Goal: Task Accomplishment & Management: Manage account settings

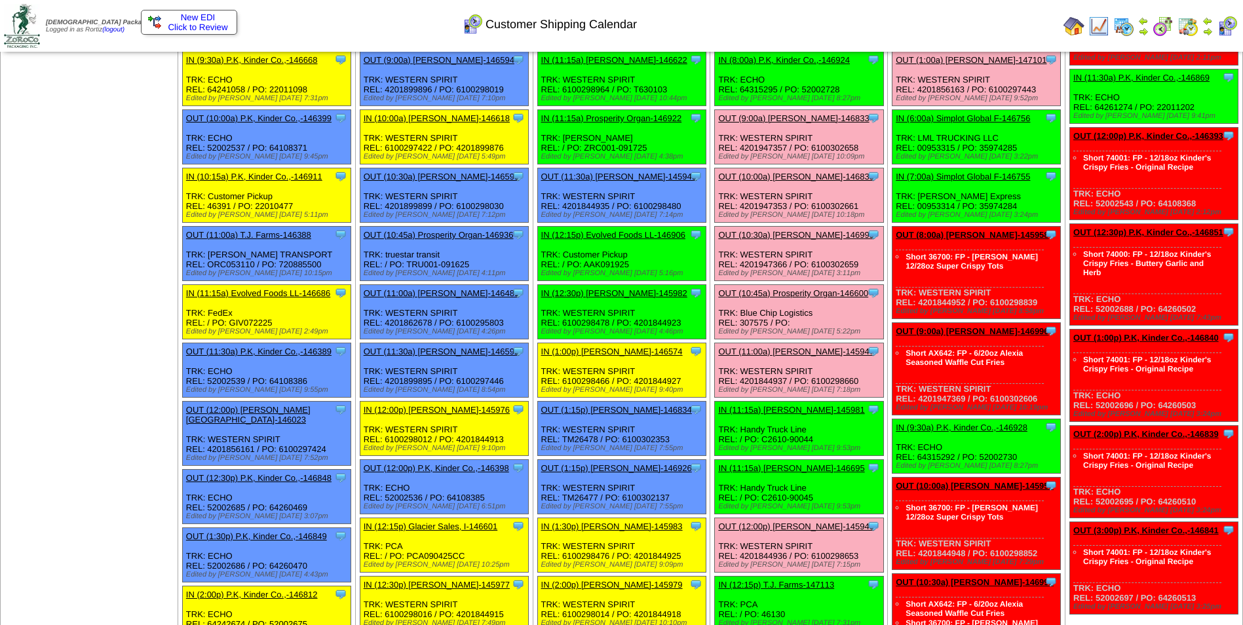
scroll to position [262, 0]
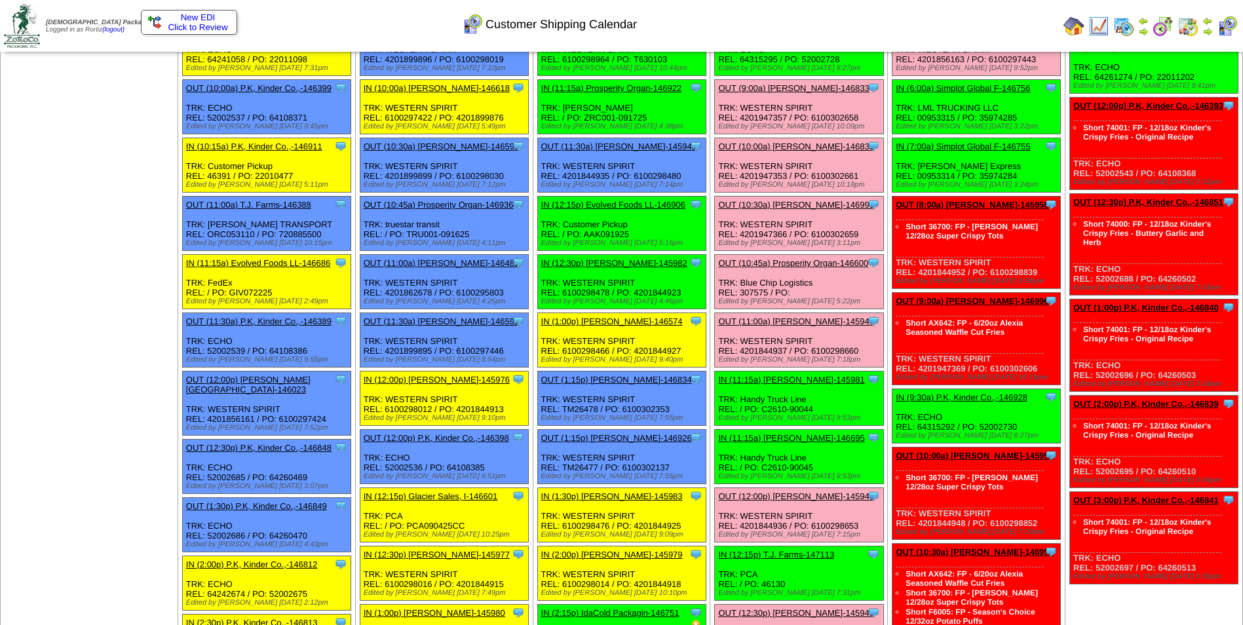
click at [783, 261] on link "OUT (10:45a) Prosperity Organ-146600" at bounding box center [793, 263] width 150 height 10
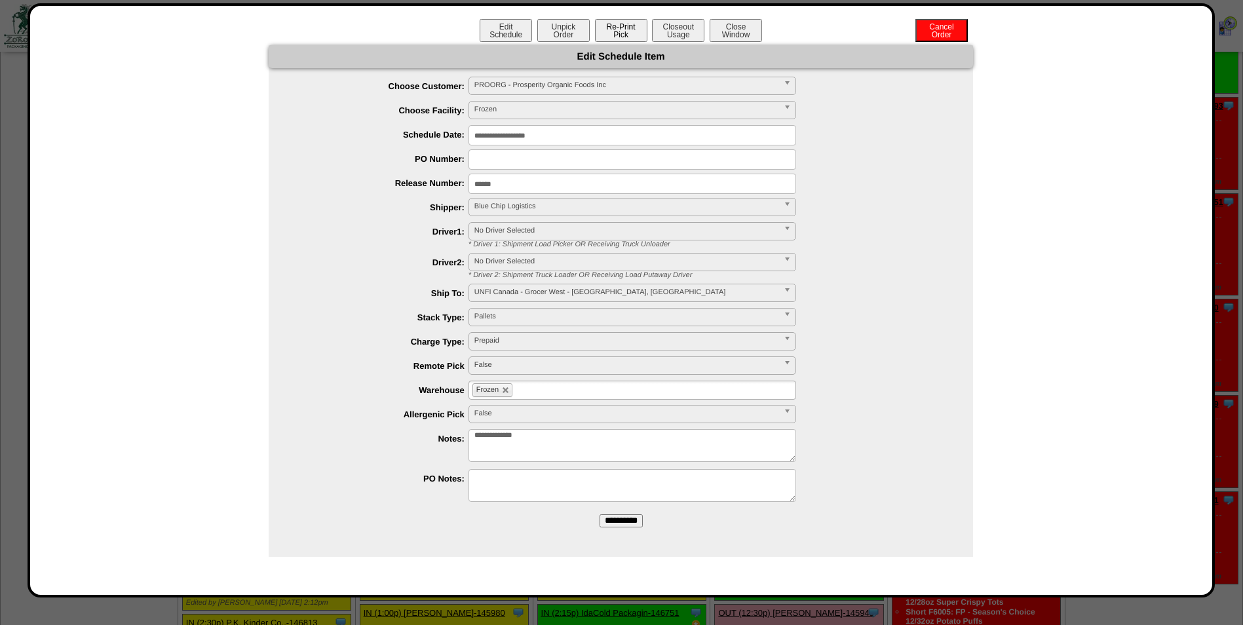
click at [625, 38] on button "Re-Print Pick" at bounding box center [621, 30] width 52 height 23
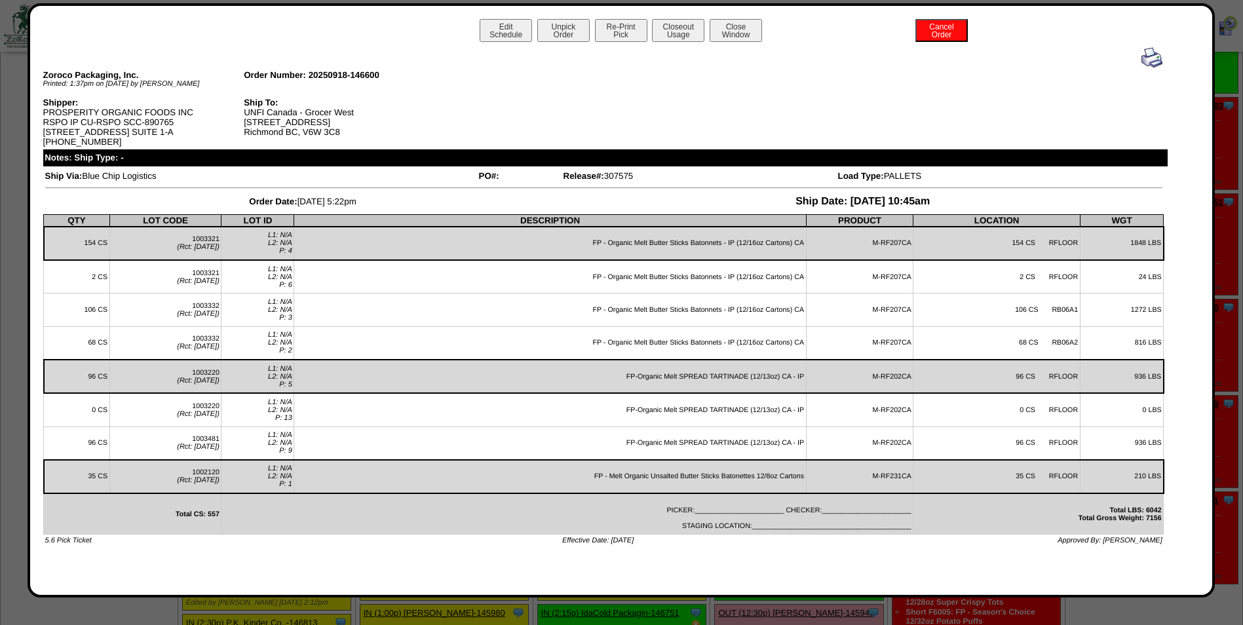
click at [1145, 61] on img at bounding box center [1152, 57] width 21 height 21
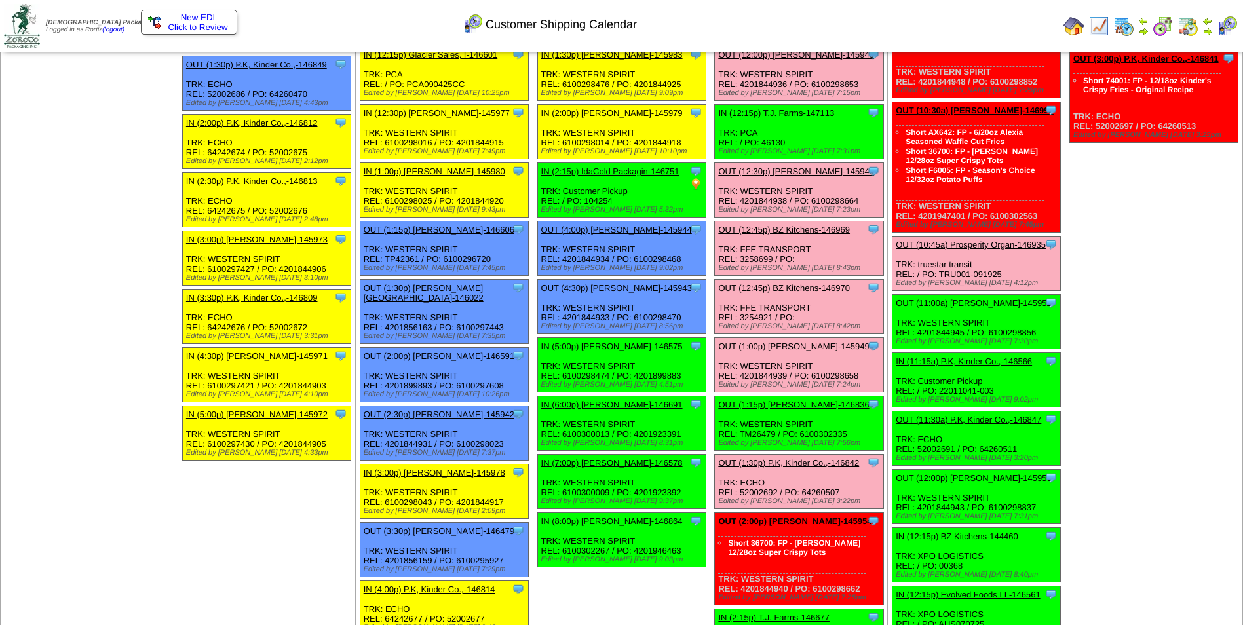
scroll to position [721, 0]
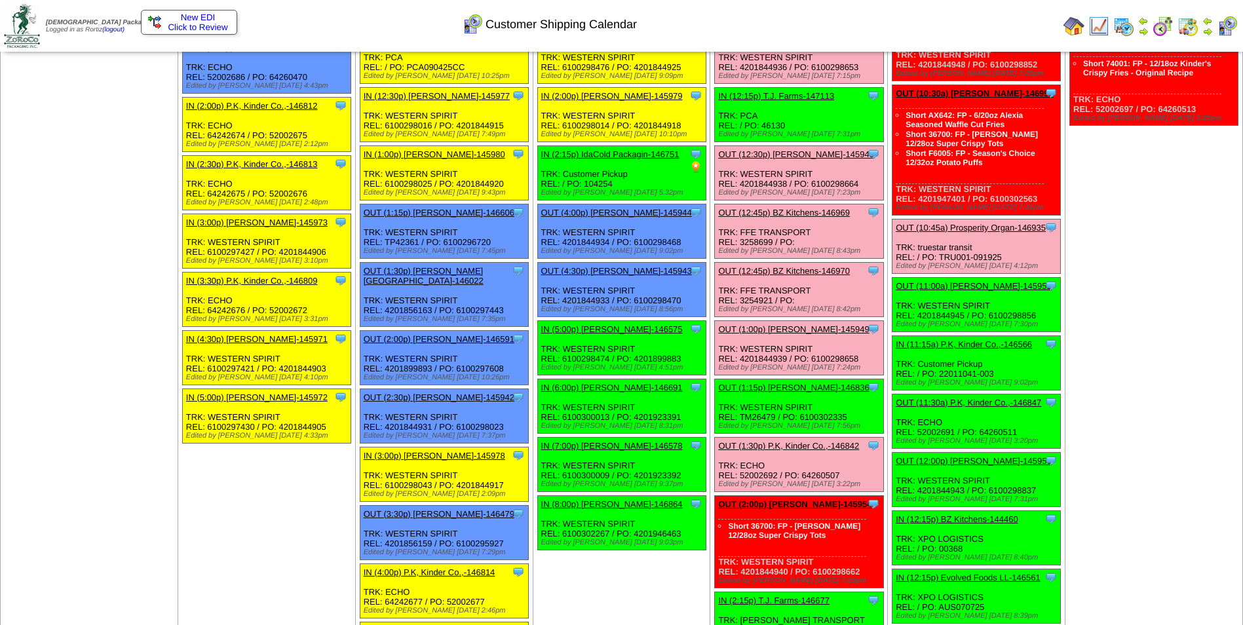
click at [807, 214] on link "OUT (12:45p) BZ Kitchens-146969" at bounding box center [784, 213] width 132 height 10
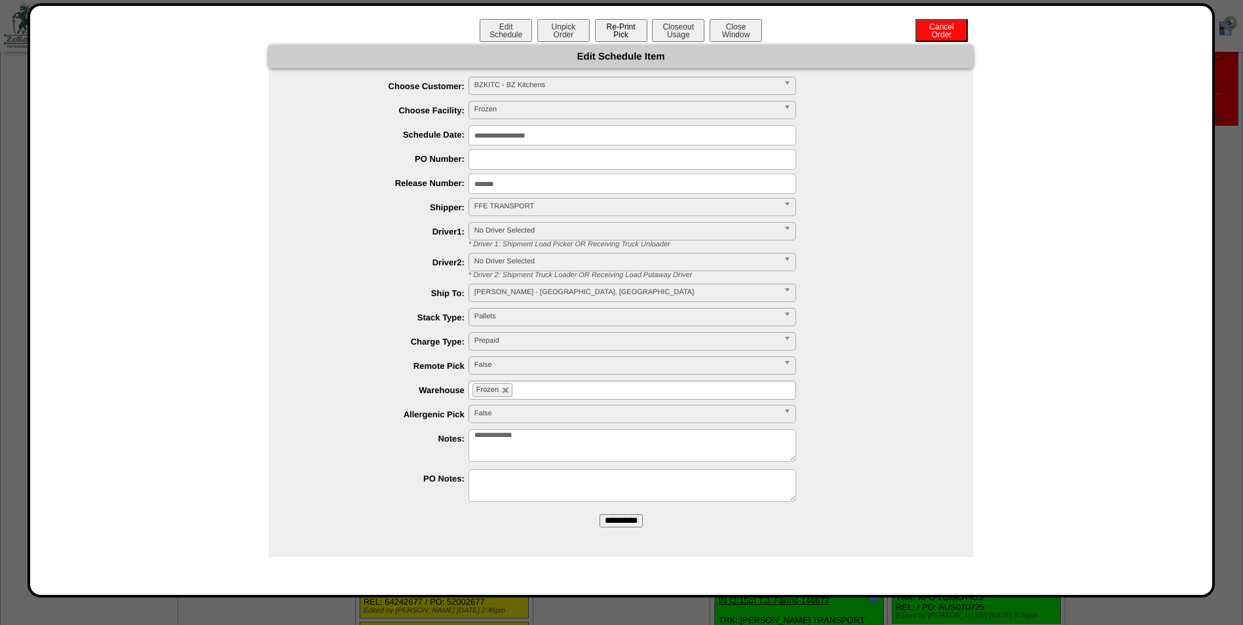
click at [602, 31] on button "Re-Print Pick" at bounding box center [621, 30] width 52 height 23
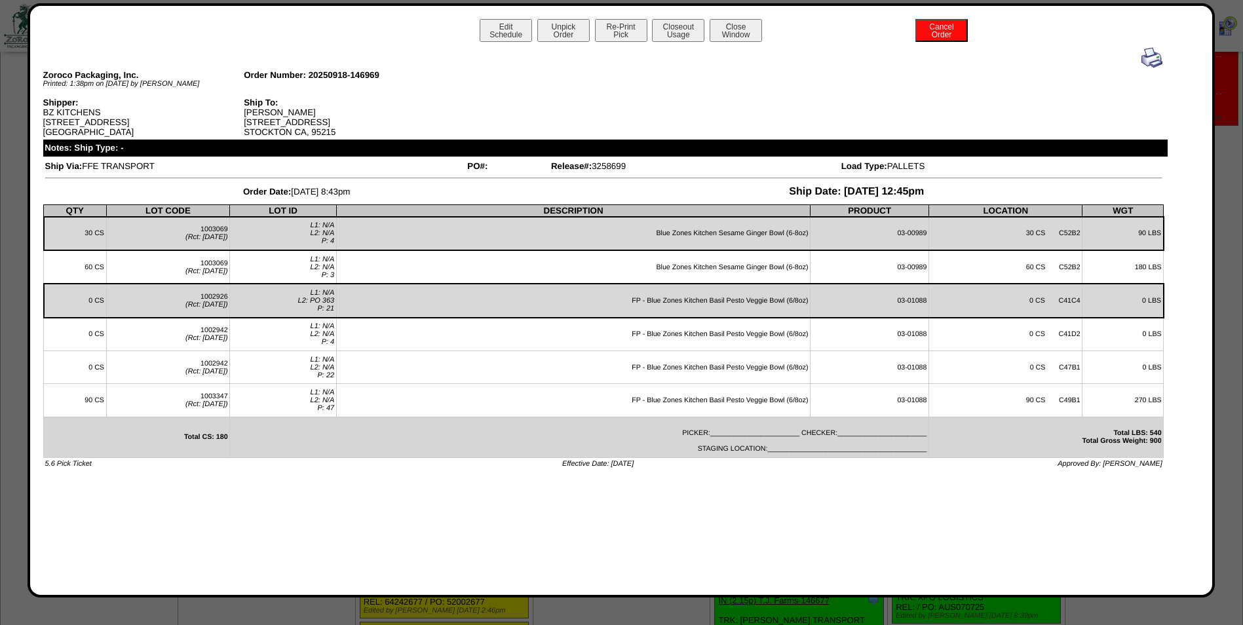
click at [1153, 57] on img at bounding box center [1152, 57] width 21 height 21
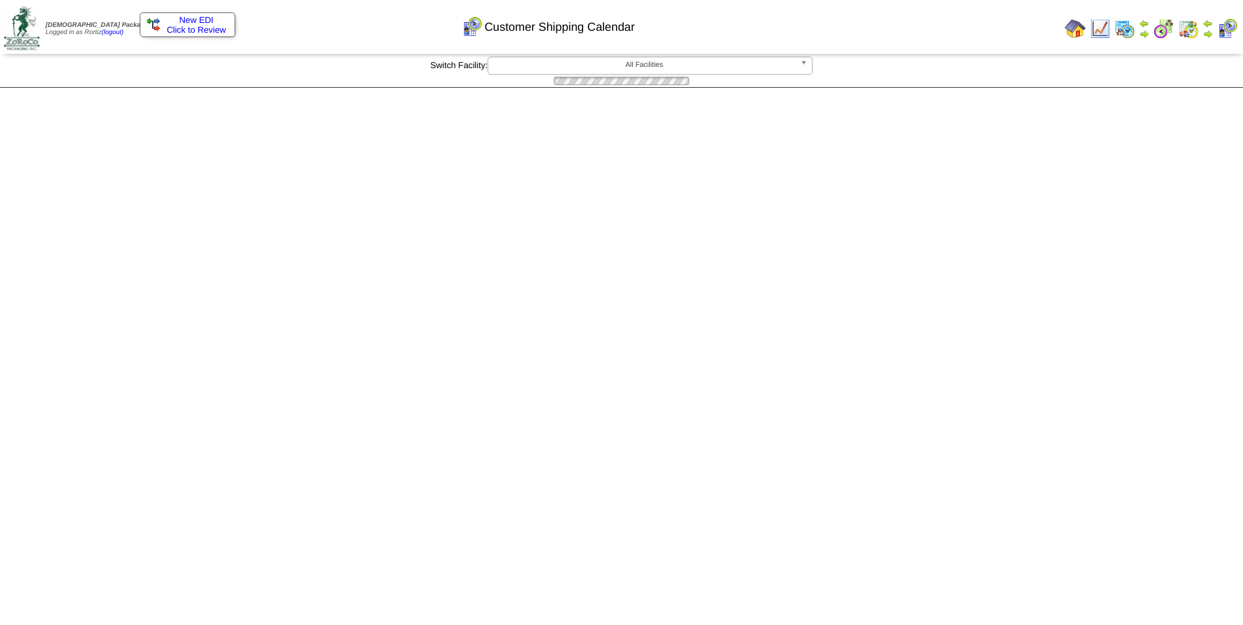
scroll to position [721, 0]
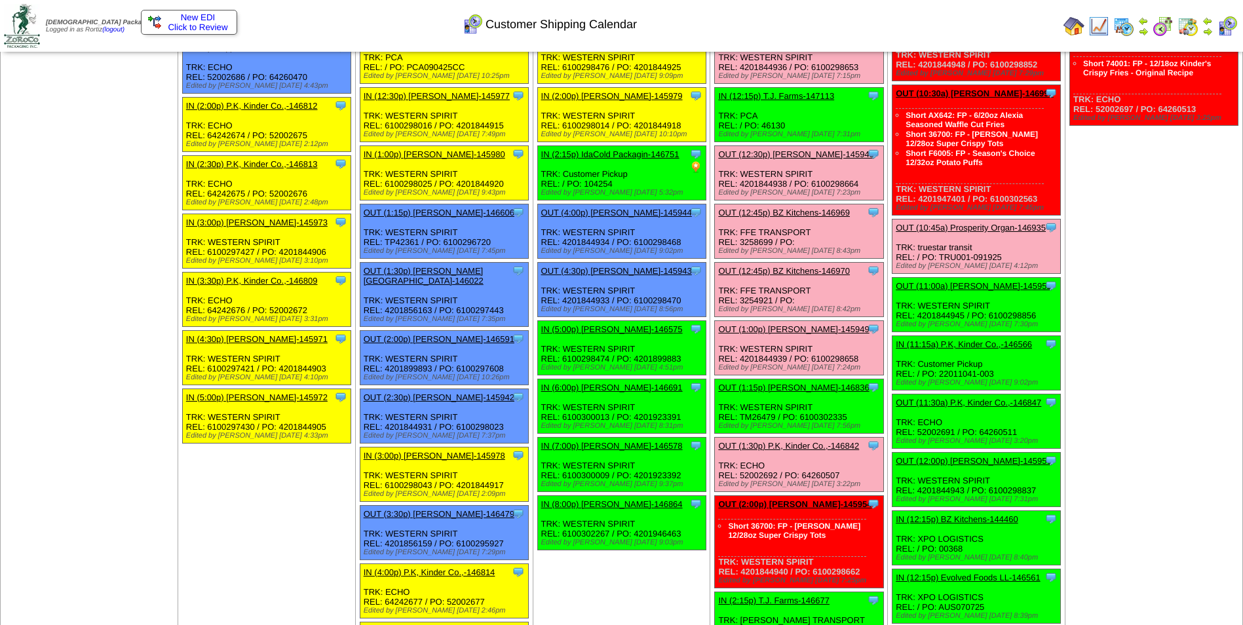
click at [791, 271] on link "OUT (12:45p) BZ Kitchens-146970" at bounding box center [784, 271] width 132 height 10
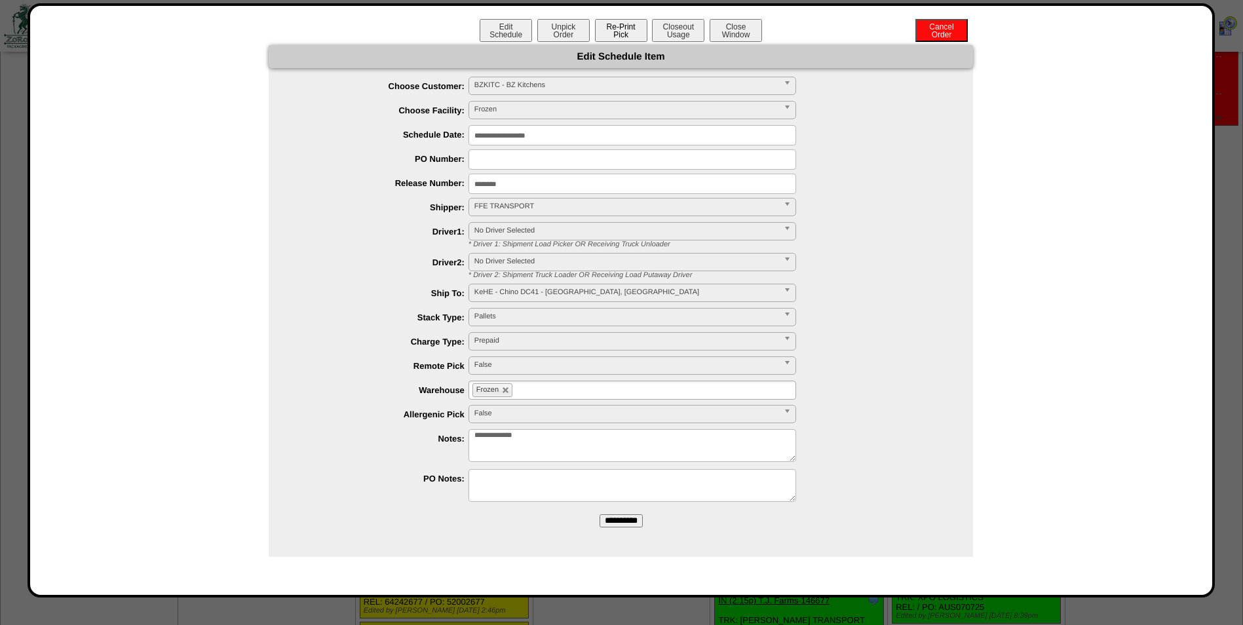
click at [620, 30] on button "Re-Print Pick" at bounding box center [621, 30] width 52 height 23
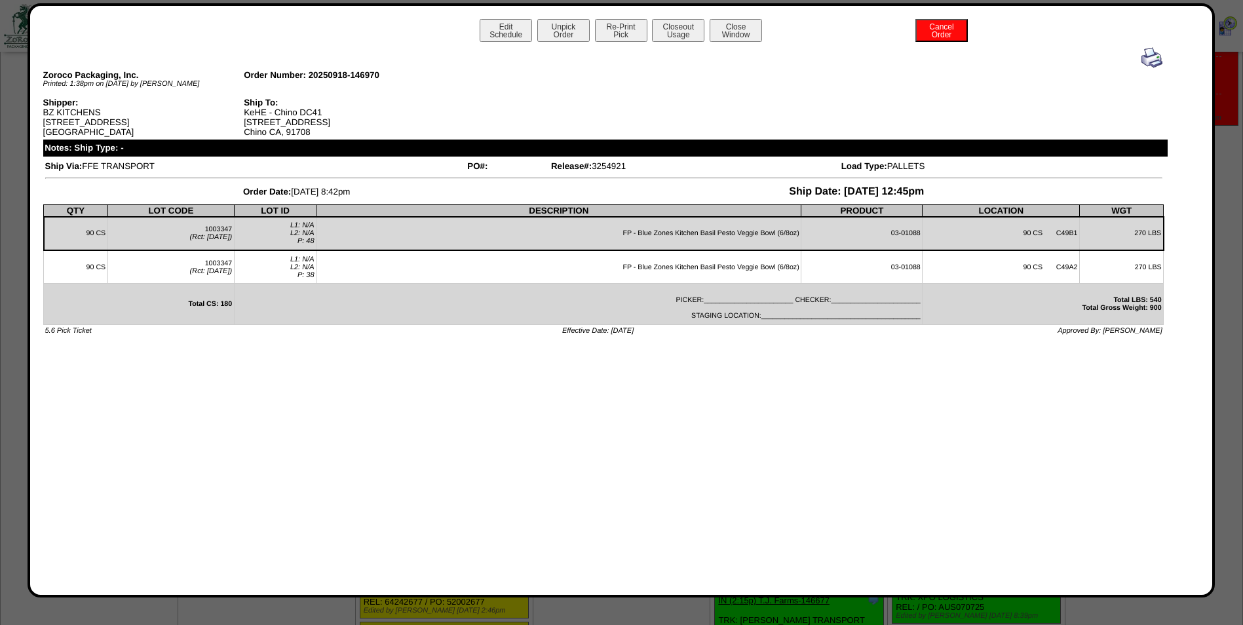
click at [1154, 59] on img at bounding box center [1152, 57] width 21 height 21
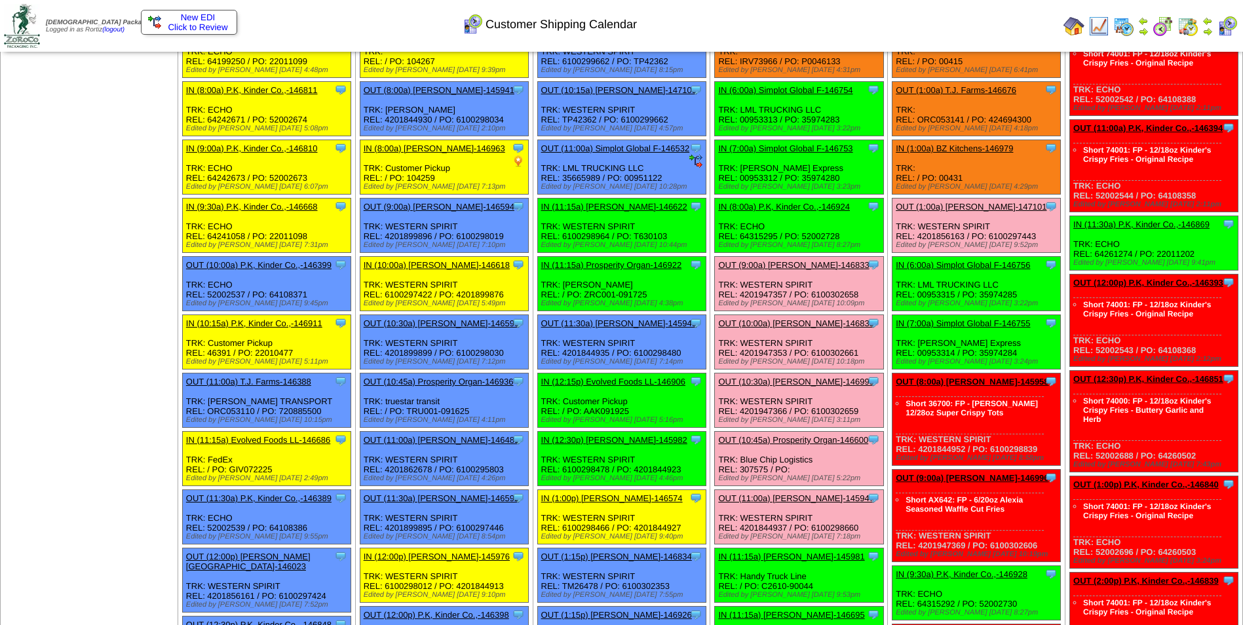
scroll to position [66, 0]
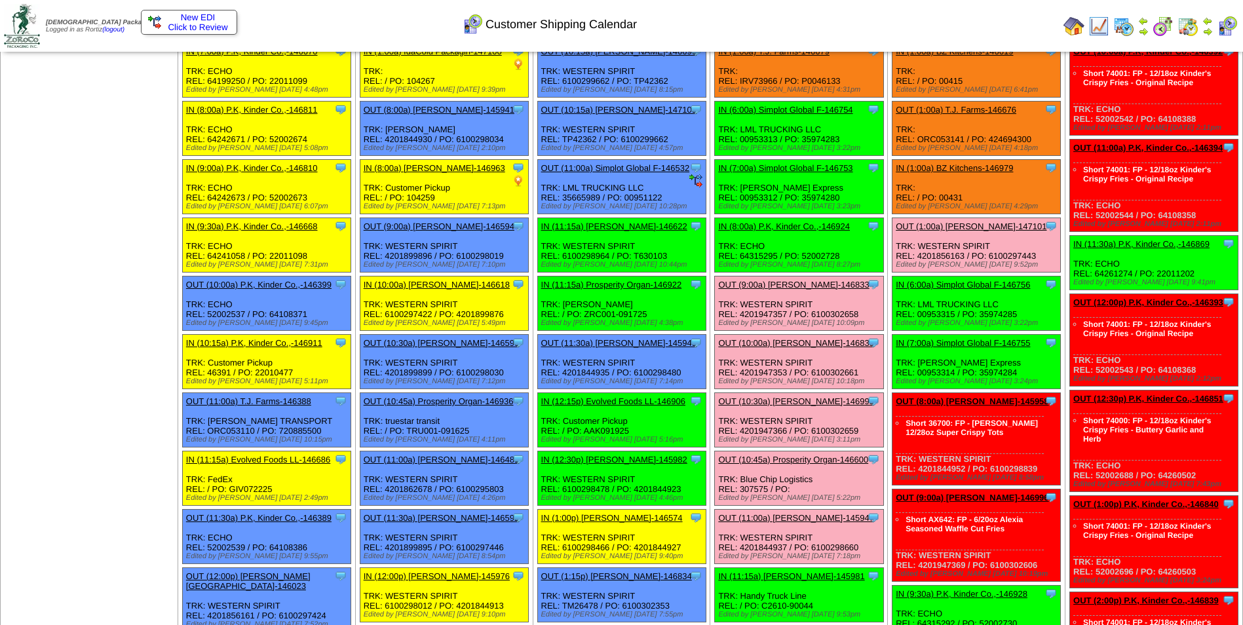
click at [755, 343] on link "OUT (10:00a) [PERSON_NAME]-146835" at bounding box center [795, 343] width 155 height 10
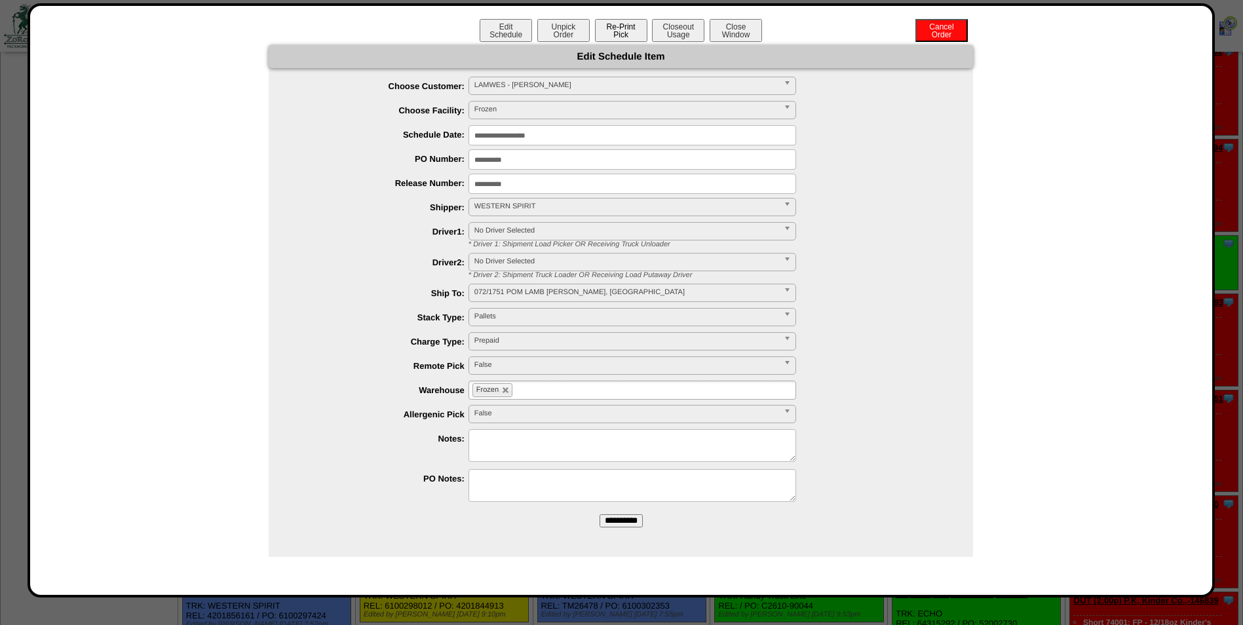
click at [630, 32] on button "Re-Print Pick" at bounding box center [621, 30] width 52 height 23
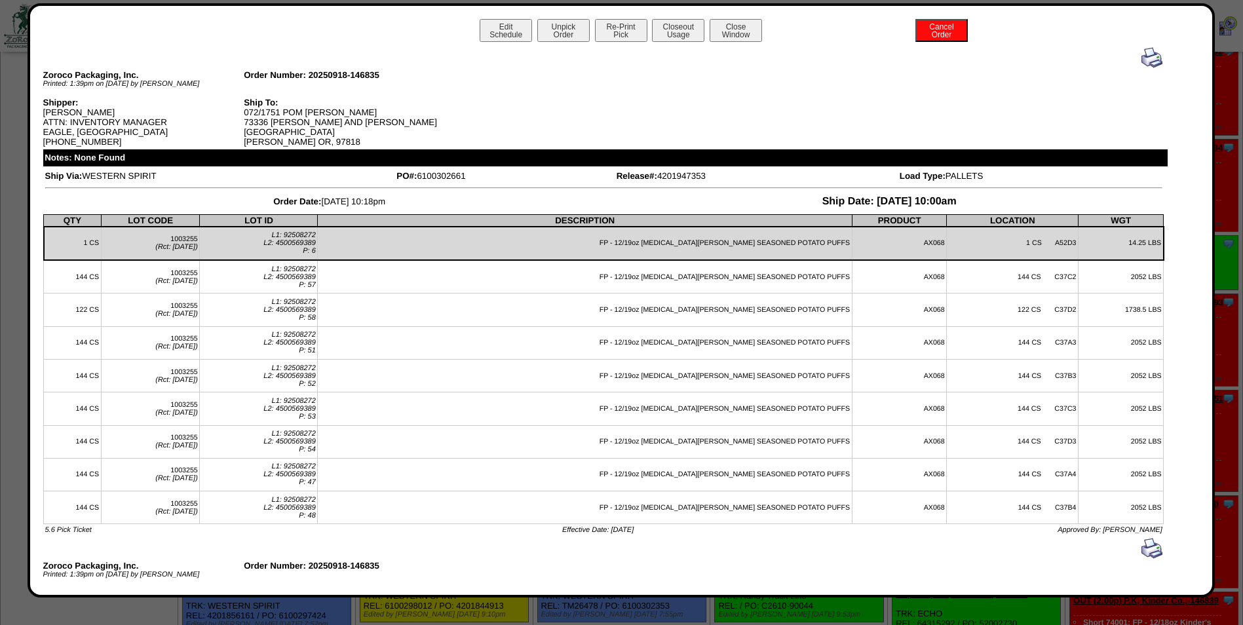
click at [1144, 62] on img at bounding box center [1152, 57] width 21 height 21
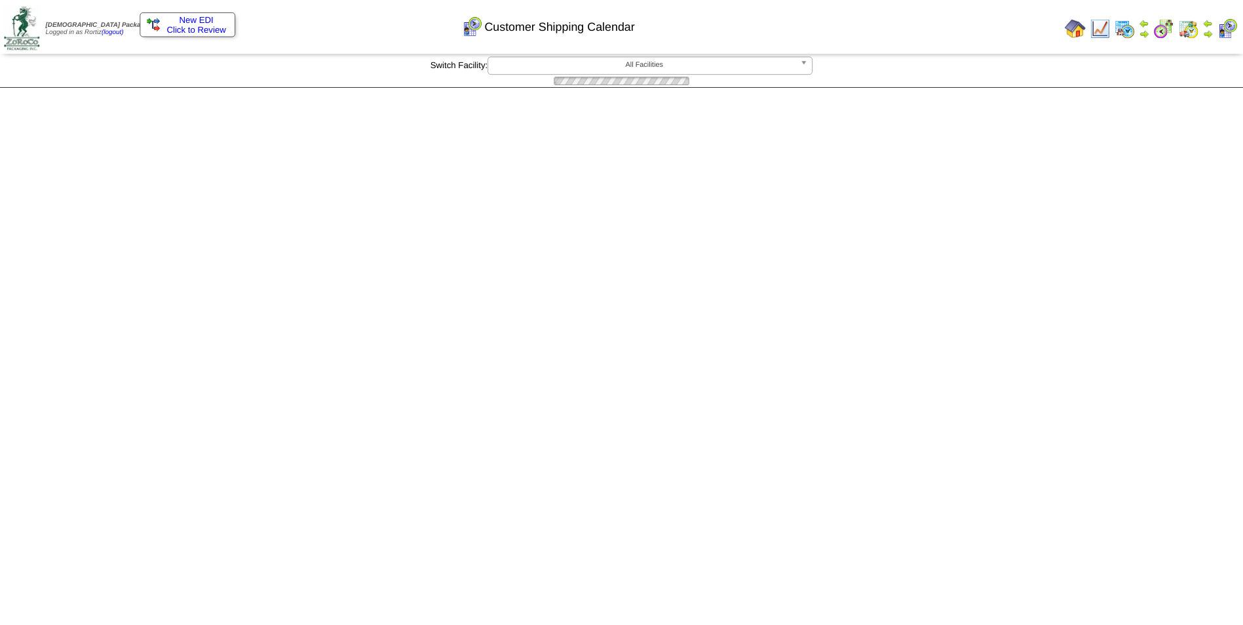
scroll to position [66, 0]
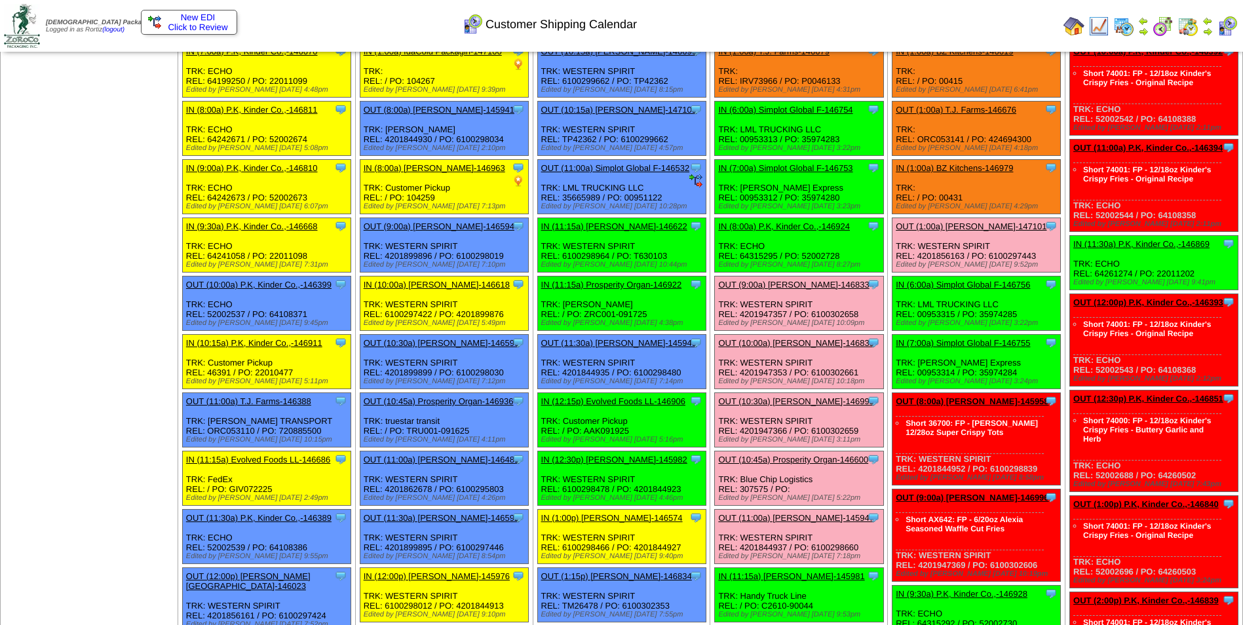
click at [754, 403] on link "OUT (10:30a) [PERSON_NAME]-146995" at bounding box center [795, 401] width 155 height 10
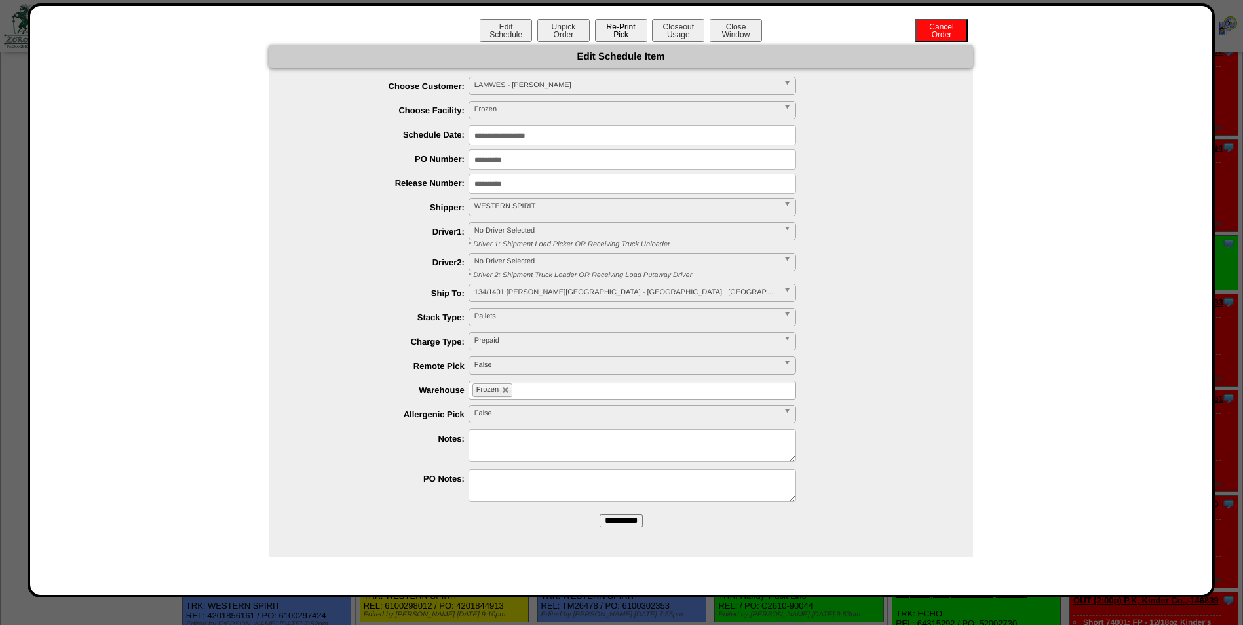
click at [613, 36] on button "Re-Print Pick" at bounding box center [621, 30] width 52 height 23
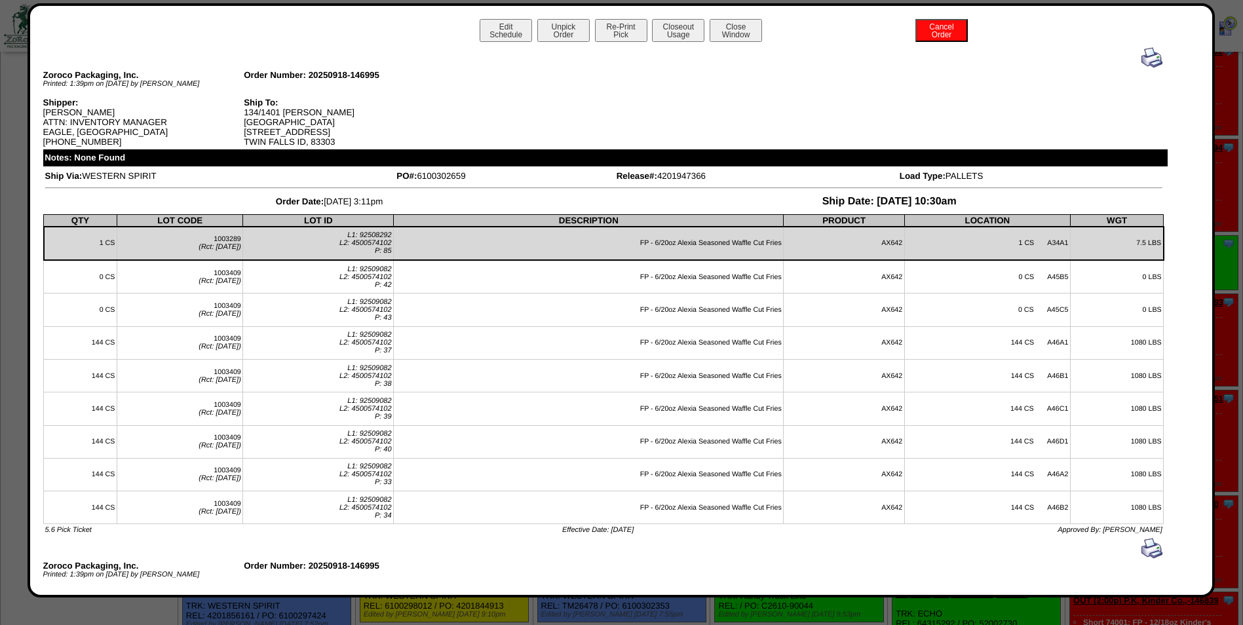
click at [1144, 60] on img at bounding box center [1152, 57] width 21 height 21
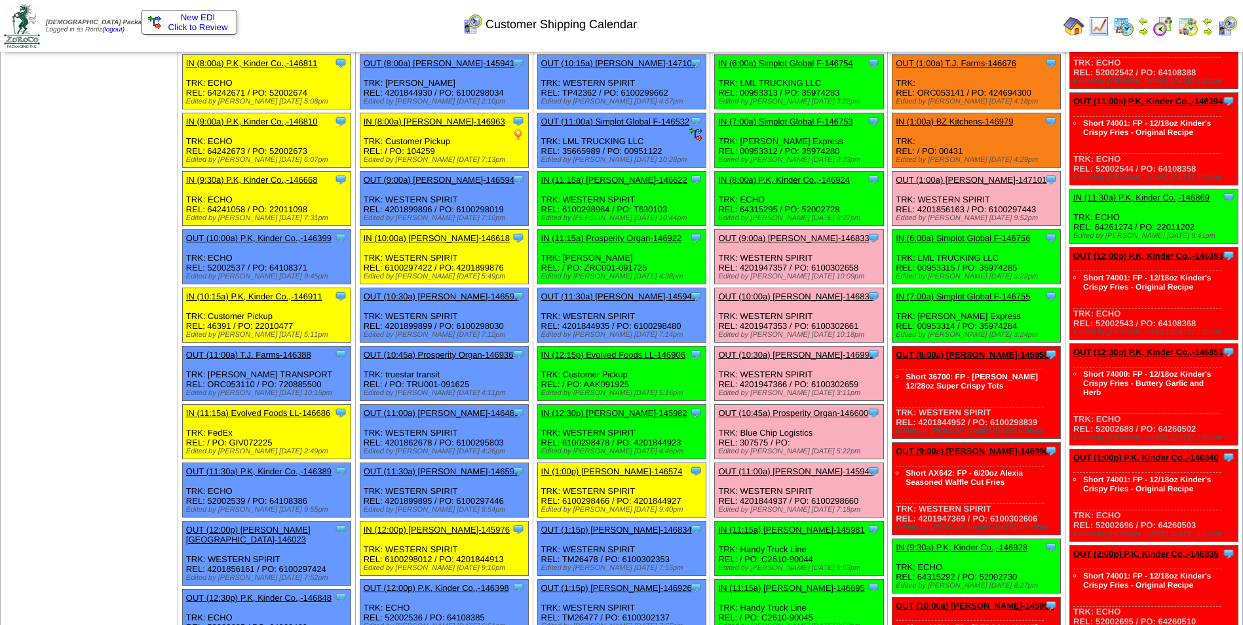
scroll to position [131, 0]
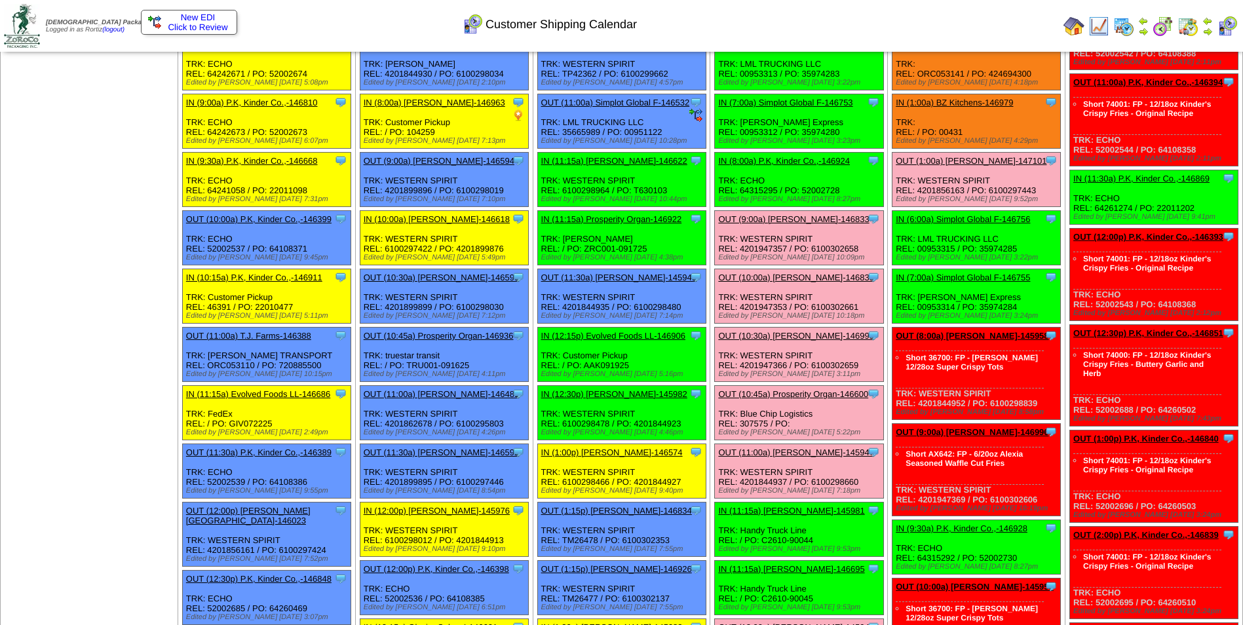
click at [786, 448] on link "OUT (11:00a) [PERSON_NAME]-145947" at bounding box center [795, 453] width 155 height 10
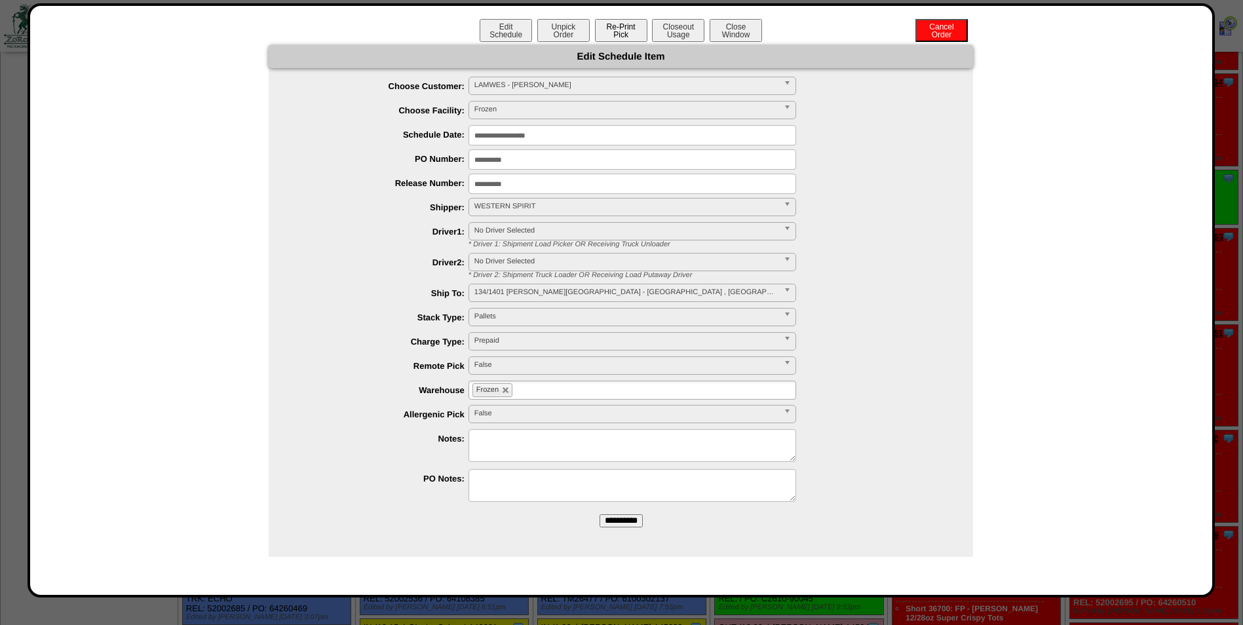
click at [619, 27] on button "Re-Print Pick" at bounding box center [621, 30] width 52 height 23
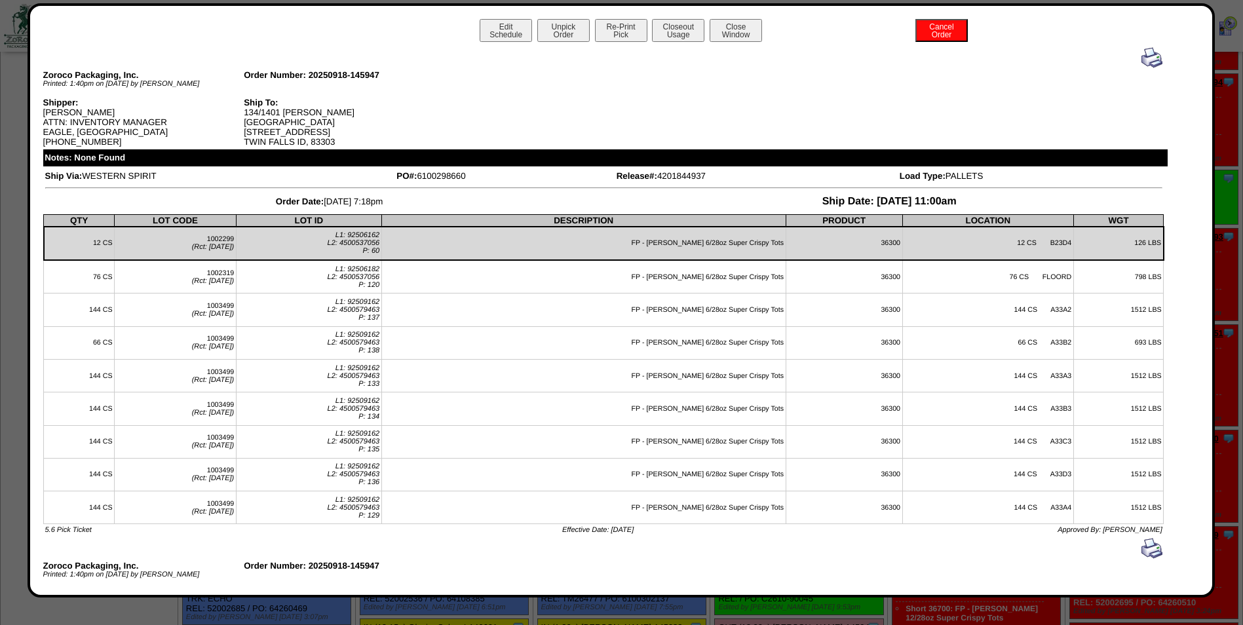
click at [1145, 61] on img at bounding box center [1152, 57] width 21 height 21
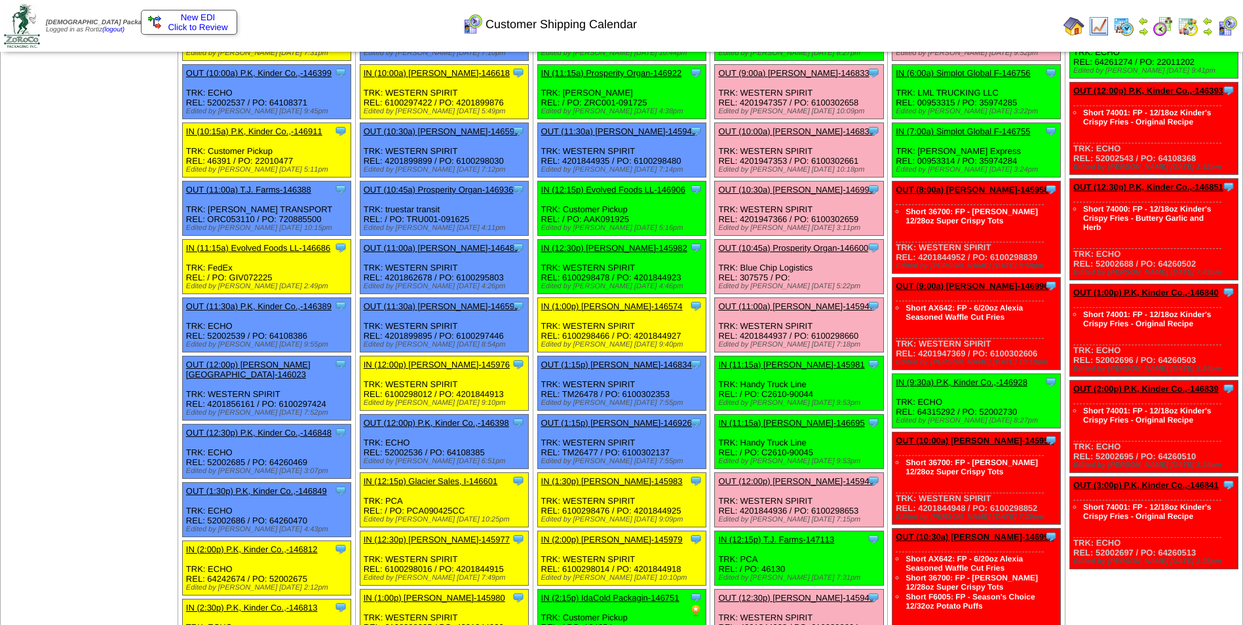
scroll to position [328, 0]
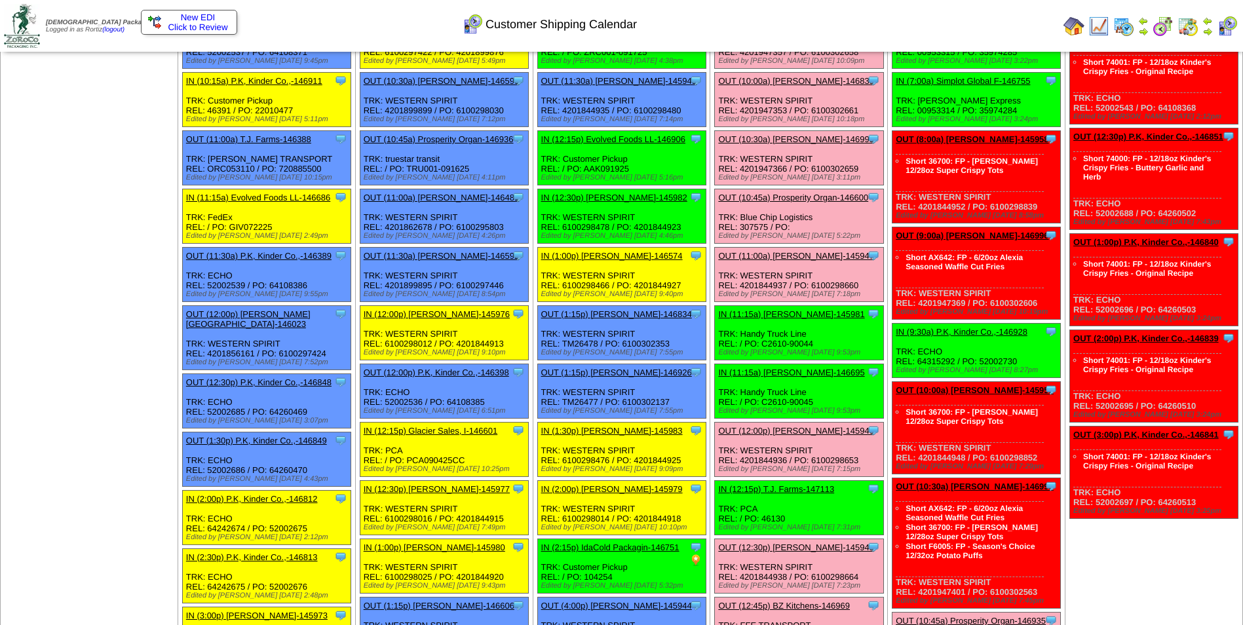
click at [775, 429] on link "OUT (12:00p) [PERSON_NAME]-145946" at bounding box center [795, 431] width 155 height 10
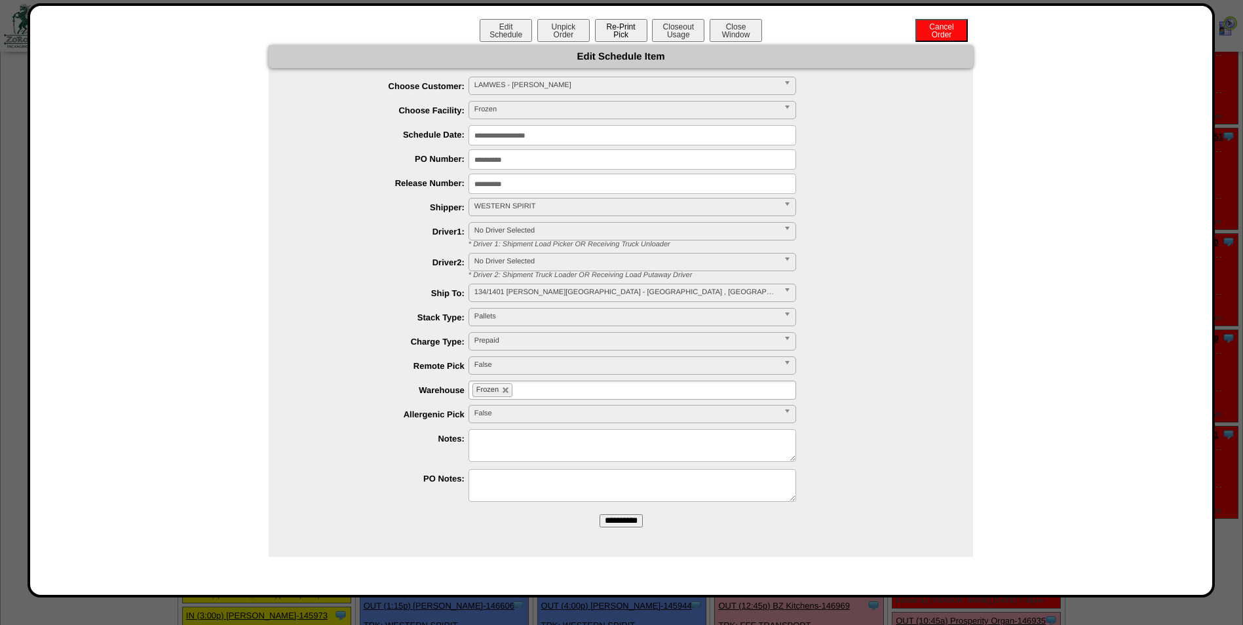
click at [621, 29] on button "Re-Print Pick" at bounding box center [621, 30] width 52 height 23
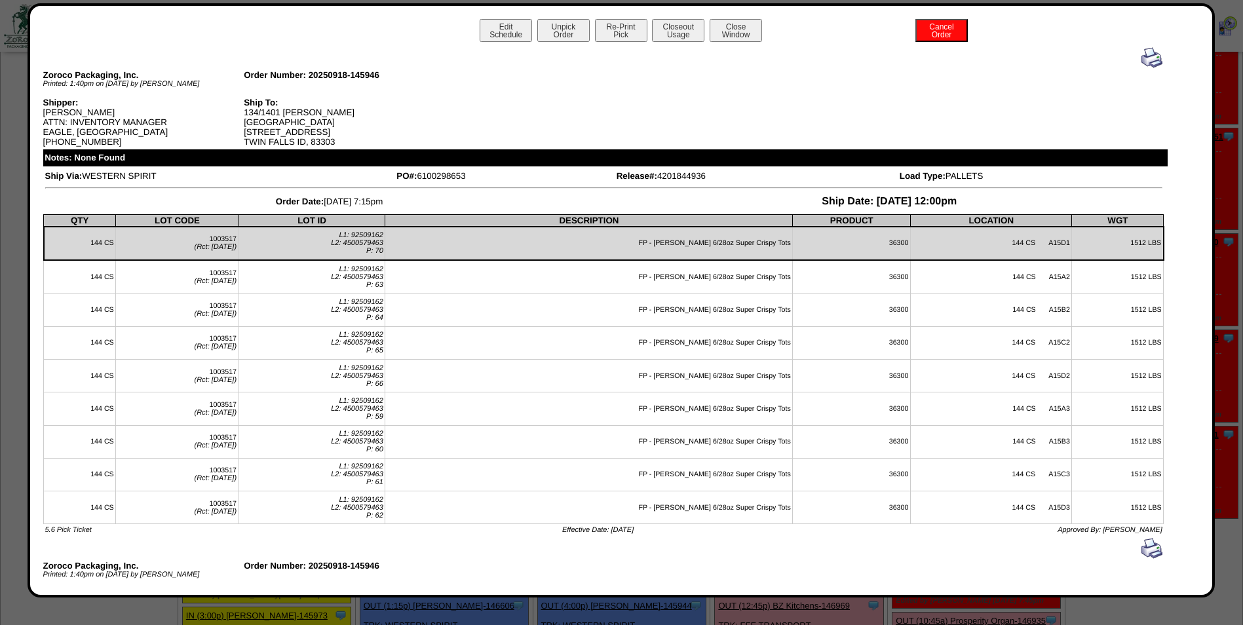
click at [1142, 61] on img at bounding box center [1152, 57] width 21 height 21
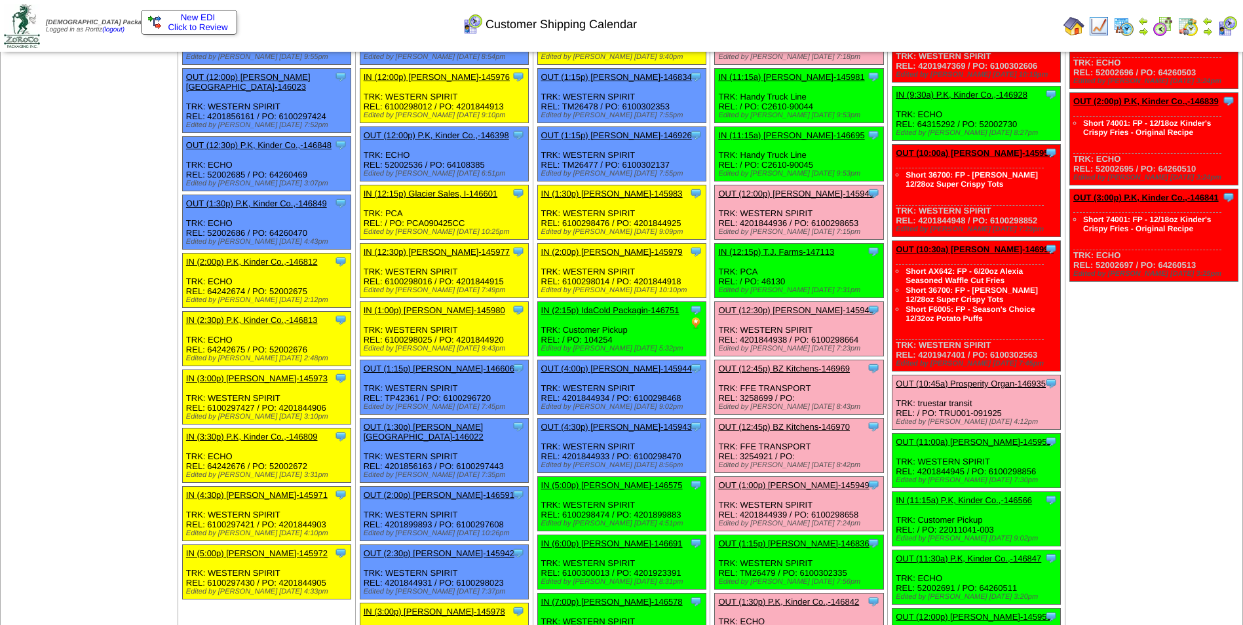
scroll to position [590, 0]
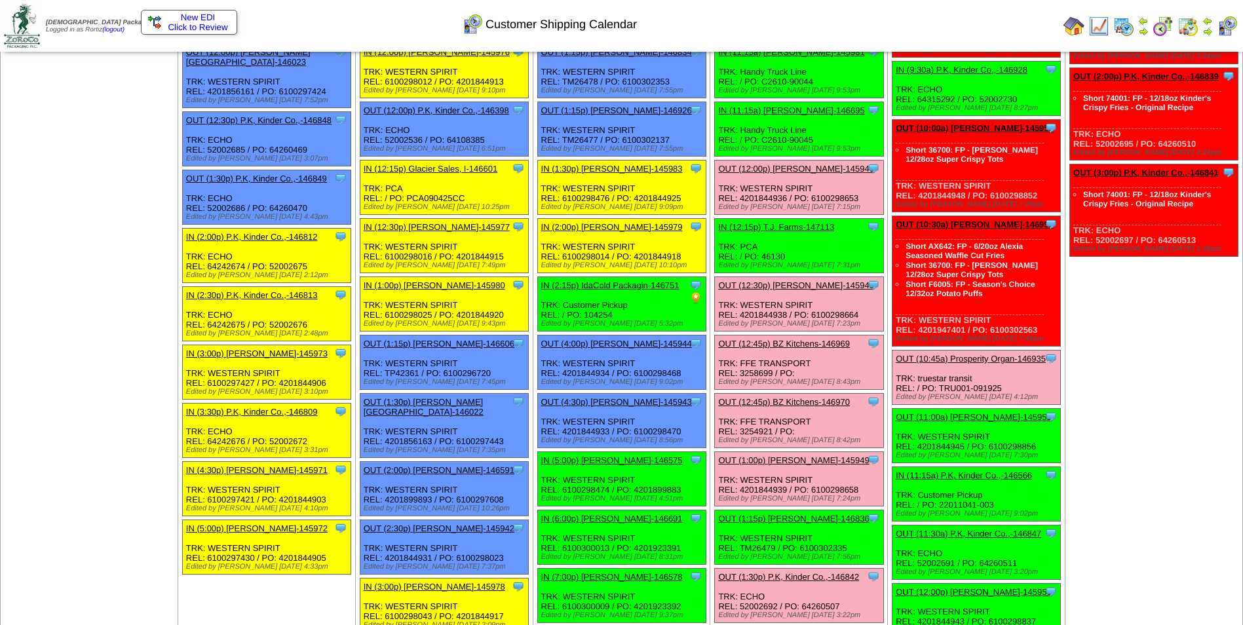
click at [804, 286] on link "OUT (12:30p) [PERSON_NAME]-145948" at bounding box center [795, 285] width 155 height 10
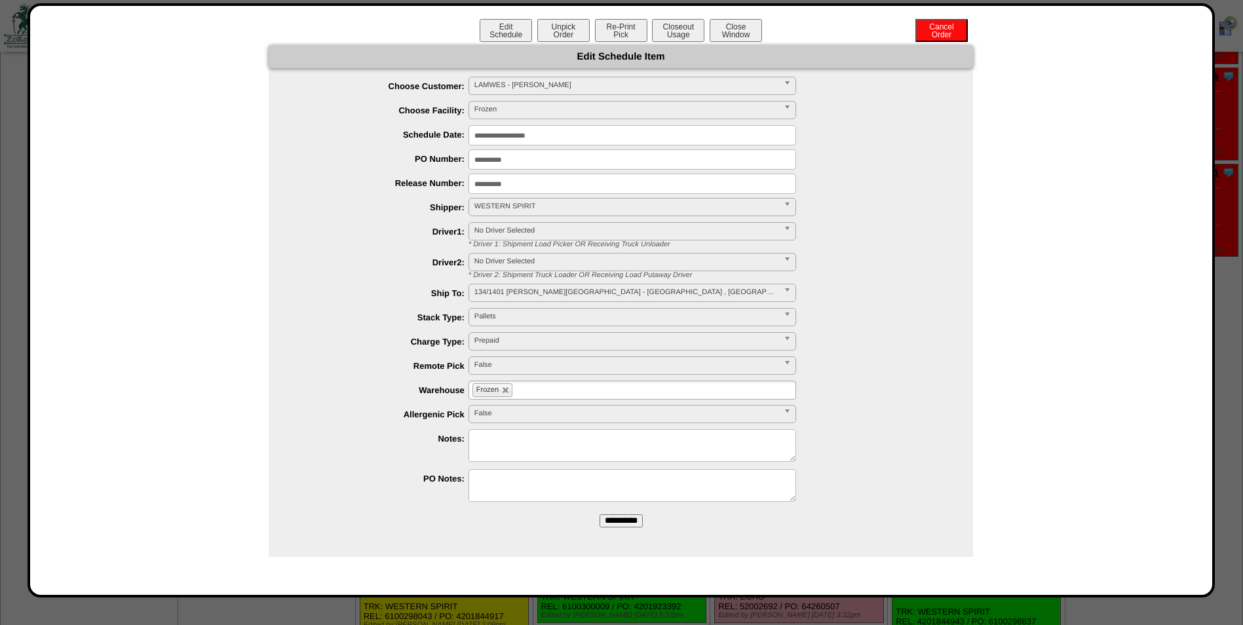
click at [586, 137] on input "**********" at bounding box center [633, 135] width 328 height 20
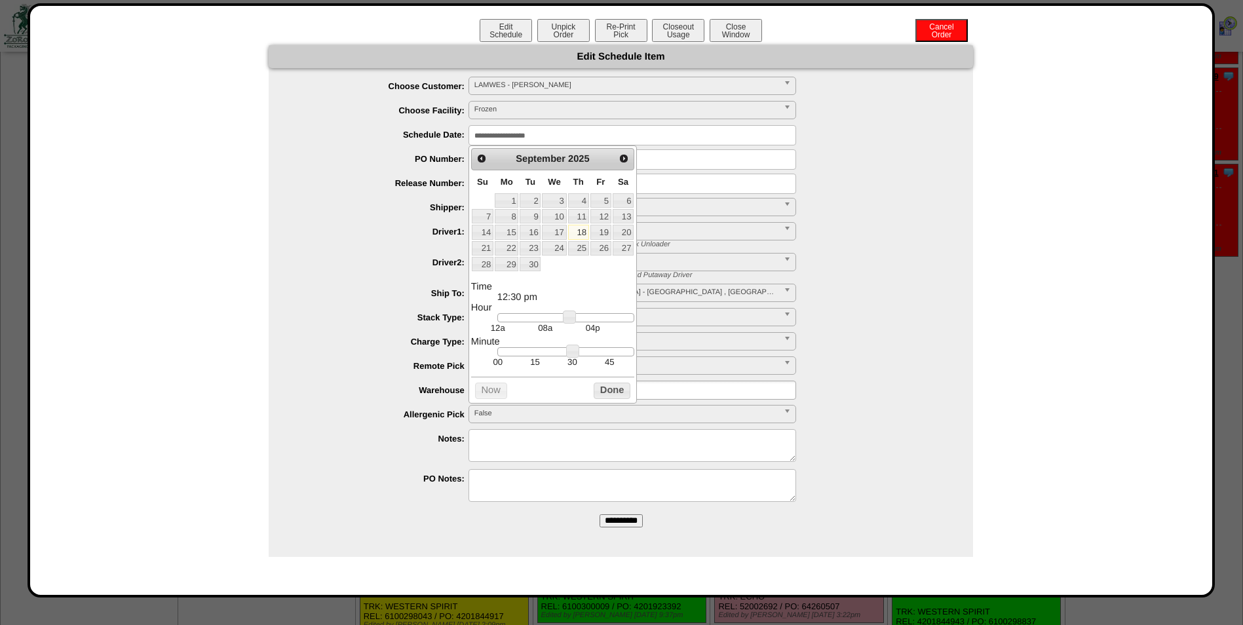
click at [906, 265] on div "**********" at bounding box center [634, 266] width 678 height 27
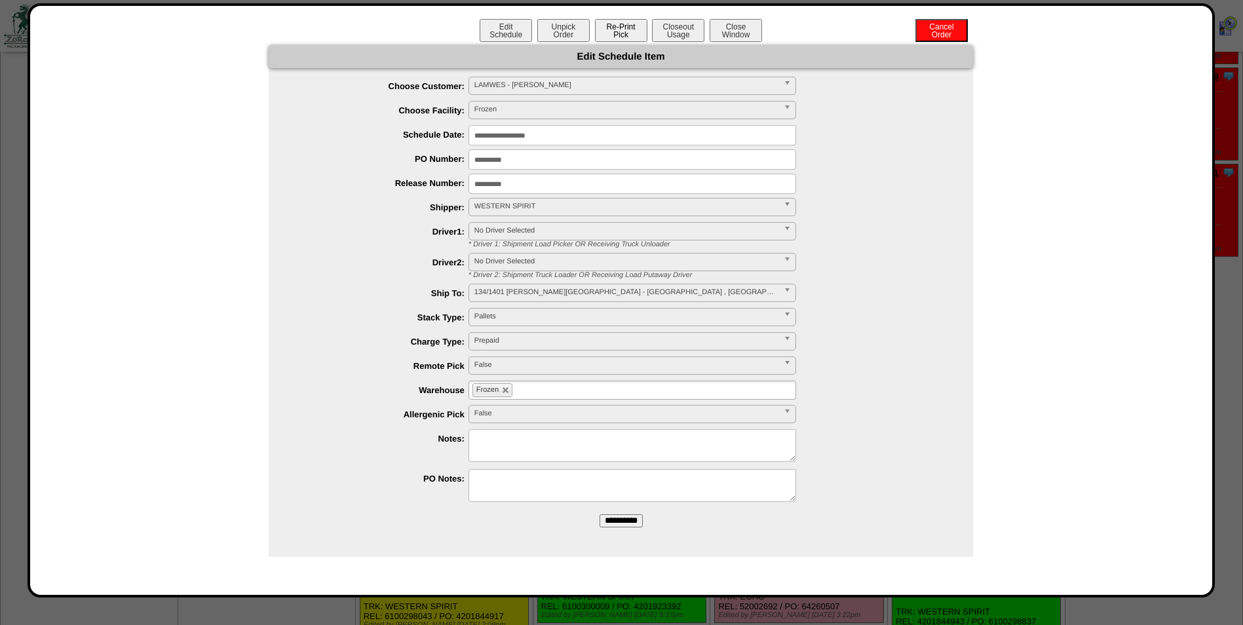
click at [628, 27] on button "Re-Print Pick" at bounding box center [621, 30] width 52 height 23
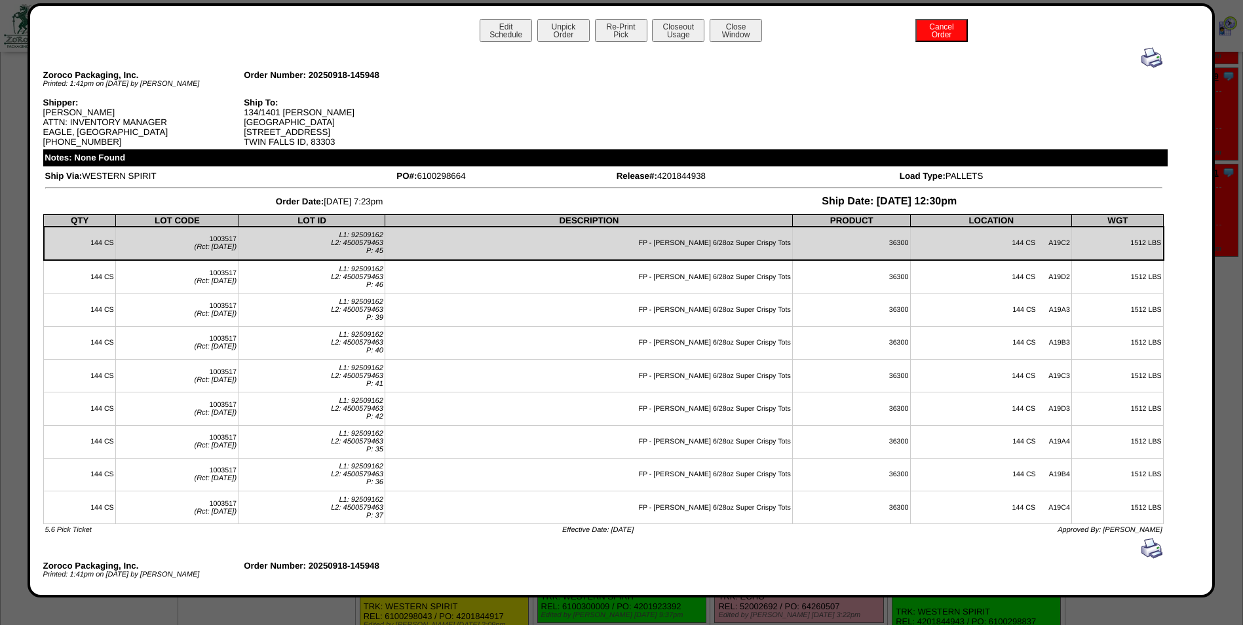
click at [1147, 58] on img at bounding box center [1152, 57] width 21 height 21
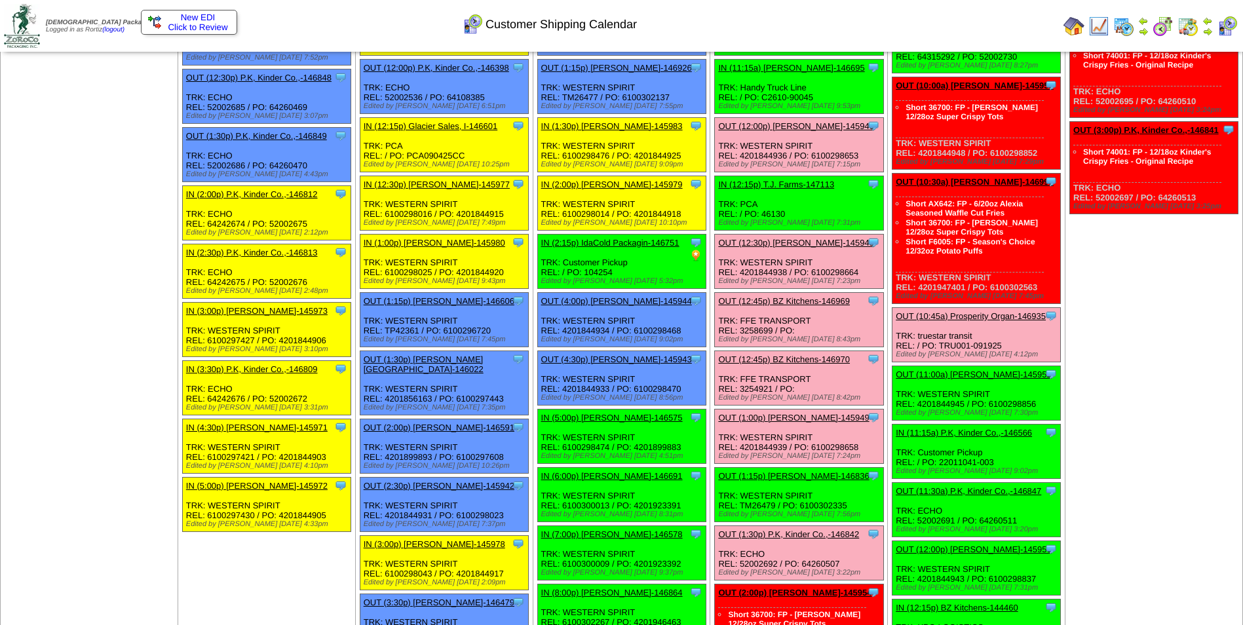
scroll to position [655, 0]
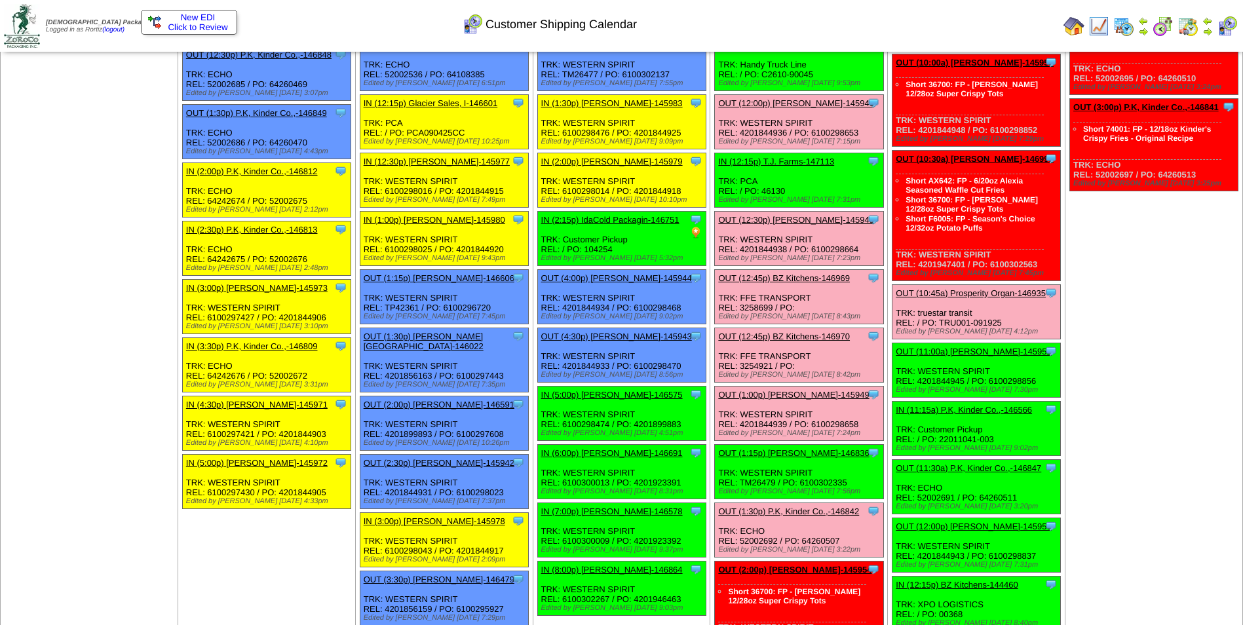
click at [791, 392] on link "OUT (1:00p) [PERSON_NAME]-145949" at bounding box center [793, 395] width 151 height 10
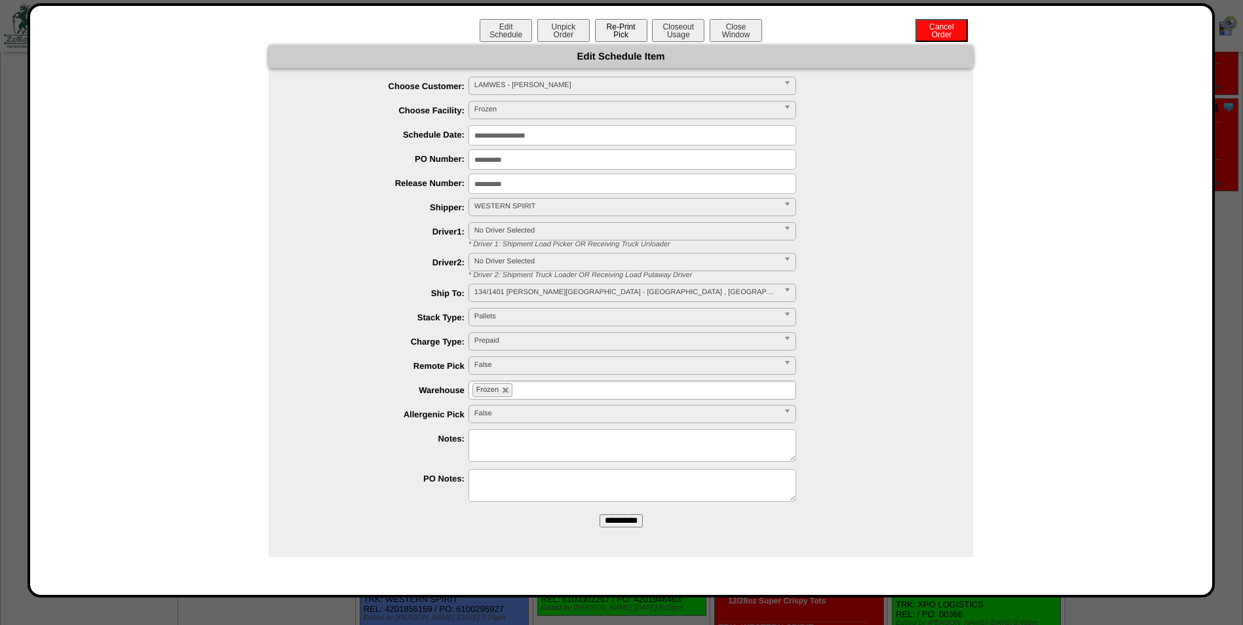
click at [628, 33] on button "Re-Print Pick" at bounding box center [621, 30] width 52 height 23
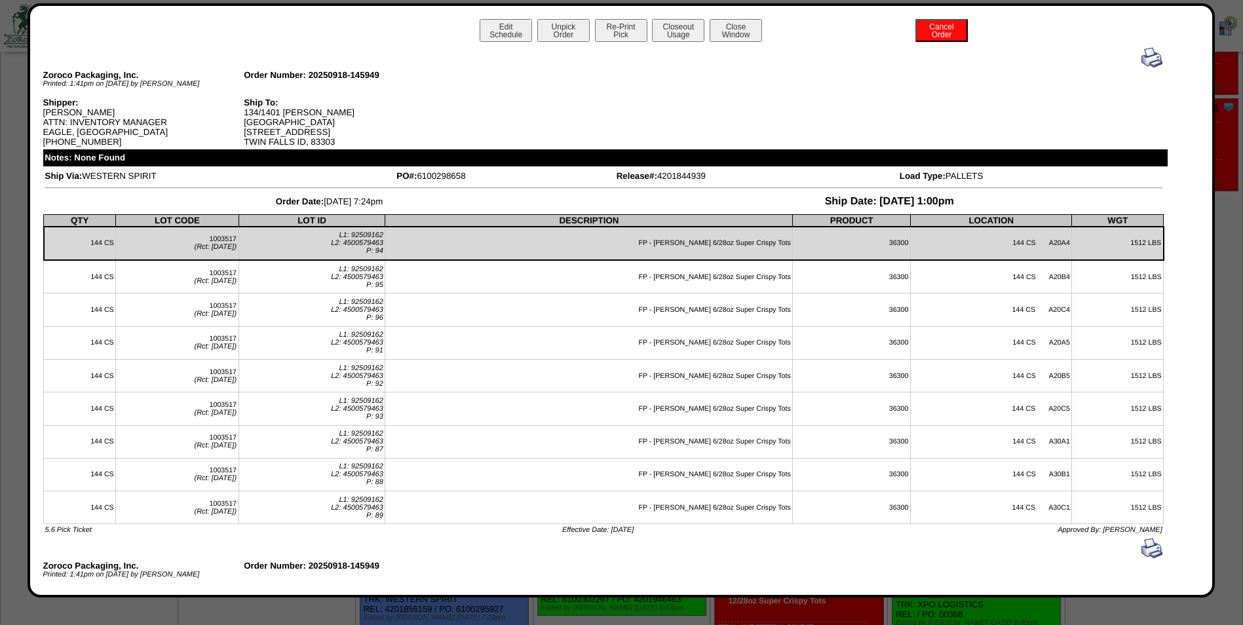
click at [1144, 60] on img at bounding box center [1152, 57] width 21 height 21
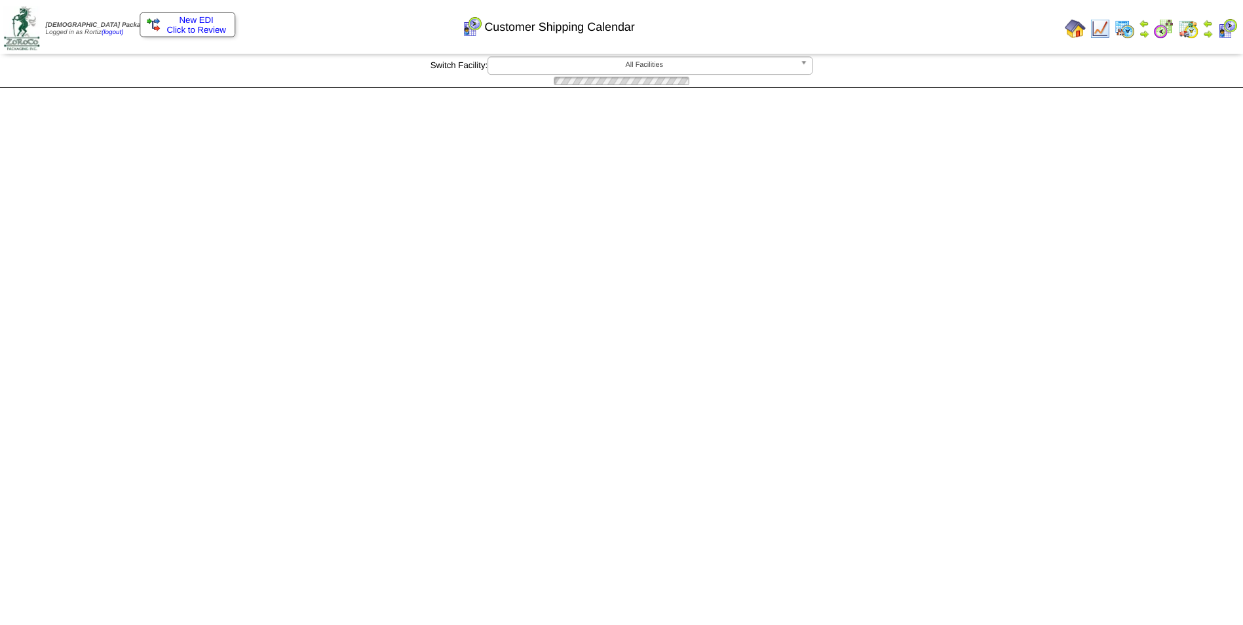
scroll to position [655, 0]
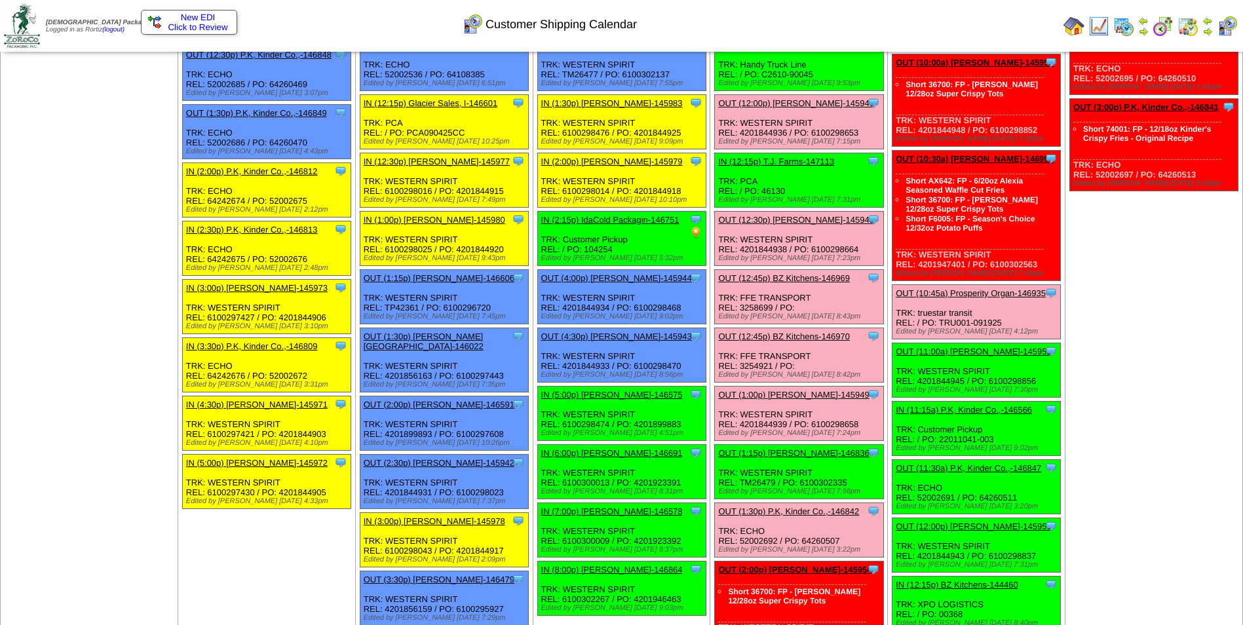
click at [787, 514] on link "OUT (1:30p) P.K, Kinder Co.,-146842" at bounding box center [788, 512] width 141 height 10
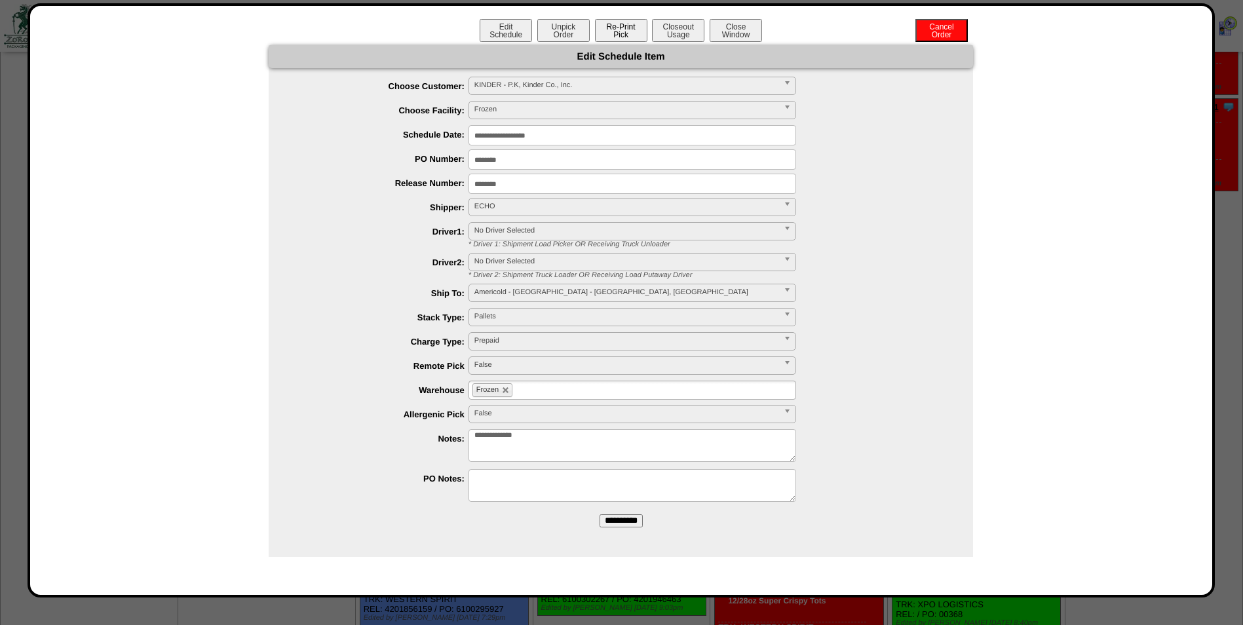
click at [623, 35] on button "Re-Print Pick" at bounding box center [621, 30] width 52 height 23
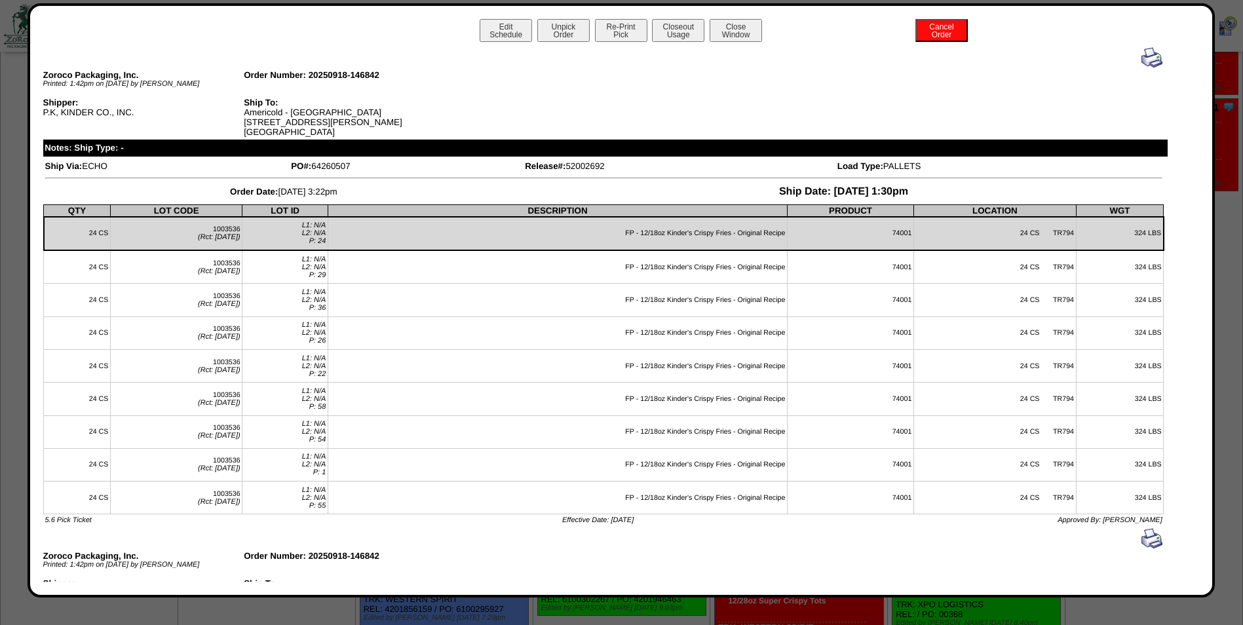
click at [1142, 58] on img at bounding box center [1152, 57] width 21 height 21
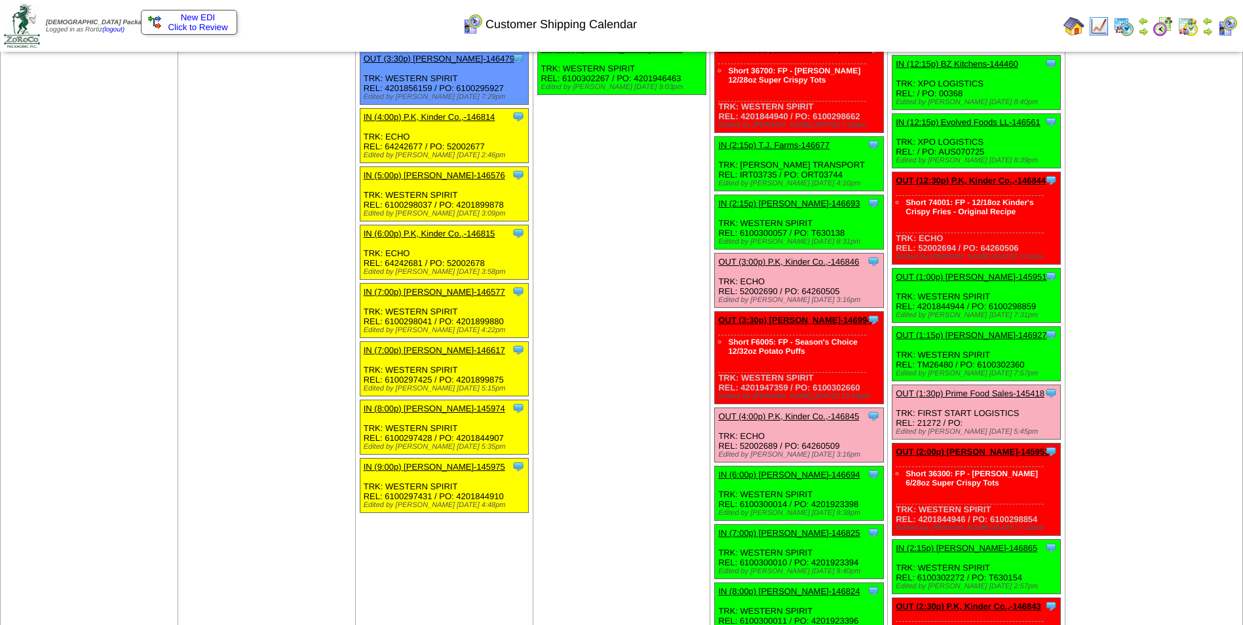
scroll to position [1180, 0]
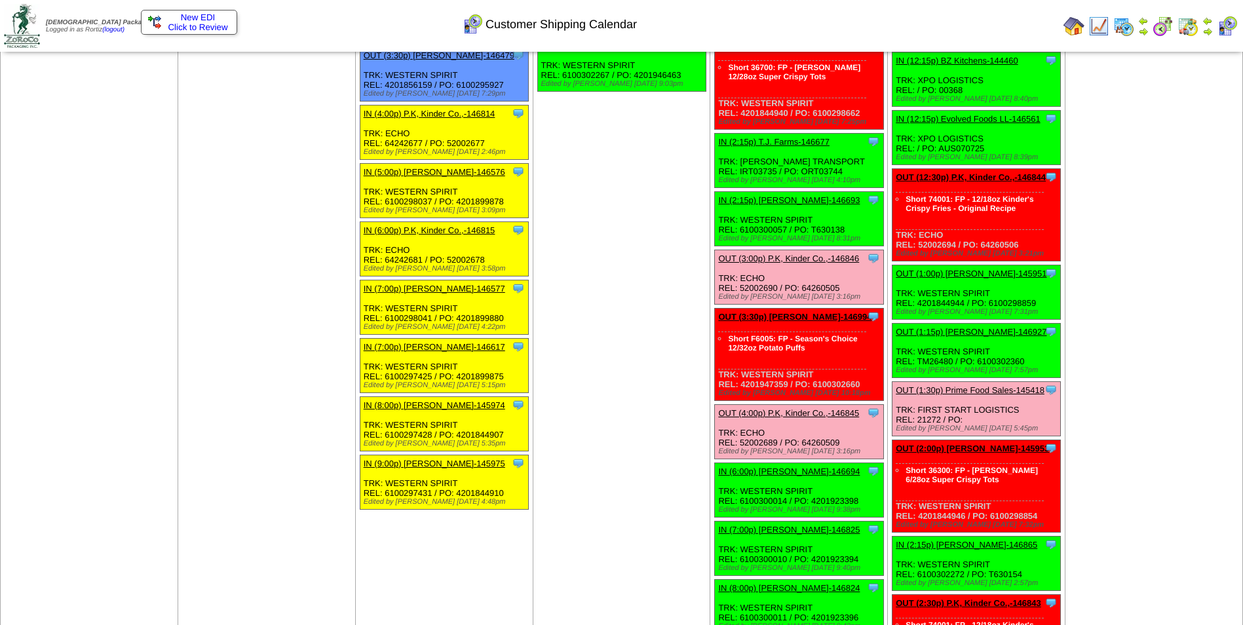
click at [786, 257] on link "OUT (3:00p) P.K, Kinder Co.,-146846" at bounding box center [788, 259] width 141 height 10
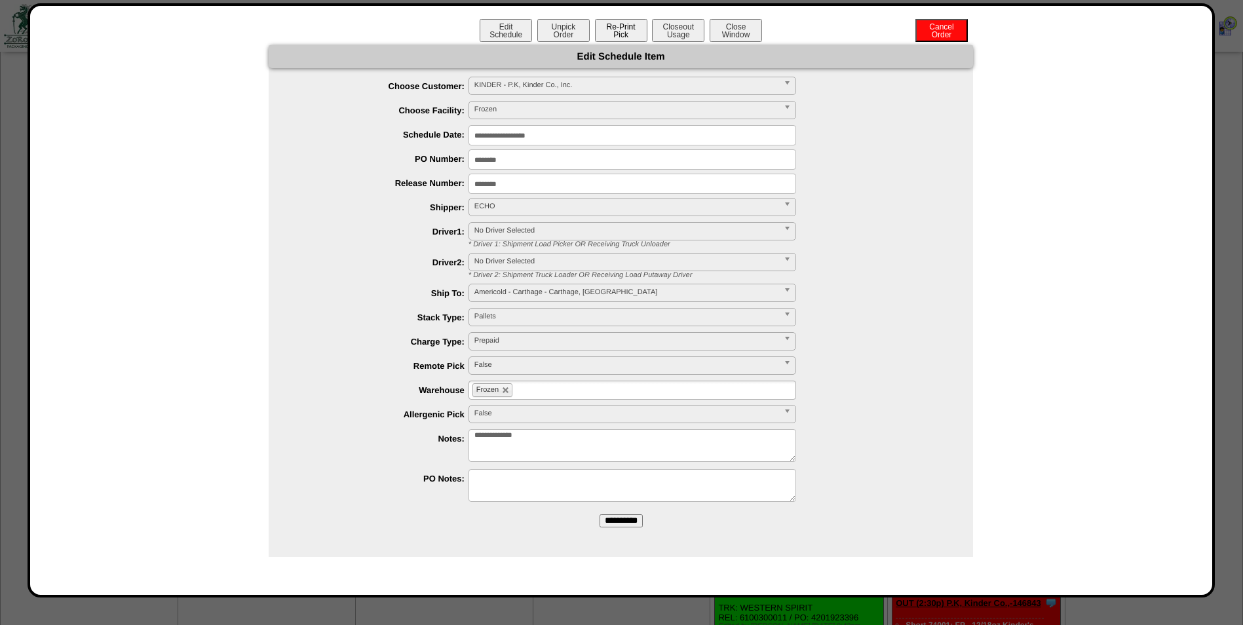
click at [617, 37] on button "Re-Print Pick" at bounding box center [621, 30] width 52 height 23
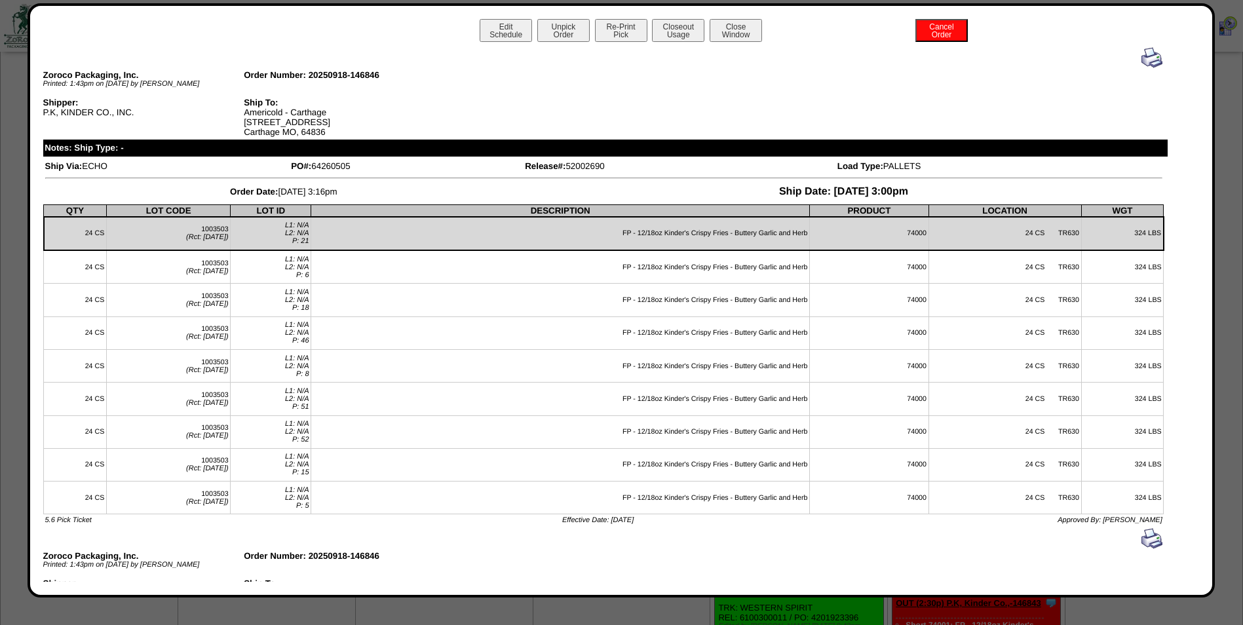
click at [1142, 56] on img at bounding box center [1152, 57] width 21 height 21
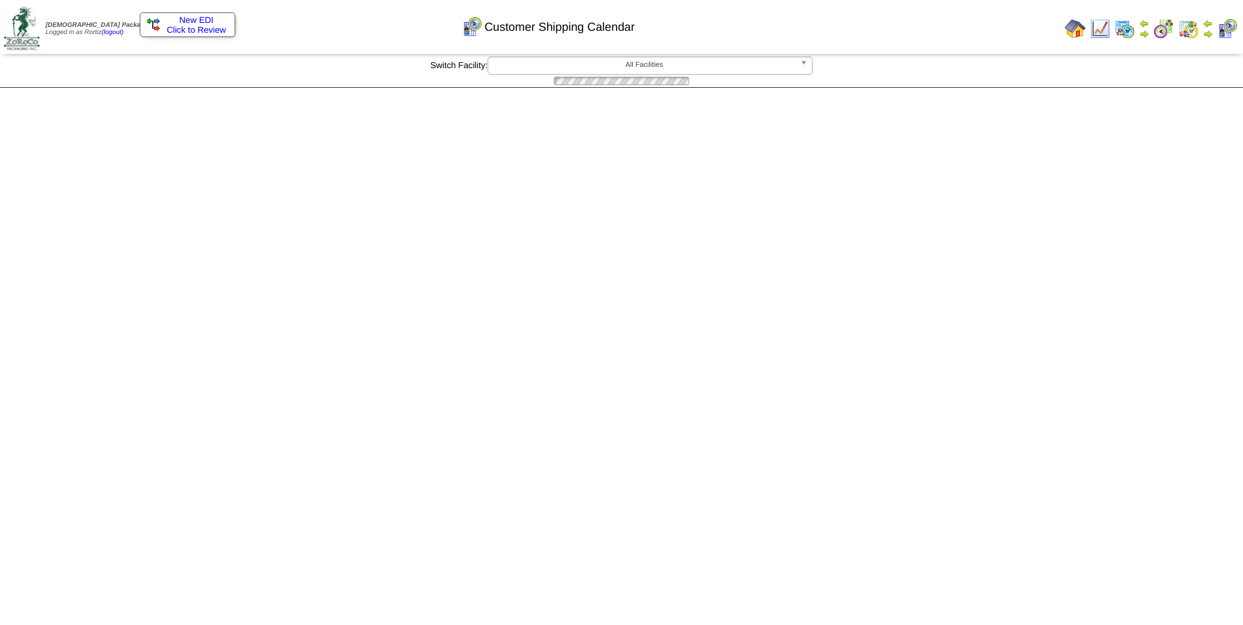
scroll to position [1180, 0]
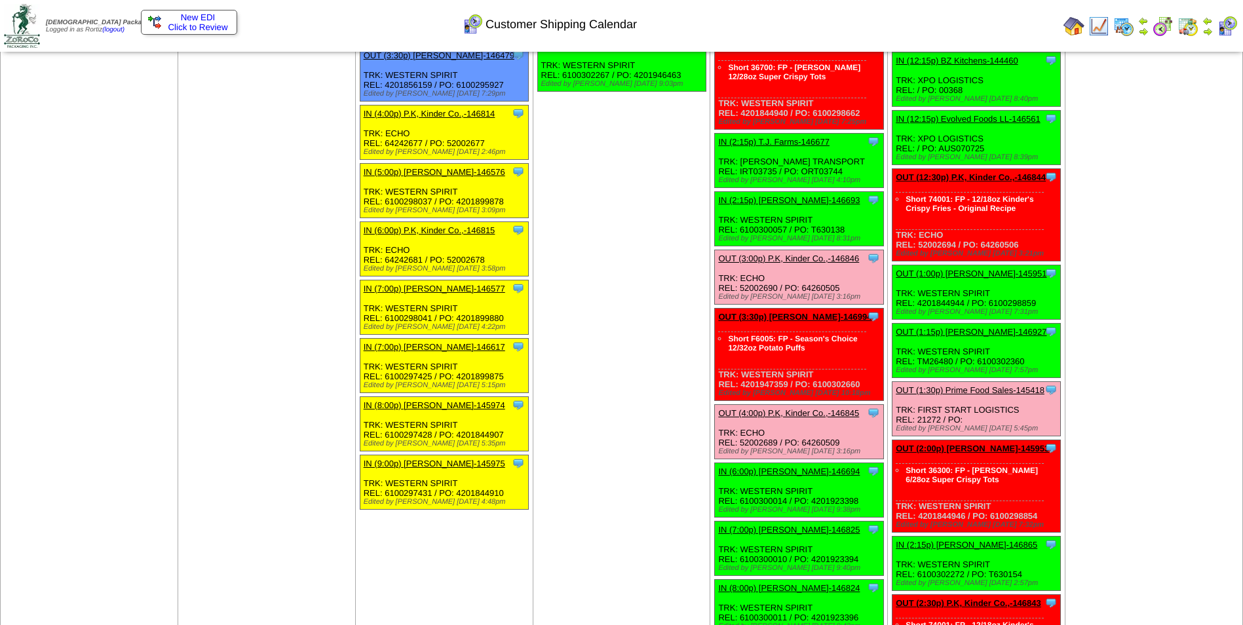
click at [798, 415] on link "OUT (4:00p) P.K, Kinder Co.,-146845" at bounding box center [788, 413] width 141 height 10
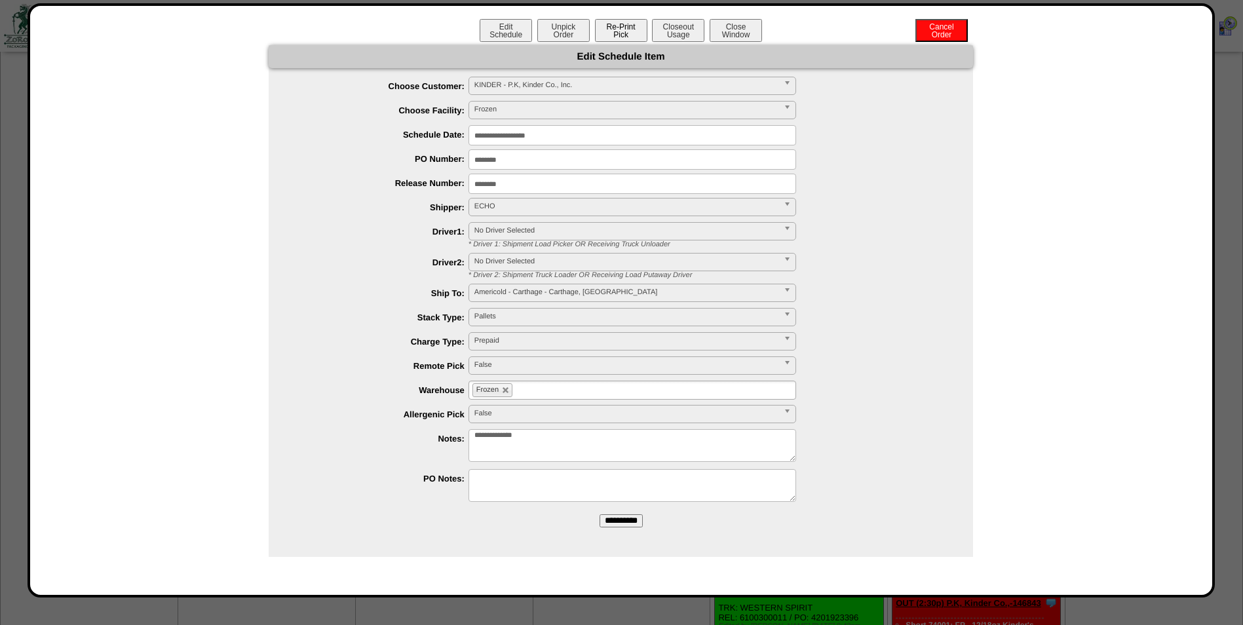
click at [627, 33] on button "Re-Print Pick" at bounding box center [621, 30] width 52 height 23
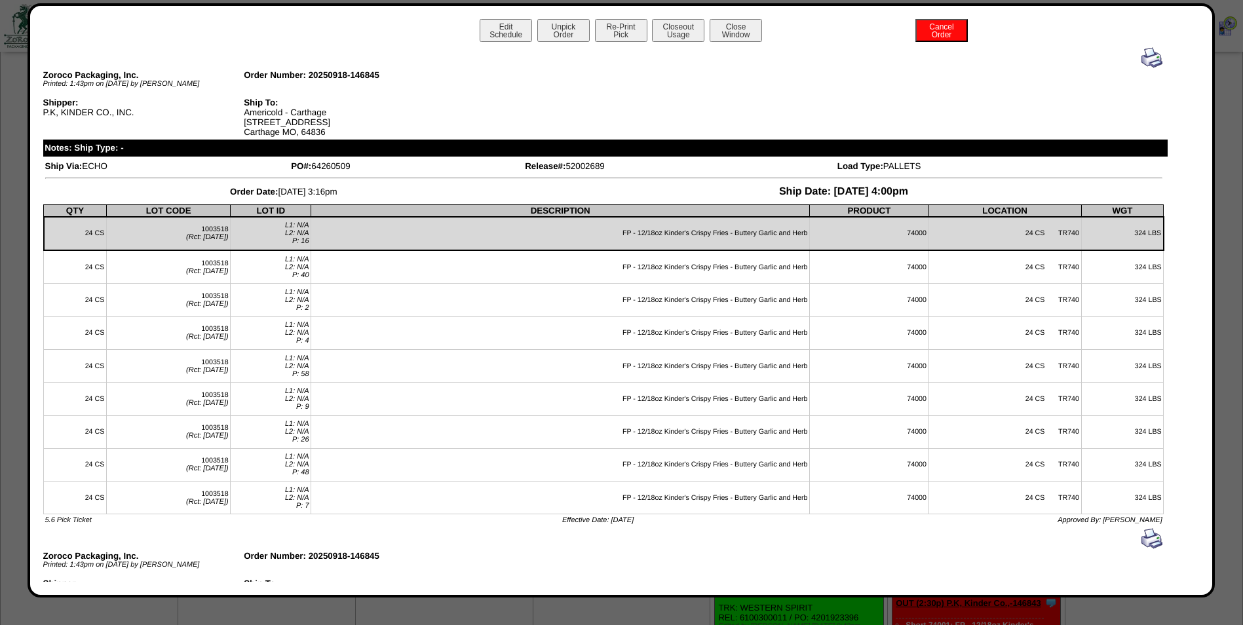
click at [1142, 60] on img at bounding box center [1152, 57] width 21 height 21
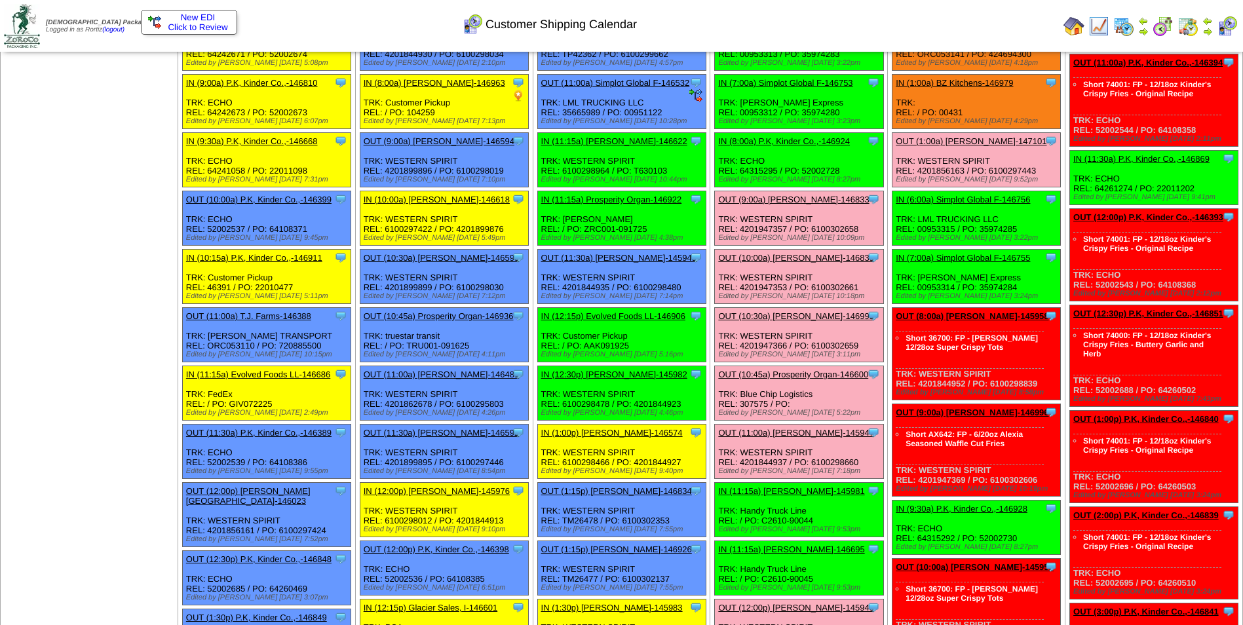
scroll to position [66, 0]
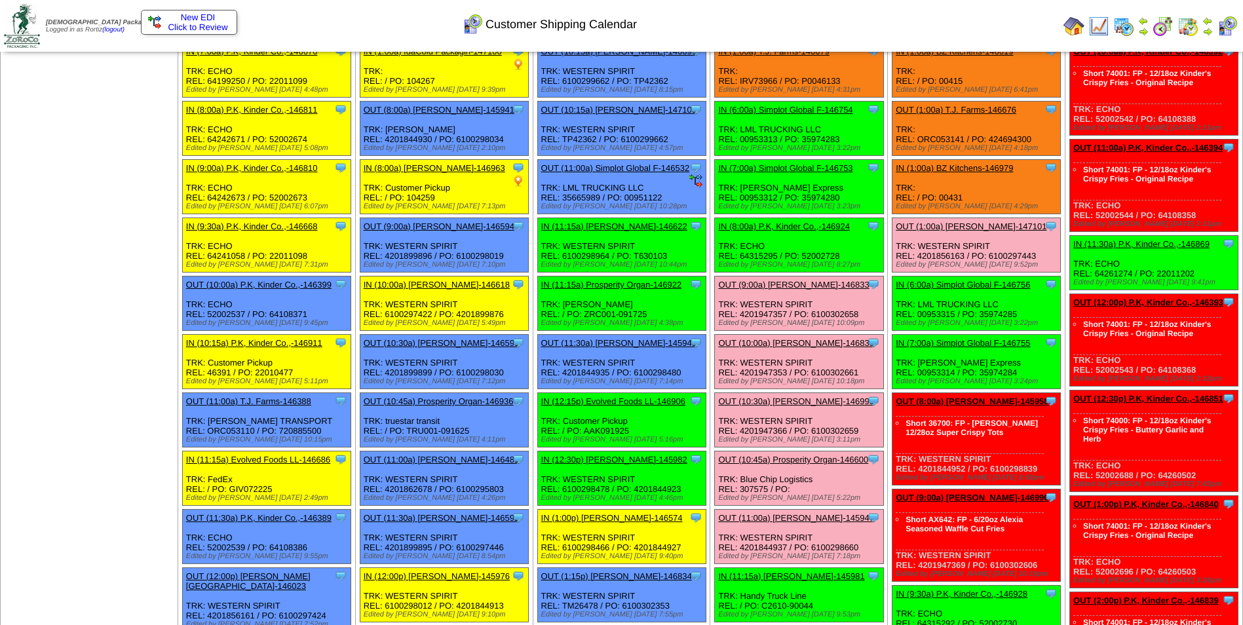
click at [773, 283] on link "OUT (9:00a) Lamb-Weston-146833" at bounding box center [793, 285] width 151 height 10
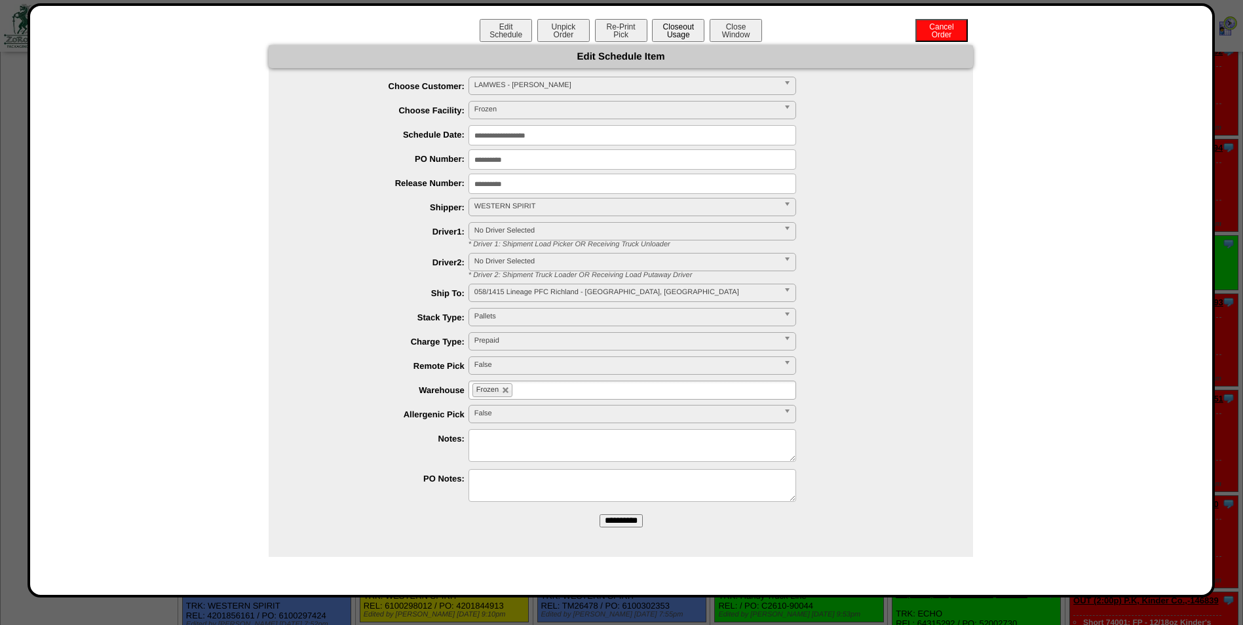
click at [687, 35] on button "Closeout Usage" at bounding box center [678, 30] width 52 height 23
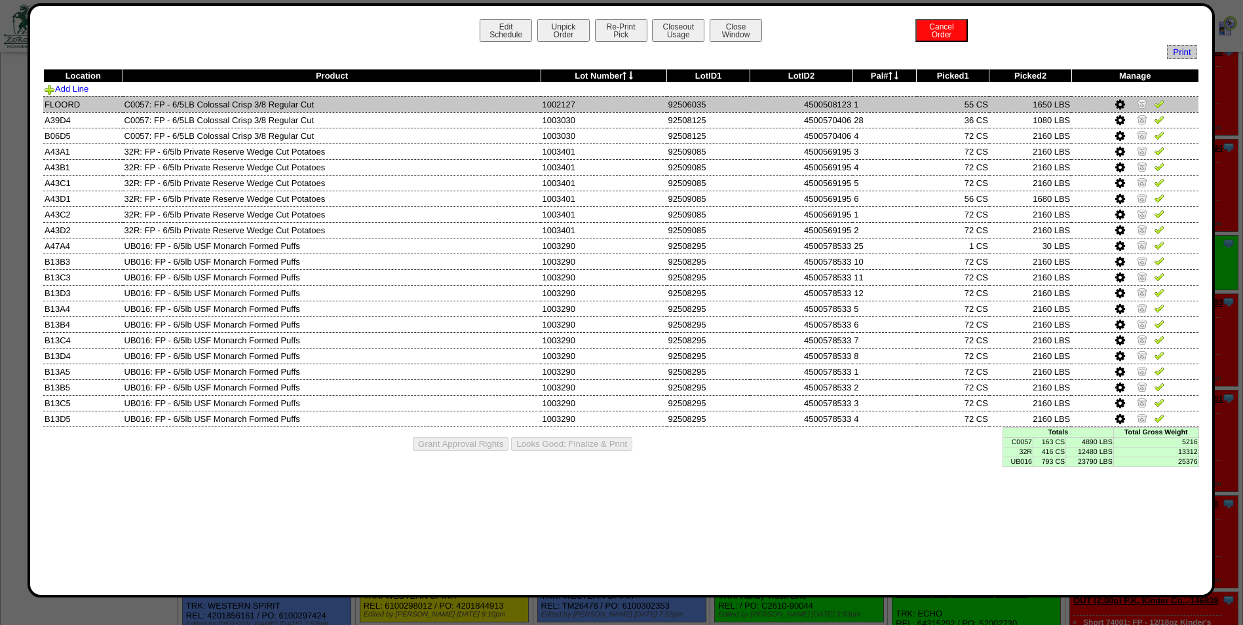
click at [1140, 106] on img at bounding box center [1142, 103] width 10 height 10
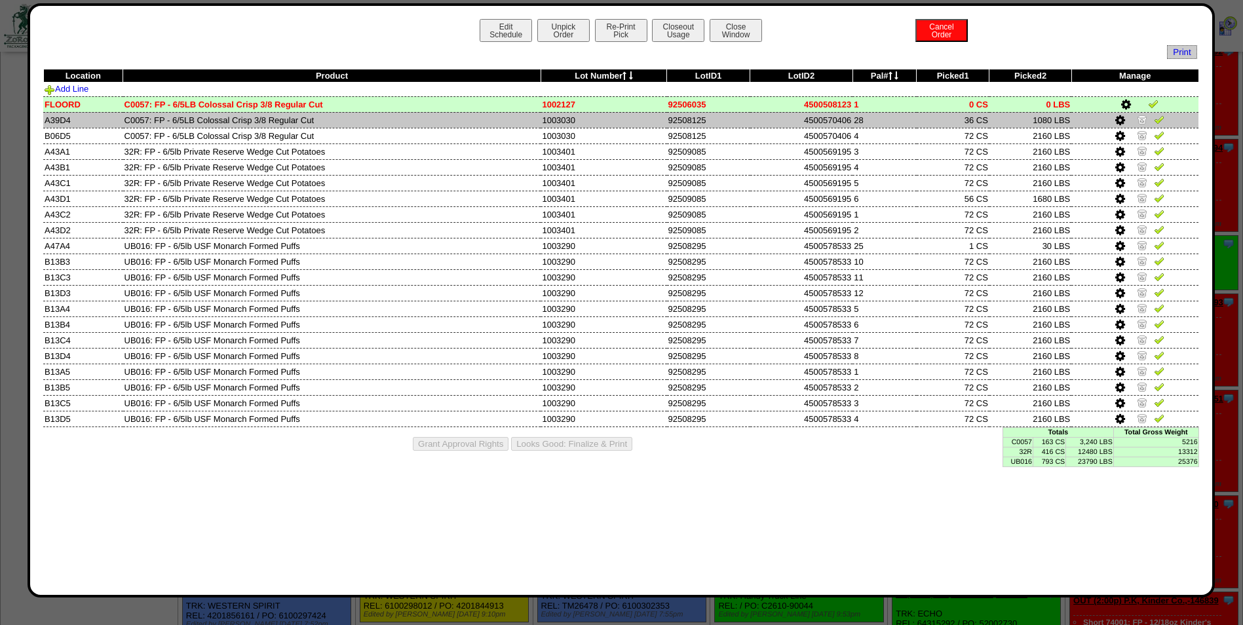
click at [1144, 119] on img at bounding box center [1142, 119] width 10 height 10
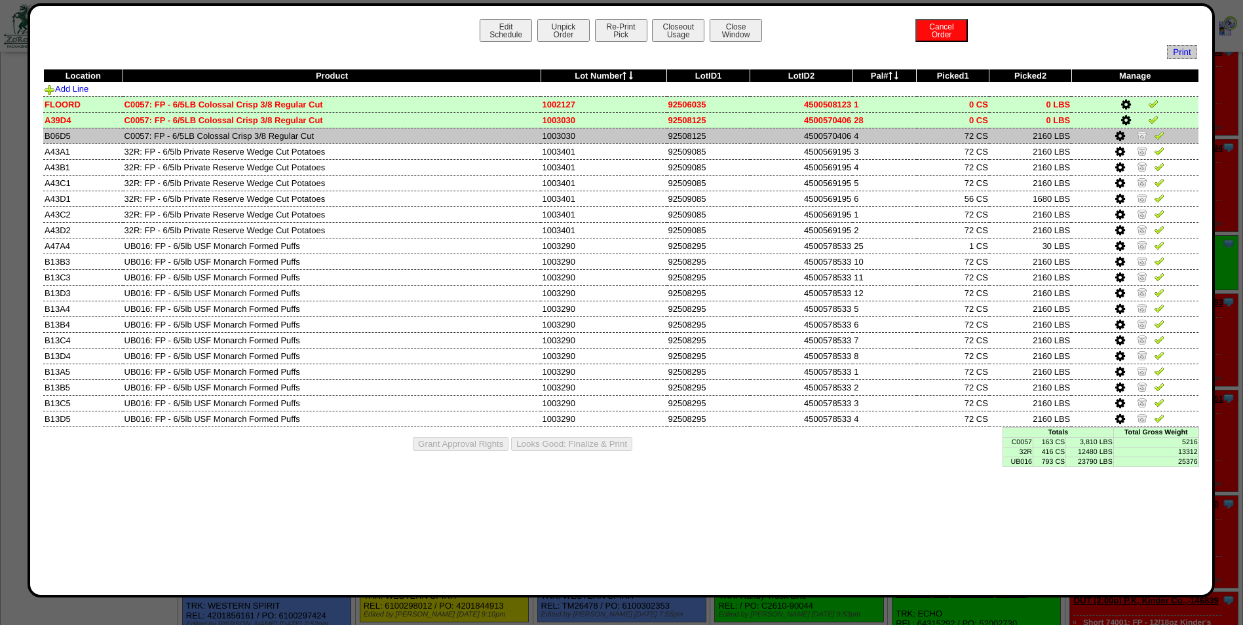
click at [1142, 134] on img at bounding box center [1142, 135] width 10 height 10
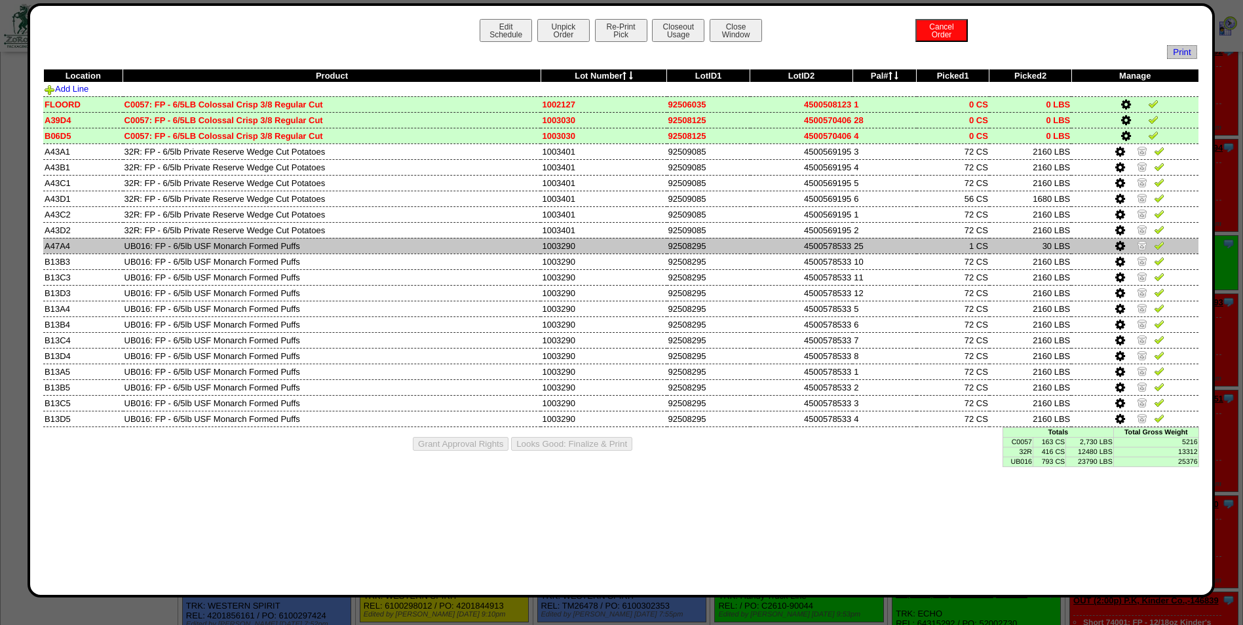
click at [1140, 242] on img at bounding box center [1142, 245] width 10 height 10
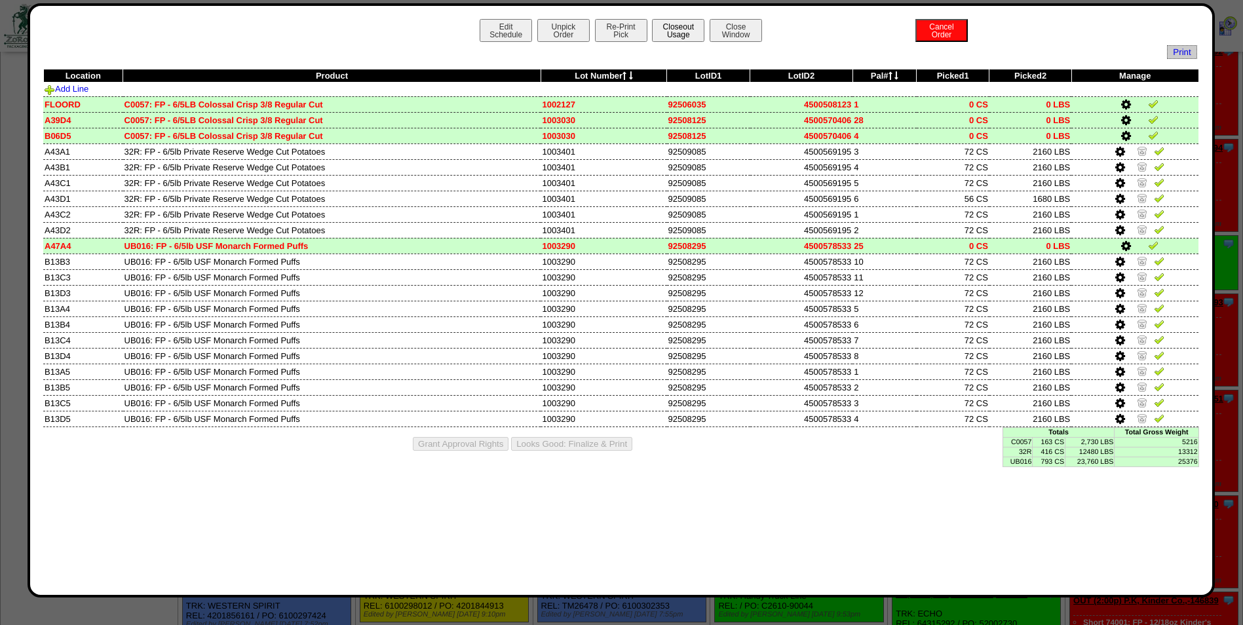
click at [684, 30] on button "Closeout Usage" at bounding box center [678, 30] width 52 height 23
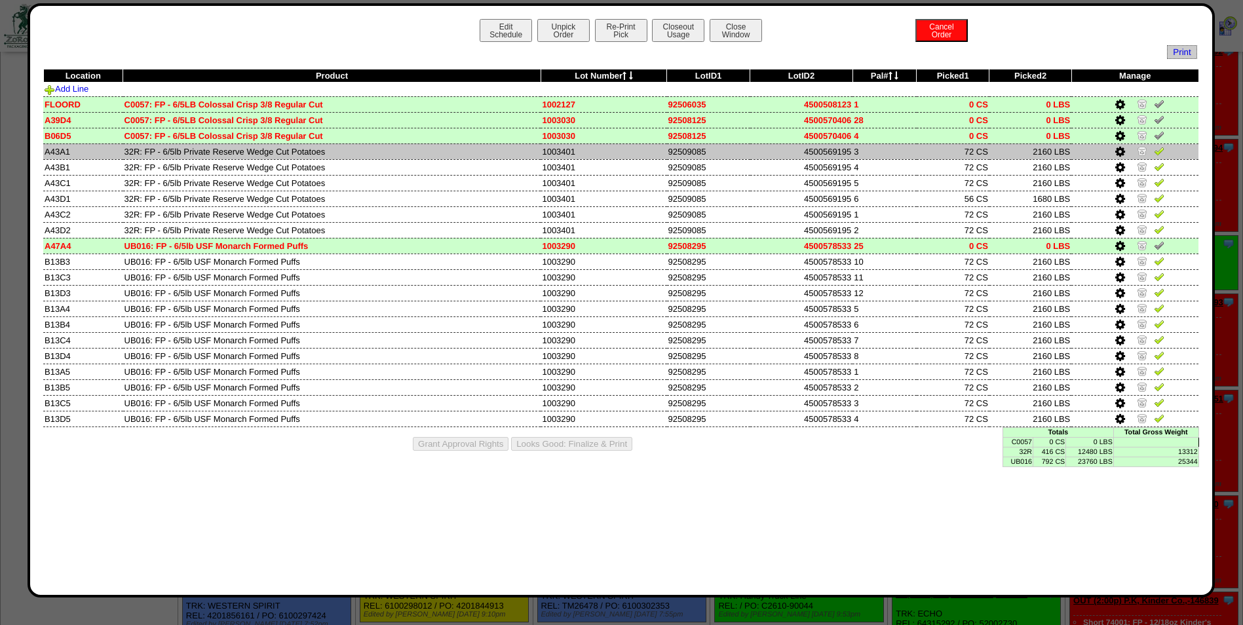
click at [1164, 150] on img at bounding box center [1159, 150] width 10 height 10
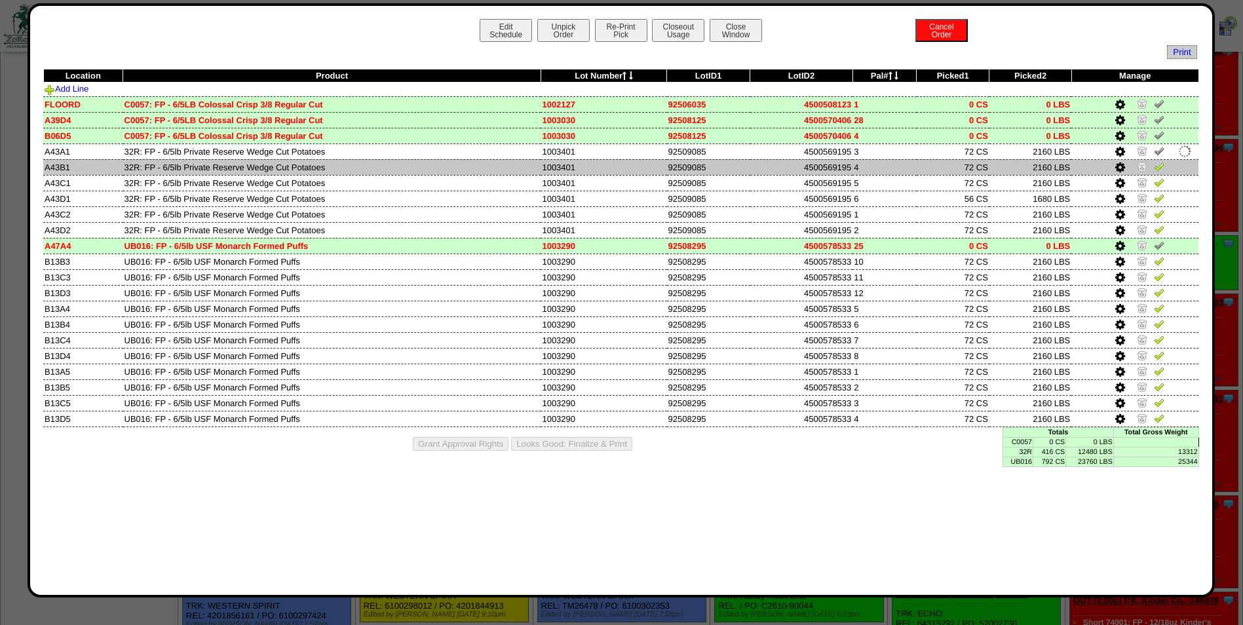
click at [1159, 166] on img at bounding box center [1159, 166] width 10 height 10
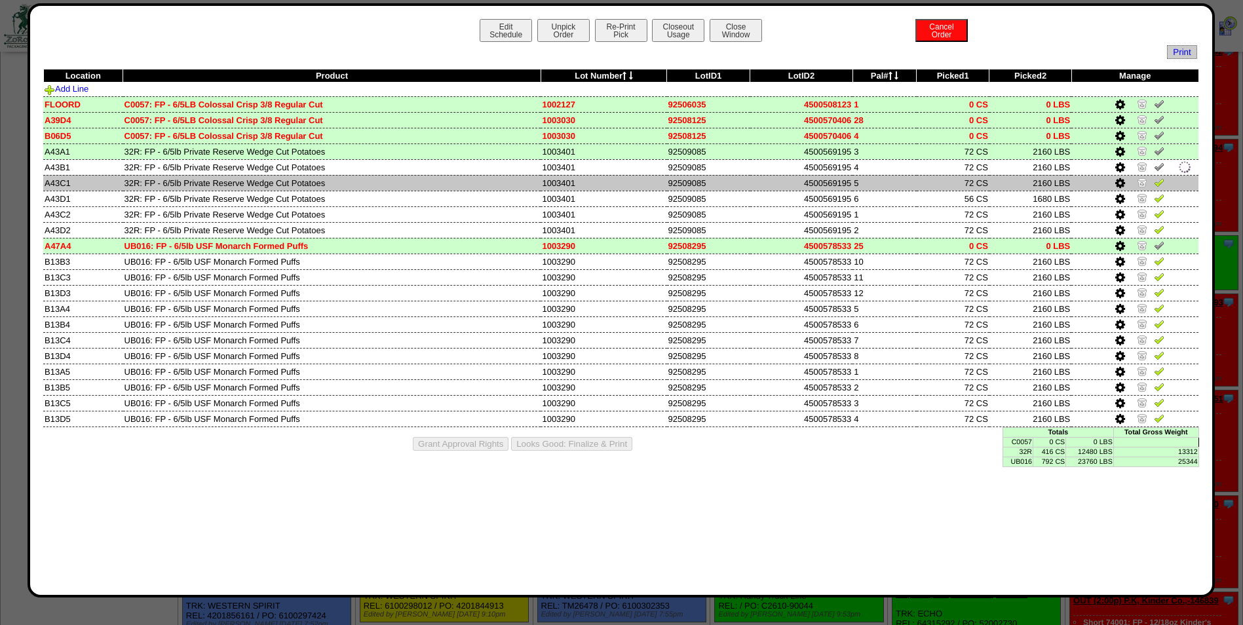
click at [1161, 182] on img at bounding box center [1159, 182] width 10 height 10
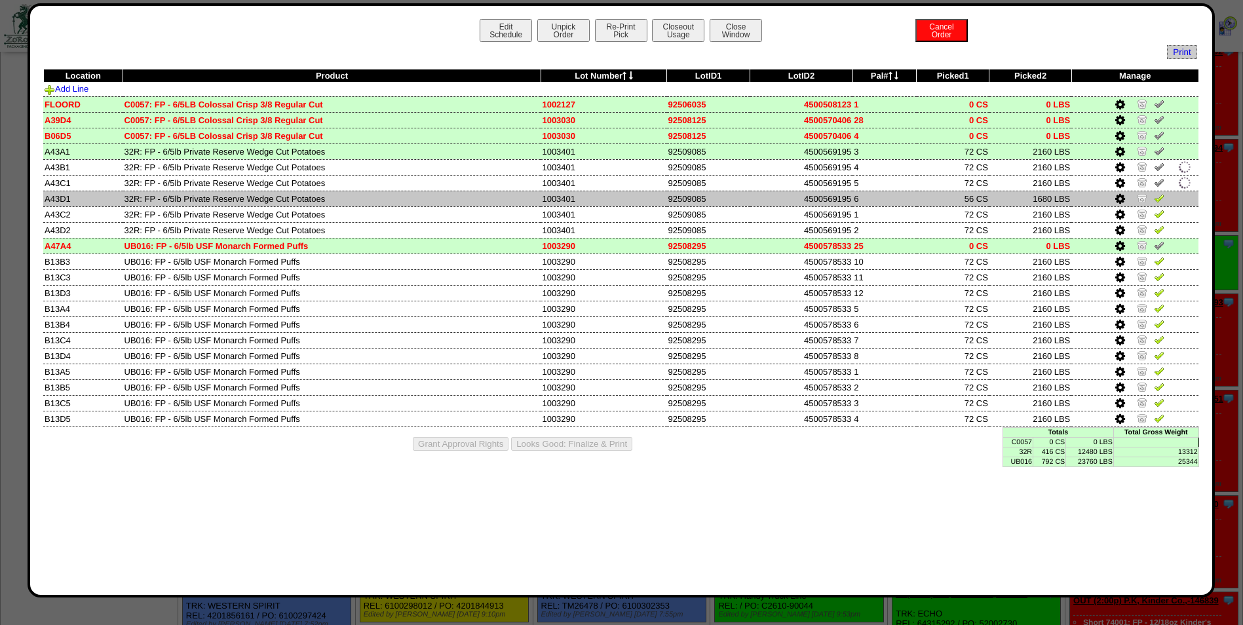
click at [1161, 196] on img at bounding box center [1159, 198] width 10 height 10
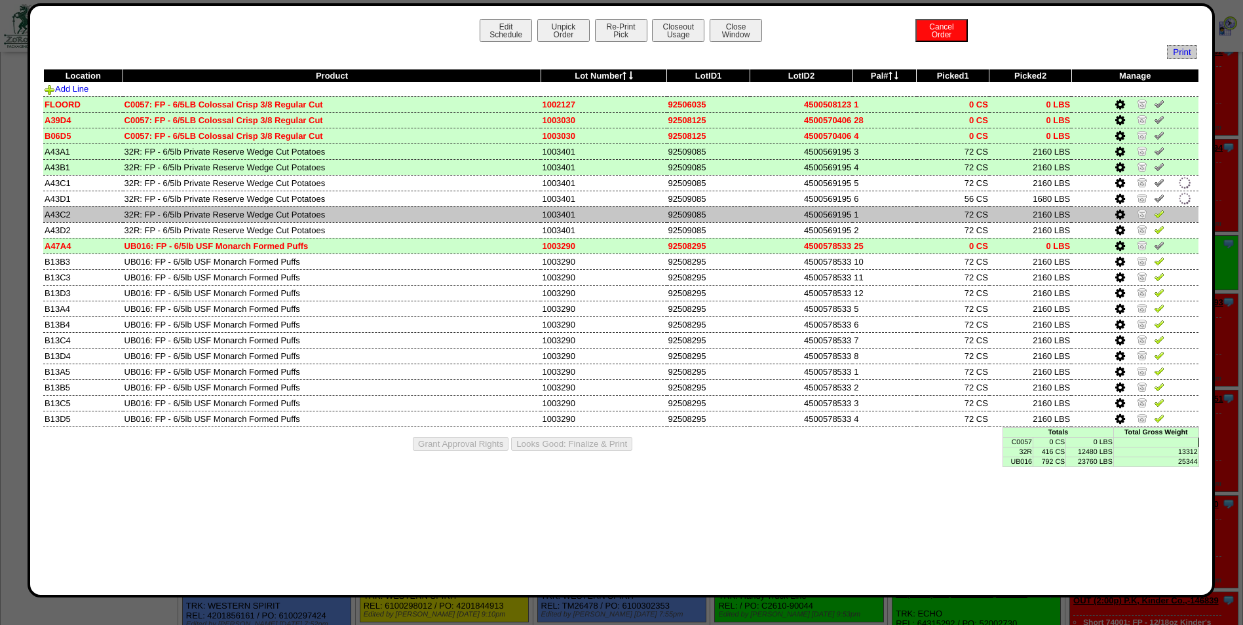
click at [1159, 210] on img at bounding box center [1159, 213] width 10 height 10
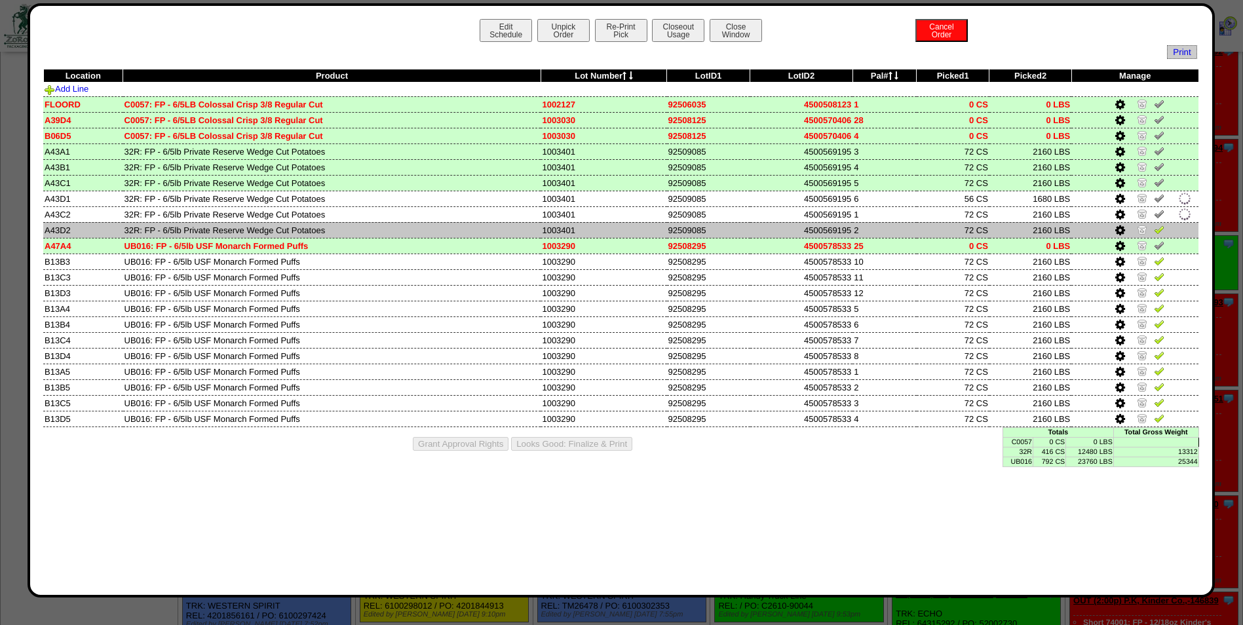
click at [1161, 226] on img at bounding box center [1159, 229] width 10 height 10
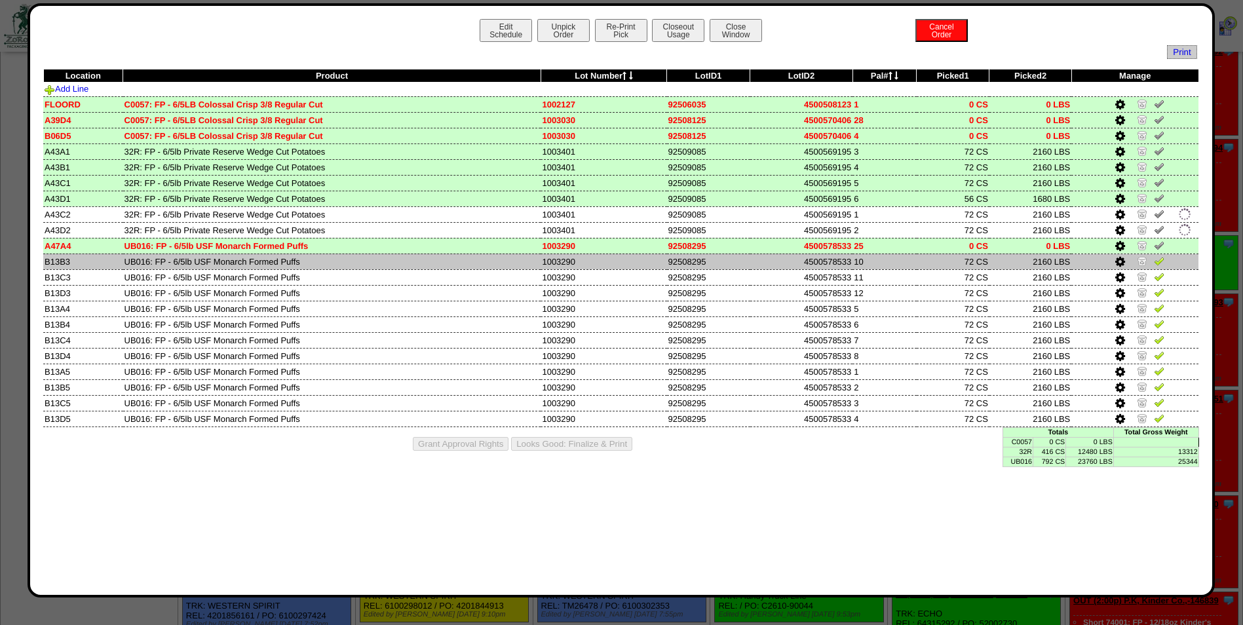
click at [1162, 256] on img at bounding box center [1159, 261] width 10 height 10
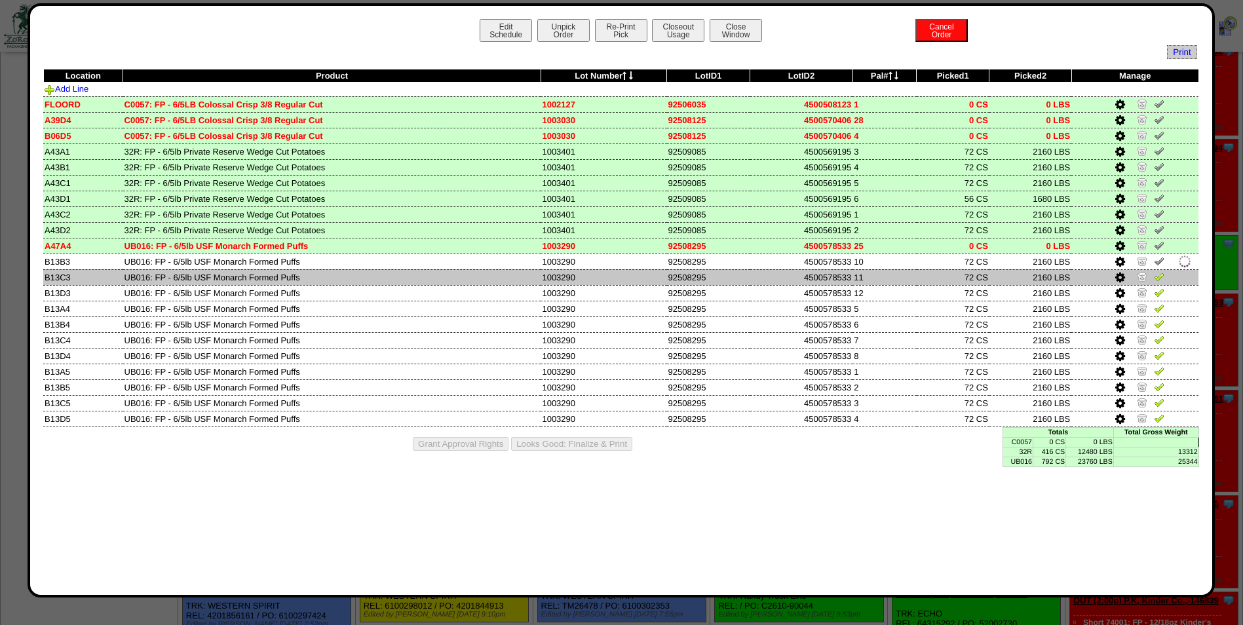
click at [1162, 275] on img at bounding box center [1159, 276] width 10 height 10
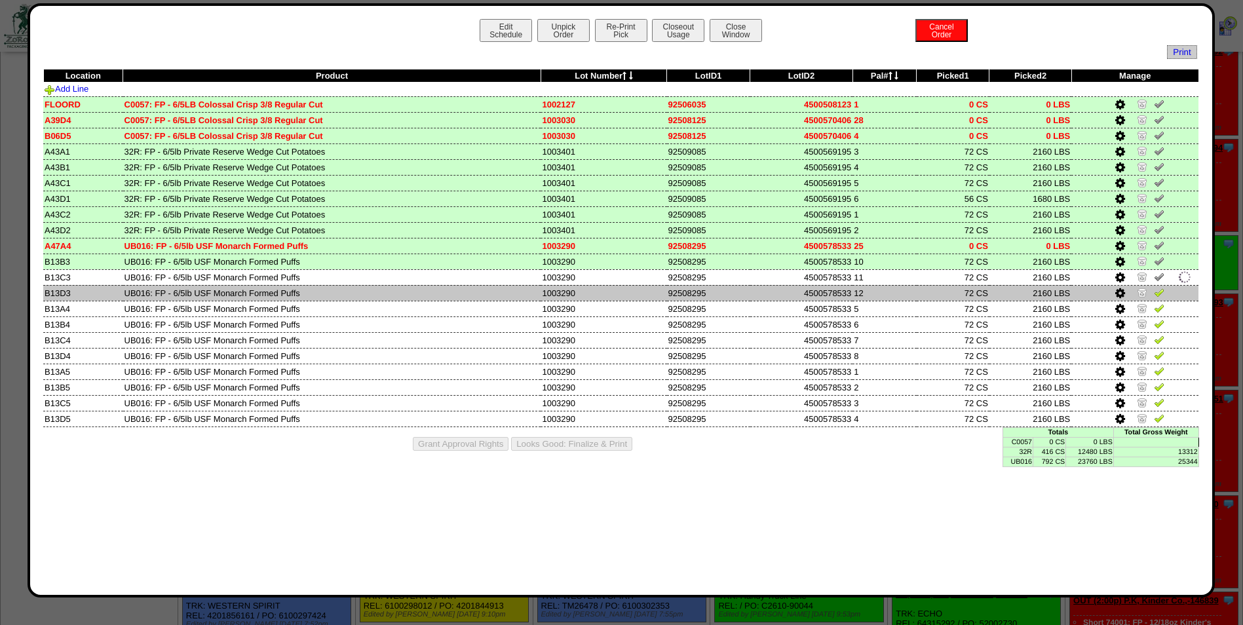
click at [1163, 289] on img at bounding box center [1159, 292] width 10 height 10
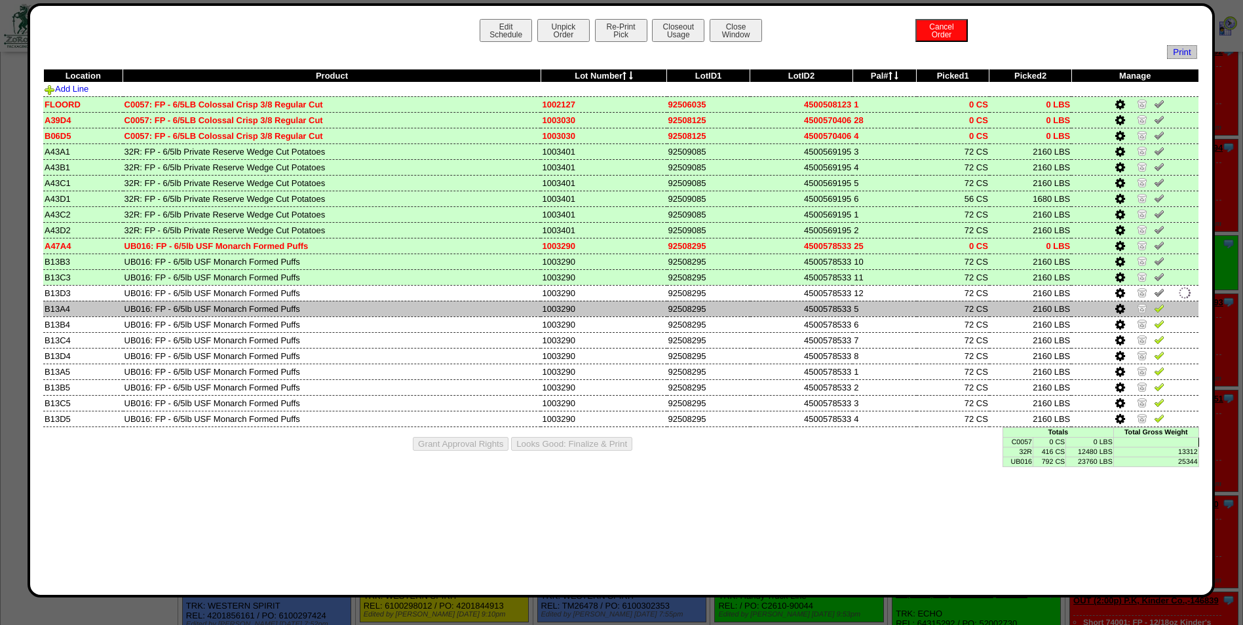
click at [1162, 305] on img at bounding box center [1159, 308] width 10 height 10
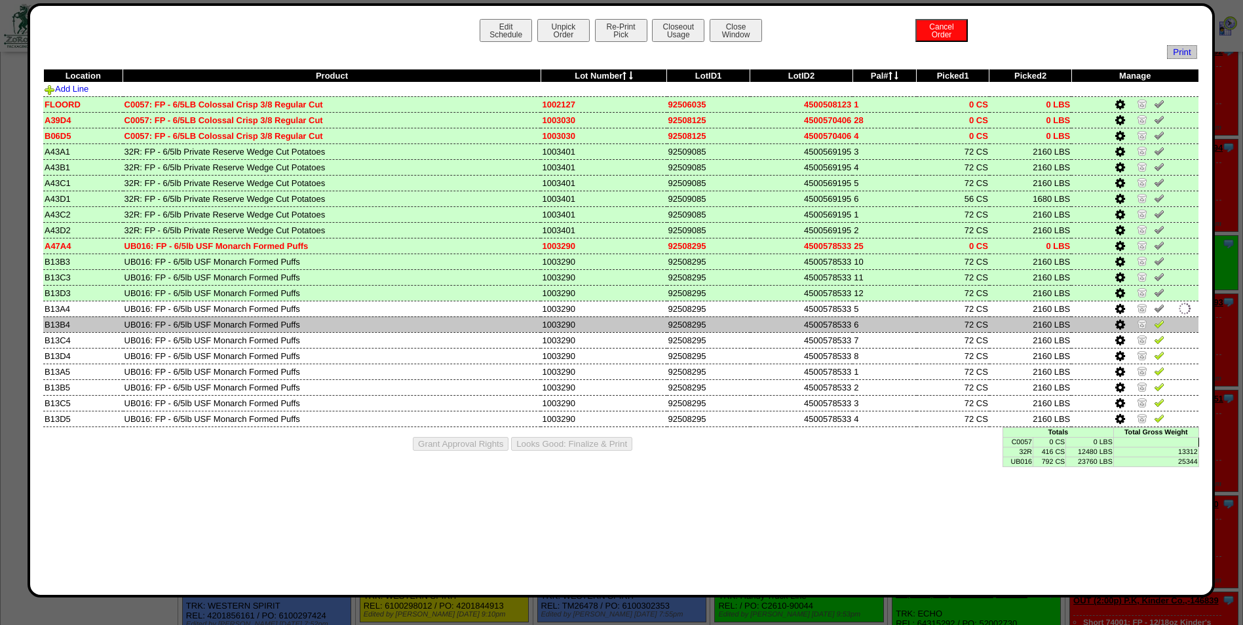
click at [1161, 324] on img at bounding box center [1159, 323] width 10 height 10
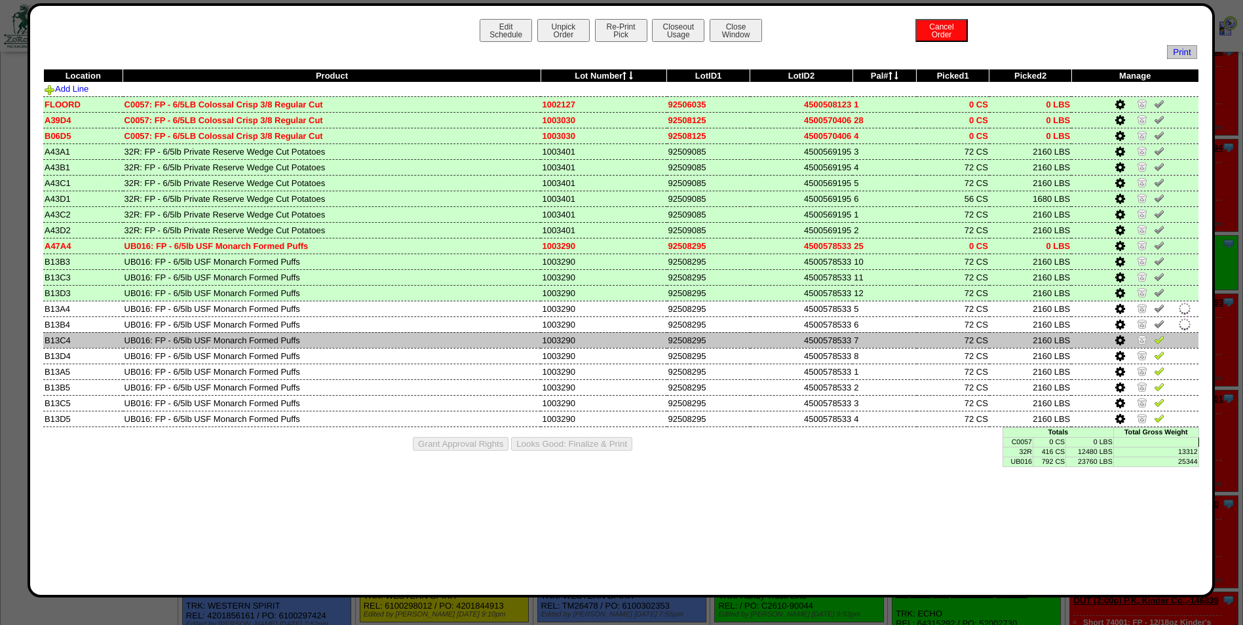
click at [1161, 341] on img at bounding box center [1159, 339] width 10 height 10
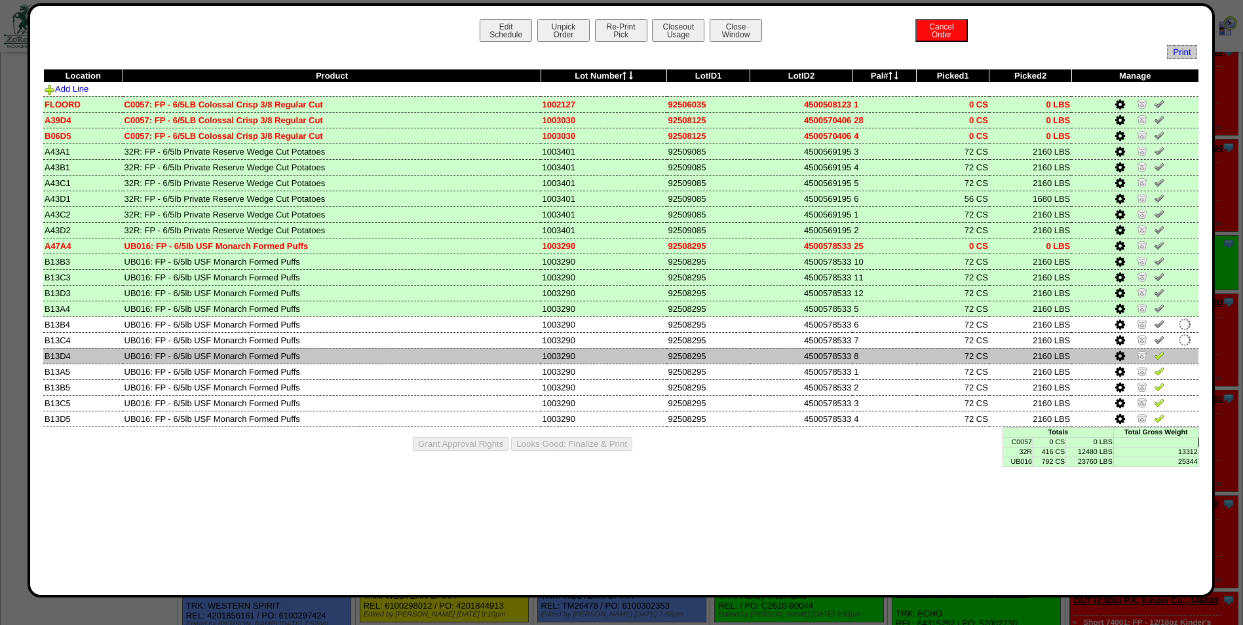
click at [1161, 352] on img at bounding box center [1159, 355] width 10 height 10
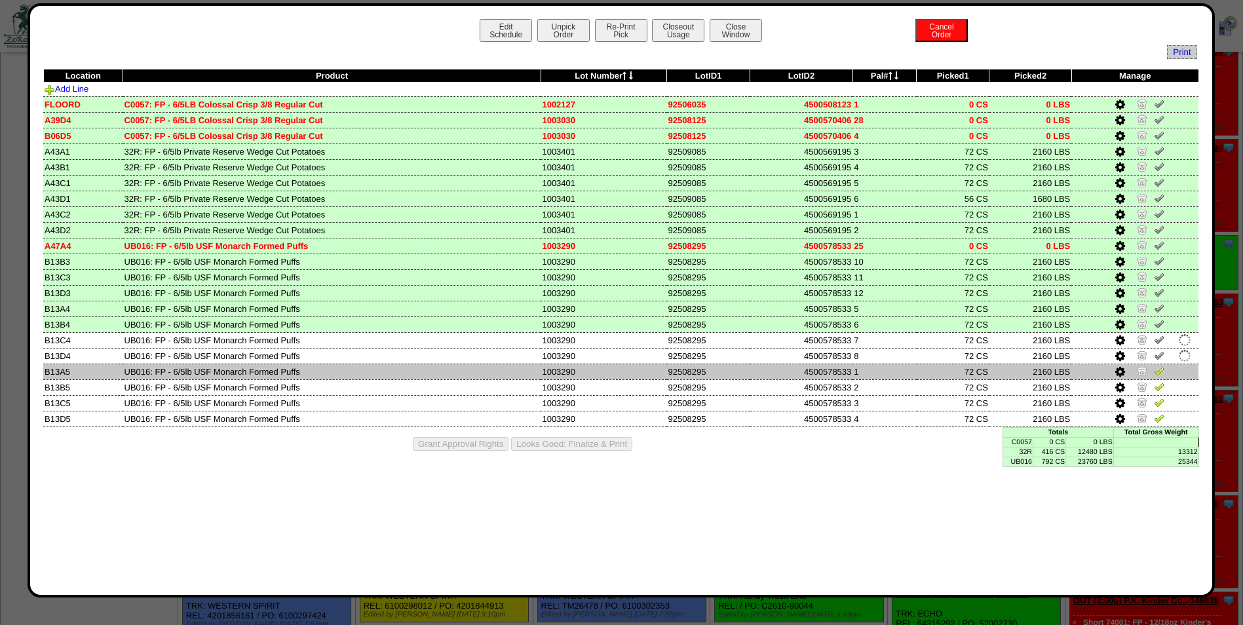
click at [1161, 366] on img at bounding box center [1159, 371] width 10 height 10
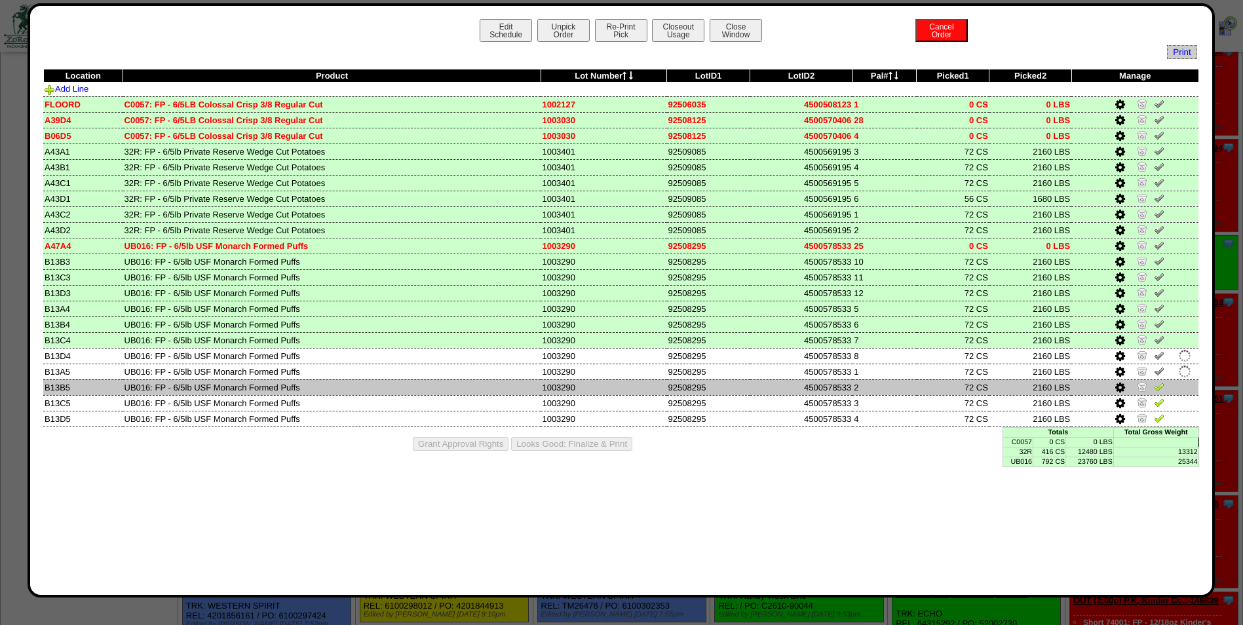
click at [1161, 383] on img at bounding box center [1159, 386] width 10 height 10
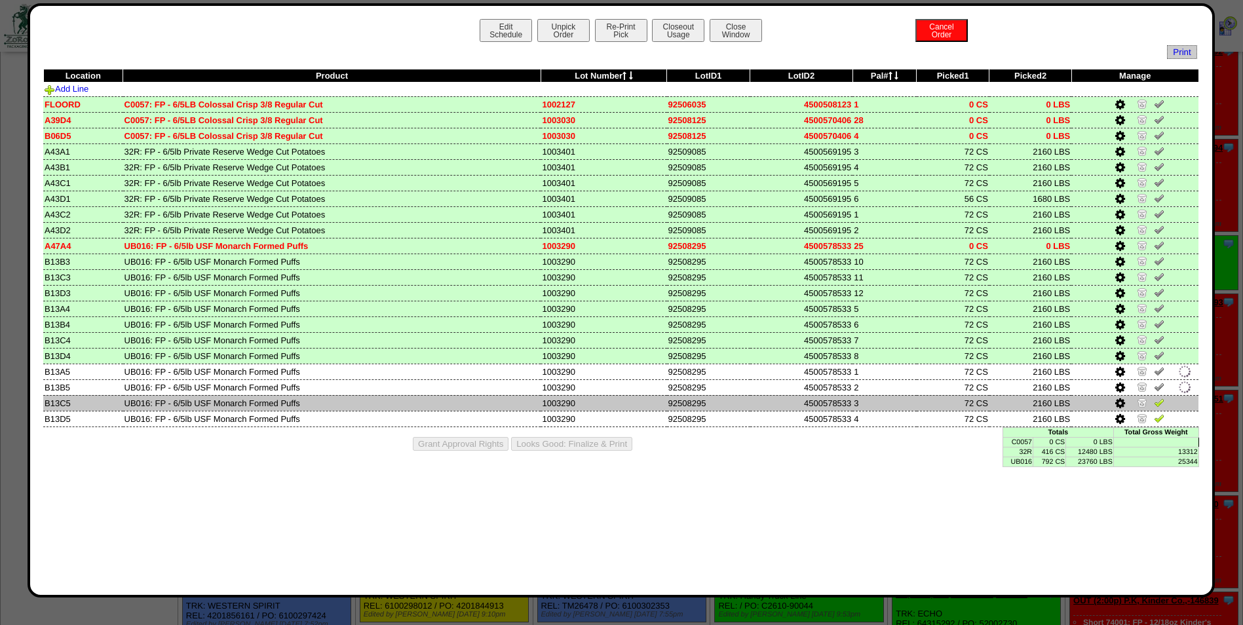
click at [1161, 400] on img at bounding box center [1159, 402] width 10 height 10
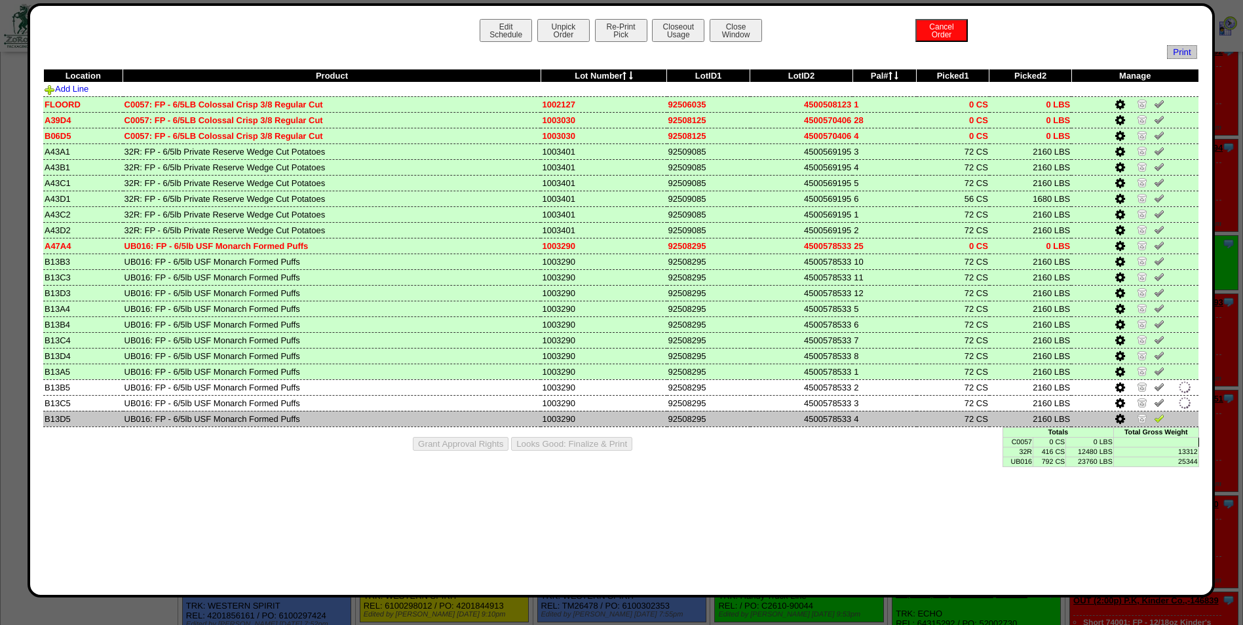
click at [1160, 411] on td at bounding box center [1134, 419] width 127 height 16
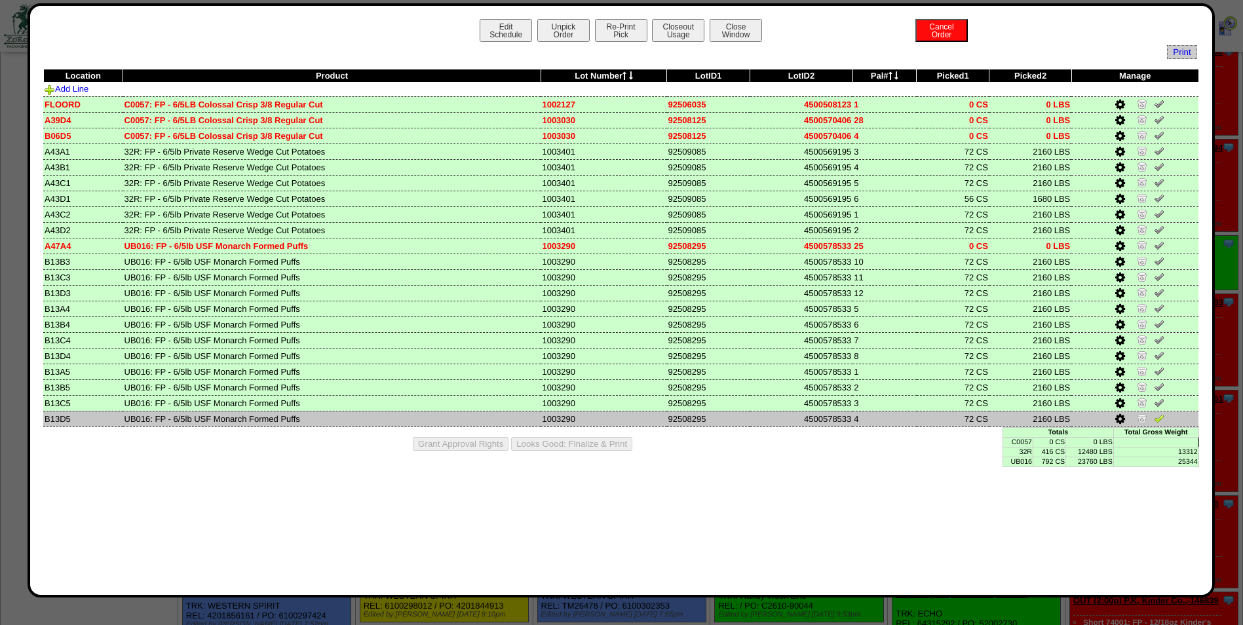
click at [1160, 416] on img at bounding box center [1159, 418] width 10 height 10
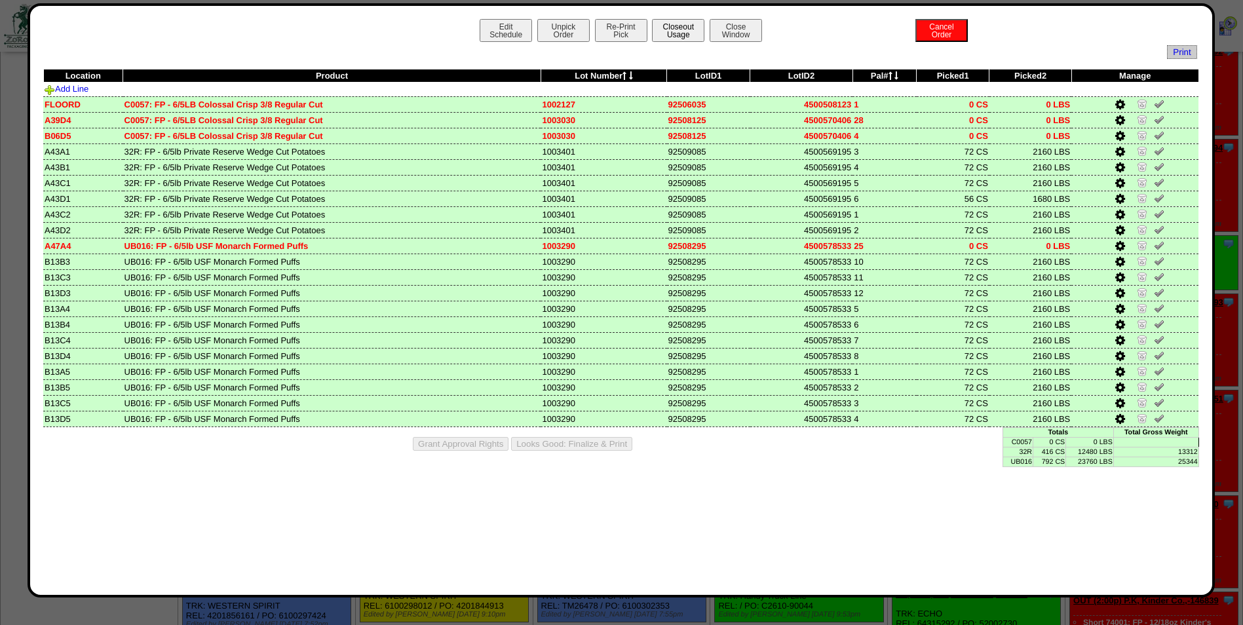
click at [690, 30] on button "Closeout Usage" at bounding box center [678, 30] width 52 height 23
click at [615, 441] on button "Looks Good: Finalize & Print" at bounding box center [571, 444] width 121 height 14
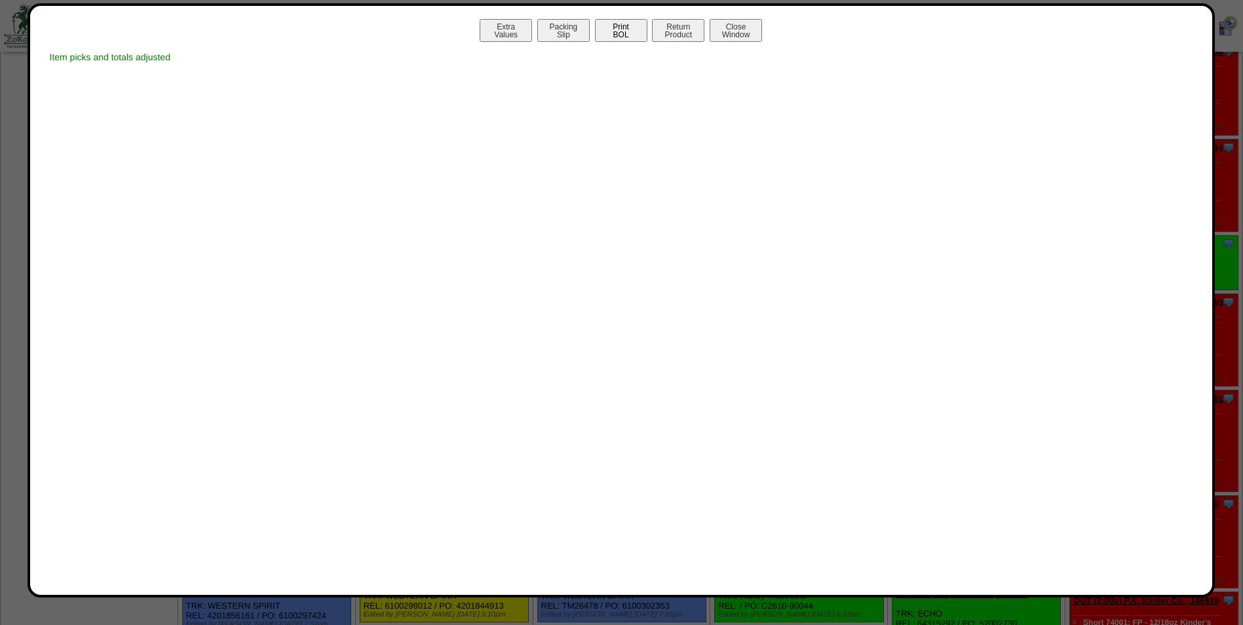
click at [618, 33] on button "Print BOL" at bounding box center [621, 30] width 52 height 23
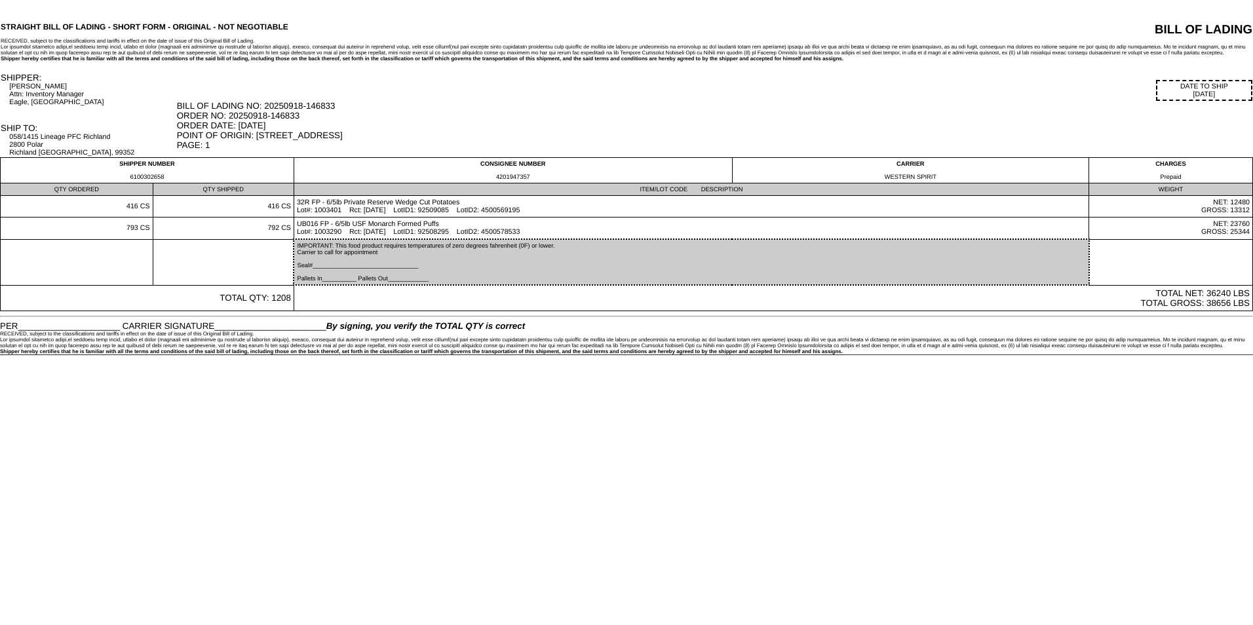
drag, startPoint x: 1062, startPoint y: 115, endPoint x: 1055, endPoint y: 115, distance: 6.6
click at [1062, 115] on div "BILL OF LADING NO: 20250918-146833 ORDER NO: 20250918-146833 ORDER DATE: [DATE]…" at bounding box center [714, 125] width 1075 height 49
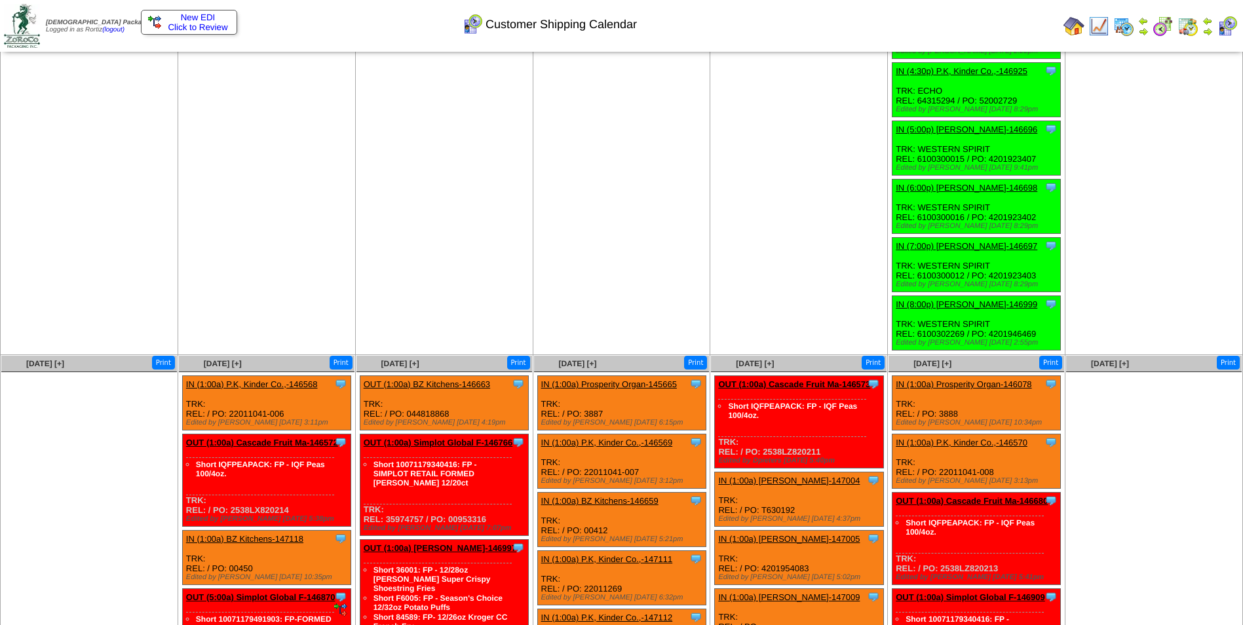
scroll to position [2294, 0]
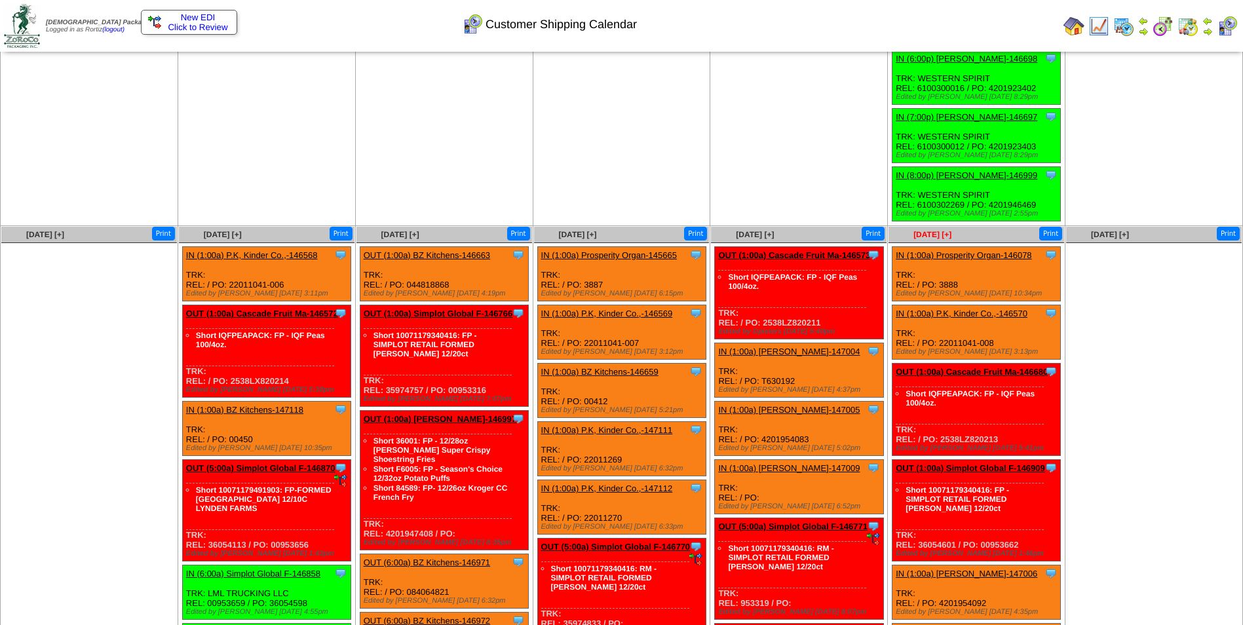
click at [936, 233] on span "Sep 26 [+]" at bounding box center [932, 234] width 38 height 9
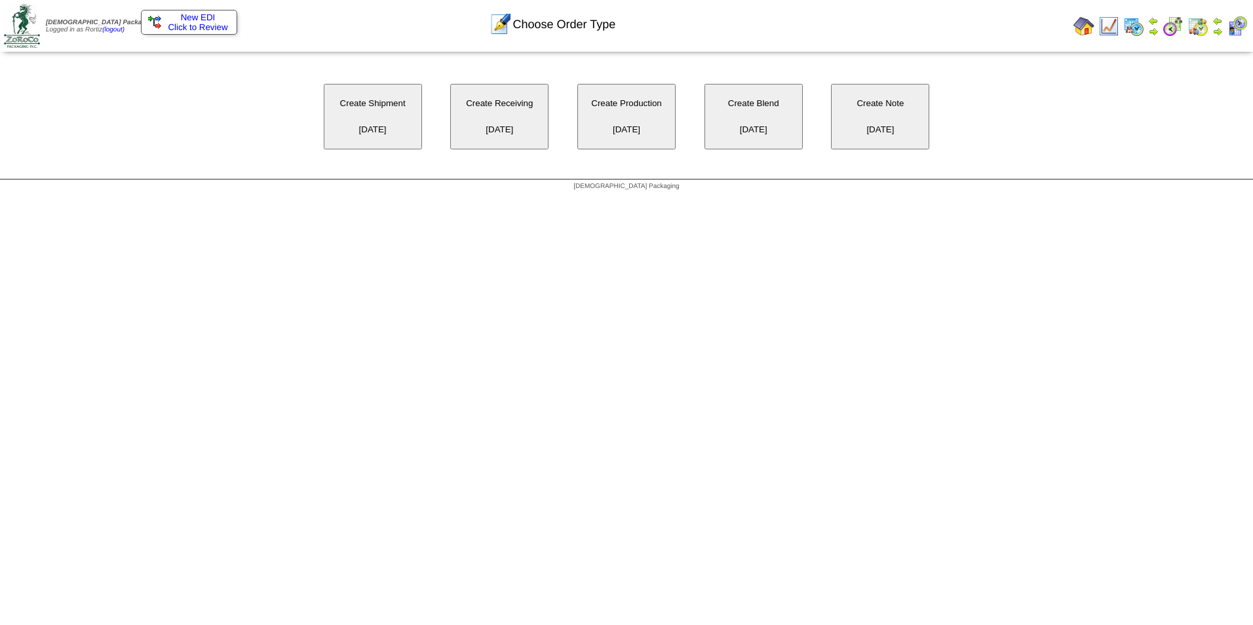
click at [375, 119] on button "Create Shipment [DATE]" at bounding box center [373, 117] width 98 height 66
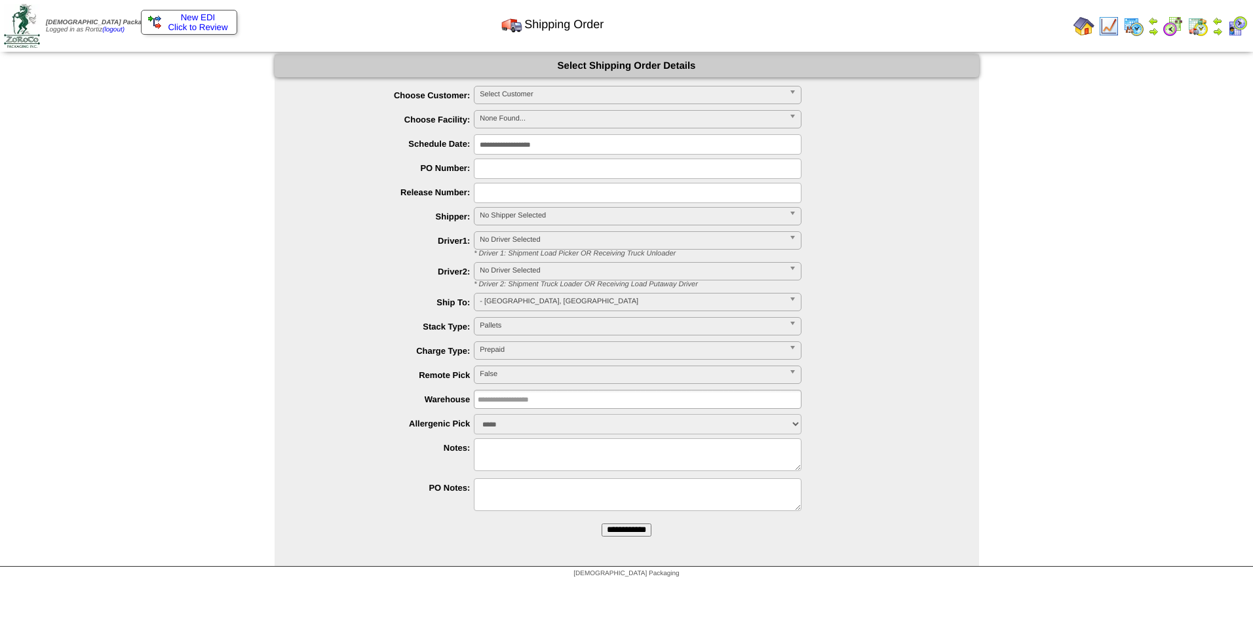
click at [560, 98] on span "Select Customer" at bounding box center [632, 95] width 304 height 16
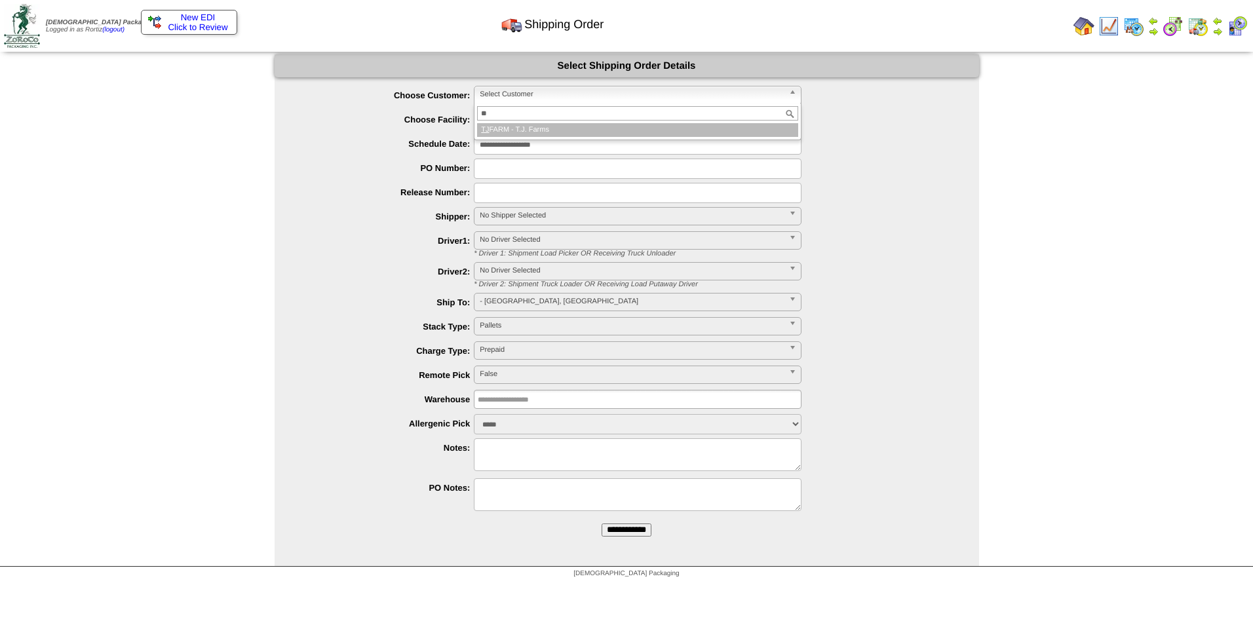
type input "**"
click at [543, 124] on li "TJ FARM - T.J. Farms" at bounding box center [637, 130] width 321 height 14
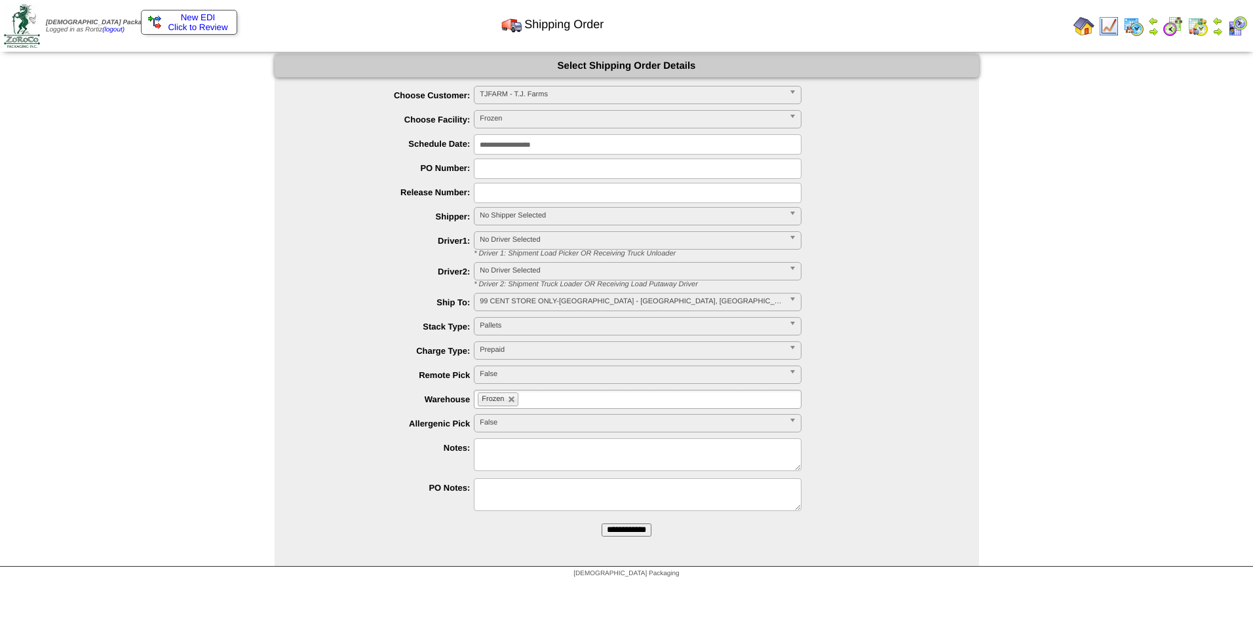
click at [507, 194] on input "text" at bounding box center [638, 193] width 328 height 20
paste input "*********"
type input "*********"
click at [533, 172] on input "text" at bounding box center [638, 169] width 328 height 20
paste input "******"
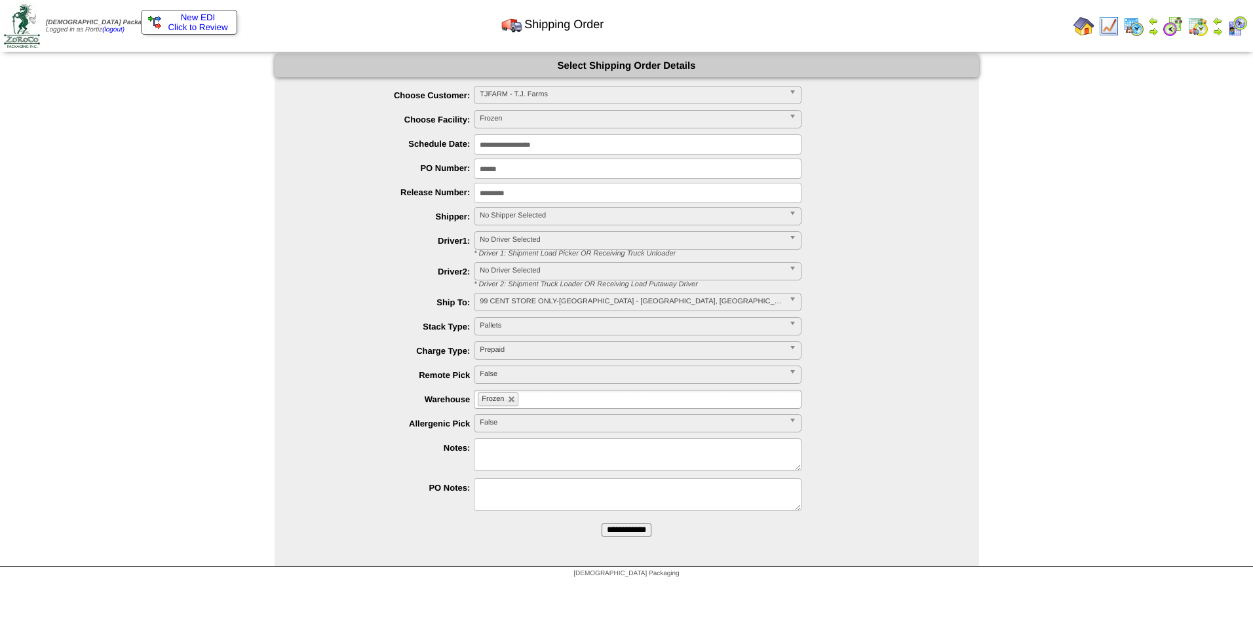
type input "******"
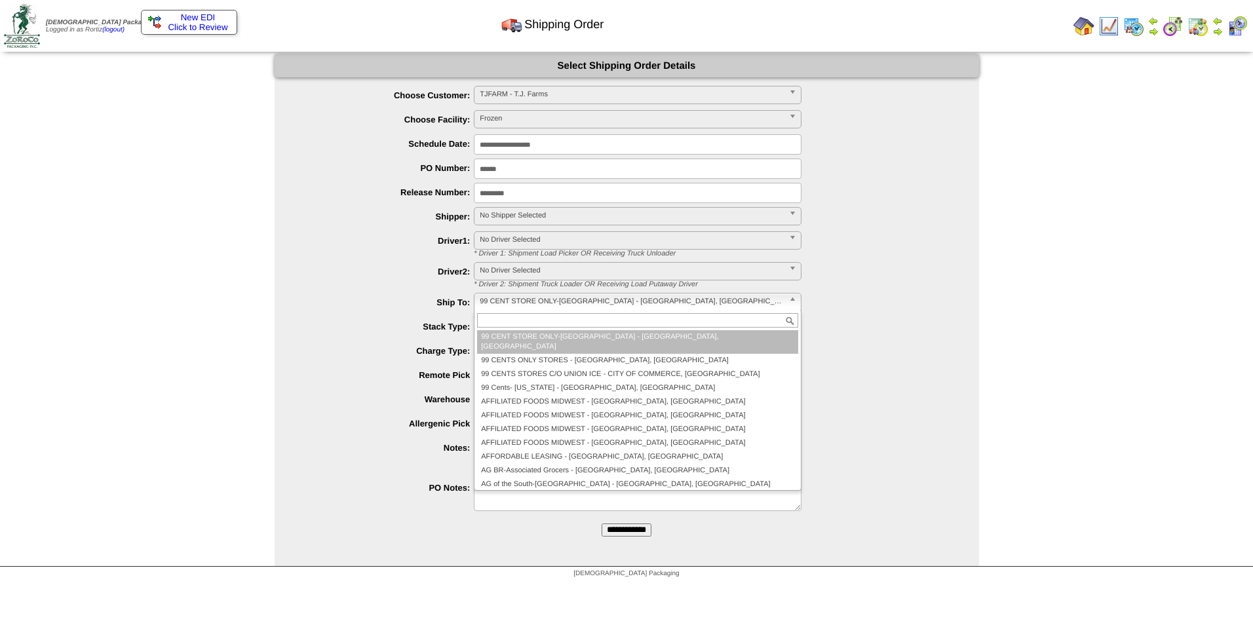
click at [600, 307] on span "99 CENT STORE ONLY-TX - KATY, TX" at bounding box center [632, 302] width 304 height 16
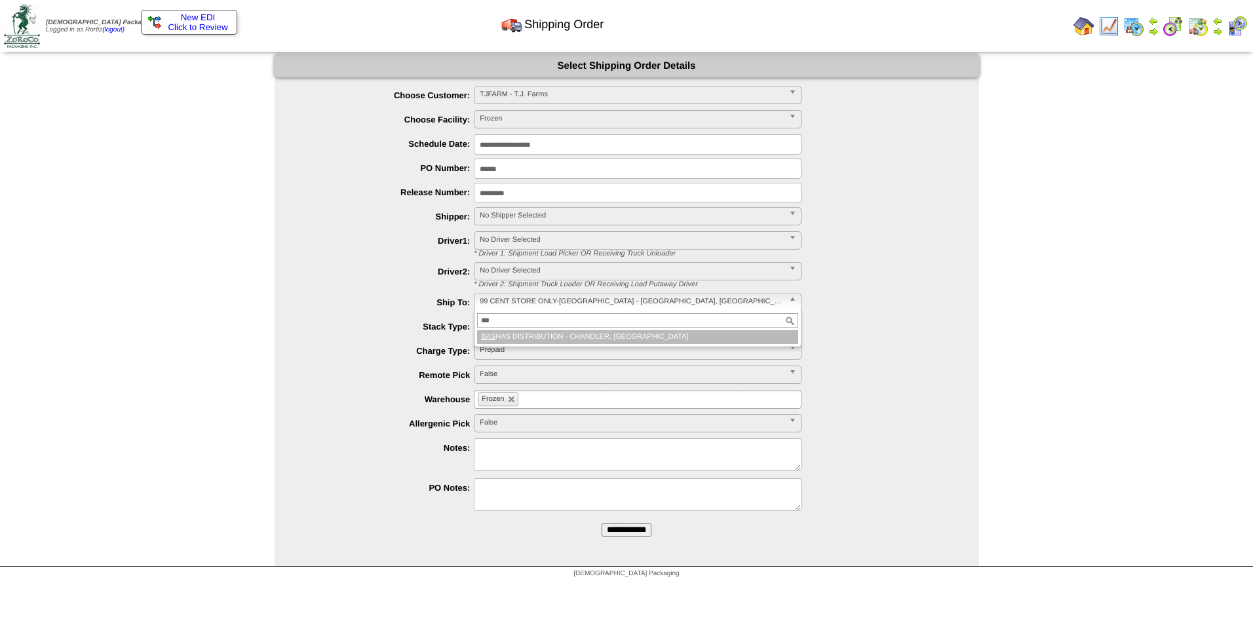
type input "***"
click at [591, 337] on li "BAS HAS DISTRIBUTION - CHANDLER, AZ" at bounding box center [637, 337] width 321 height 14
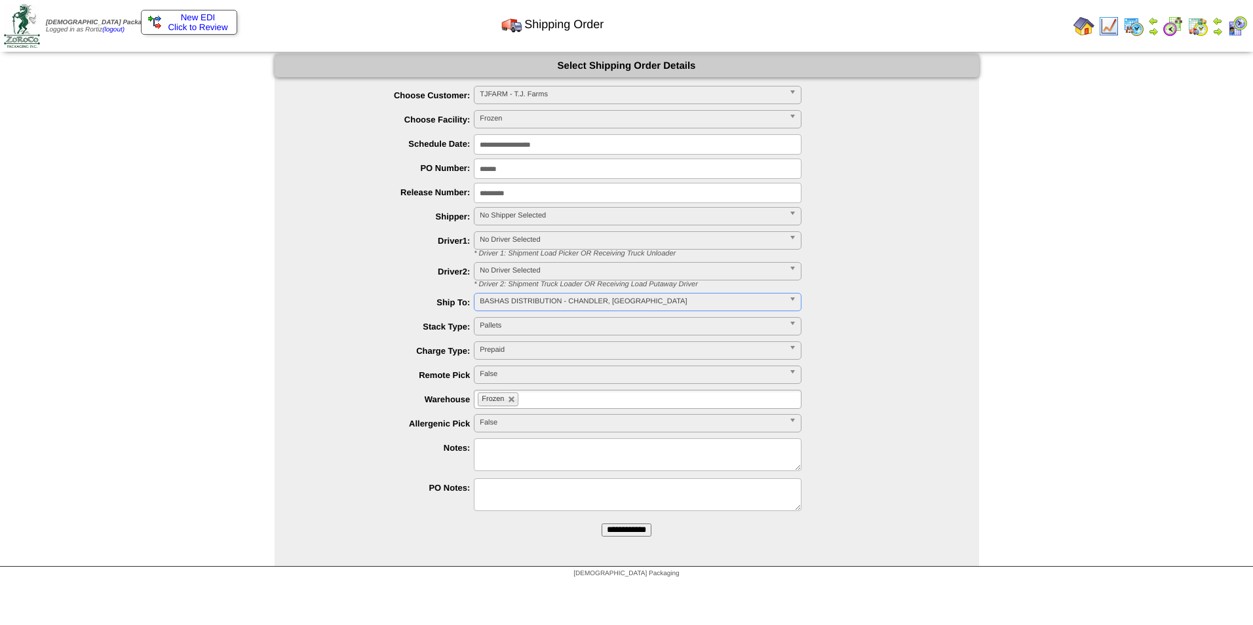
click at [614, 534] on input "**********" at bounding box center [627, 530] width 50 height 13
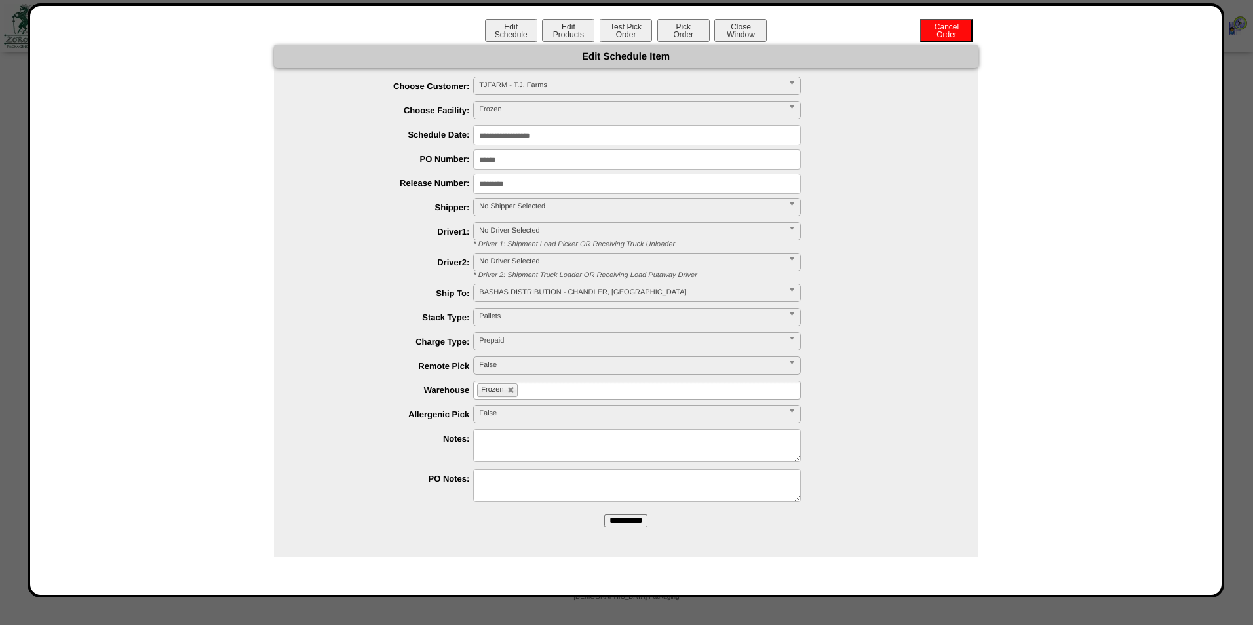
click at [641, 521] on input "**********" at bounding box center [625, 520] width 43 height 13
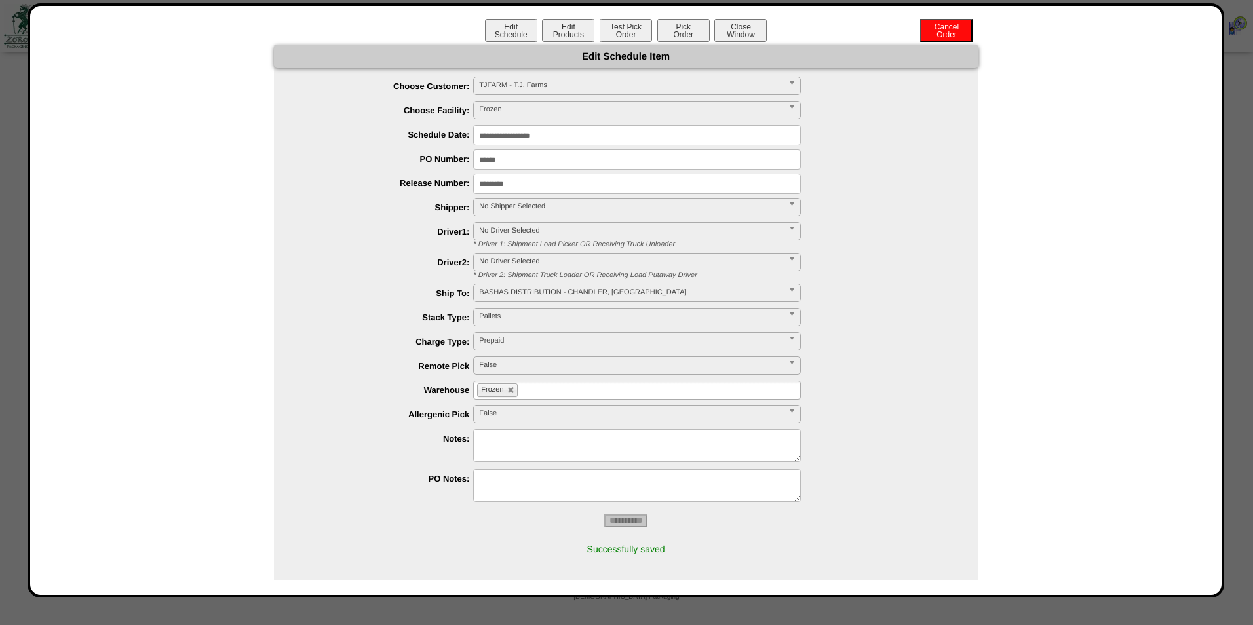
click at [579, 35] on button "Edit Products" at bounding box center [568, 30] width 52 height 23
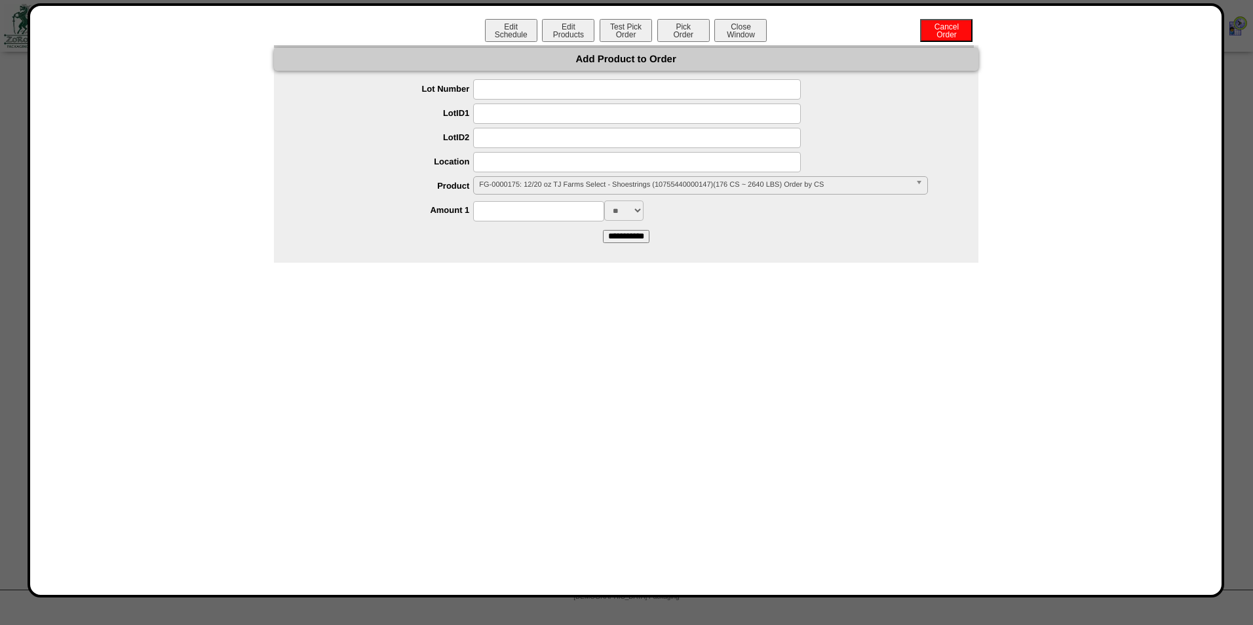
click at [532, 179] on span "FG-0000175: 12/20 oz TJ Farms Select - Shoestrings (10755440000147)(176 CS ~ 26…" at bounding box center [694, 185] width 431 height 16
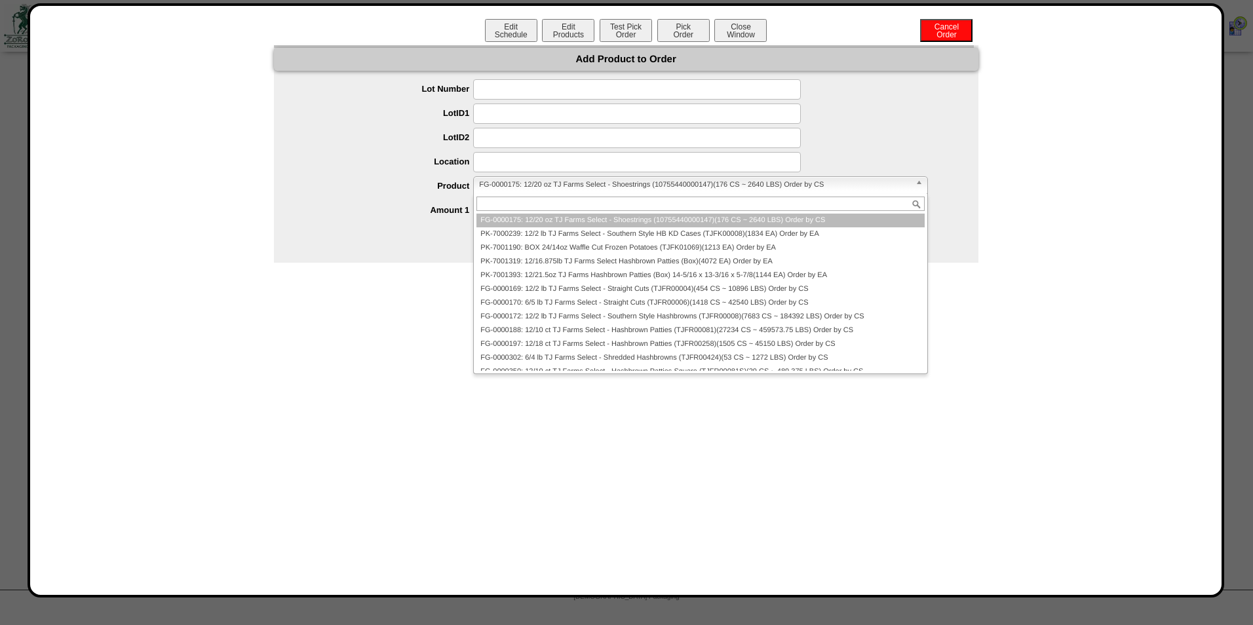
paste input "**********"
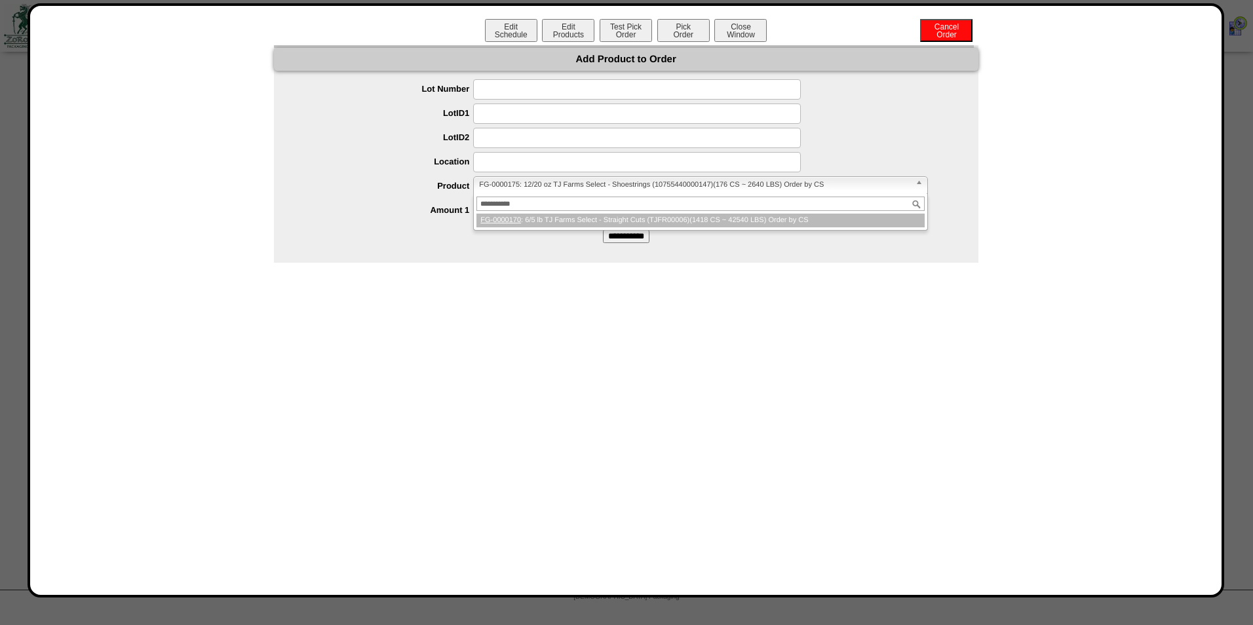
type input "**********"
click at [508, 218] on em "FG-0000170" at bounding box center [500, 220] width 41 height 8
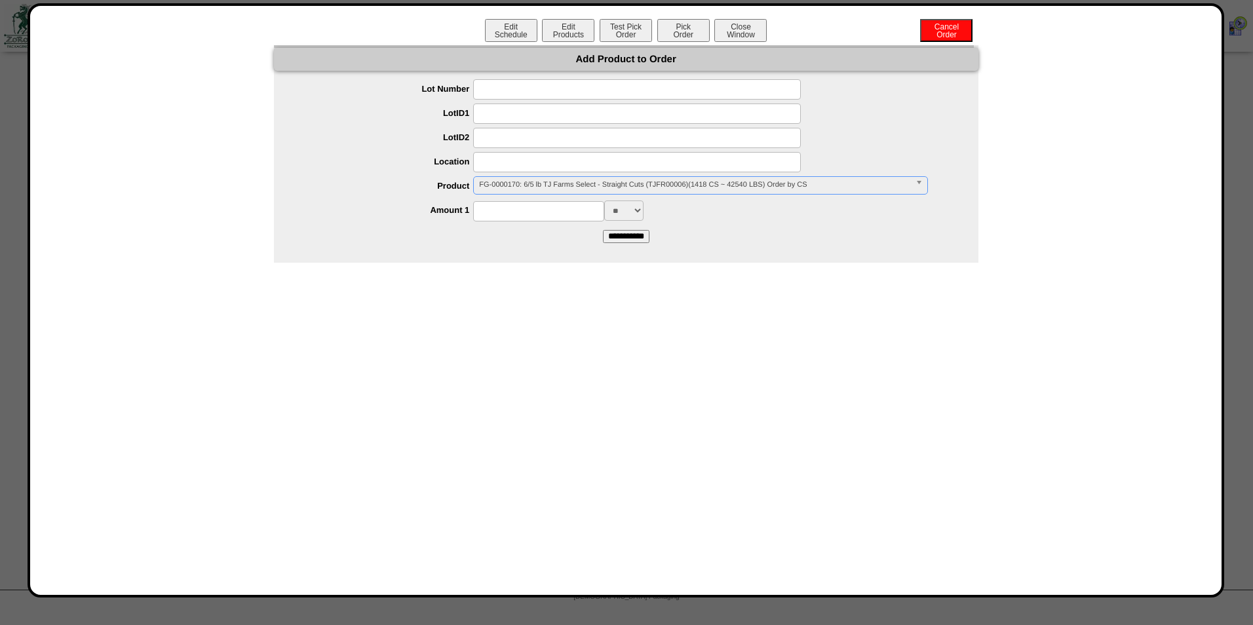
click at [510, 216] on input at bounding box center [538, 211] width 131 height 20
type input "***"
click at [645, 238] on input "**********" at bounding box center [626, 236] width 47 height 13
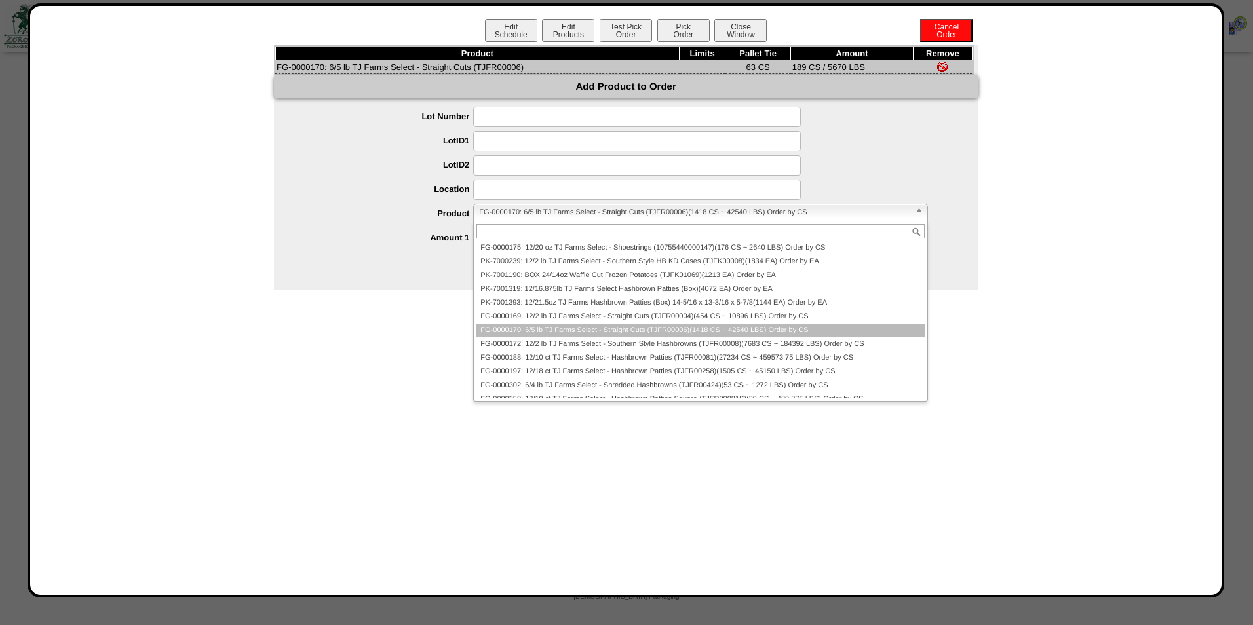
click at [488, 209] on span "FG-0000170: 6/5 lb TJ Farms Select - Straight Cuts (TJFR00006)(1418 CS ~ 42540 …" at bounding box center [694, 212] width 431 height 16
paste input "**********"
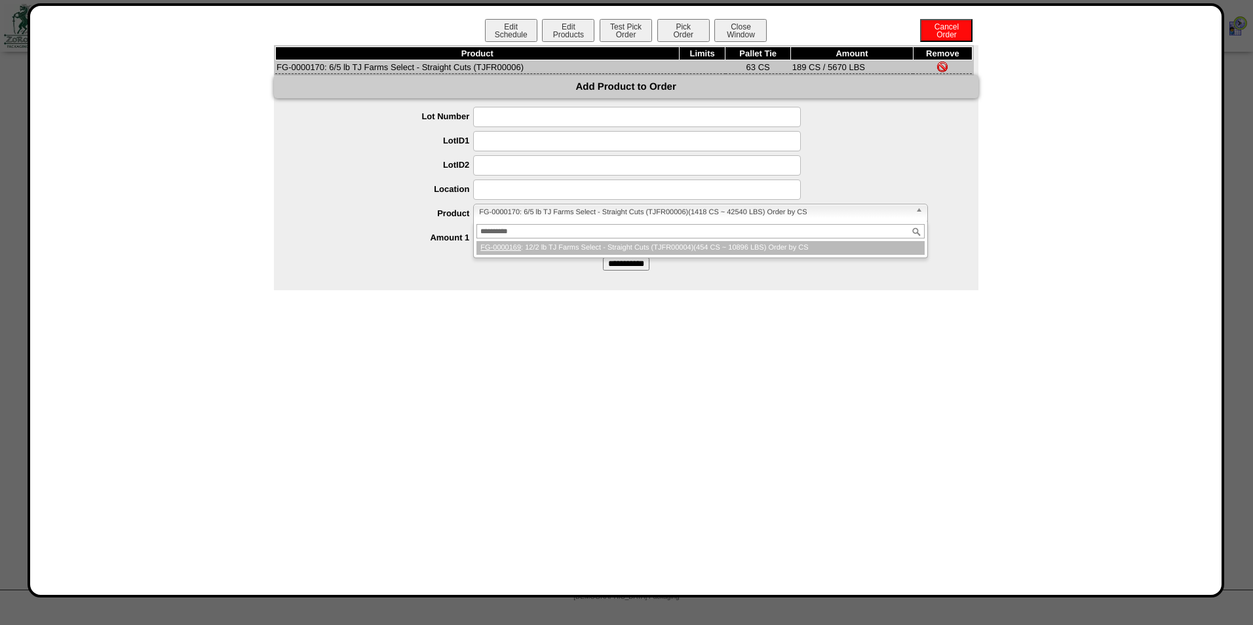
type input "**********"
click at [563, 250] on li "FG-0000169 : 12/2 lb TJ Farms Select - Straight Cuts (TJFR00004)(454 CS ~ 10896…" at bounding box center [700, 248] width 448 height 14
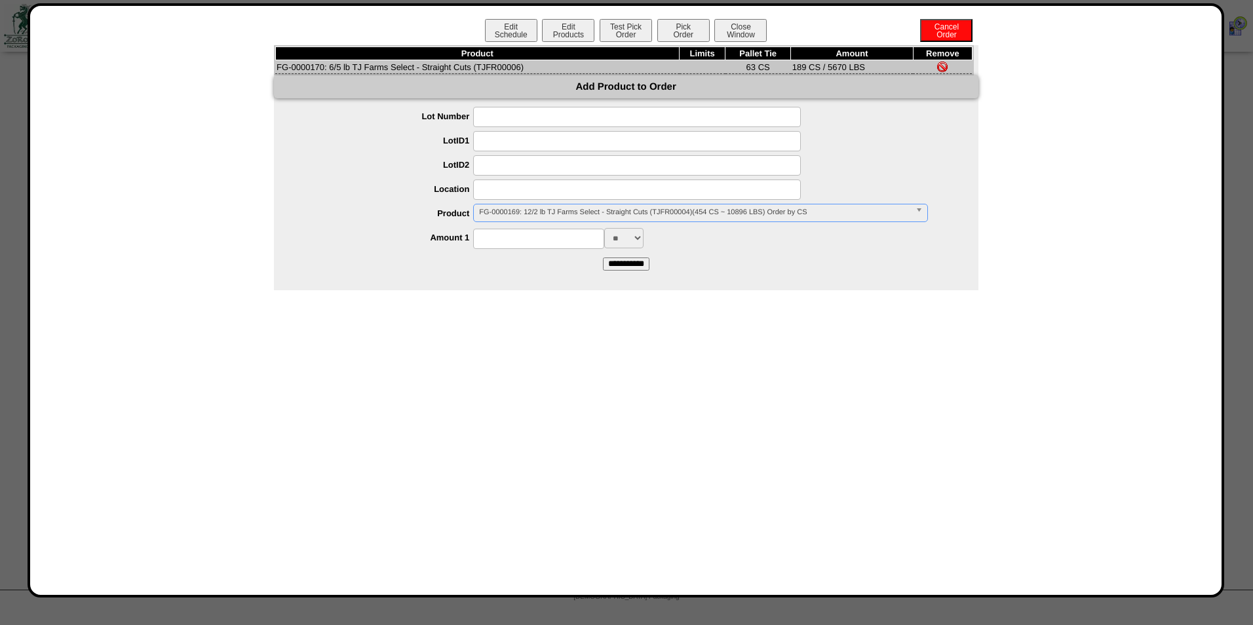
click at [566, 241] on input at bounding box center [538, 239] width 131 height 20
type input "***"
click at [622, 260] on input "**********" at bounding box center [626, 264] width 47 height 13
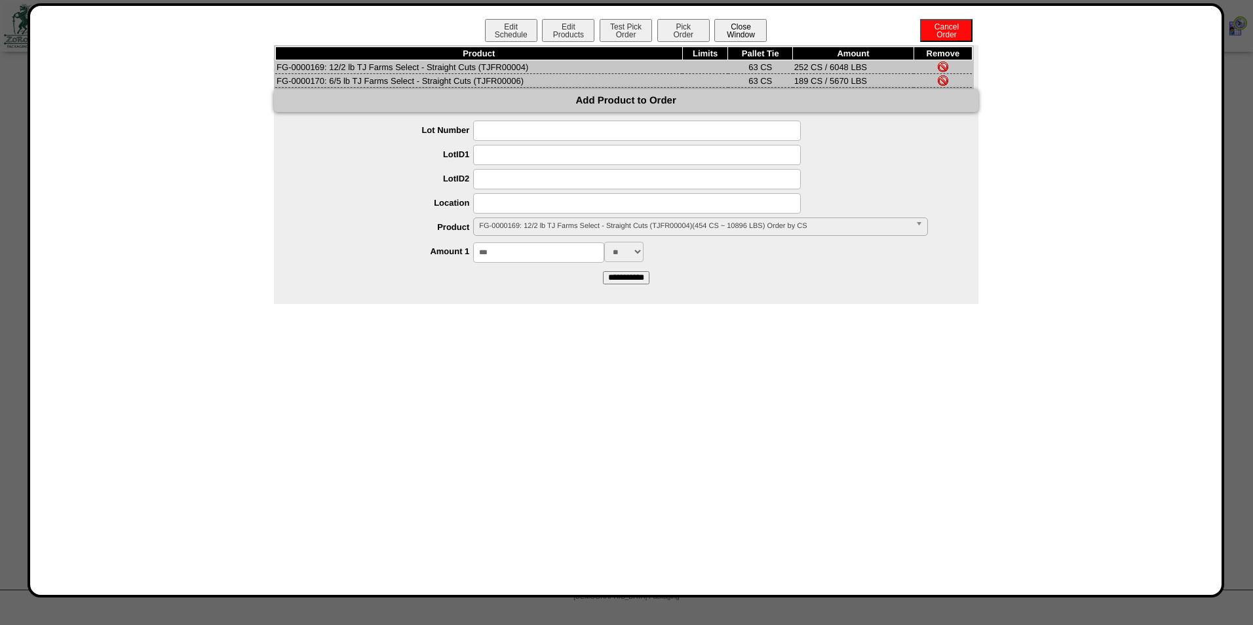
click at [757, 23] on button "Close Window" at bounding box center [740, 30] width 52 height 23
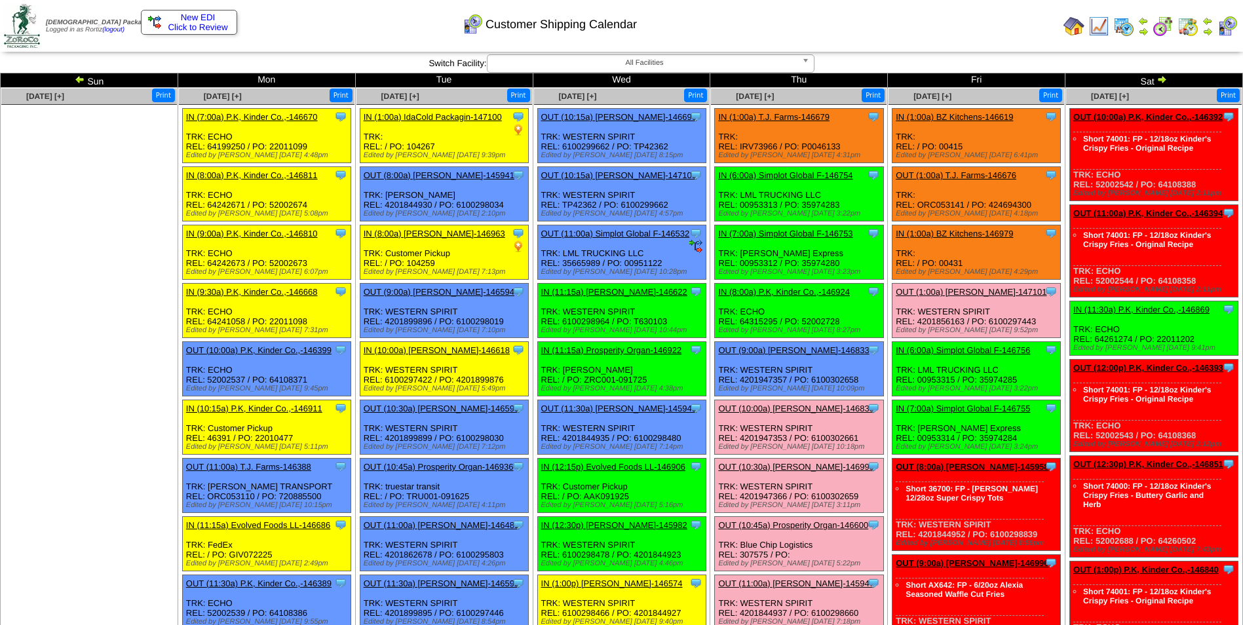
click at [1075, 28] on img at bounding box center [1074, 26] width 21 height 21
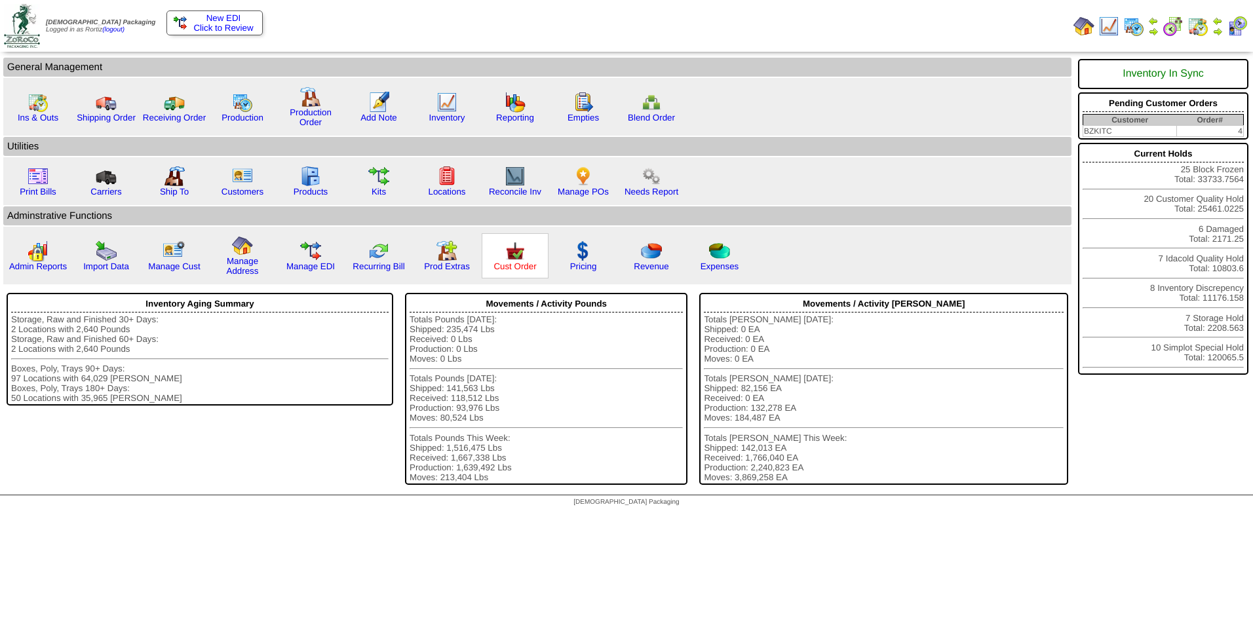
click at [520, 263] on link "Cust Order" at bounding box center [514, 266] width 43 height 10
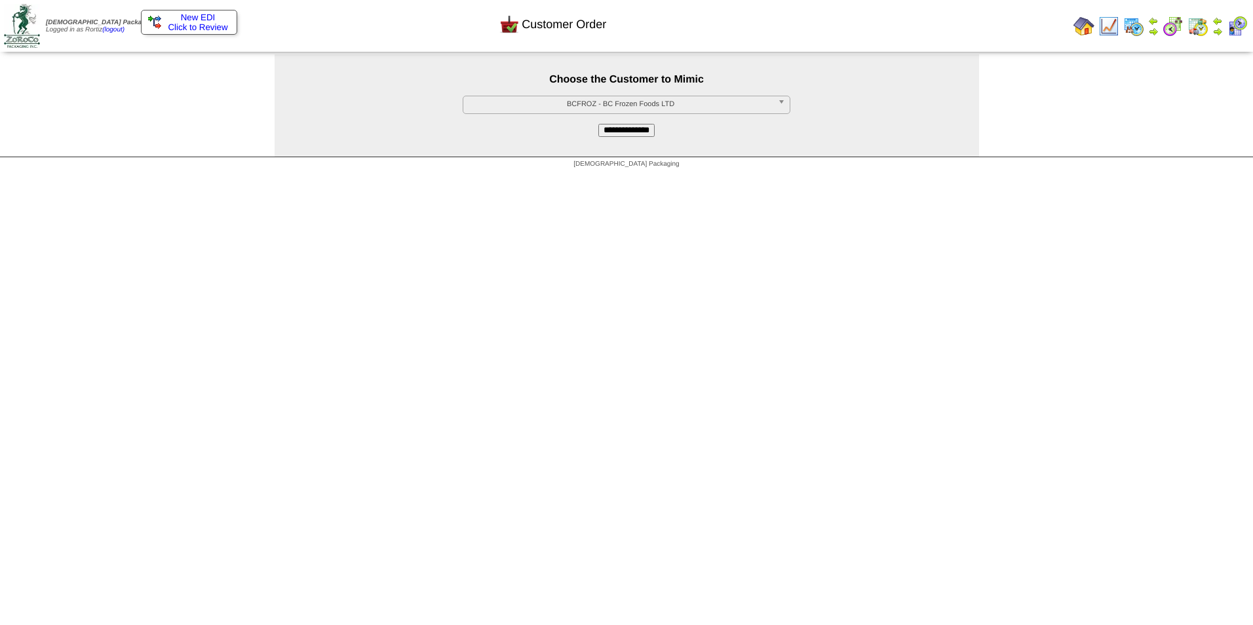
click at [655, 104] on span "BCFROZ - BC Frozen Foods LTD" at bounding box center [621, 104] width 304 height 16
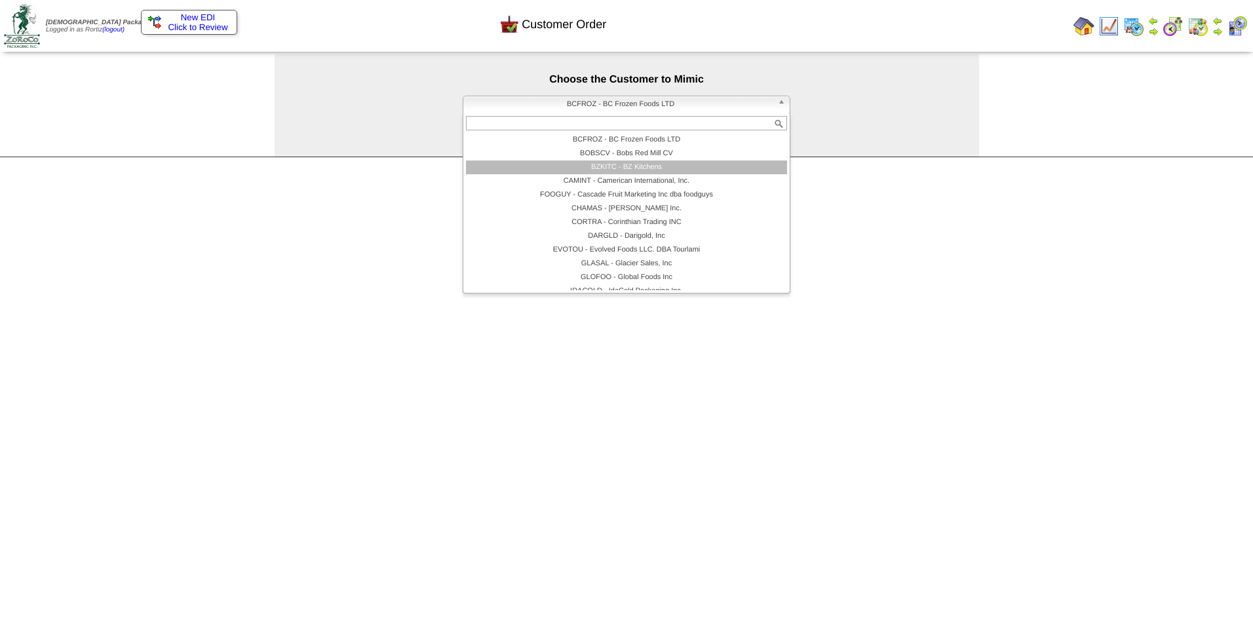
click at [614, 166] on li "BZKITC - BZ Kitchens" at bounding box center [626, 168] width 321 height 14
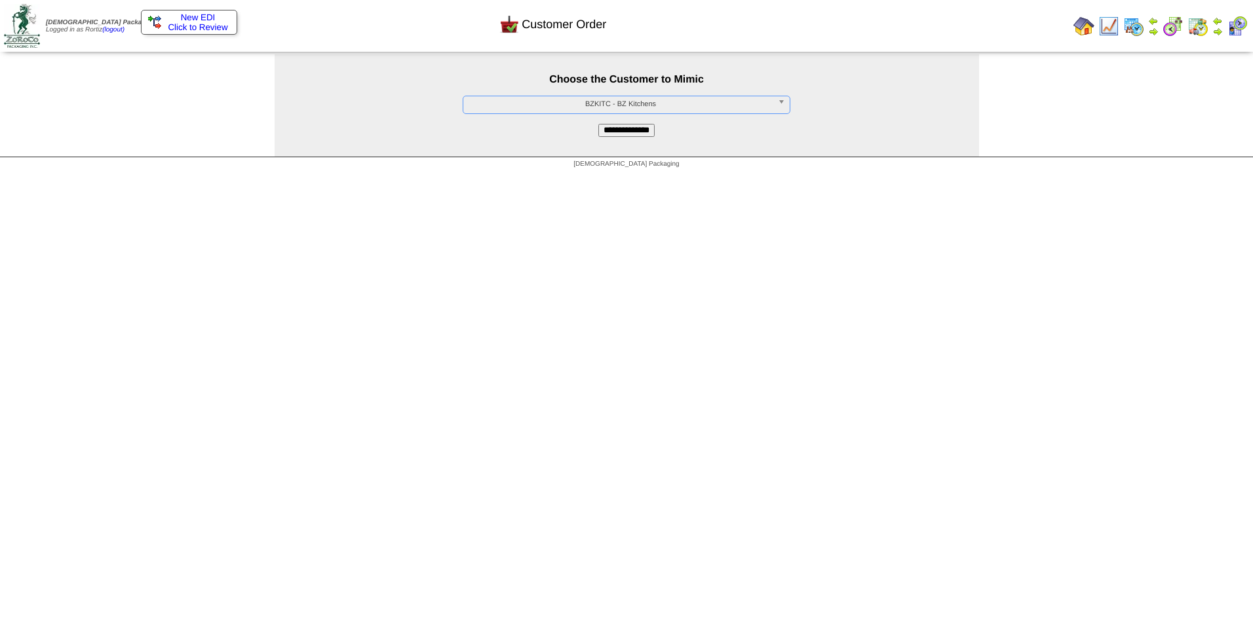
click at [624, 130] on input "**********" at bounding box center [626, 130] width 56 height 13
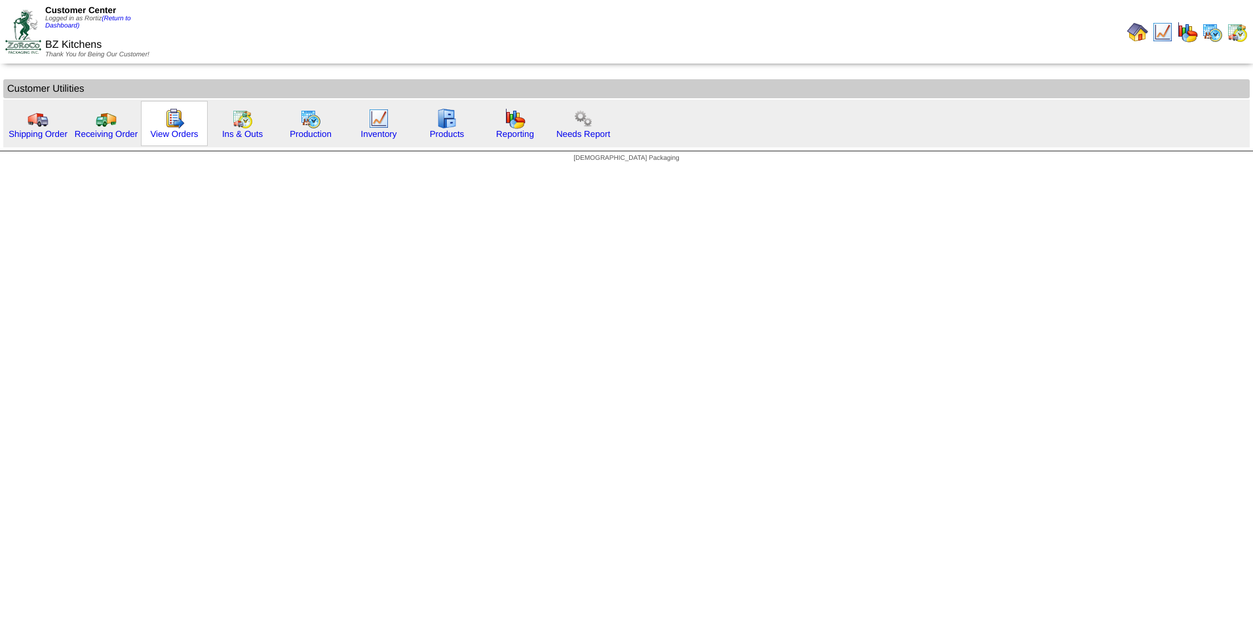
click at [180, 127] on img at bounding box center [174, 118] width 21 height 21
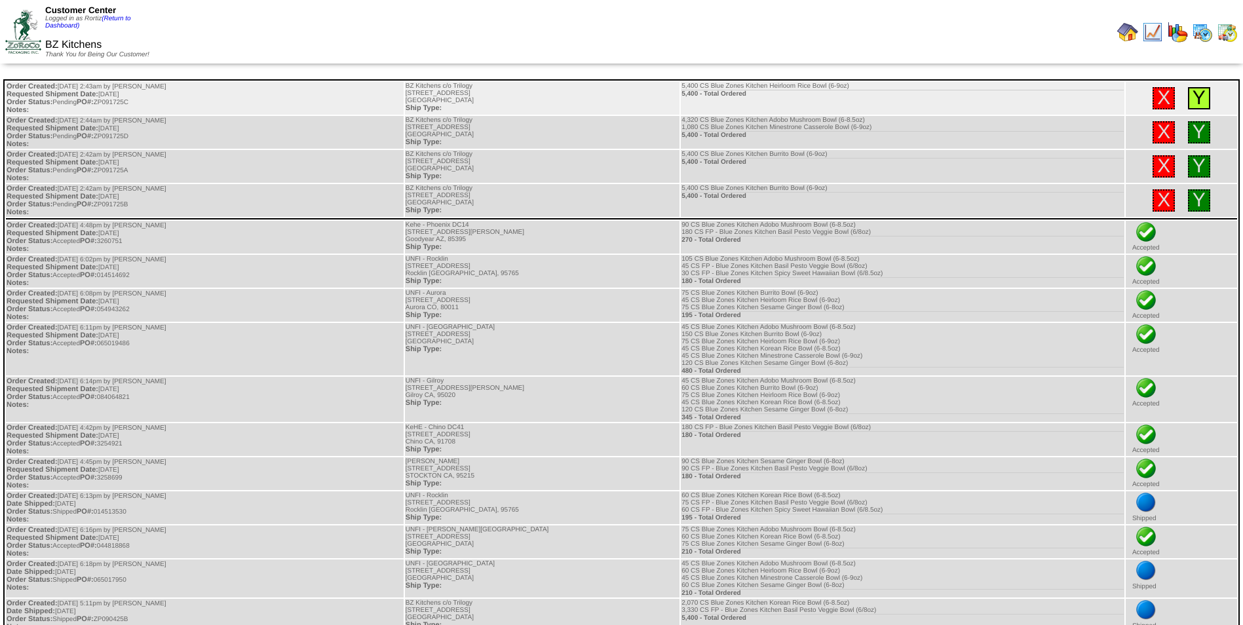
click at [1193, 101] on link "Y" at bounding box center [1199, 98] width 13 height 22
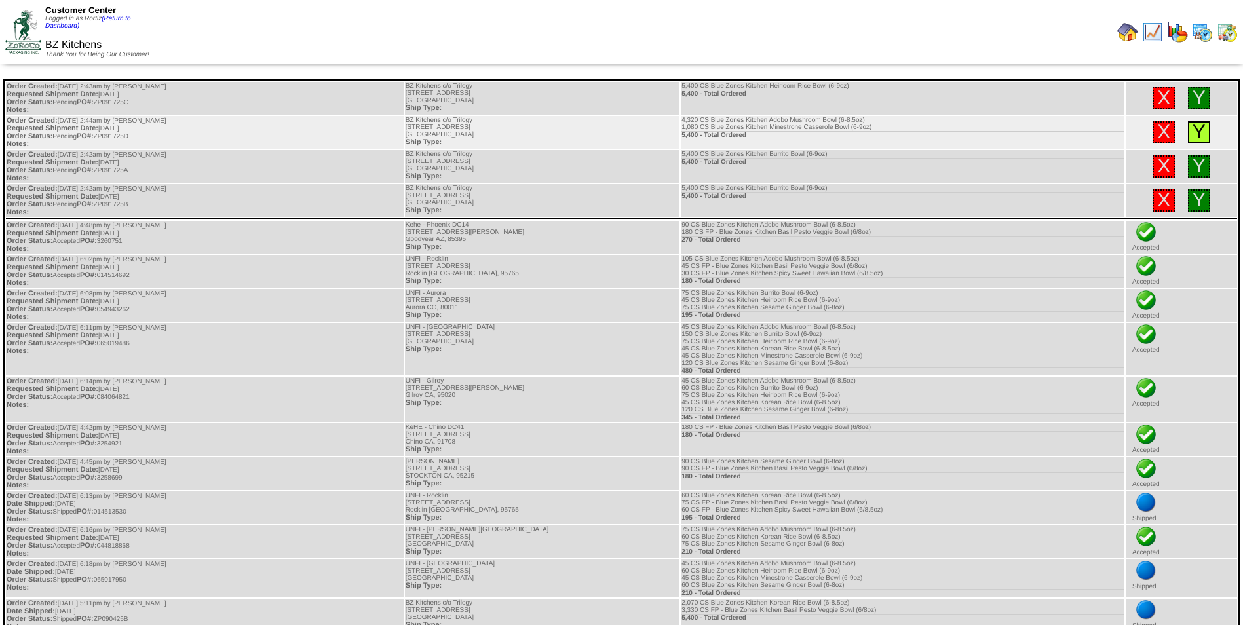
click at [1199, 137] on link "Y" at bounding box center [1199, 132] width 13 height 22
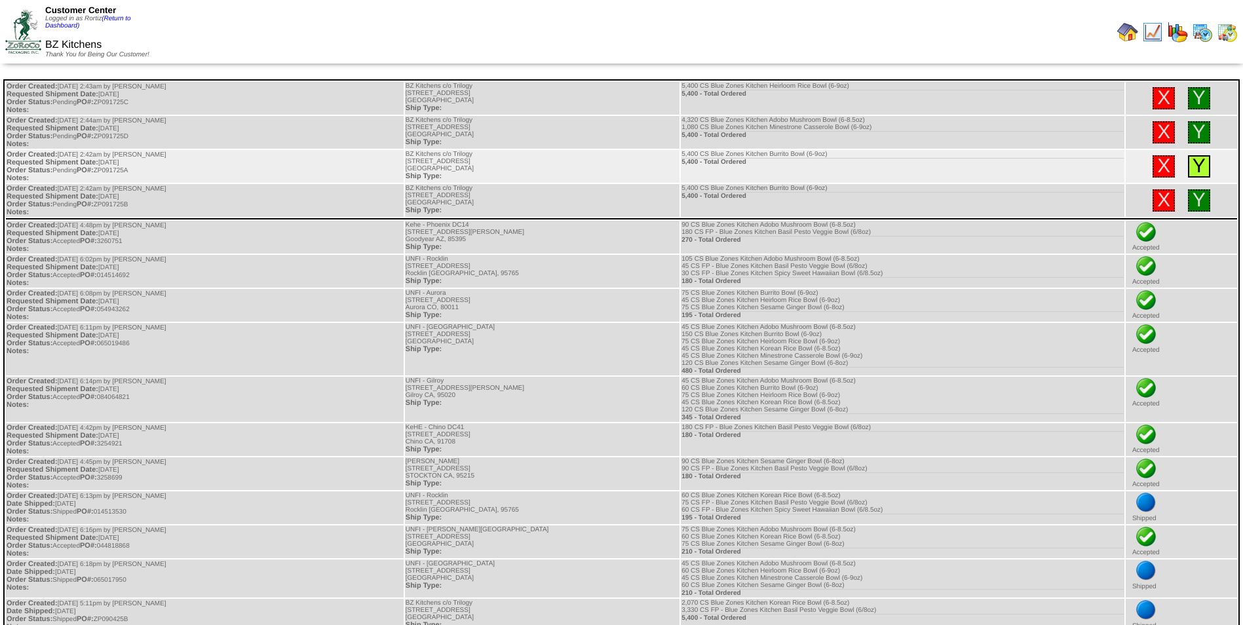
click at [1199, 164] on link "Y" at bounding box center [1199, 166] width 13 height 22
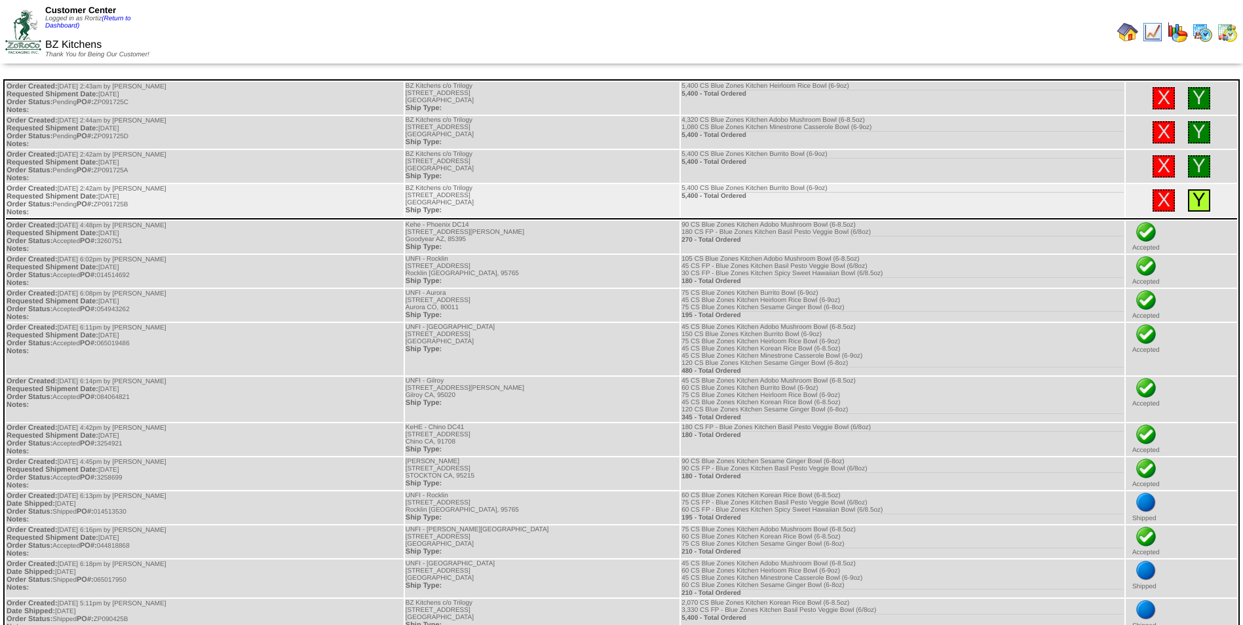
click at [1196, 193] on link "Y" at bounding box center [1199, 200] width 13 height 22
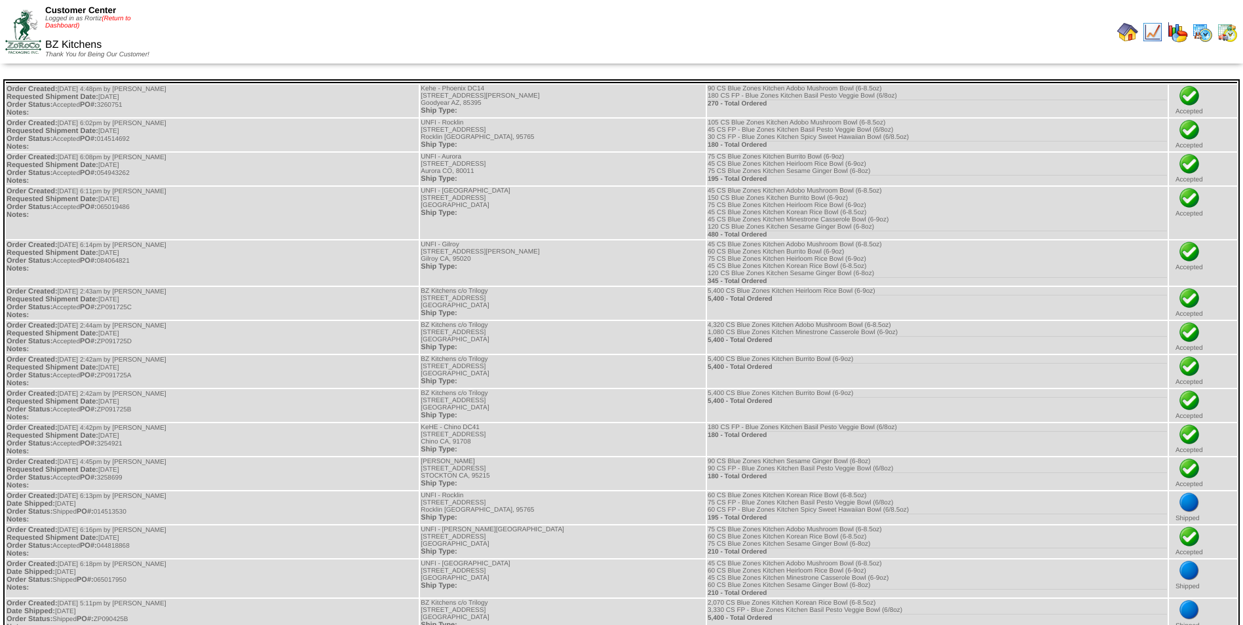
click at [127, 20] on link "(Return to Dashboard)" at bounding box center [88, 22] width 86 height 14
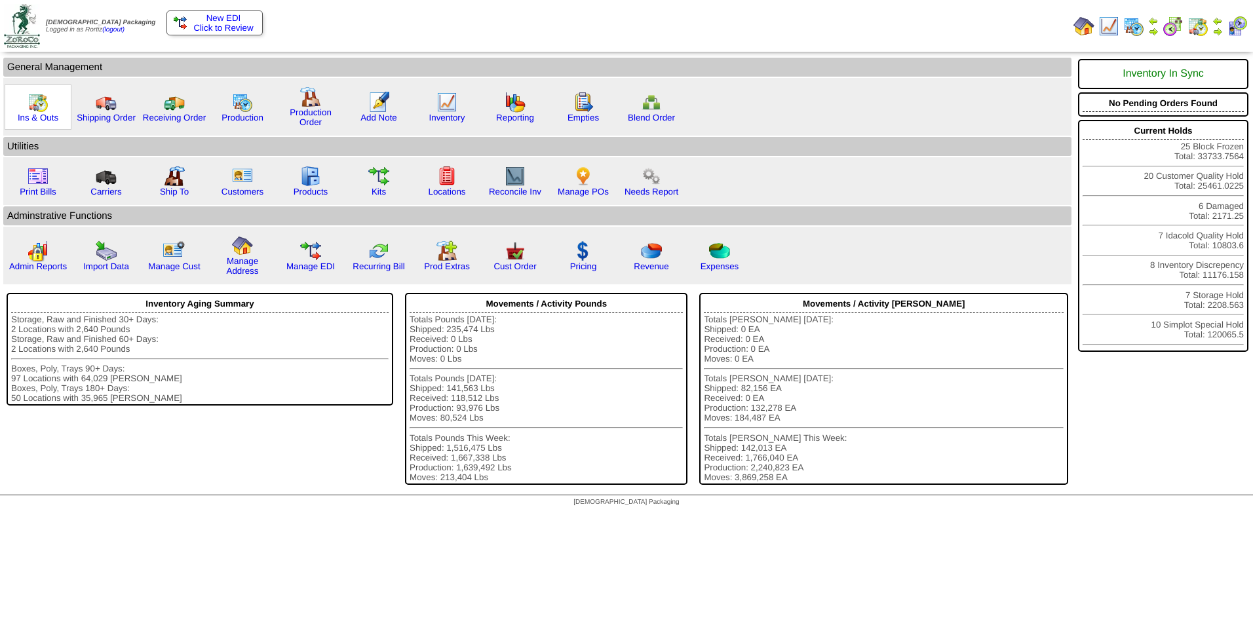
click at [41, 107] on img at bounding box center [38, 102] width 21 height 21
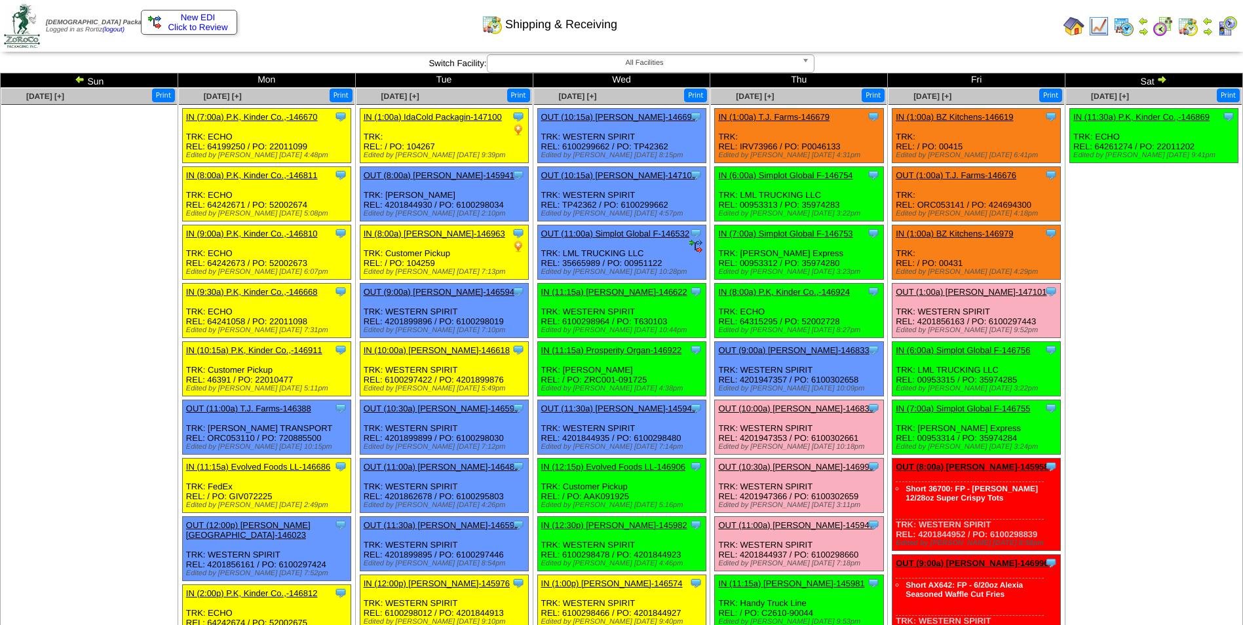
click at [225, 30] on span "Click to Review" at bounding box center [189, 27] width 82 height 10
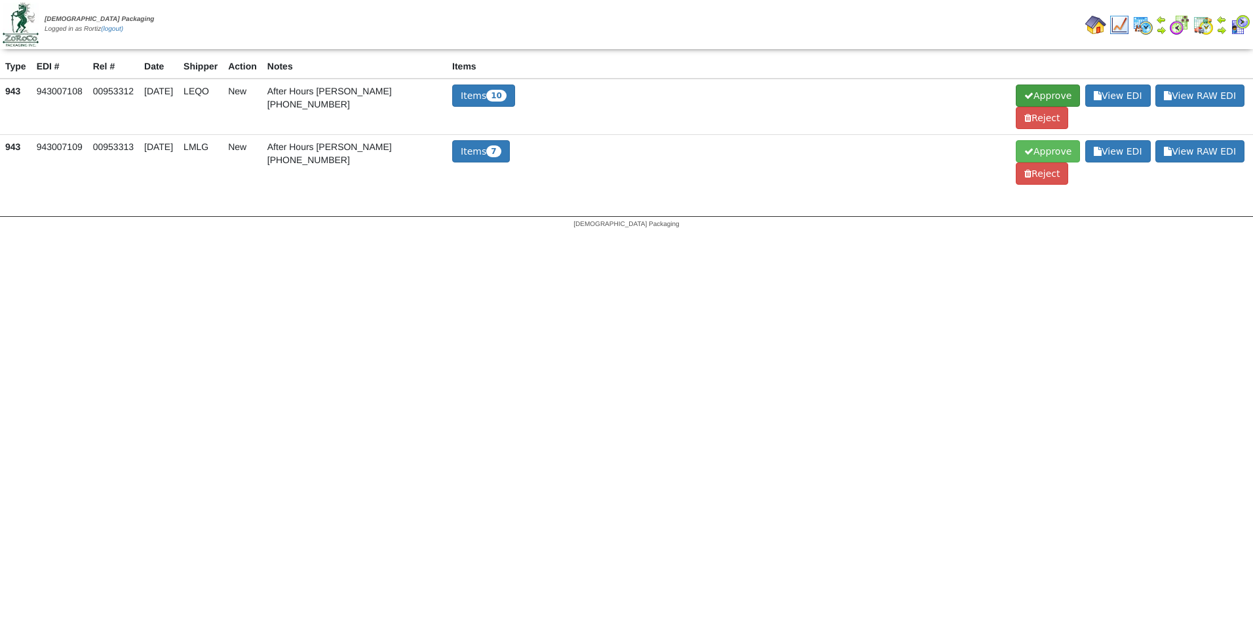
click at [1029, 94] on span "Approve" at bounding box center [1048, 96] width 64 height 22
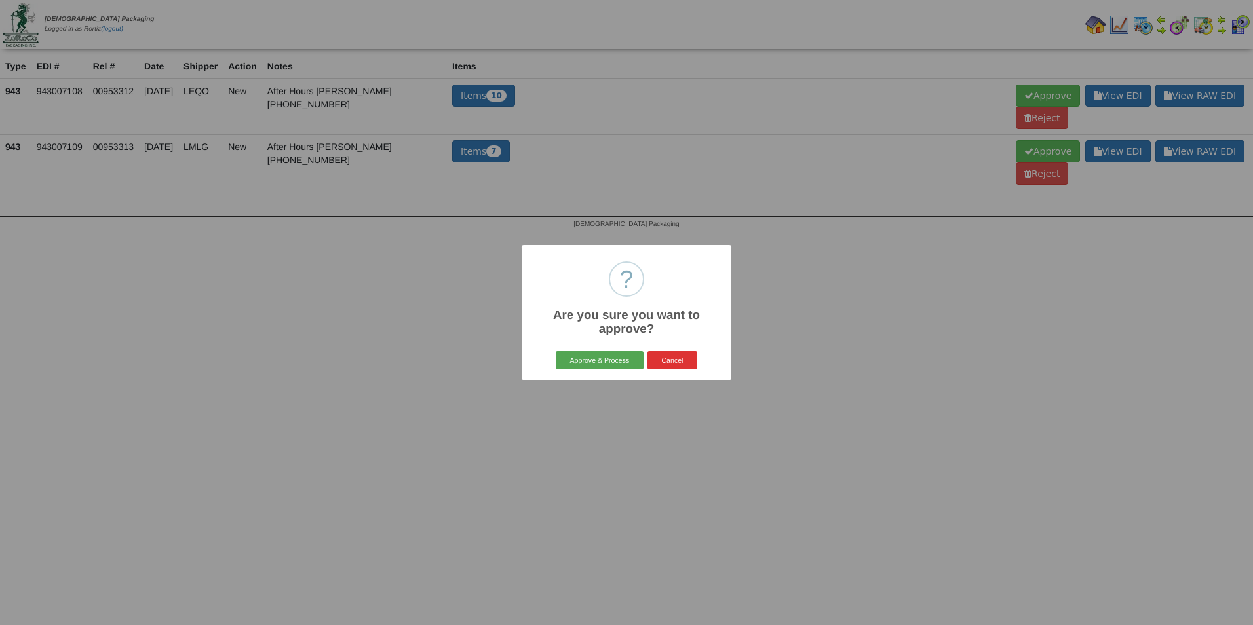
click at [593, 360] on button "Approve & Process" at bounding box center [599, 360] width 87 height 18
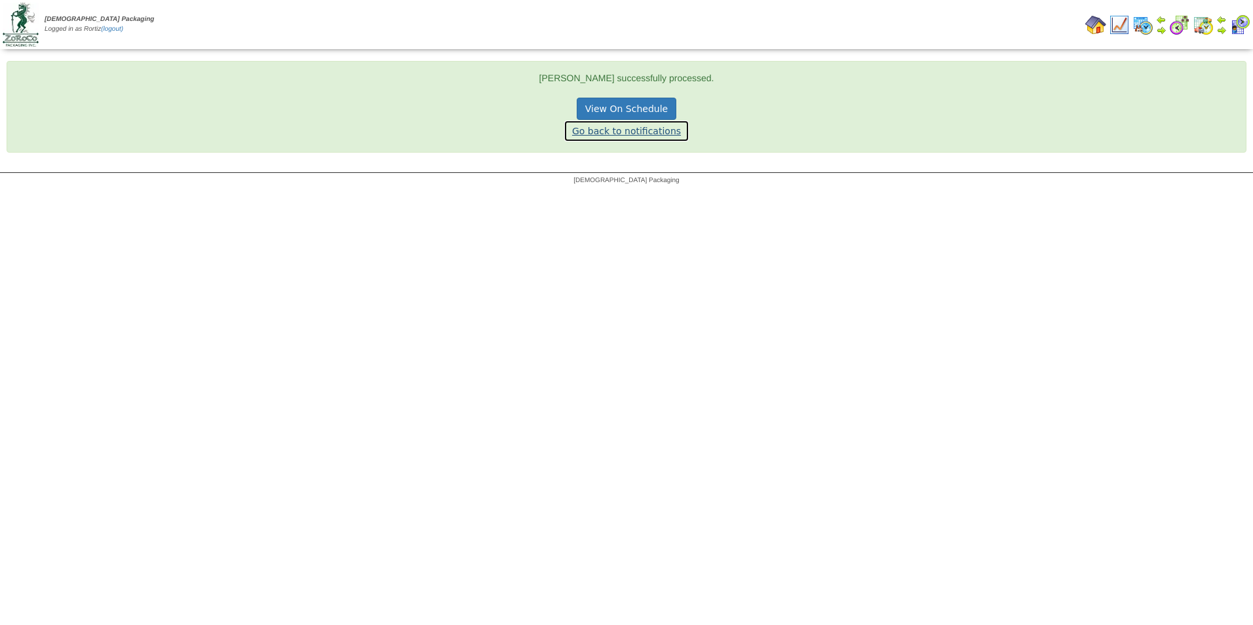
click at [645, 130] on link "Go back to notifications" at bounding box center [627, 131] width 126 height 22
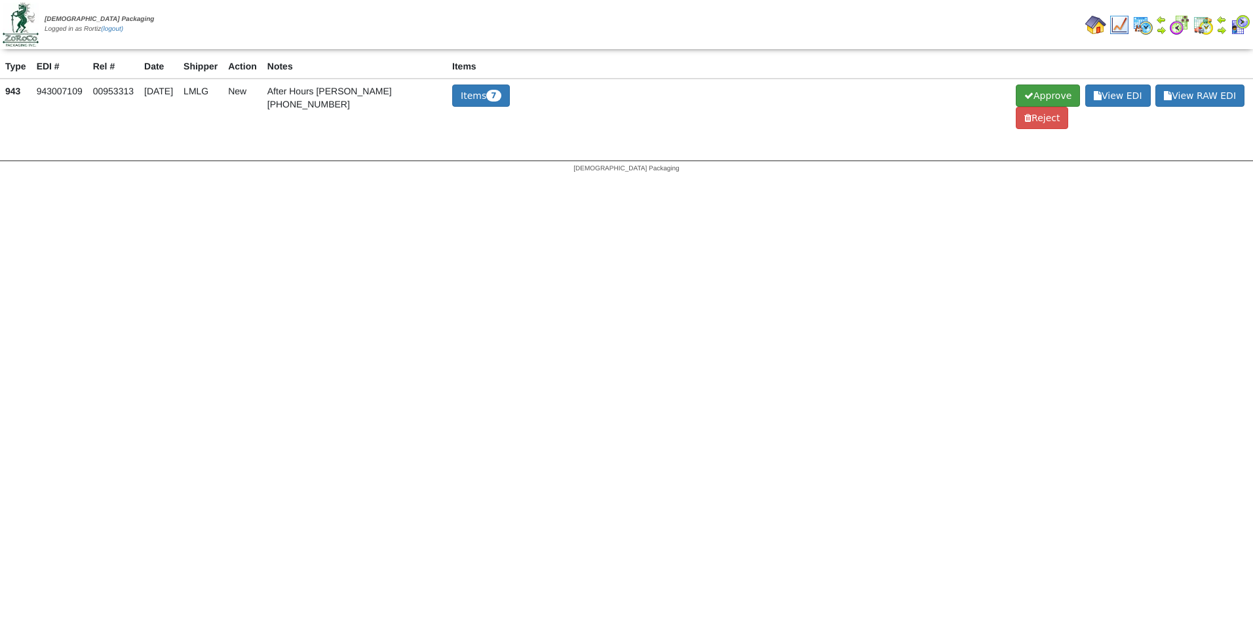
click at [1028, 94] on span "Approve" at bounding box center [1048, 96] width 64 height 22
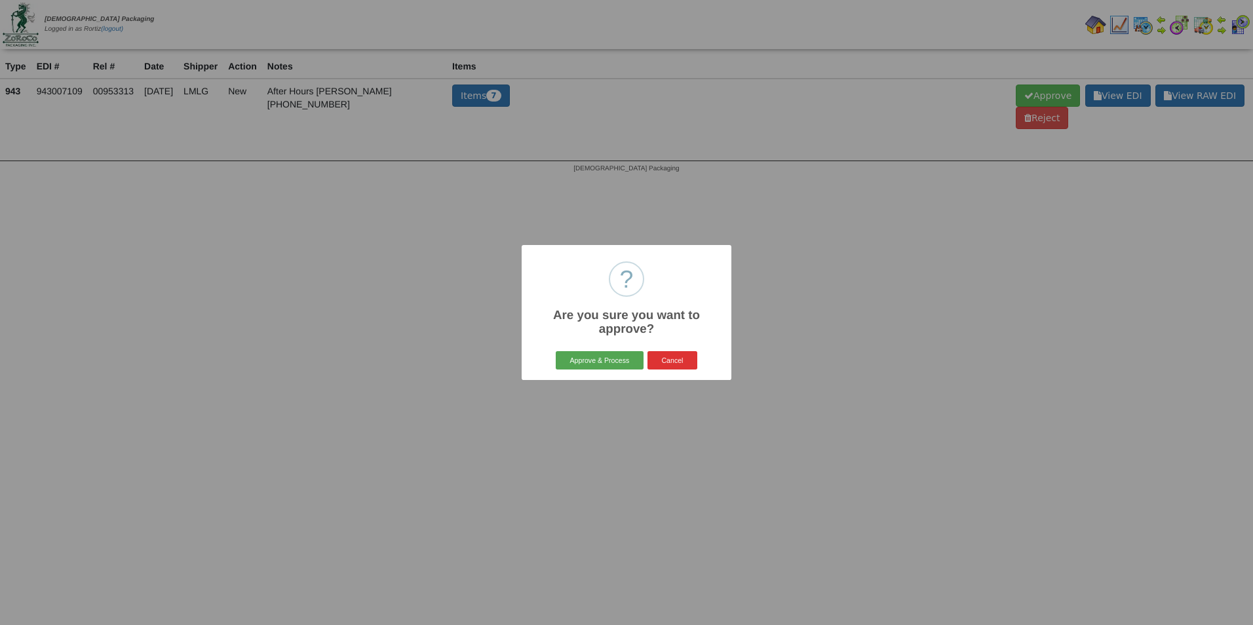
click at [581, 359] on button "Approve & Process" at bounding box center [599, 360] width 87 height 18
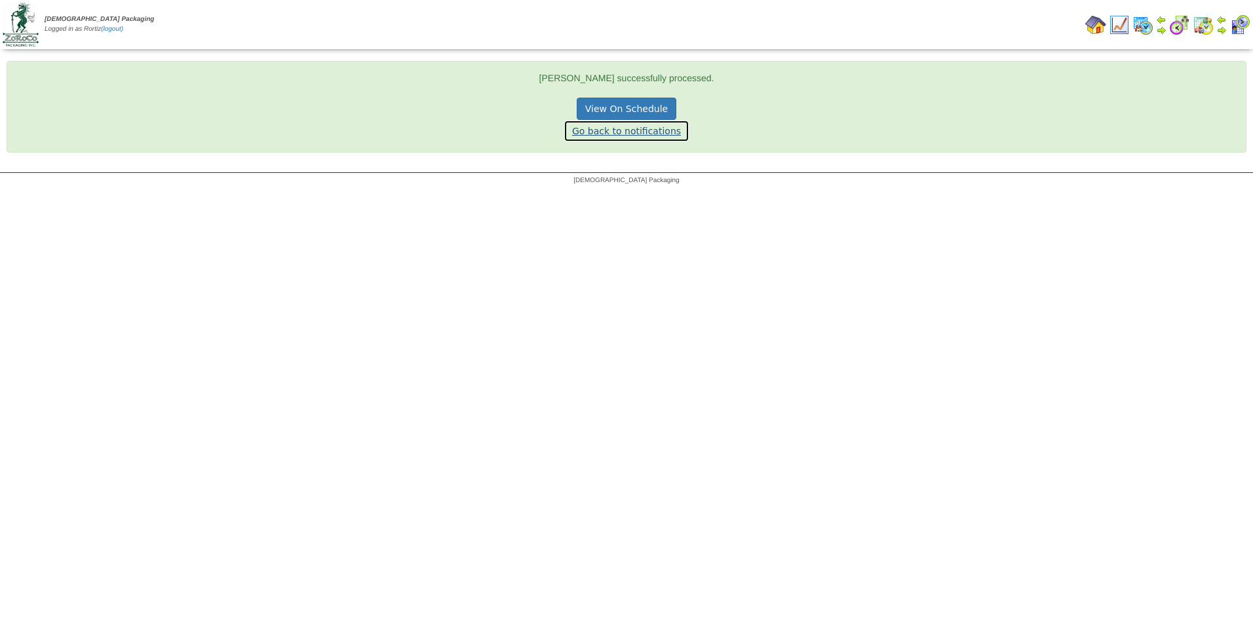
click at [611, 133] on link "Go back to notifications" at bounding box center [627, 131] width 126 height 22
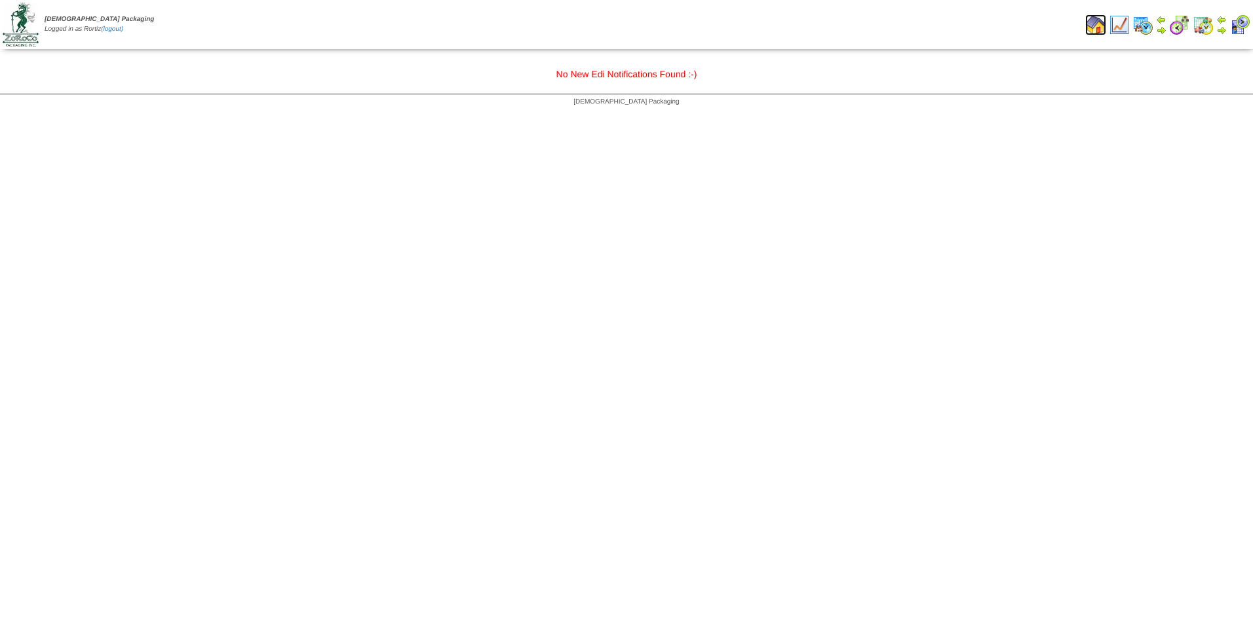
click at [1101, 25] on img at bounding box center [1095, 24] width 21 height 21
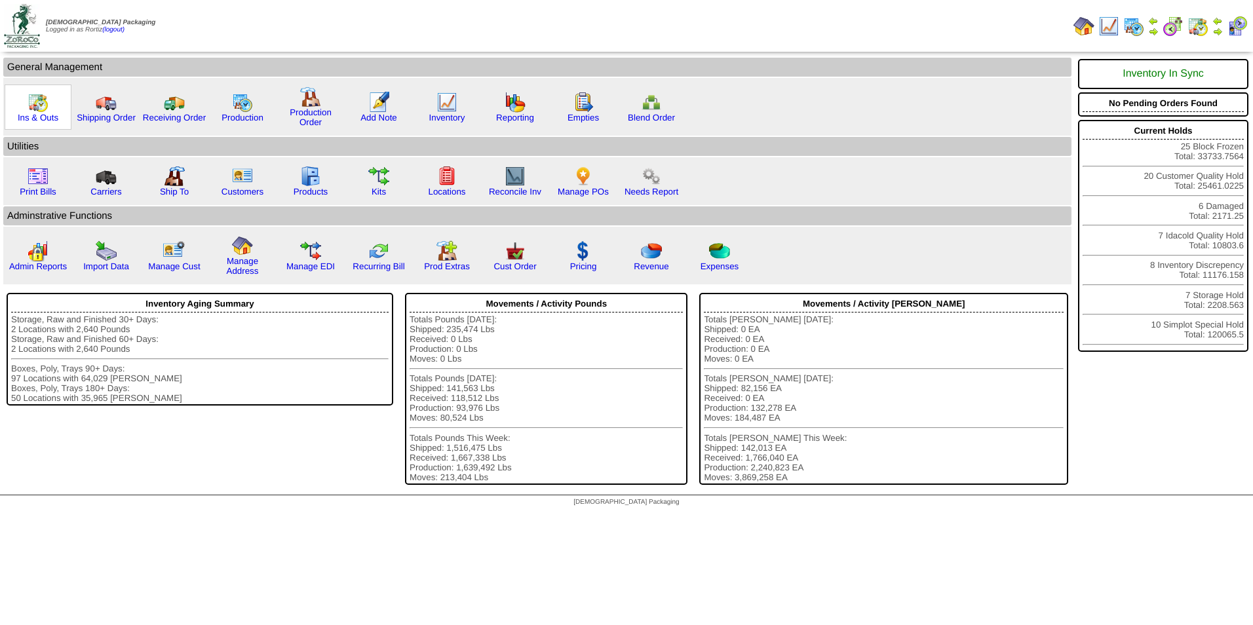
click at [33, 108] on img at bounding box center [38, 102] width 21 height 21
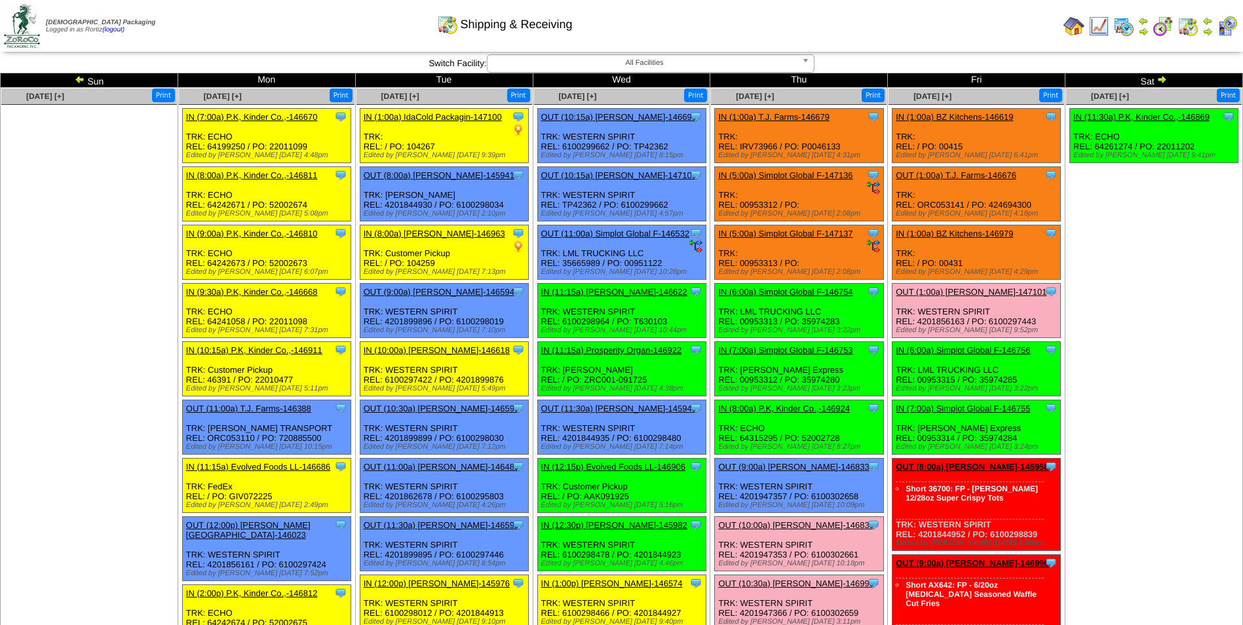
click at [917, 47] on td "Print All" at bounding box center [688, 25] width 740 height 49
click at [1210, 34] on img at bounding box center [1207, 31] width 10 height 10
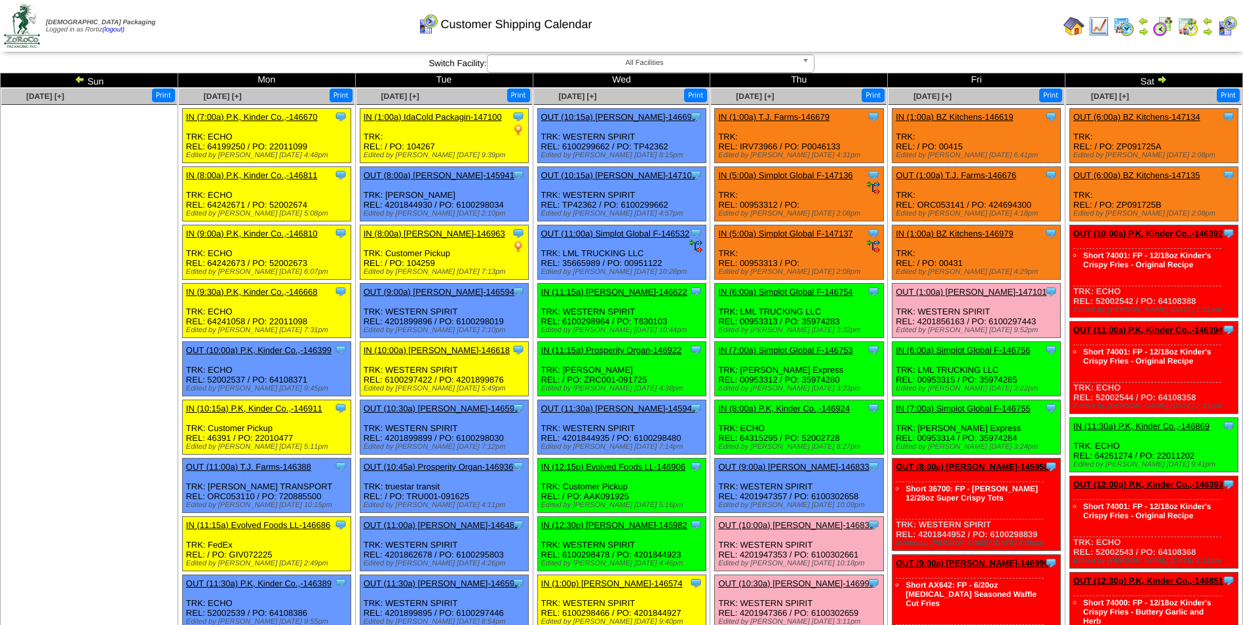
click at [877, 32] on td "Print All" at bounding box center [688, 25] width 740 height 49
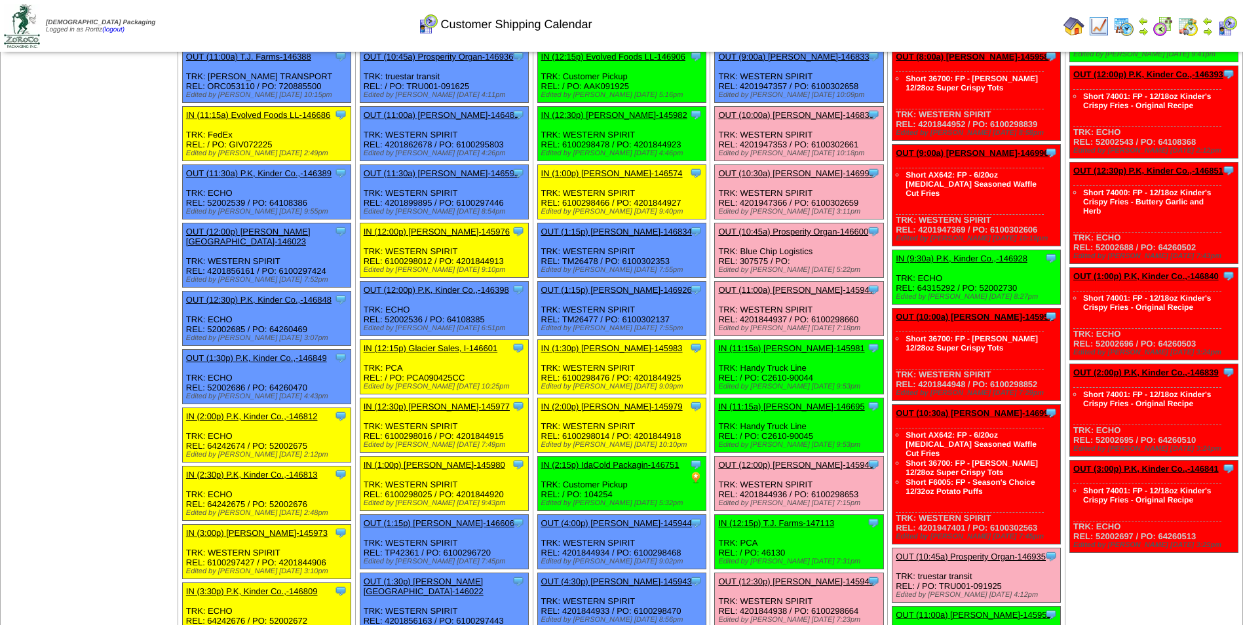
scroll to position [345, 0]
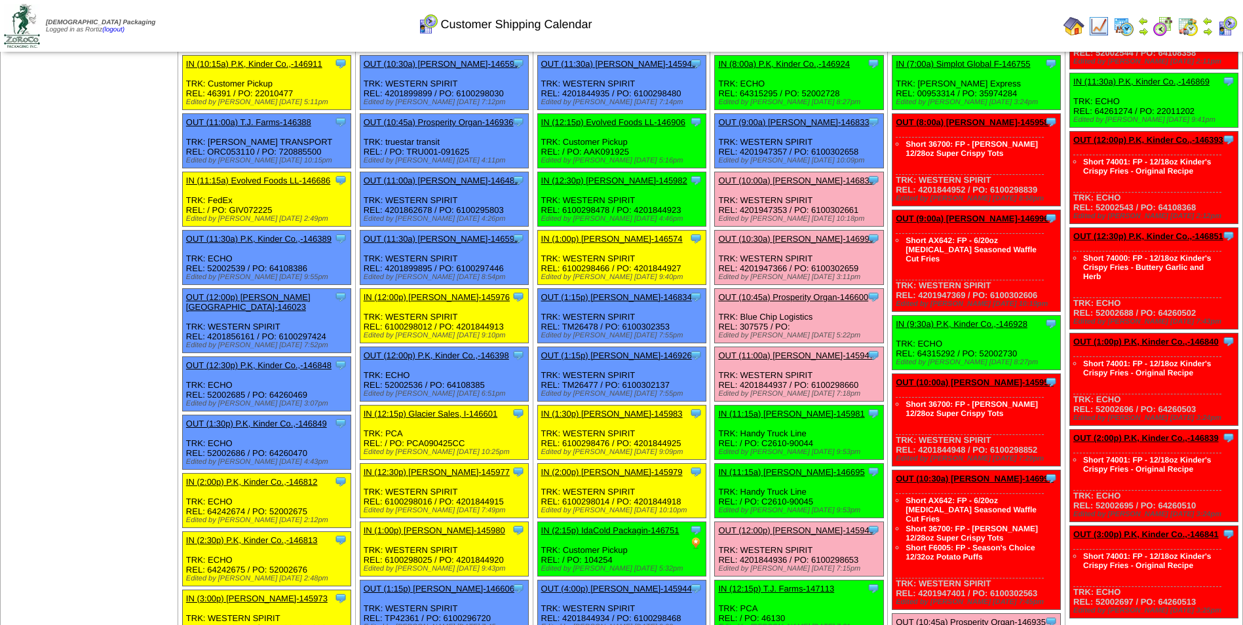
click at [810, 240] on link "OUT (10:30a) [PERSON_NAME]-146995" at bounding box center [795, 239] width 155 height 10
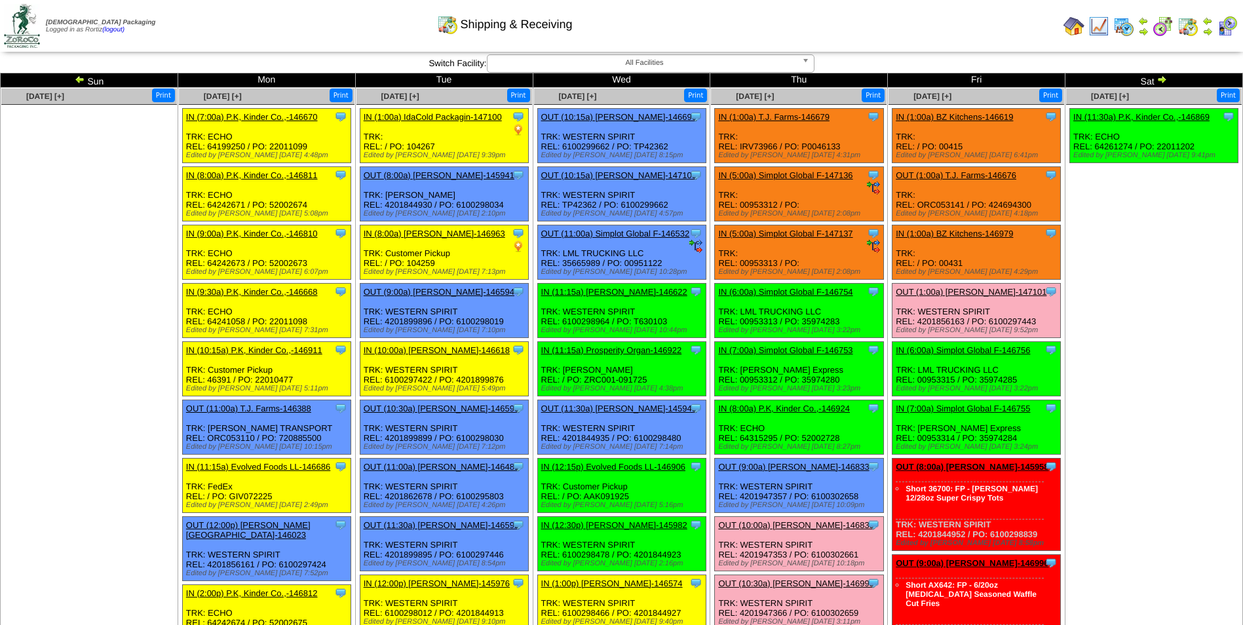
scroll to position [66, 0]
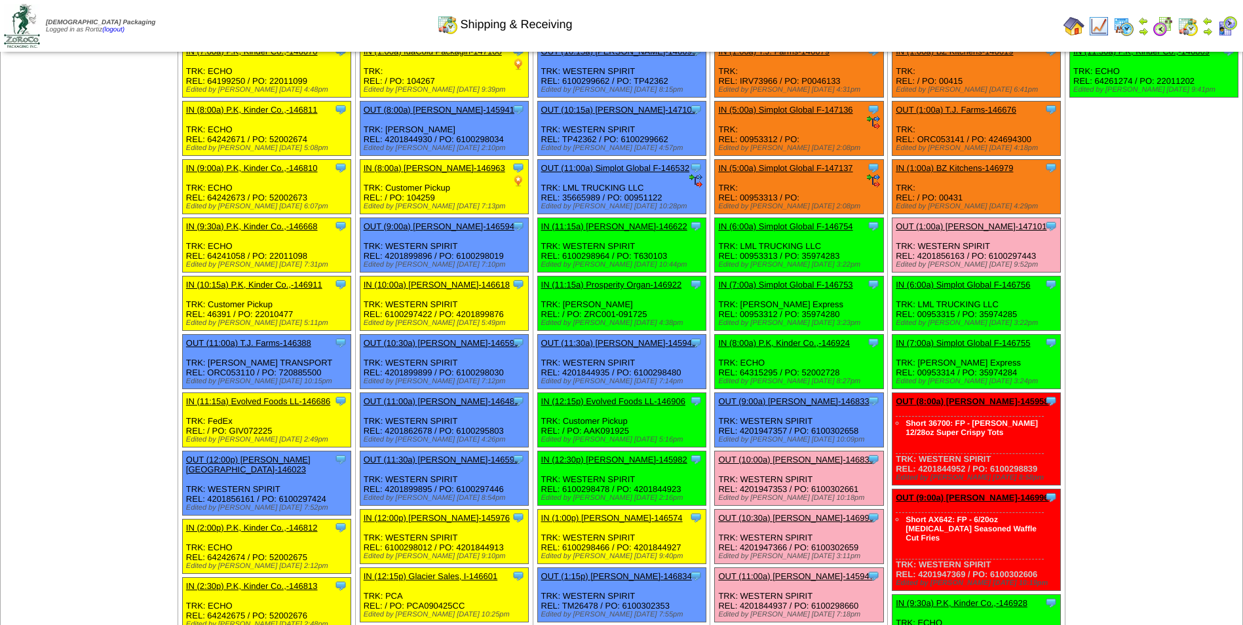
click at [801, 398] on link "OUT (9:00a) [PERSON_NAME]-146833" at bounding box center [793, 401] width 151 height 10
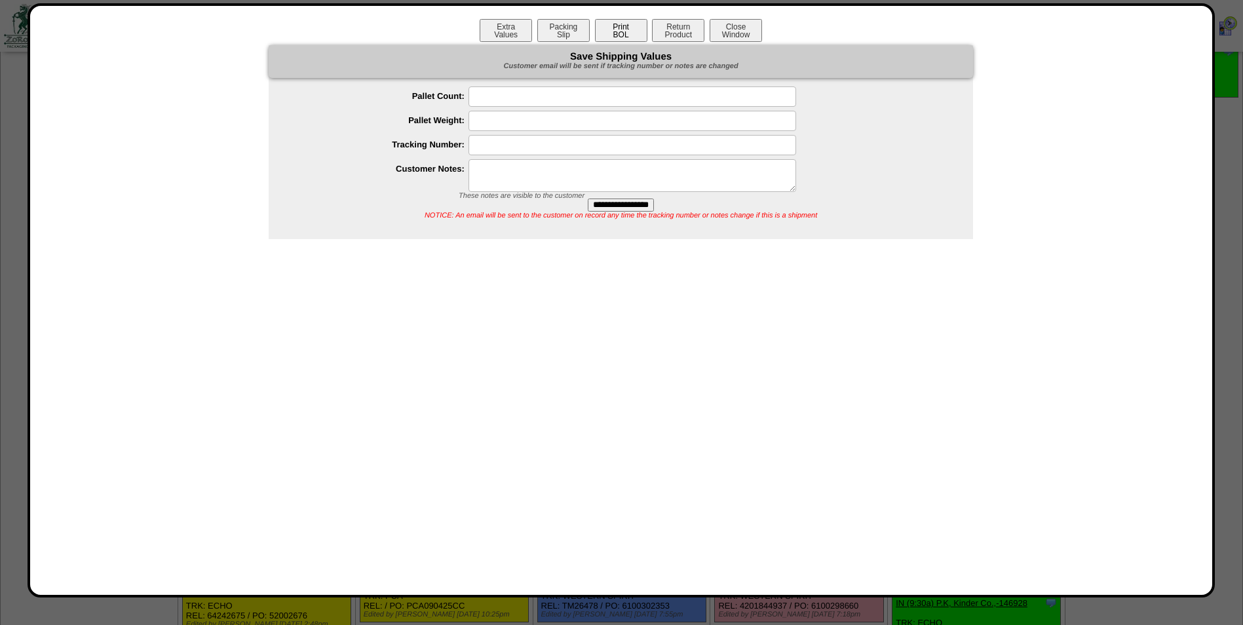
click at [624, 27] on button "Print BOL" at bounding box center [621, 30] width 52 height 23
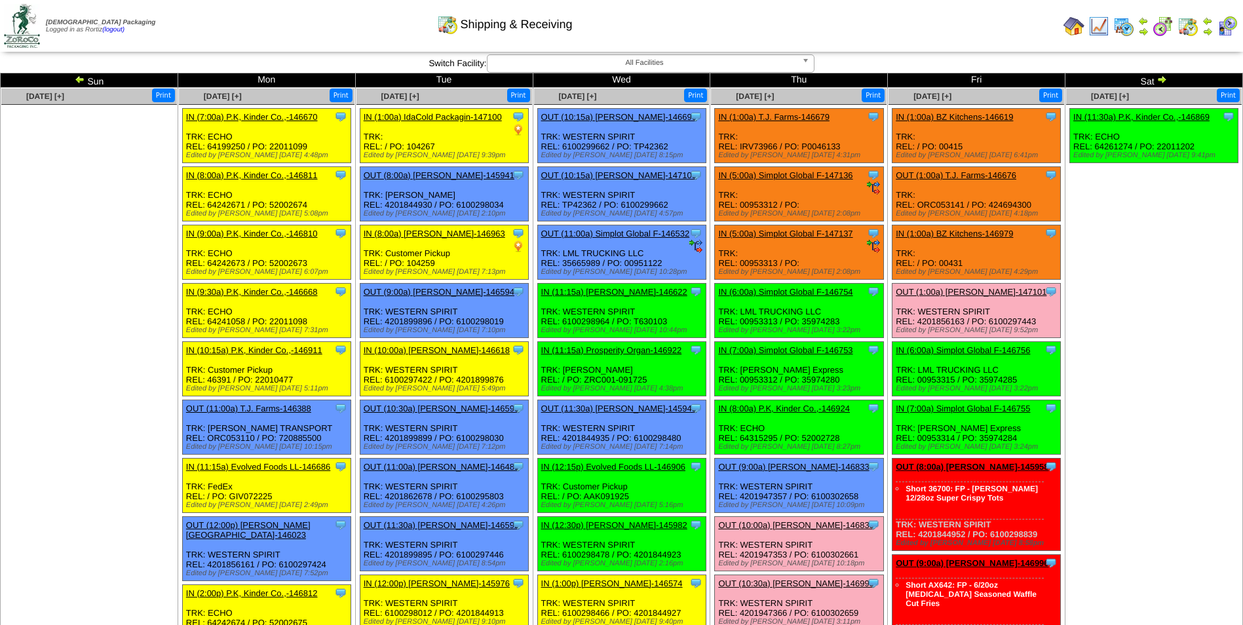
click at [763, 203] on div "Clone Item IN (5:00a) Simplot Global F-147136 Simplot Global Food, LLC Schedule…" at bounding box center [799, 194] width 168 height 54
copy div "00953312"
click at [940, 39] on td "Print All" at bounding box center [688, 25] width 740 height 49
click at [819, 377] on div "Clone Item IN (7:00a) Simplot Global F-146753 Simplot Global Food, LLC Schedule…" at bounding box center [799, 369] width 168 height 54
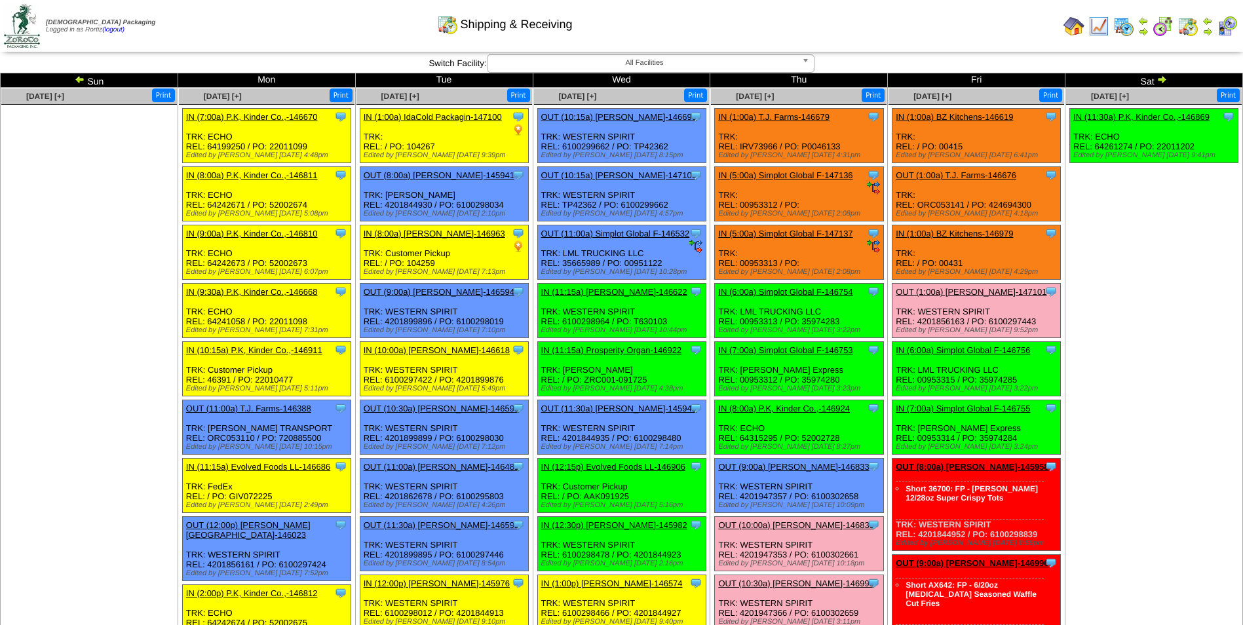
click at [819, 377] on div "Clone Item IN (7:00a) Simplot Global F-146753 Simplot Global Food, LLC Schedule…" at bounding box center [799, 369] width 168 height 54
copy div "35974280"
click at [815, 176] on link "IN (5:00a) Simplot Global F-147136" at bounding box center [785, 175] width 134 height 10
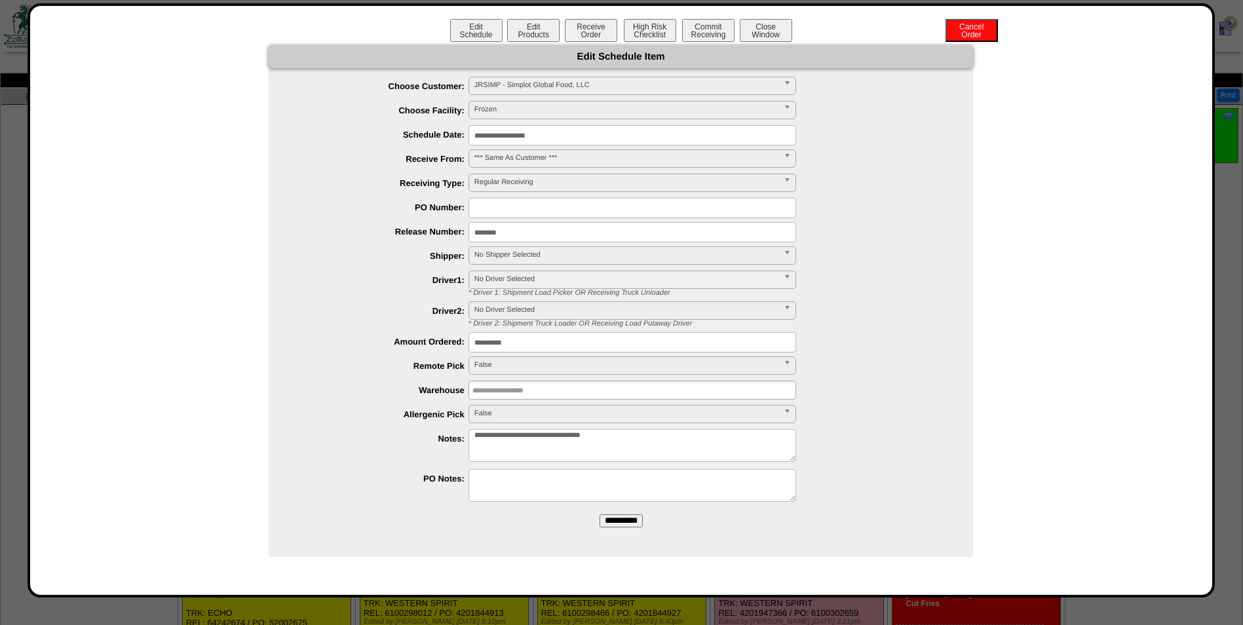
click at [536, 212] on input "text" at bounding box center [633, 208] width 328 height 20
paste input "********"
type input "********"
click at [603, 136] on input "**********" at bounding box center [633, 135] width 328 height 20
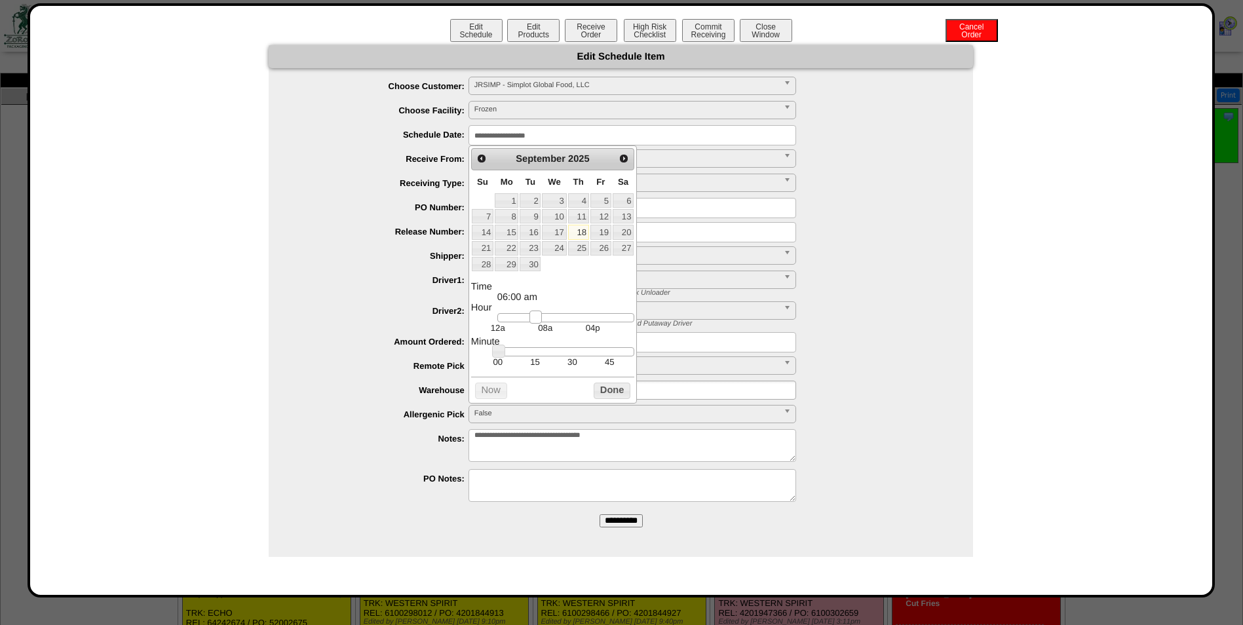
type input "**********"
drag, startPoint x: 526, startPoint y: 320, endPoint x: 539, endPoint y: 322, distance: 13.8
click at [539, 322] on link at bounding box center [541, 317] width 13 height 13
click at [604, 398] on button "Done" at bounding box center [612, 391] width 37 height 16
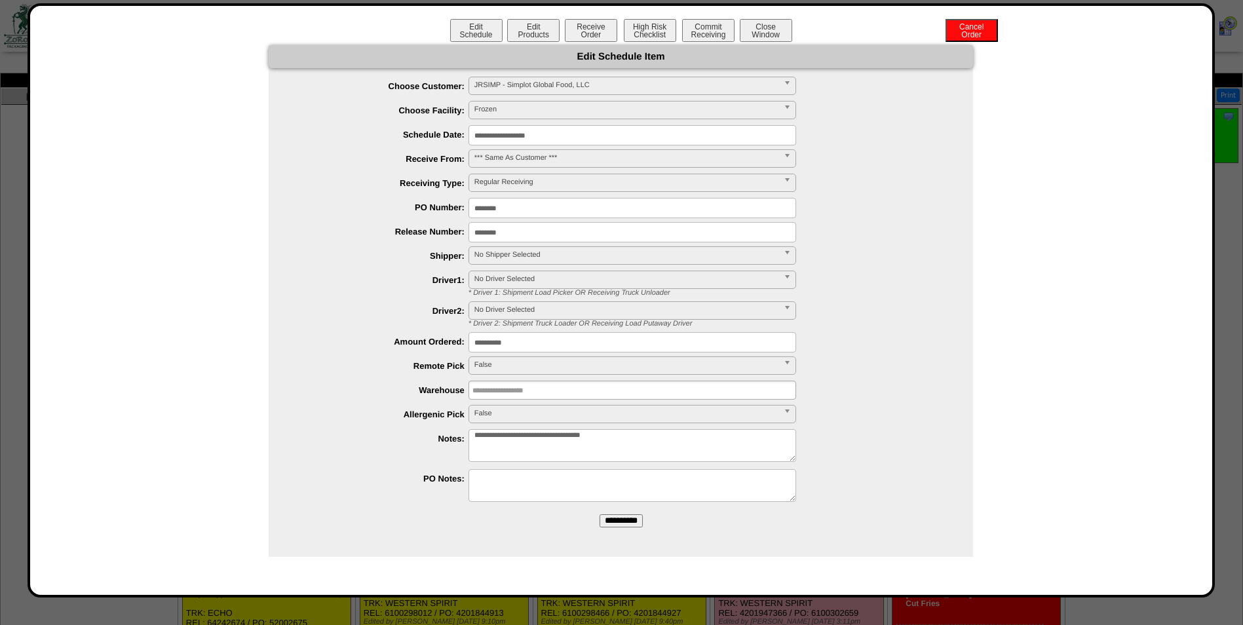
click at [554, 252] on span "No Shipper Selected" at bounding box center [626, 255] width 304 height 16
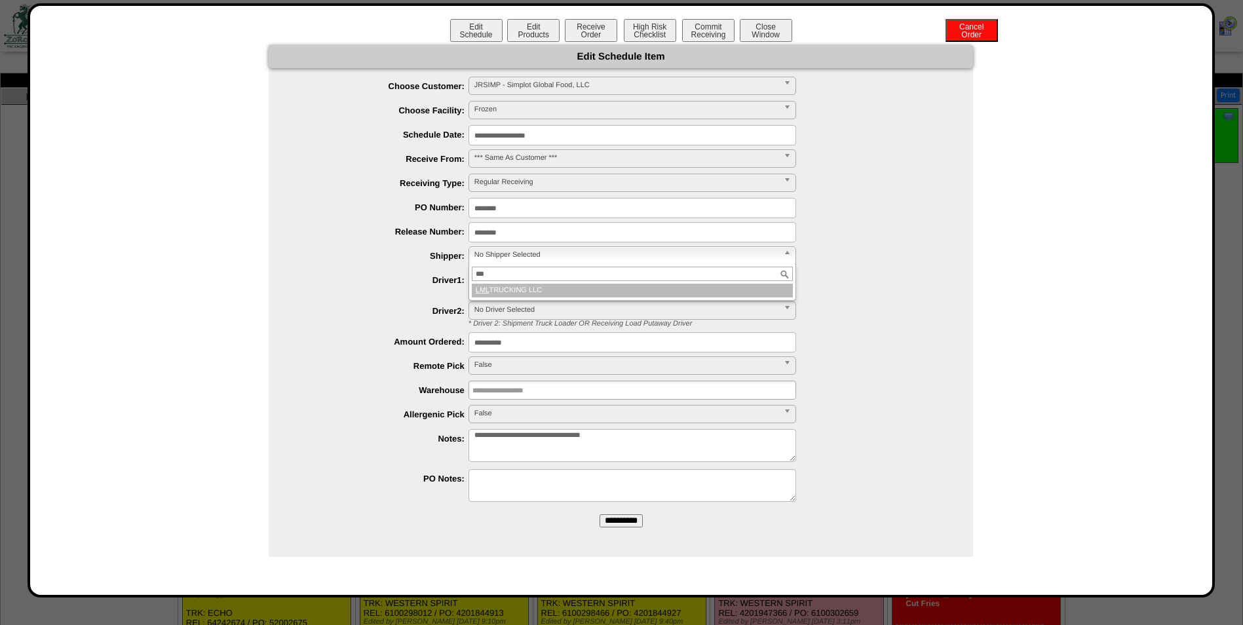
type input "***"
click at [507, 284] on li "LML TRUCKING LLC" at bounding box center [632, 291] width 321 height 14
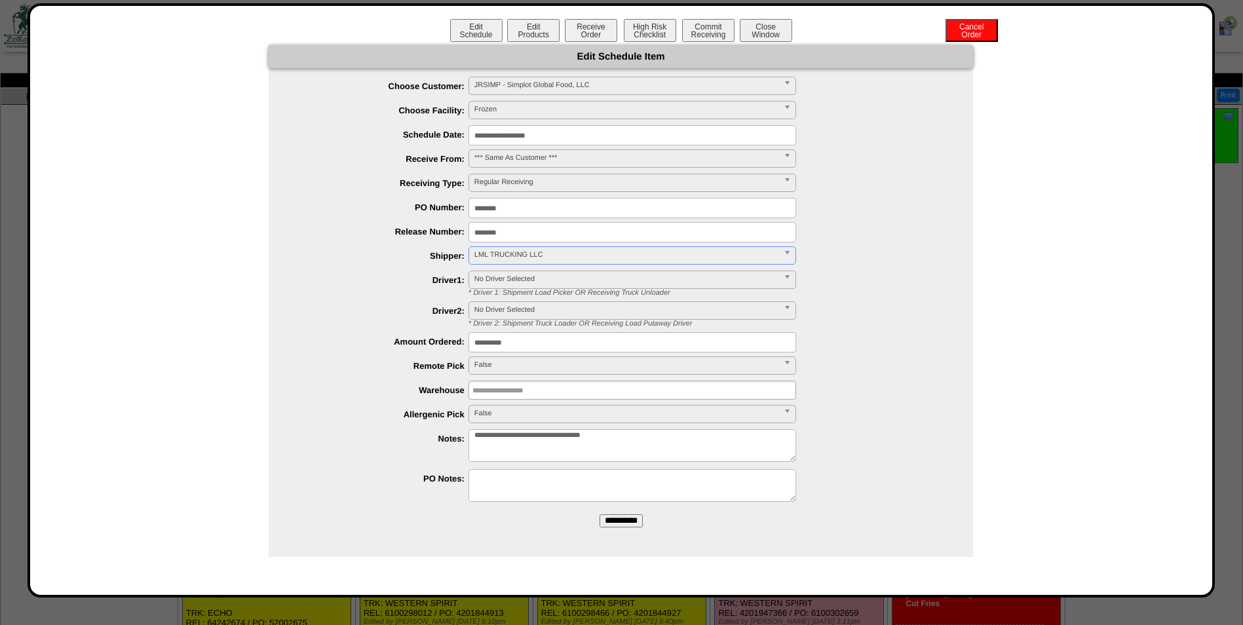
click at [618, 525] on input "**********" at bounding box center [621, 520] width 43 height 13
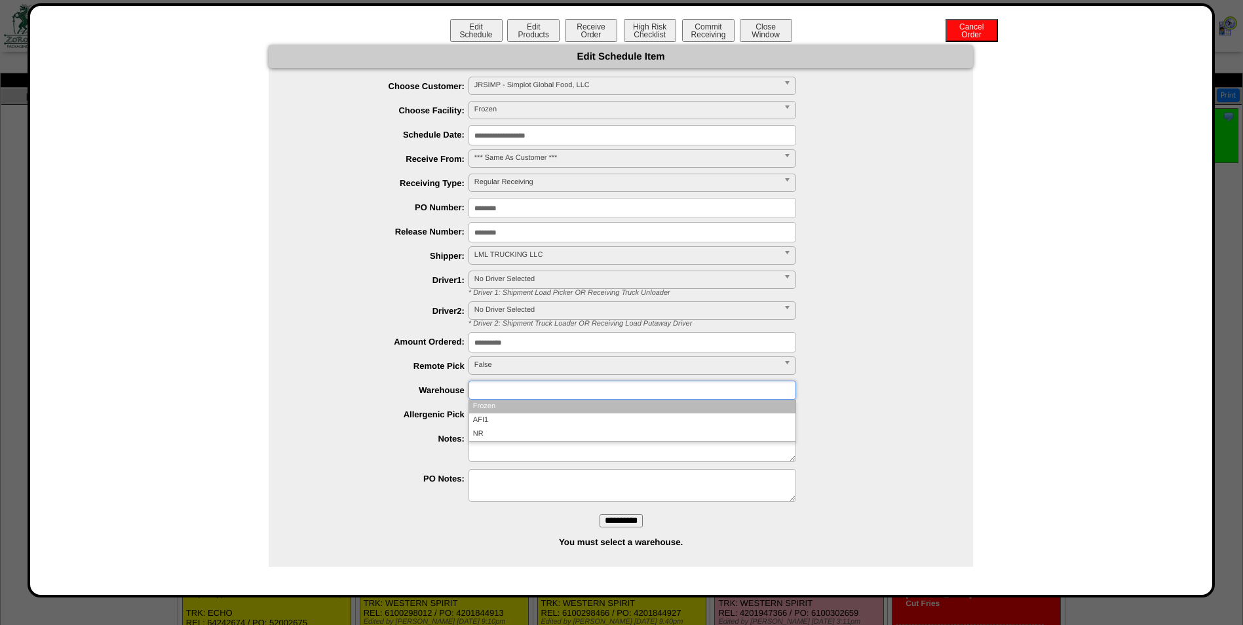
click at [527, 385] on input "text" at bounding box center [514, 390] width 84 height 16
click at [512, 410] on li "Frozen" at bounding box center [632, 407] width 326 height 14
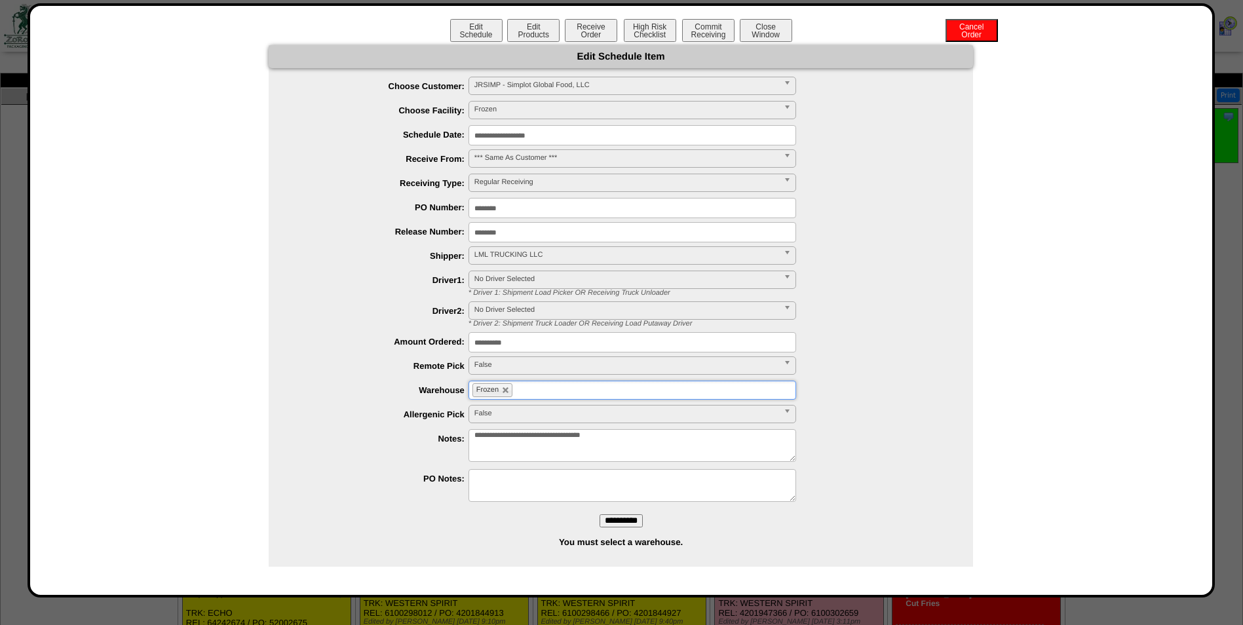
click at [617, 520] on input "**********" at bounding box center [621, 520] width 43 height 13
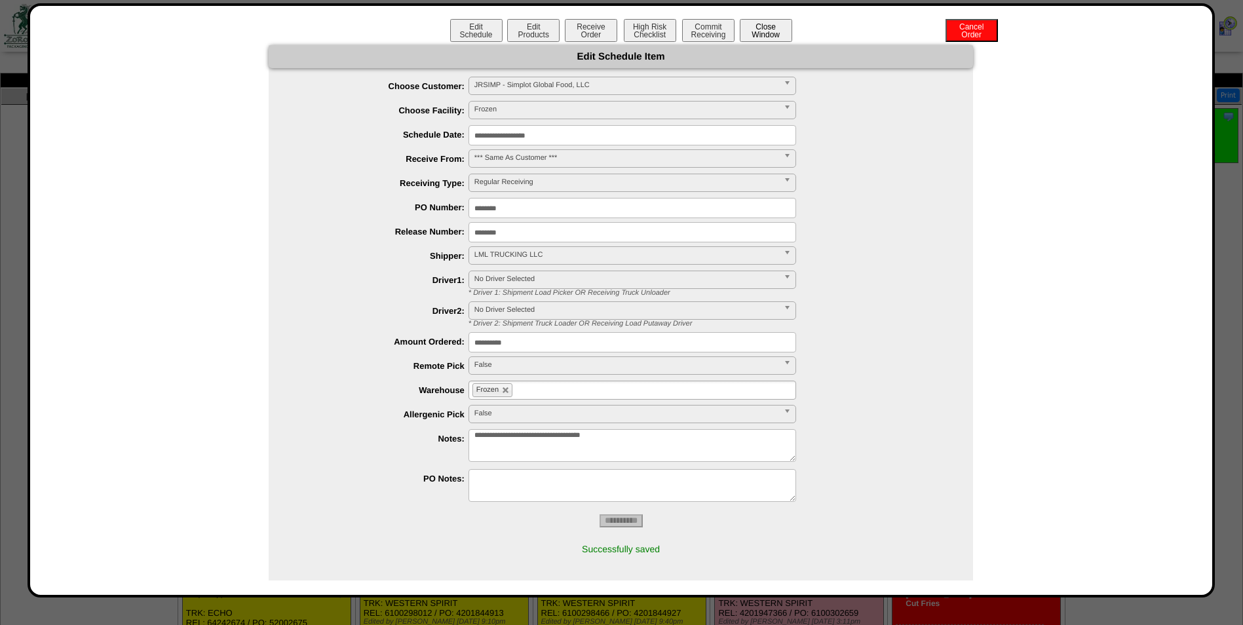
click at [773, 33] on button "Close Window" at bounding box center [766, 30] width 52 height 23
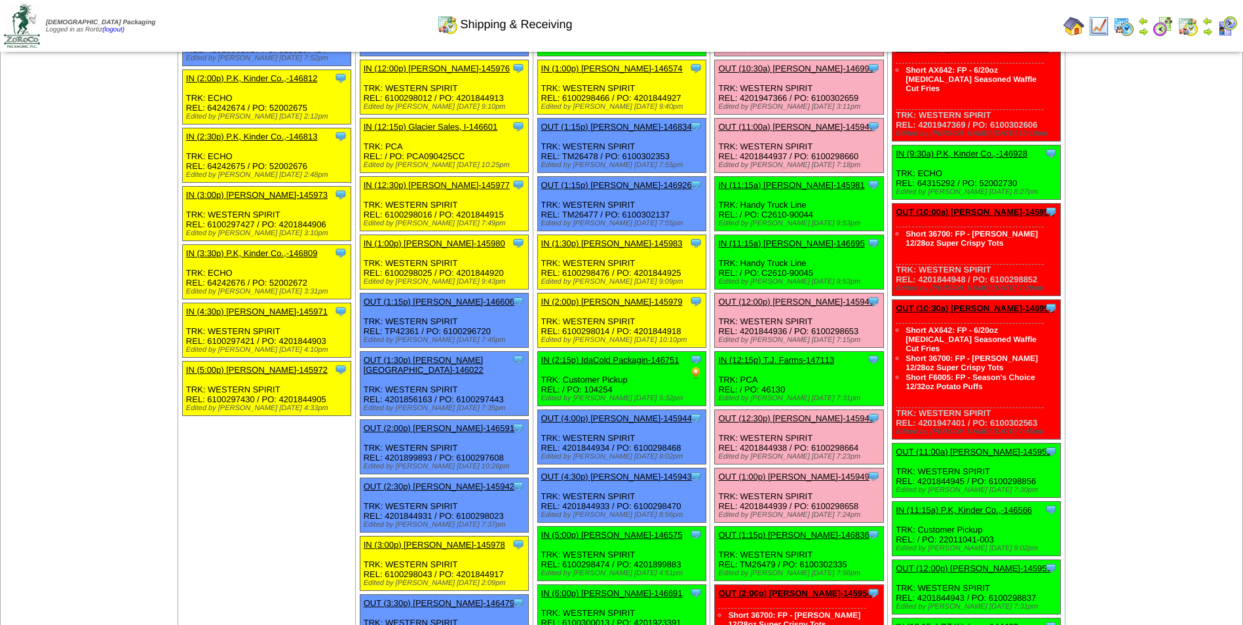
scroll to position [328, 0]
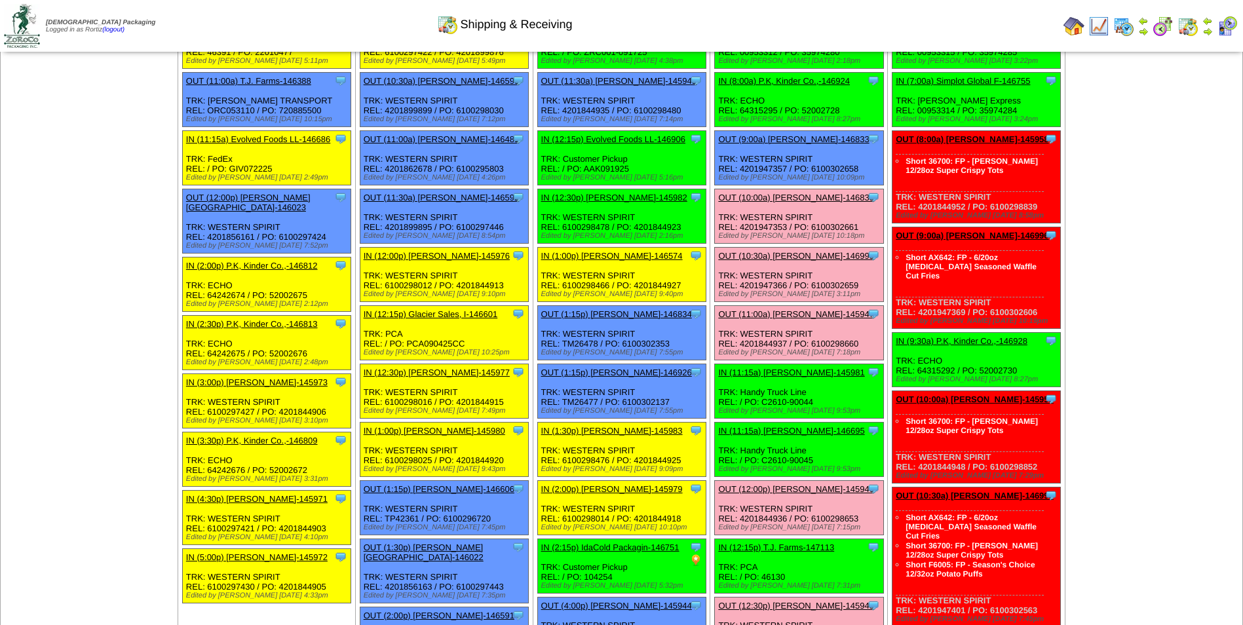
click at [773, 258] on link "OUT (10:30a) [PERSON_NAME]-146995" at bounding box center [795, 256] width 155 height 10
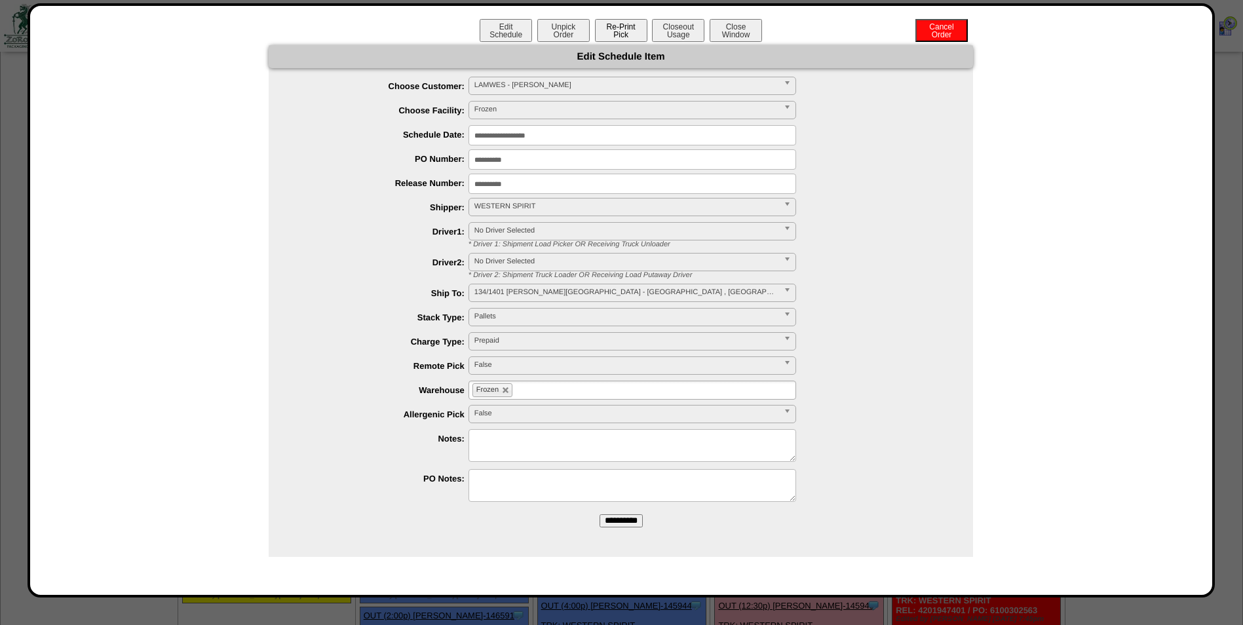
click at [619, 35] on button "Re-Print Pick" at bounding box center [621, 30] width 52 height 23
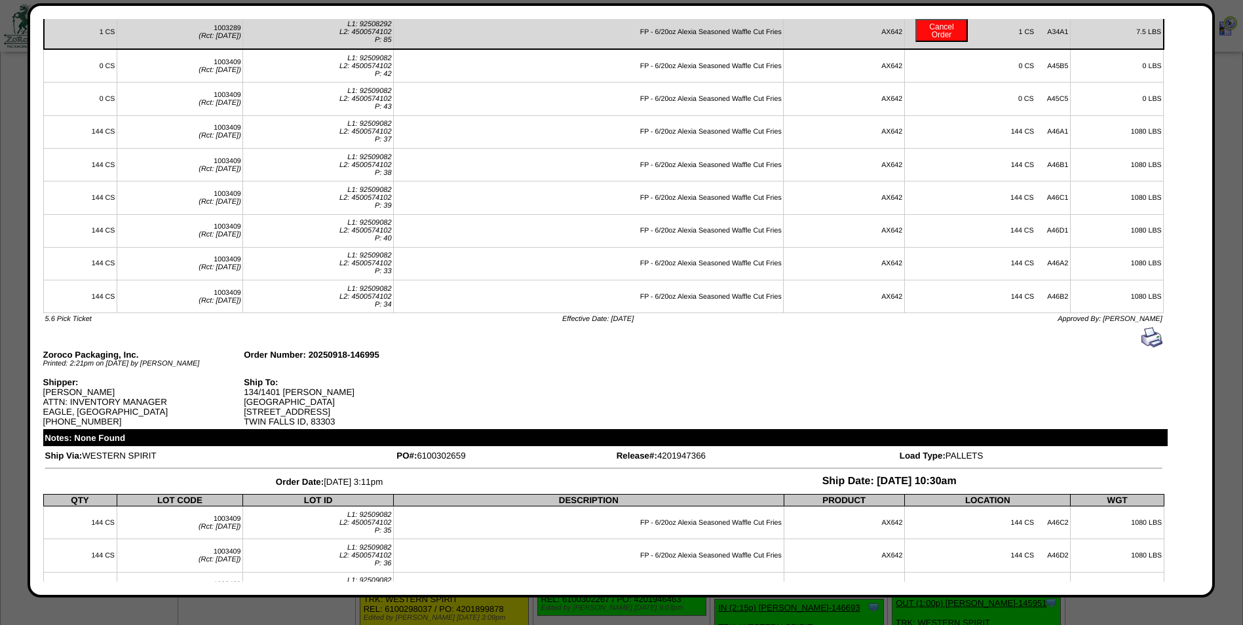
scroll to position [0, 0]
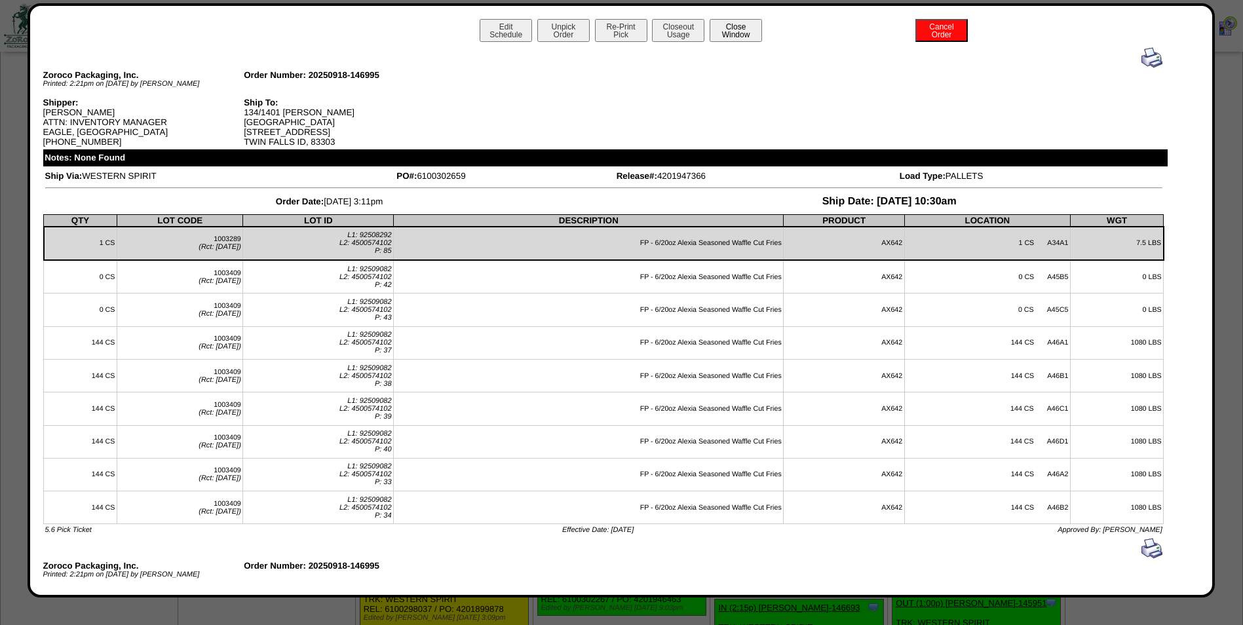
click at [724, 34] on button "Close Window" at bounding box center [736, 30] width 52 height 23
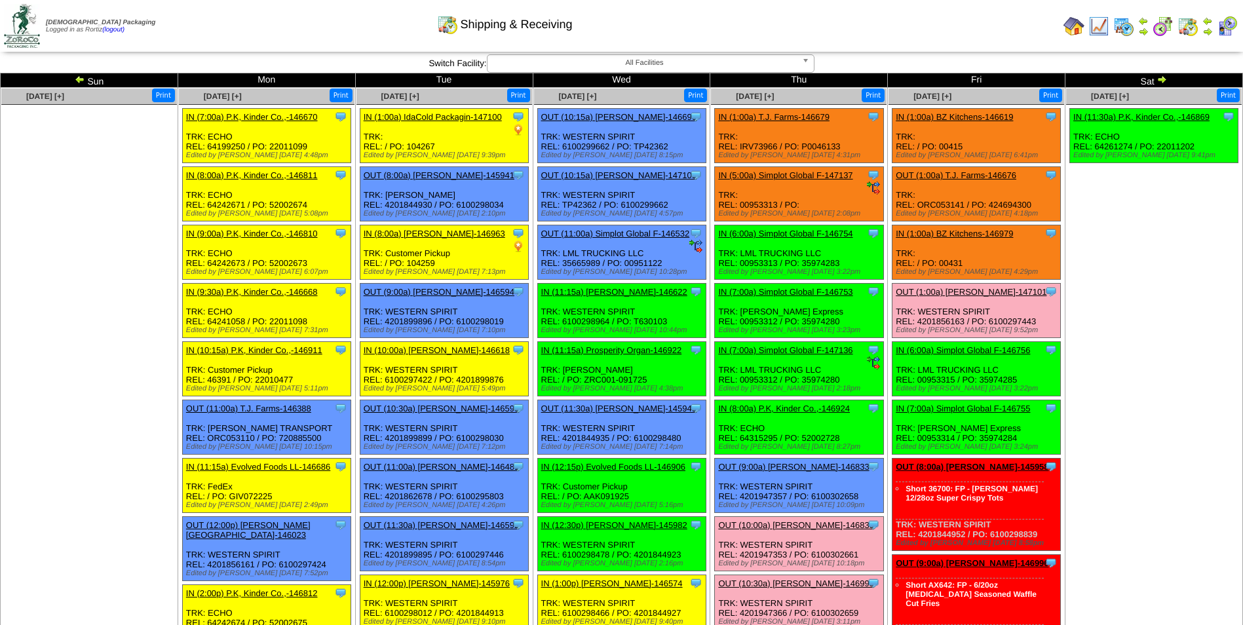
click at [889, 35] on td "Print All" at bounding box center [688, 25] width 740 height 49
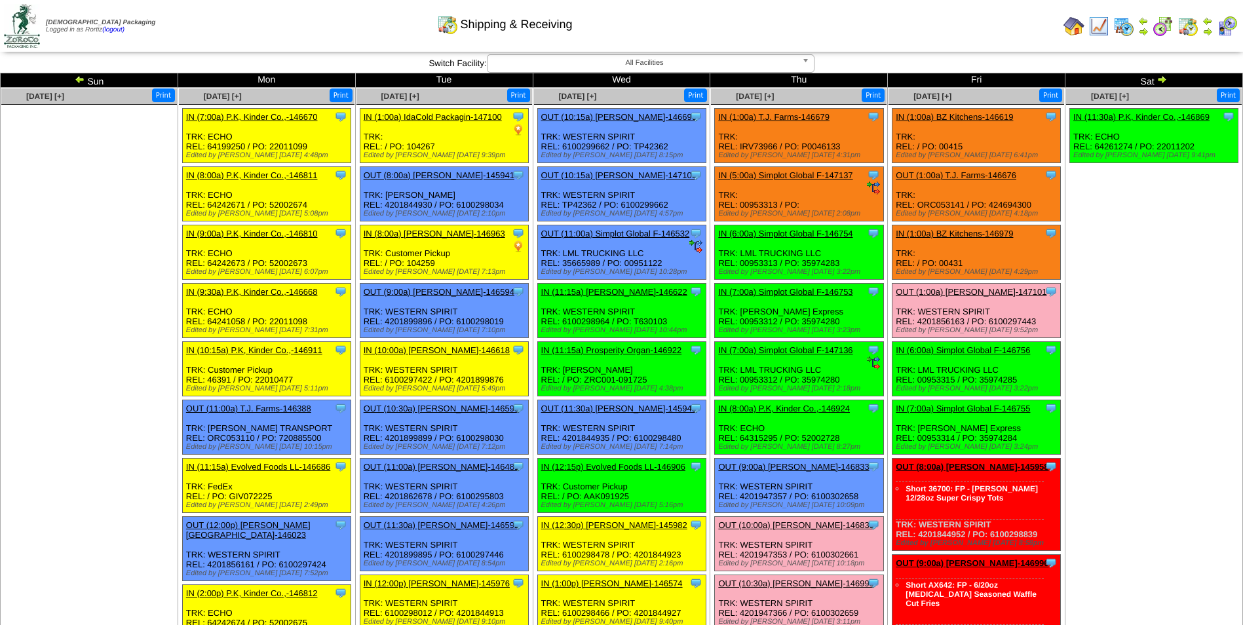
click at [940, 25] on td "Print All" at bounding box center [688, 25] width 740 height 49
click at [1158, 78] on img at bounding box center [1162, 79] width 10 height 10
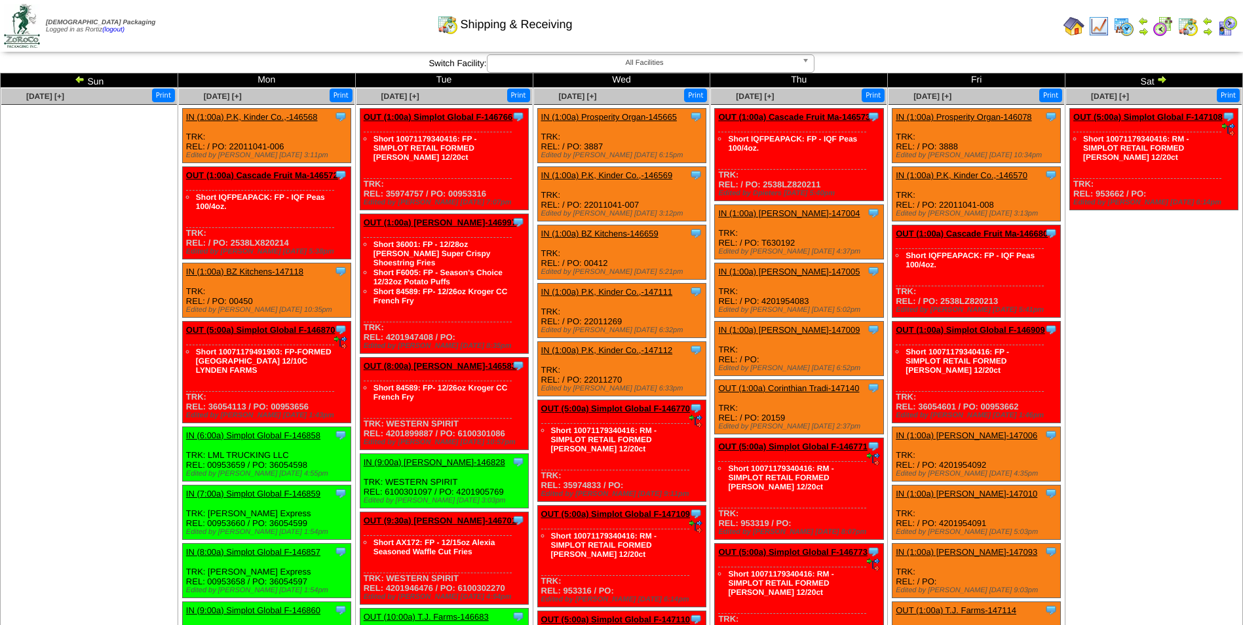
click at [1205, 33] on img at bounding box center [1207, 31] width 10 height 10
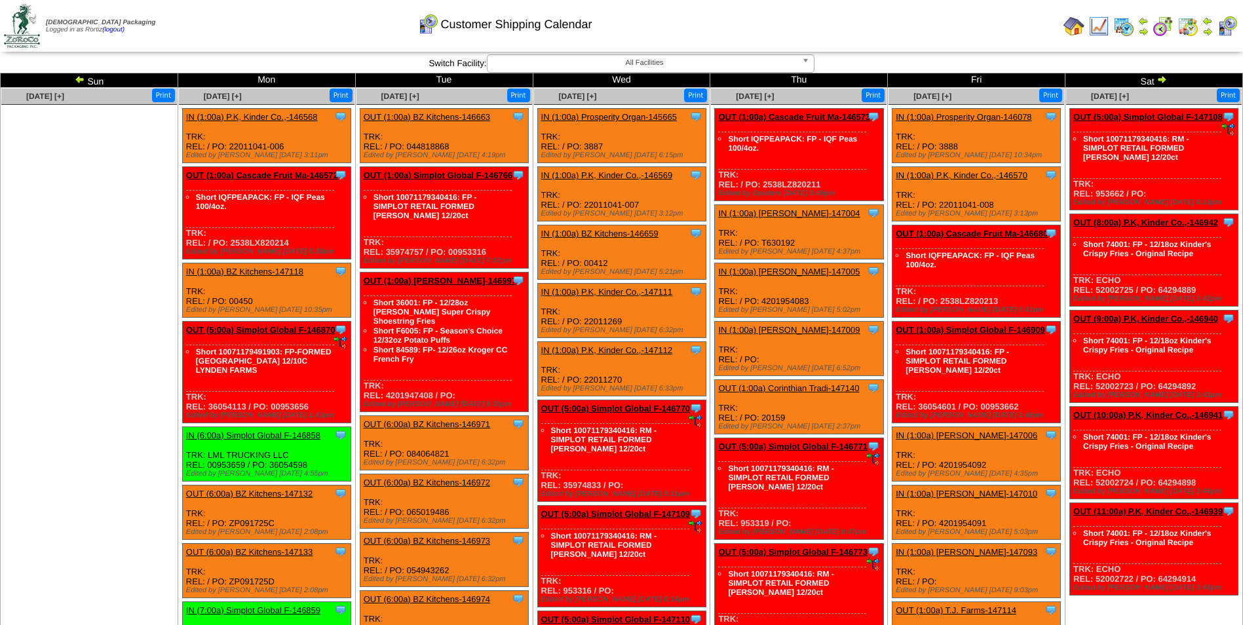
click at [812, 389] on link "OUT (1:00a) Corinthian Tradi-147140" at bounding box center [788, 388] width 141 height 10
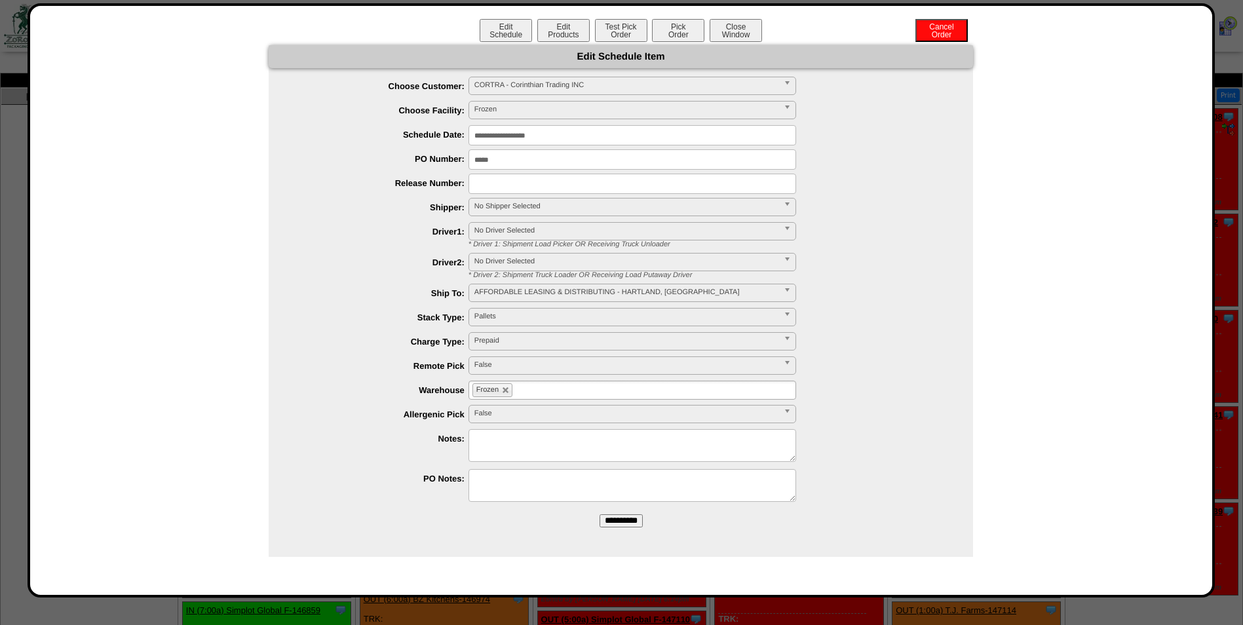
click at [572, 138] on input "**********" at bounding box center [633, 135] width 328 height 20
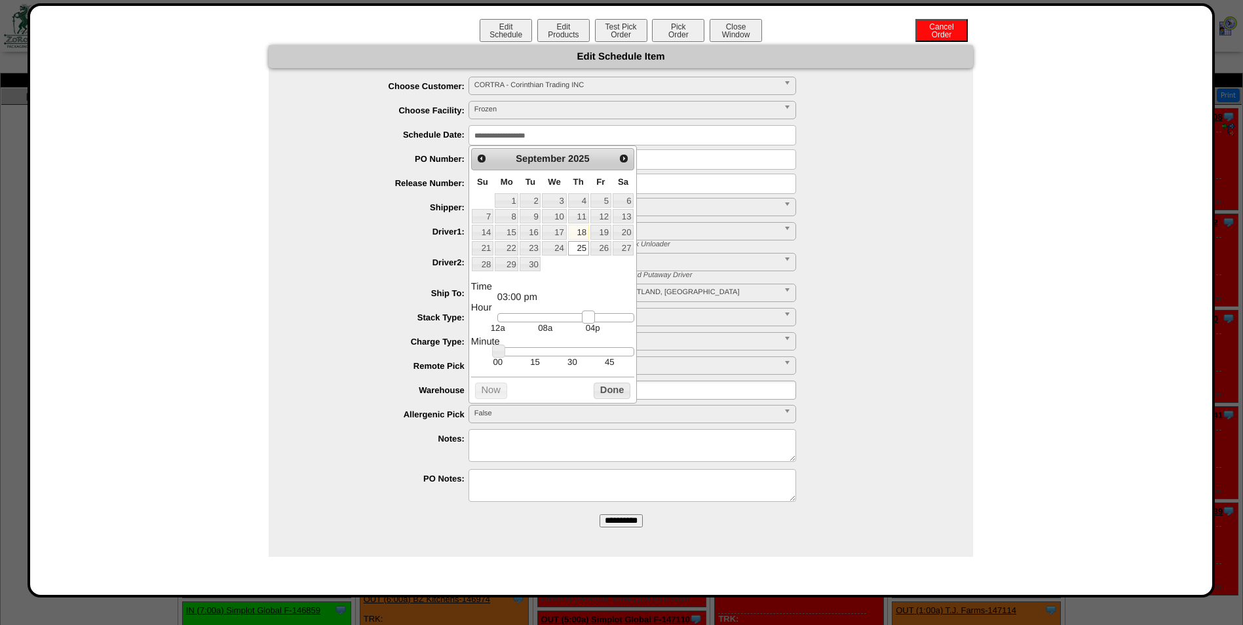
drag, startPoint x: 503, startPoint y: 320, endPoint x: 588, endPoint y: 329, distance: 85.7
click at [588, 329] on dd "12a 08a 04p" at bounding box center [565, 323] width 137 height 20
type input "**********"
drag, startPoint x: 591, startPoint y: 323, endPoint x: 598, endPoint y: 322, distance: 7.2
click at [598, 322] on link at bounding box center [596, 317] width 13 height 13
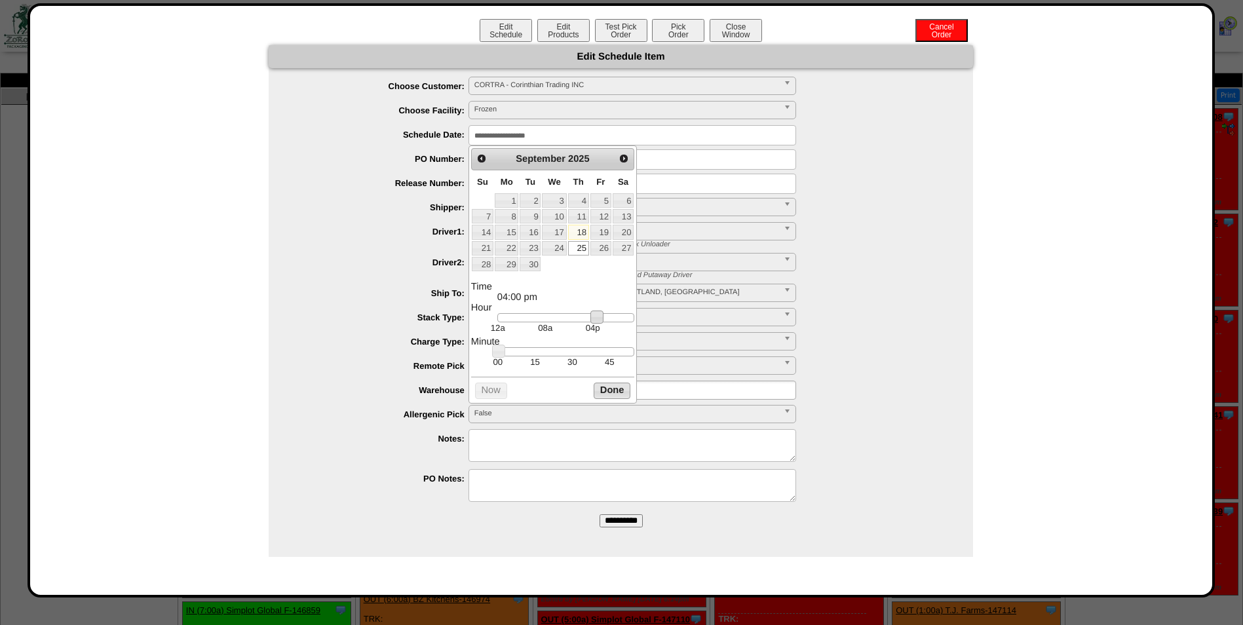
click at [621, 396] on button "Done" at bounding box center [612, 391] width 37 height 16
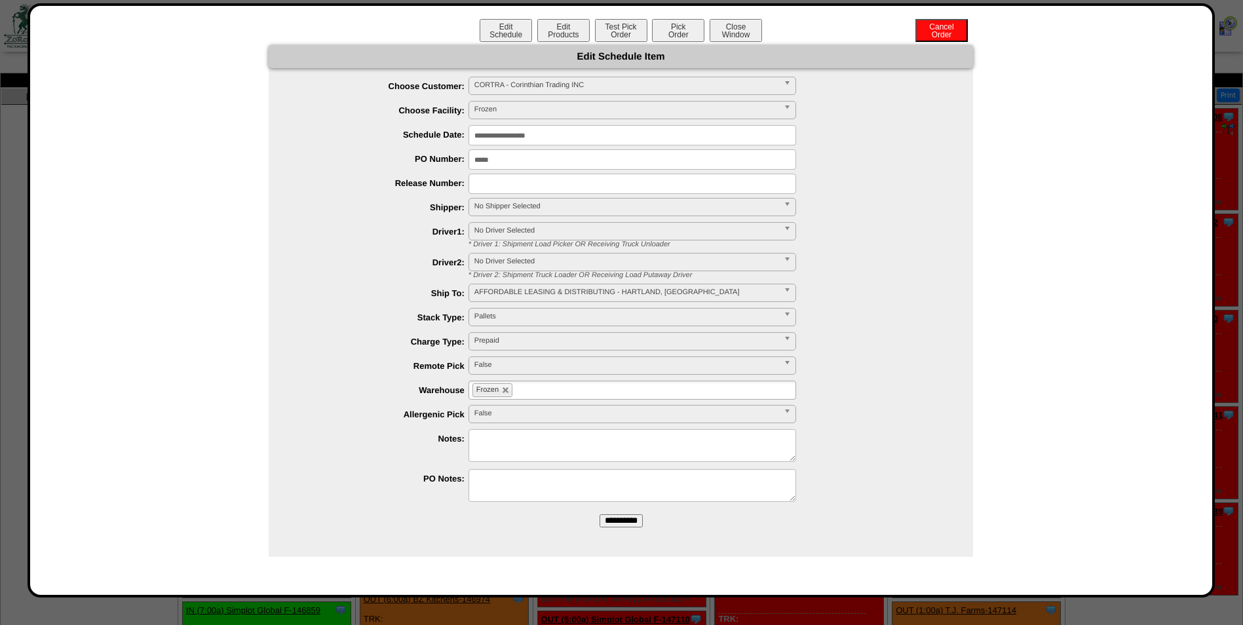
click at [566, 202] on span "No Shipper Selected" at bounding box center [626, 207] width 304 height 16
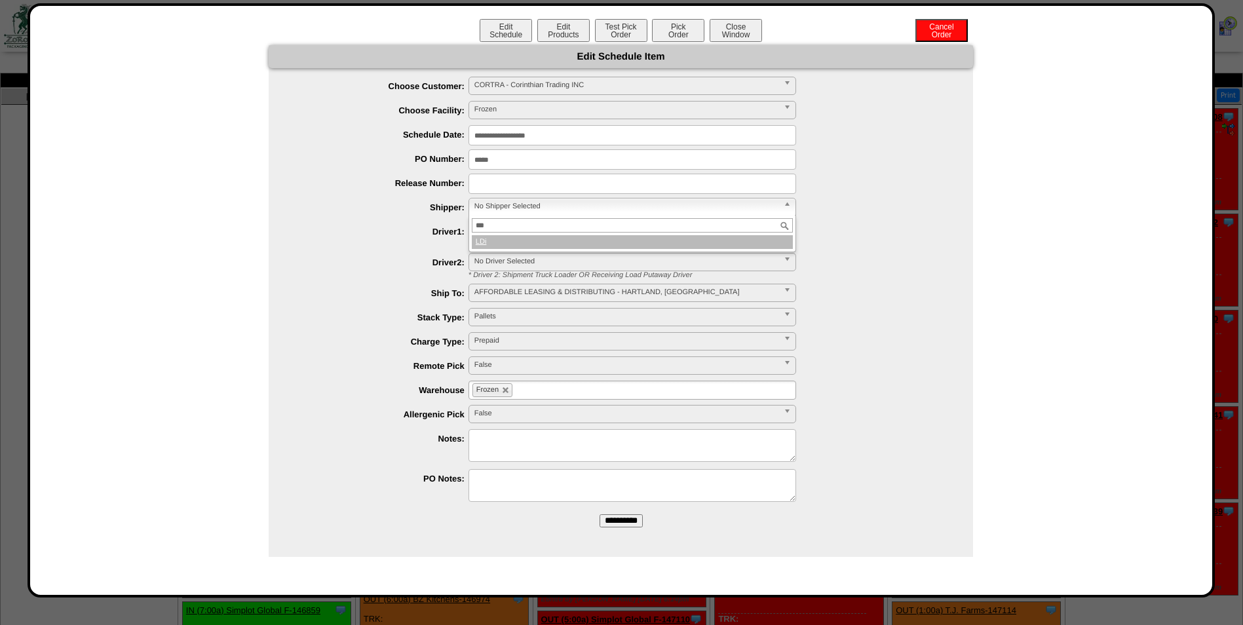
type input "***"
click at [543, 239] on li "LDi" at bounding box center [632, 242] width 321 height 14
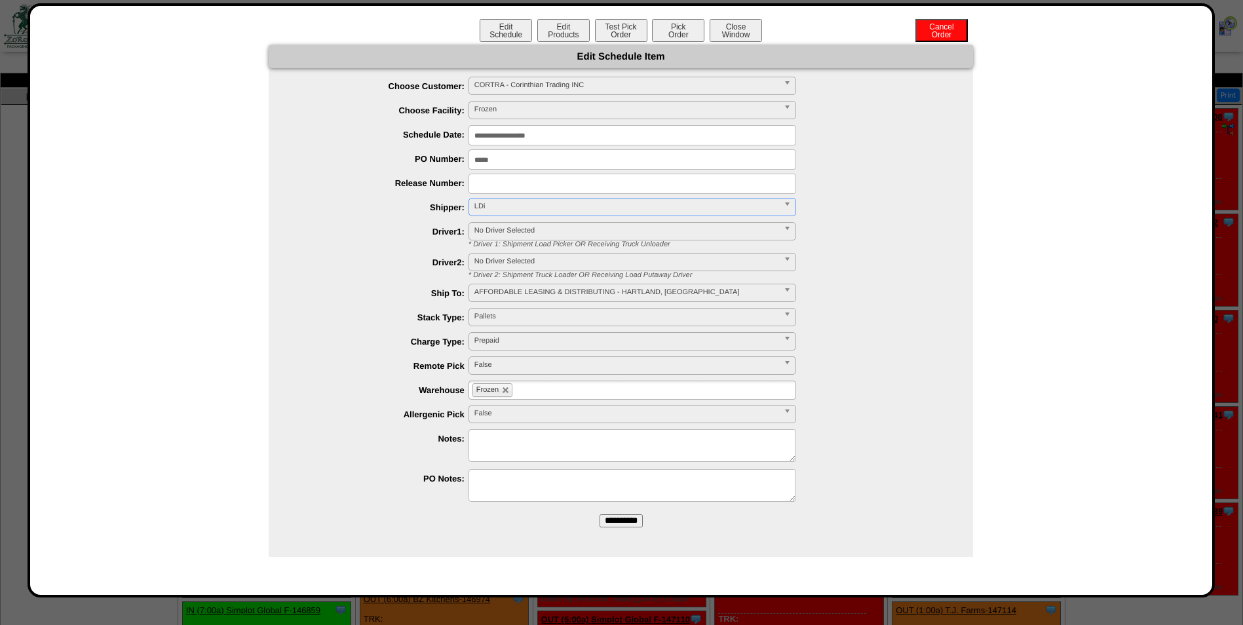
click at [608, 524] on input "**********" at bounding box center [621, 520] width 43 height 13
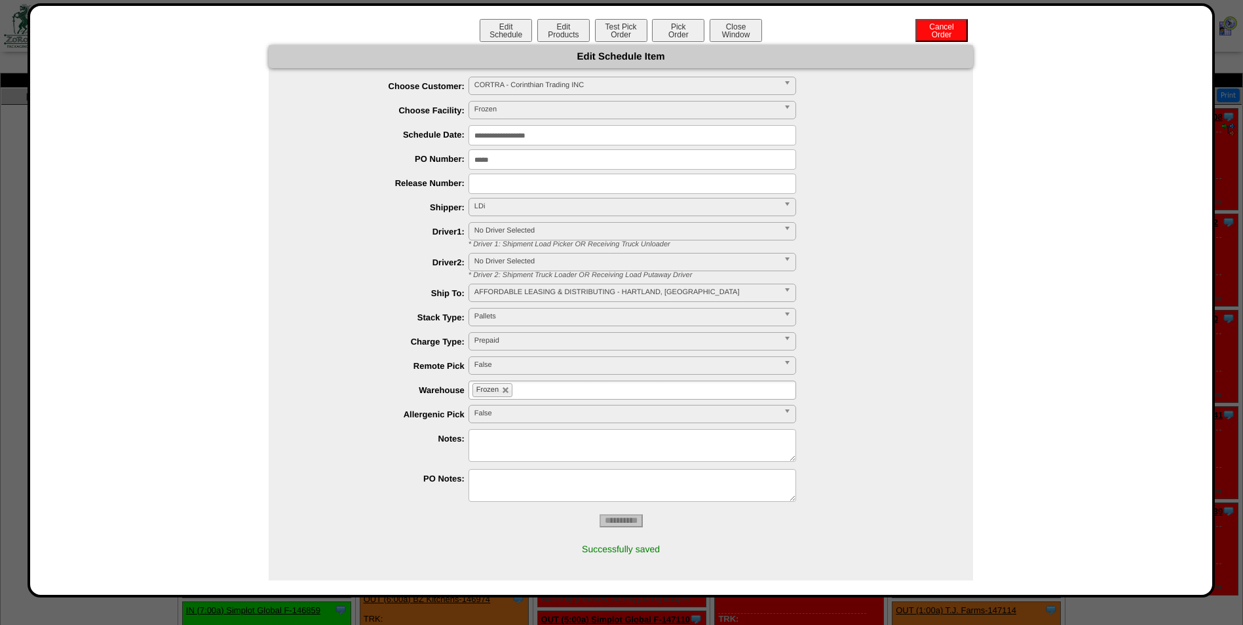
click at [737, 28] on button "Close Window" at bounding box center [736, 30] width 52 height 23
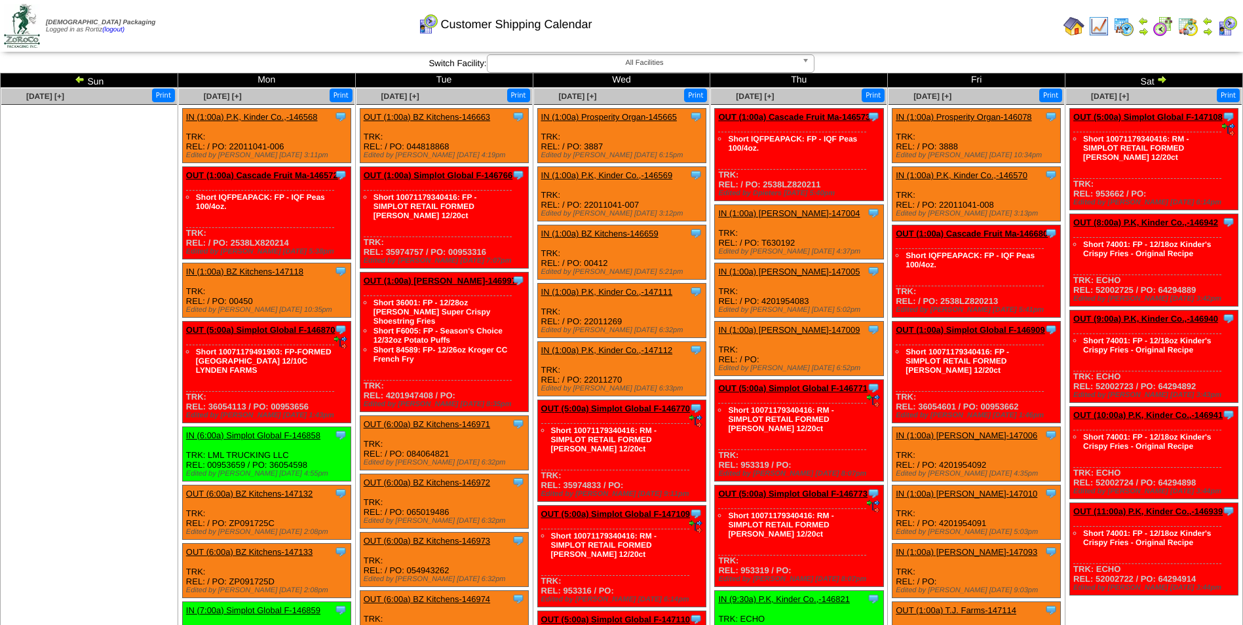
click at [907, 36] on td "Print All" at bounding box center [688, 25] width 740 height 49
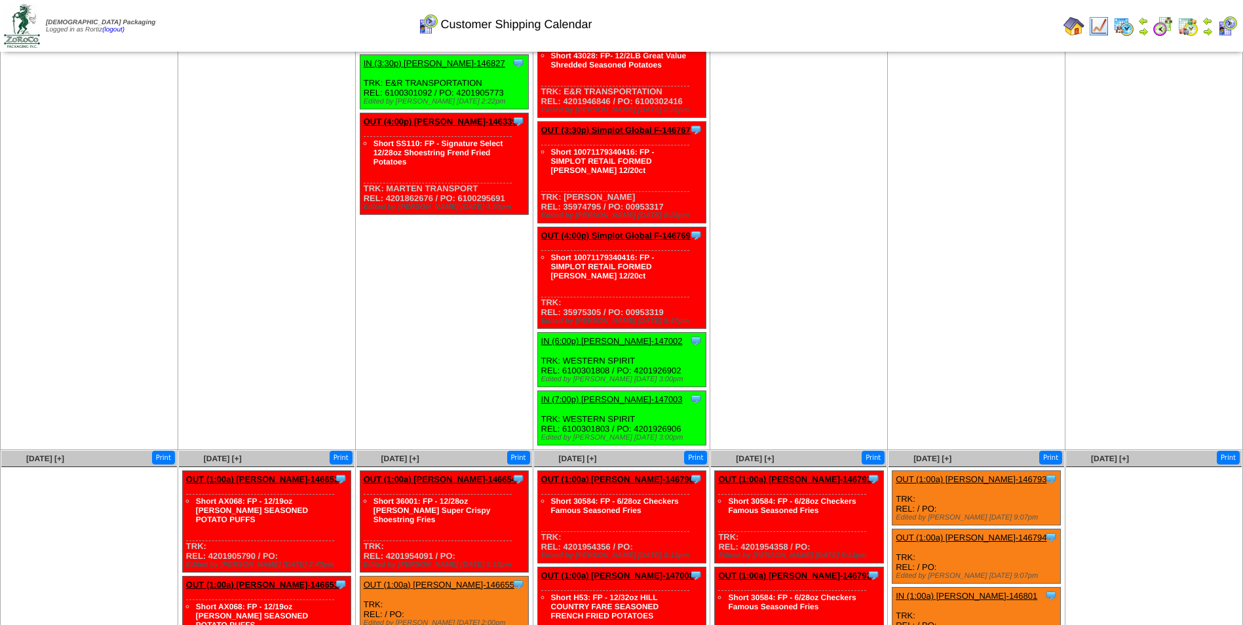
click at [602, 236] on link "OUT (4:00p) Simplot Global F-146769" at bounding box center [615, 236] width 149 height 10
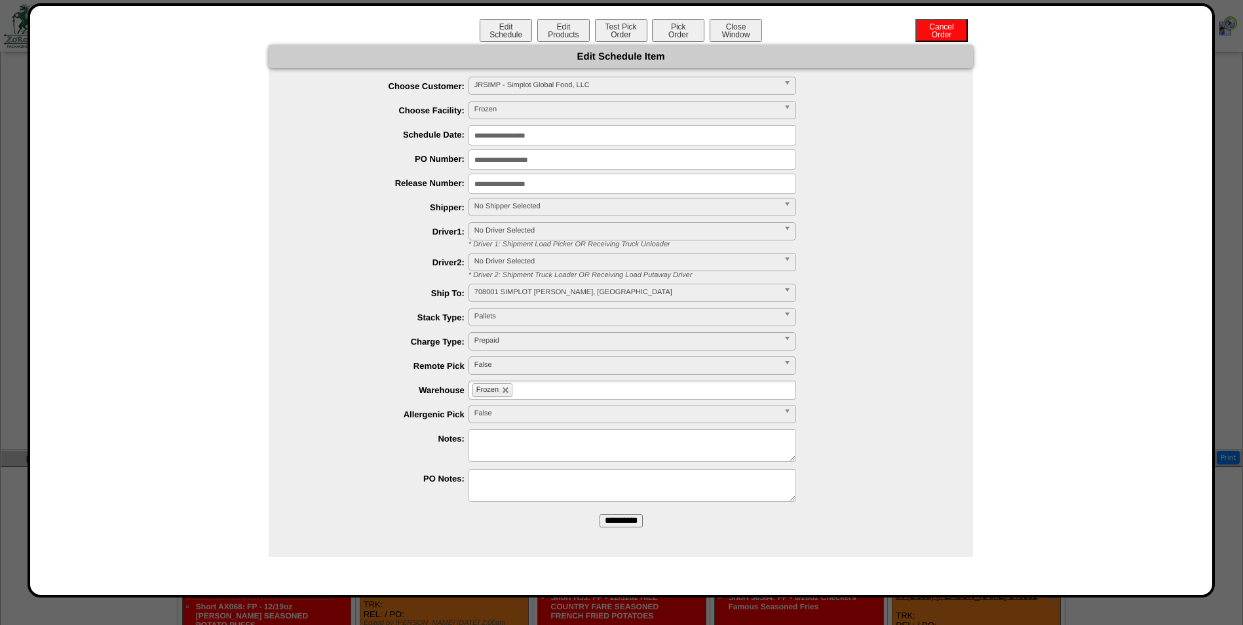
click at [504, 208] on span "No Shipper Selected" at bounding box center [626, 207] width 304 height 16
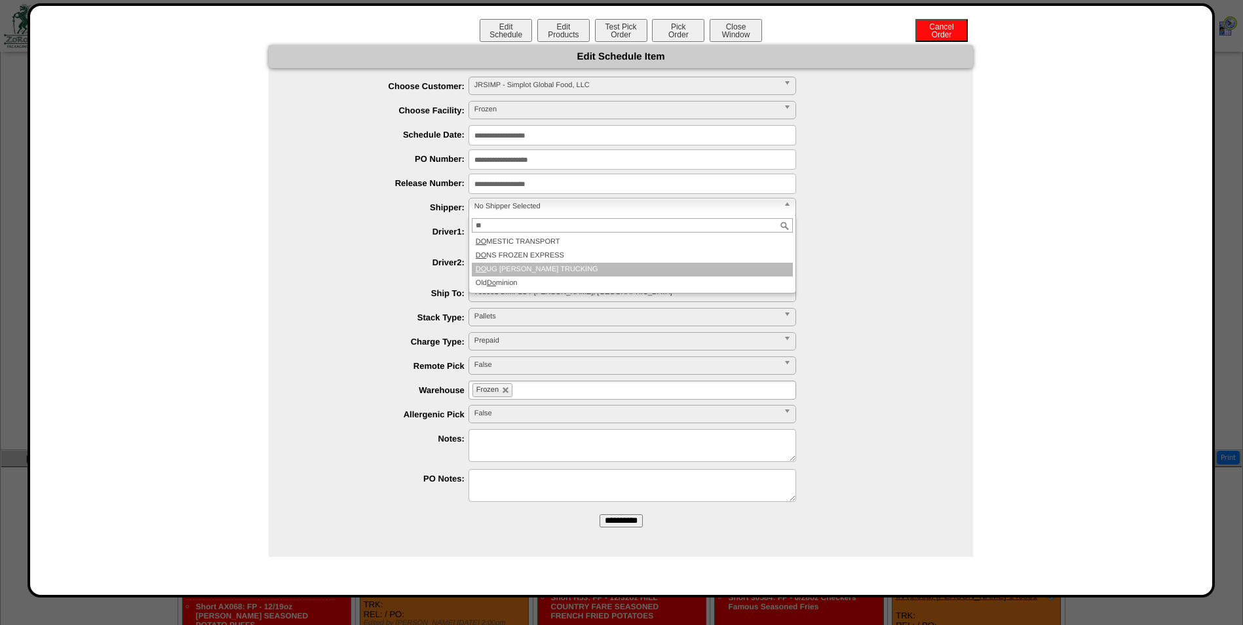
type input "**"
click at [500, 265] on li "DO UG [PERSON_NAME] TRUCKING" at bounding box center [632, 270] width 321 height 14
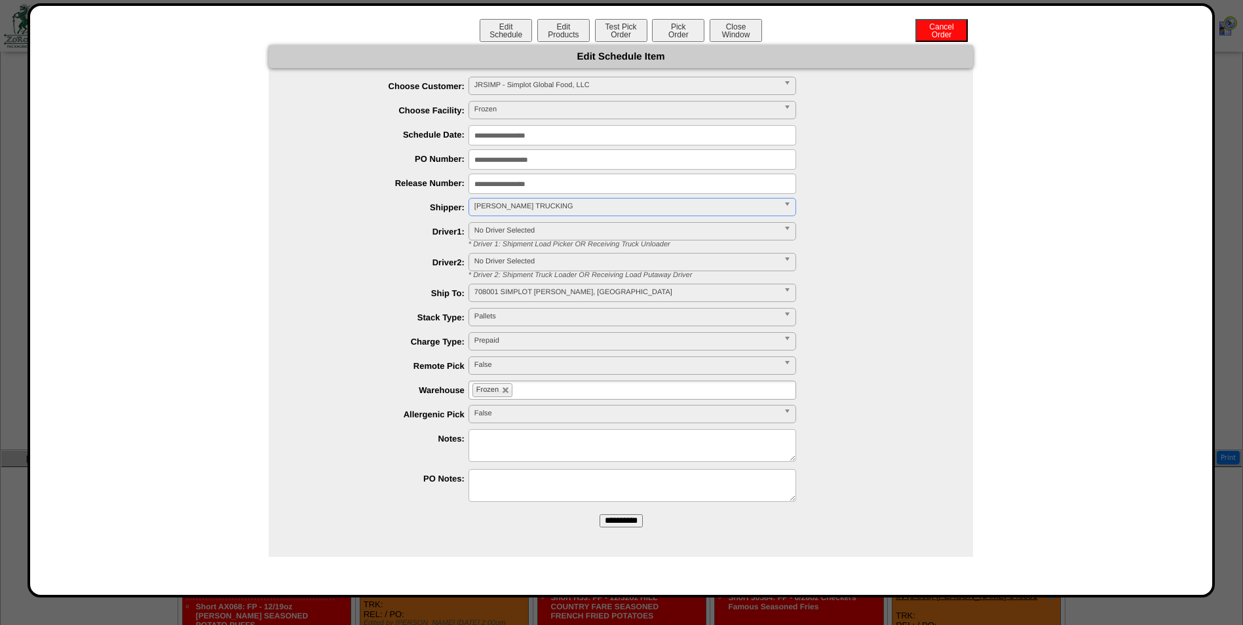
click at [610, 524] on input "**********" at bounding box center [621, 520] width 43 height 13
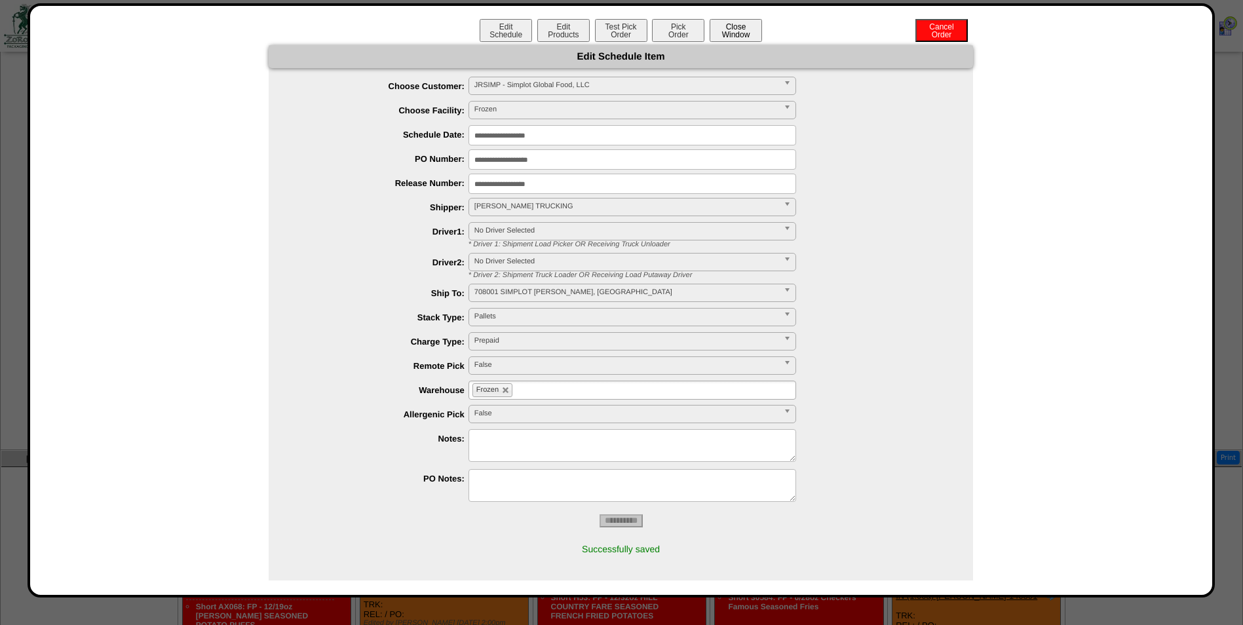
click at [742, 26] on button "Close Window" at bounding box center [736, 30] width 52 height 23
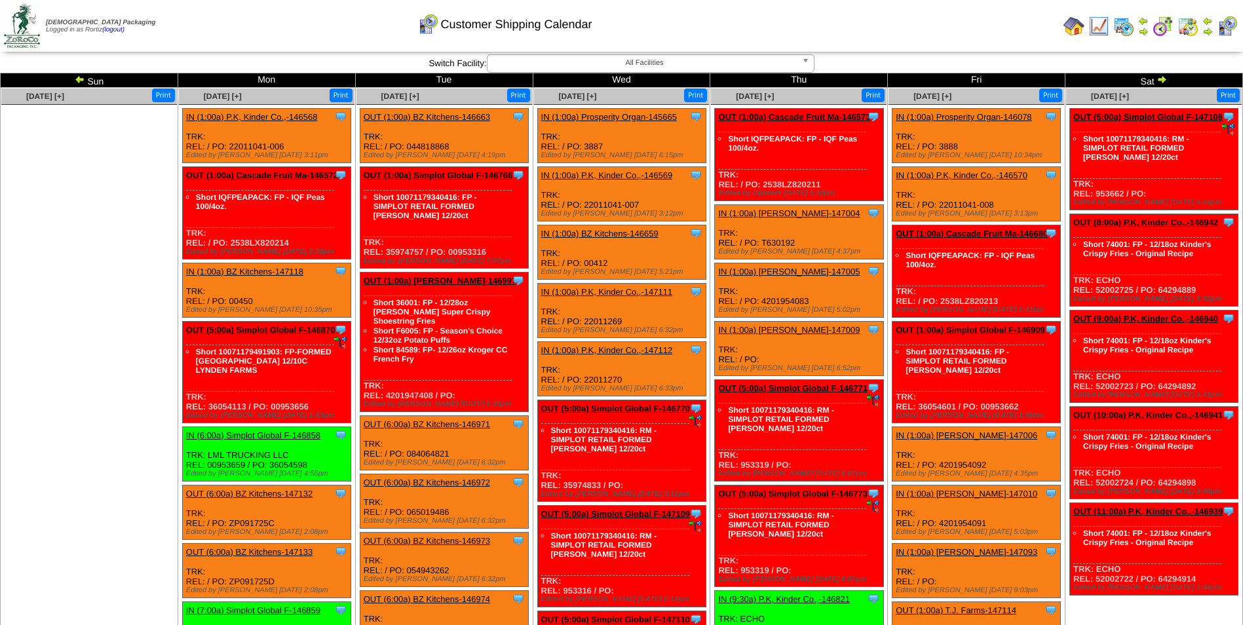
click at [883, 32] on td "Print All" at bounding box center [688, 25] width 740 height 49
click at [79, 78] on img at bounding box center [80, 79] width 10 height 10
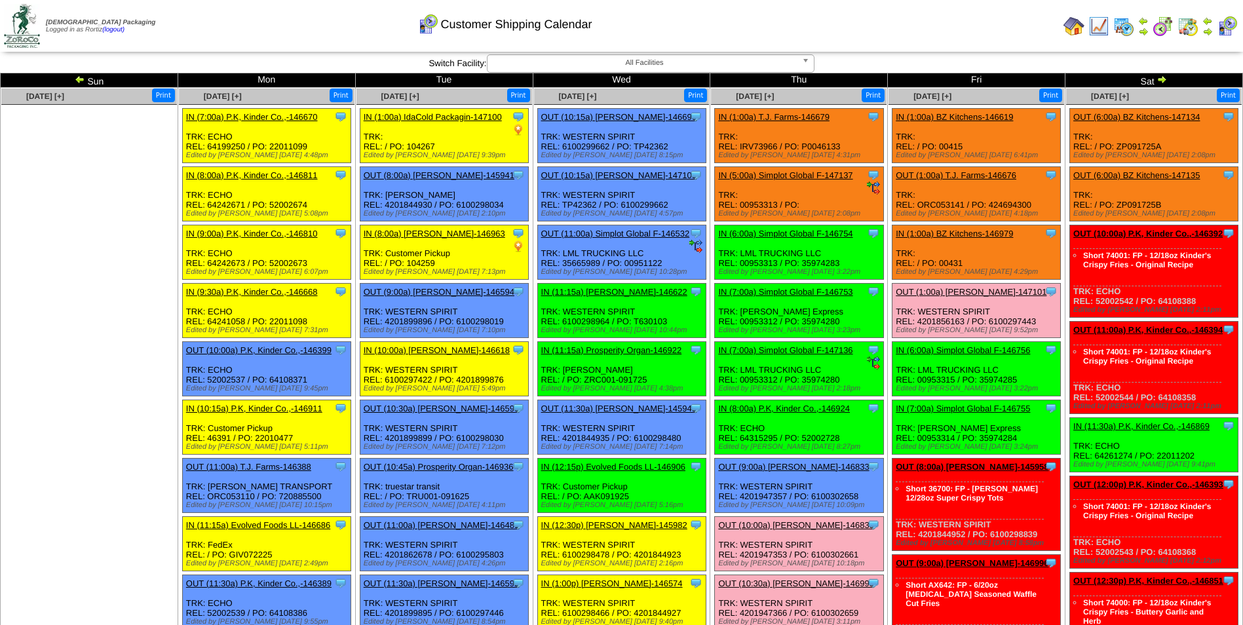
click at [873, 35] on td "Print All" at bounding box center [688, 25] width 740 height 49
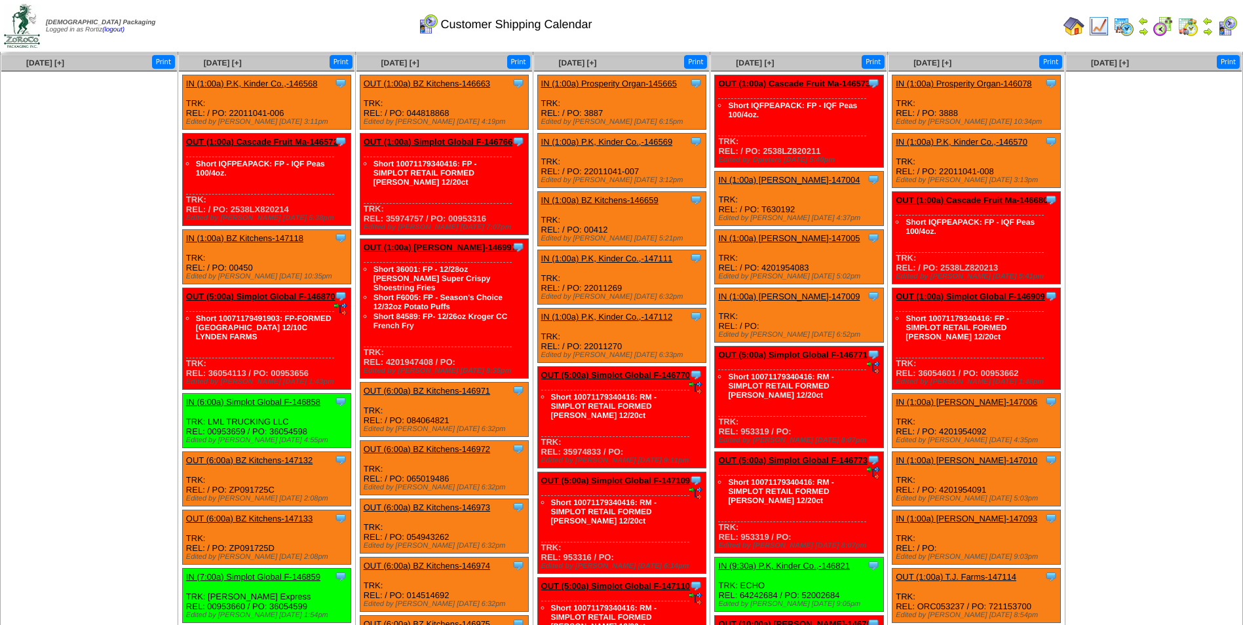
scroll to position [2461, 0]
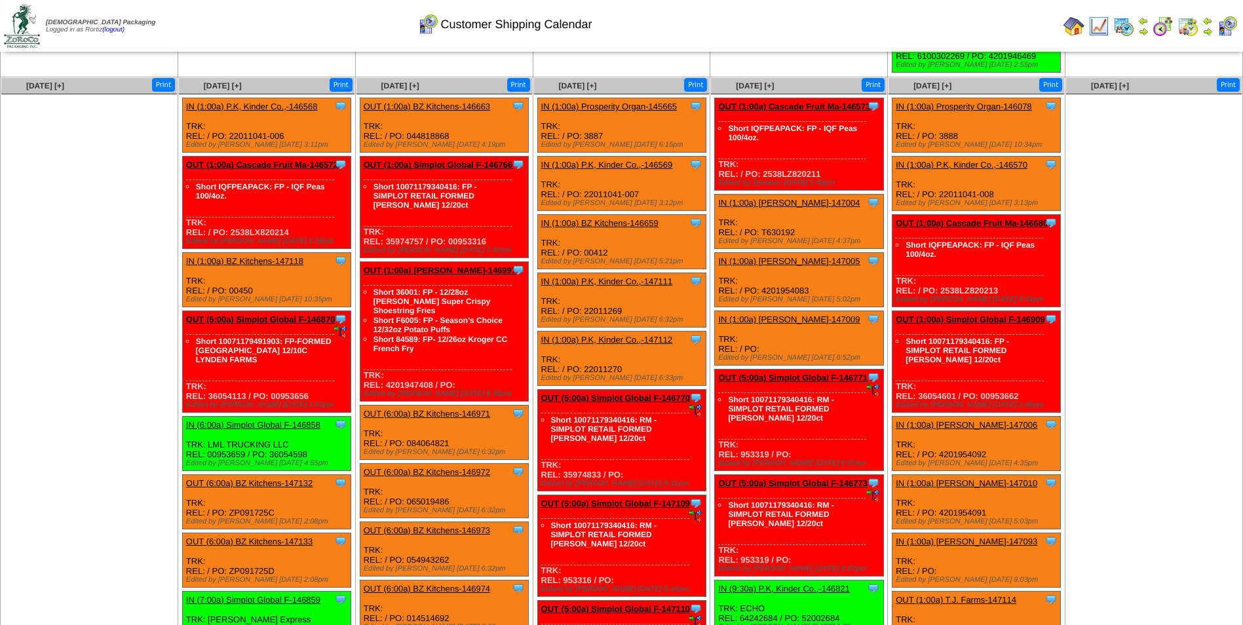
drag, startPoint x: 742, startPoint y: 29, endPoint x: 735, endPoint y: 20, distance: 11.3
click at [742, 29] on div "Customer Shipping Calendar" at bounding box center [504, 20] width 714 height 36
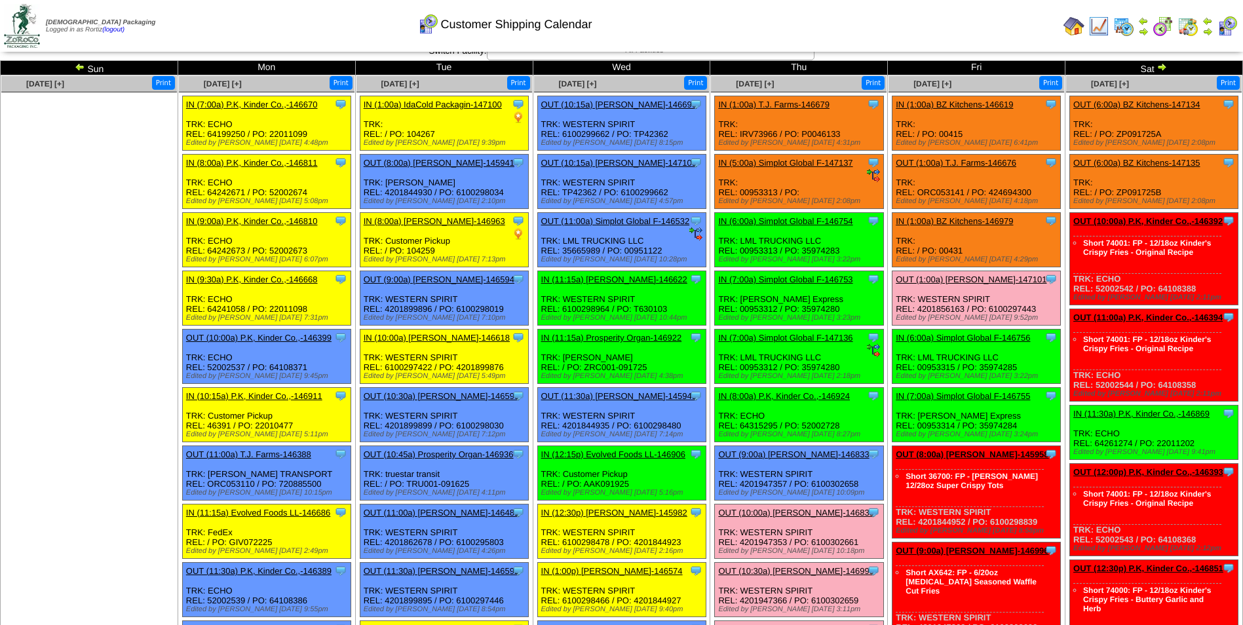
scroll to position [0, 0]
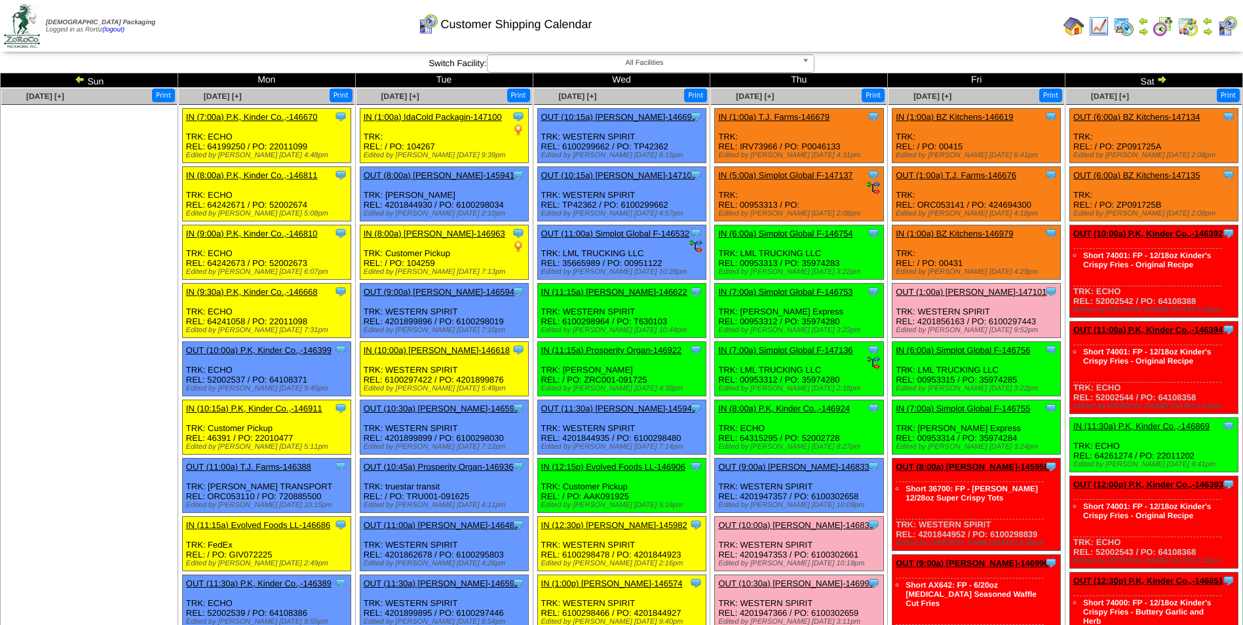
click at [1159, 81] on img at bounding box center [1162, 79] width 10 height 10
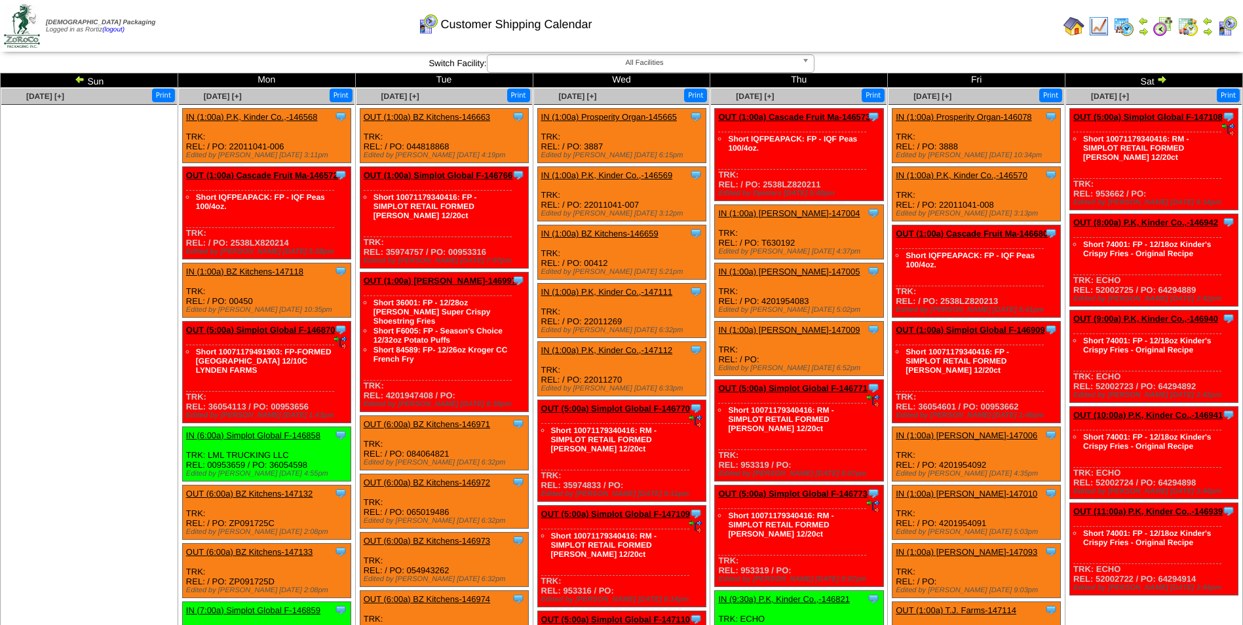
click at [954, 37] on td "Print All" at bounding box center [688, 25] width 740 height 49
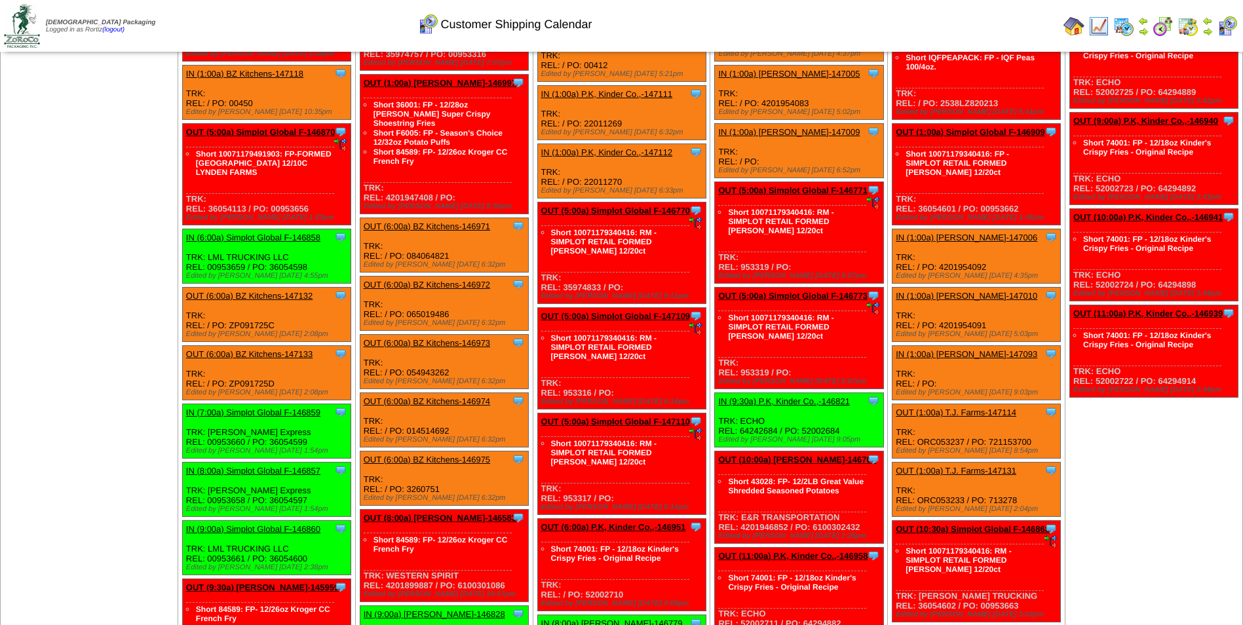
scroll to position [197, 0]
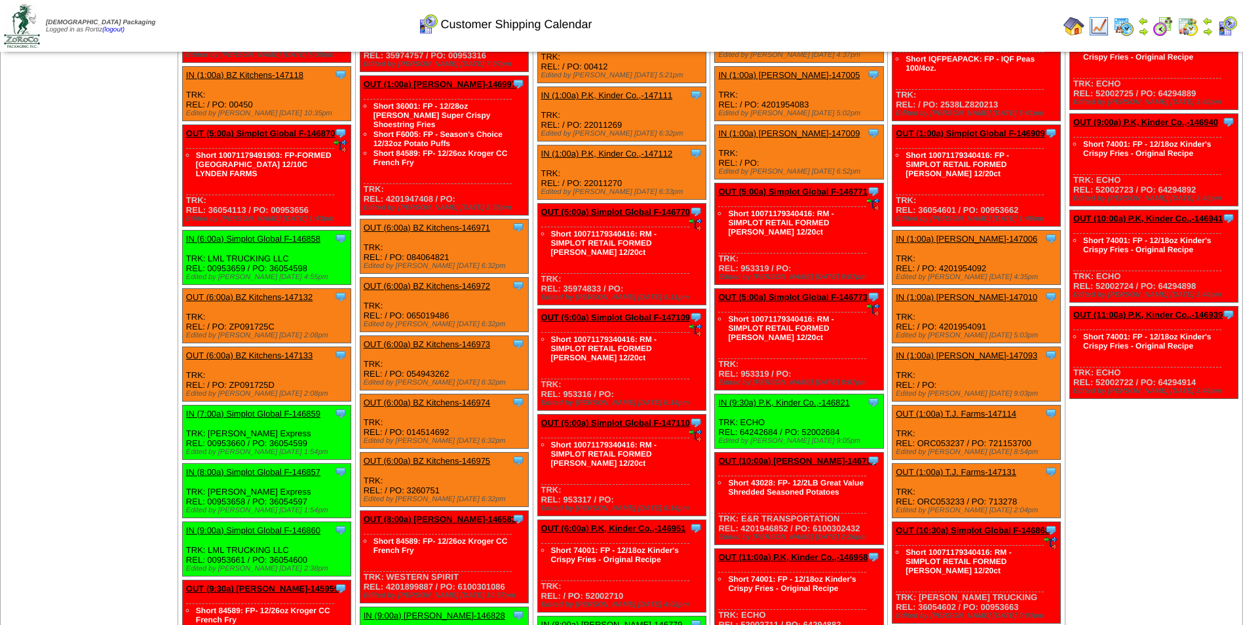
click at [1005, 132] on link "OUT (1:00a) Simplot Global F-146909" at bounding box center [970, 133] width 149 height 10
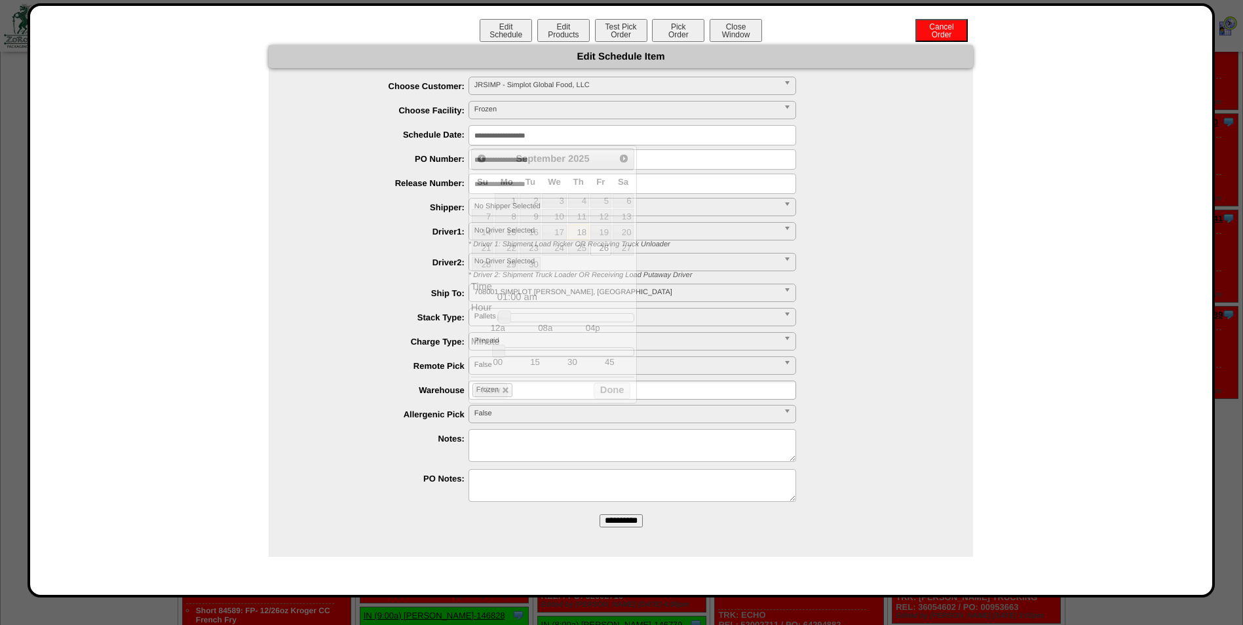
click at [590, 137] on input "**********" at bounding box center [633, 135] width 328 height 20
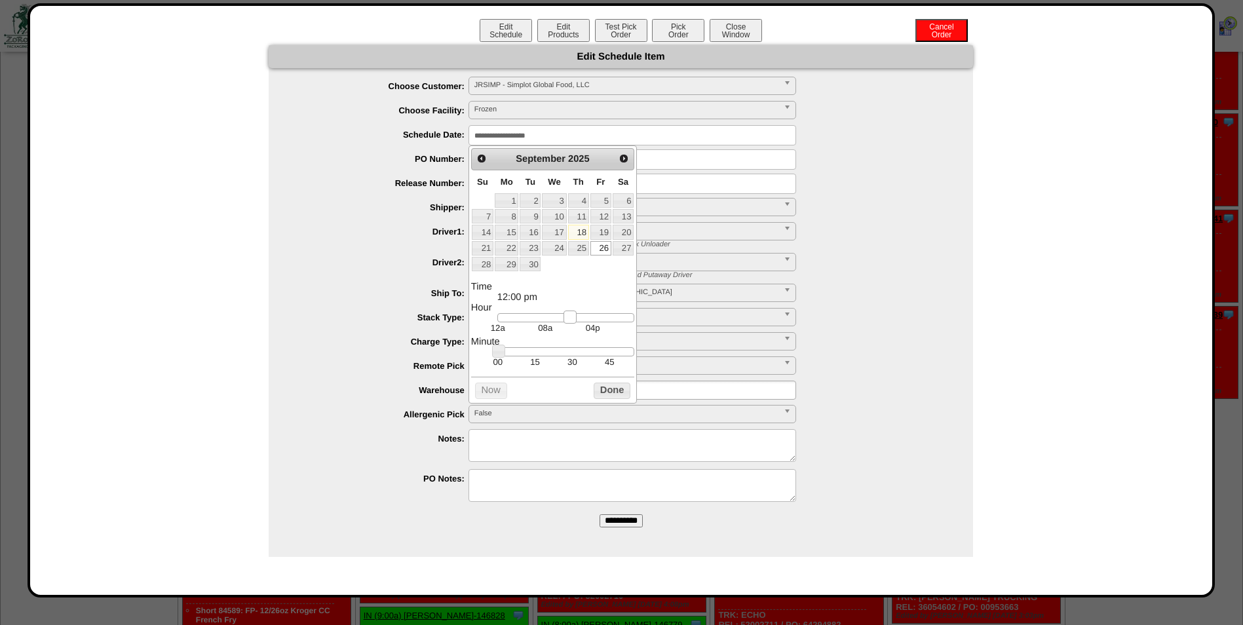
drag, startPoint x: 504, startPoint y: 323, endPoint x: 571, endPoint y: 326, distance: 66.9
click at [571, 324] on link at bounding box center [570, 317] width 13 height 13
click at [569, 366] on td "30" at bounding box center [572, 361] width 37 height 11
type input "**********"
click at [607, 397] on button "Done" at bounding box center [612, 391] width 37 height 16
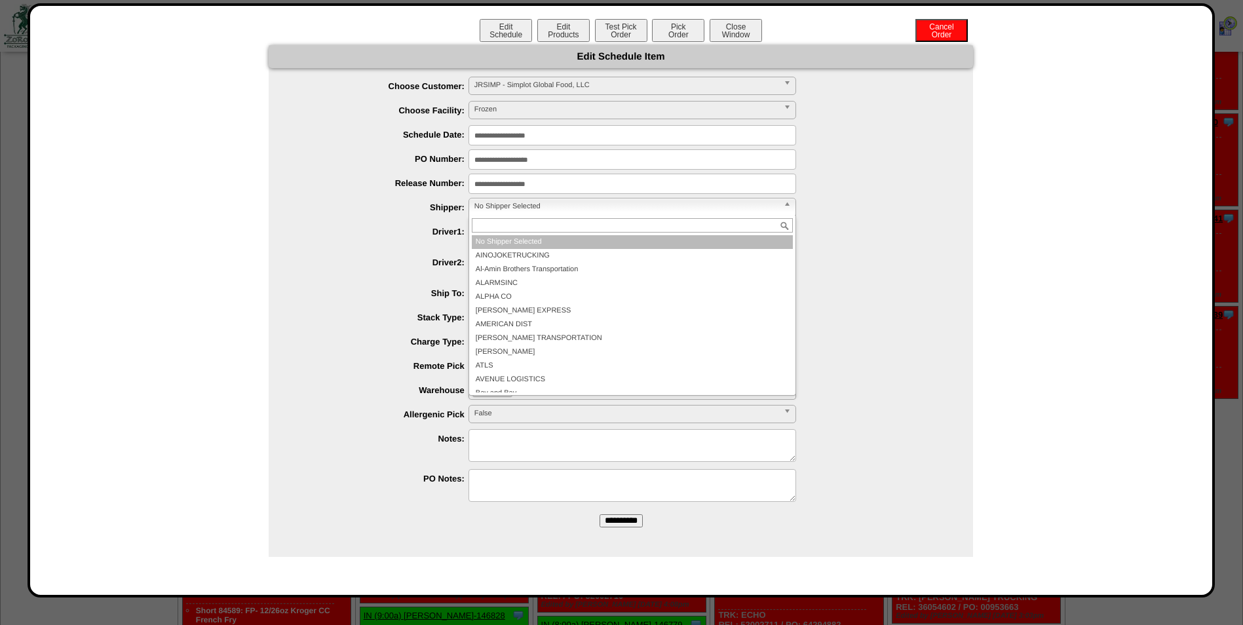
click at [564, 205] on span "No Shipper Selected" at bounding box center [626, 207] width 304 height 16
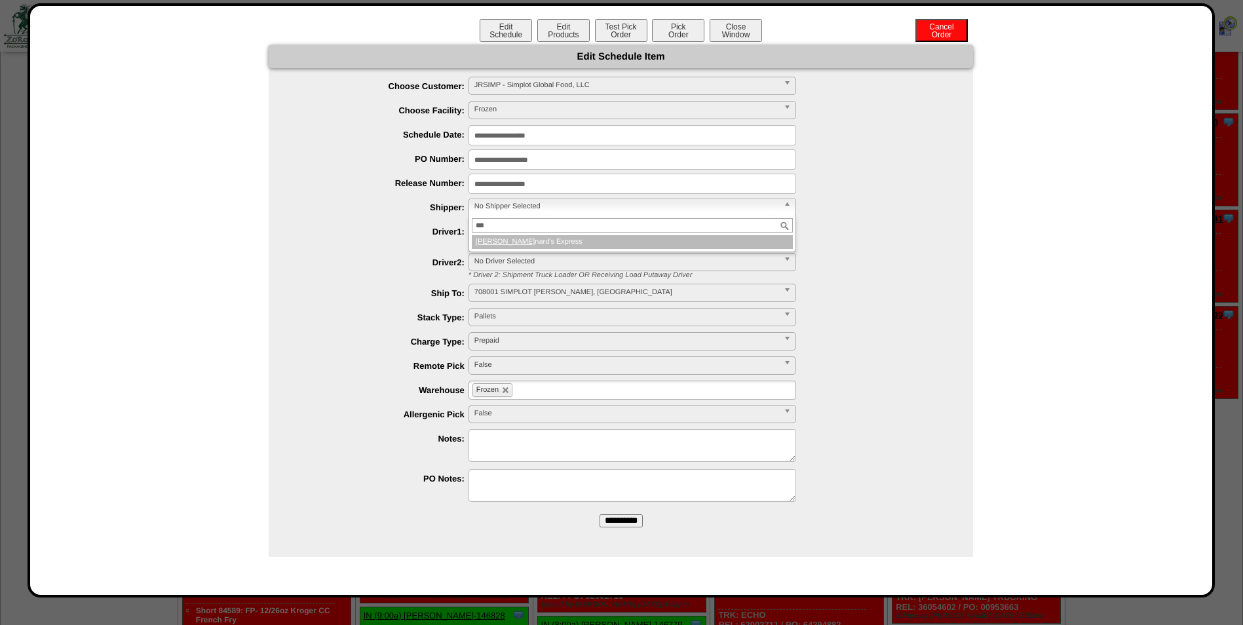
type input "***"
click at [539, 243] on li "Leo nard's Express" at bounding box center [632, 242] width 321 height 14
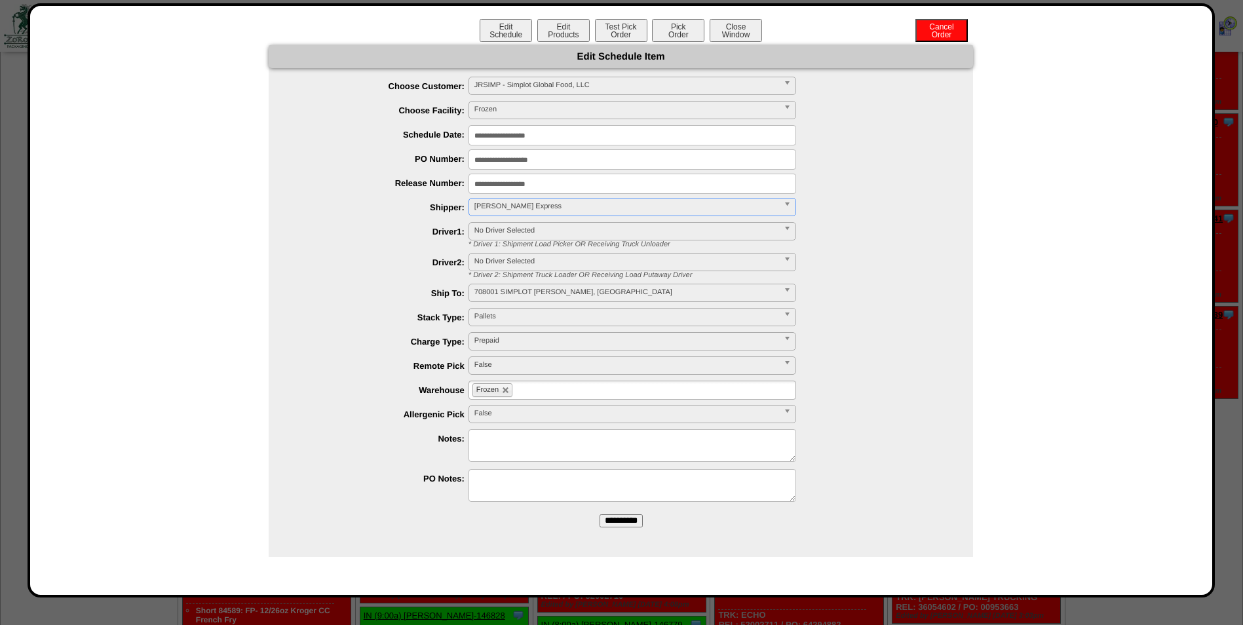
click at [608, 524] on input "**********" at bounding box center [621, 520] width 43 height 13
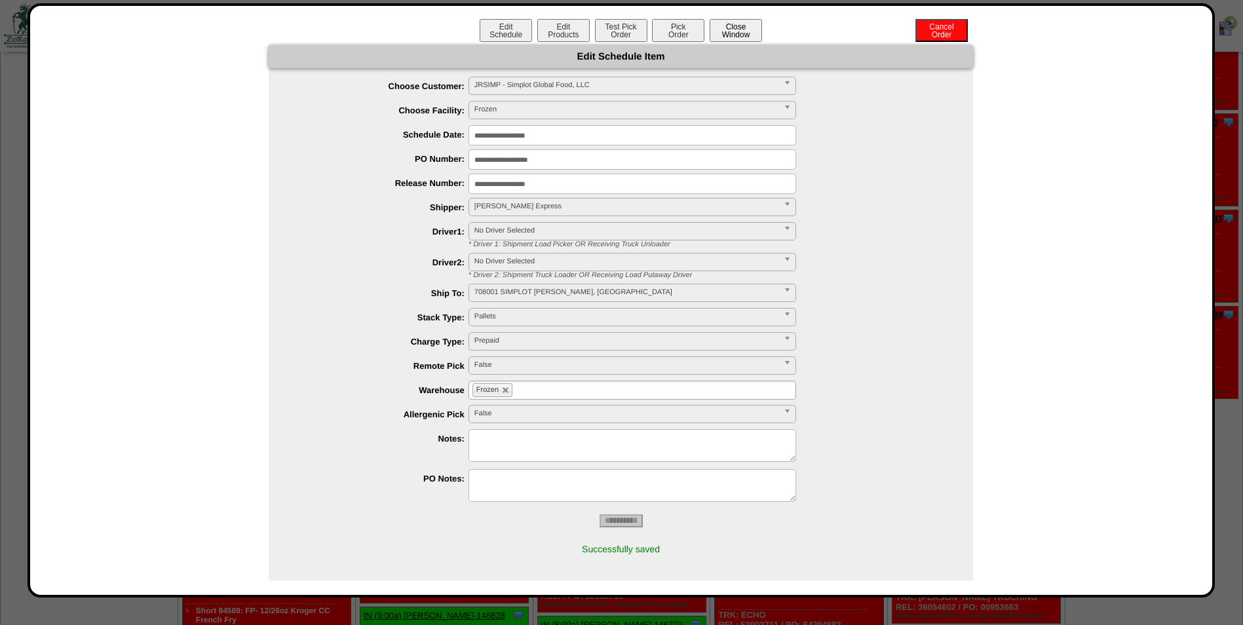
click at [740, 29] on button "Close Window" at bounding box center [736, 30] width 52 height 23
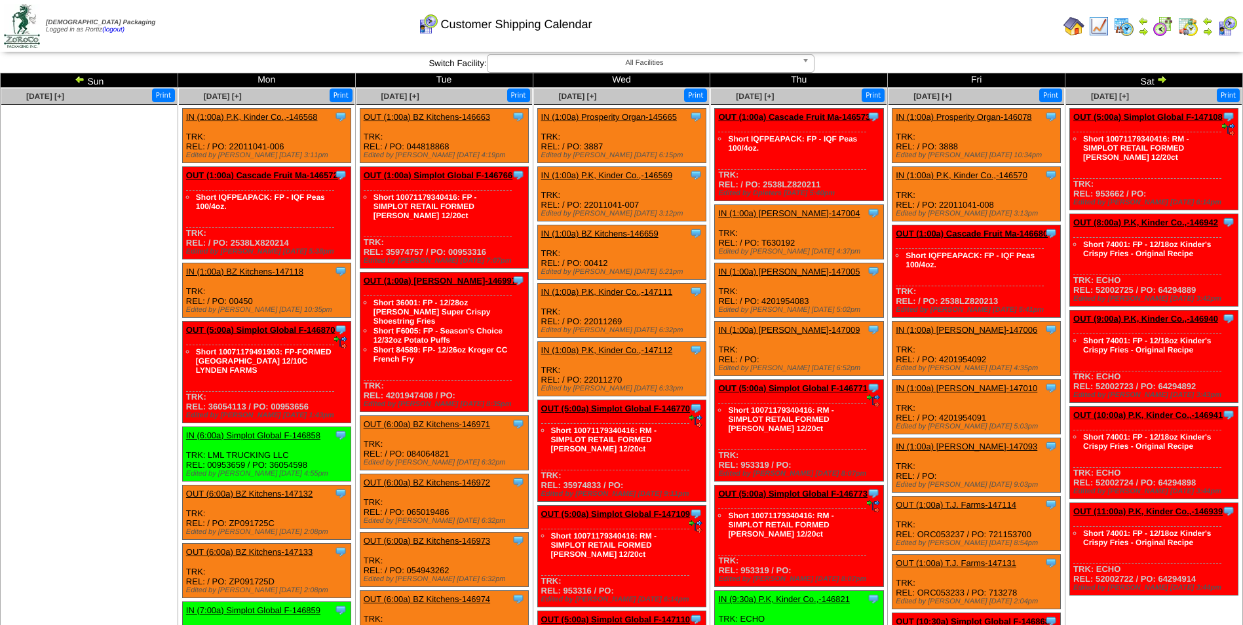
click at [858, 16] on div "Customer Shipping Calendar" at bounding box center [504, 20] width 714 height 36
click at [1210, 31] on img at bounding box center [1207, 31] width 10 height 10
click at [962, 37] on td "Print All" at bounding box center [688, 25] width 740 height 49
click at [79, 82] on img at bounding box center [80, 79] width 10 height 10
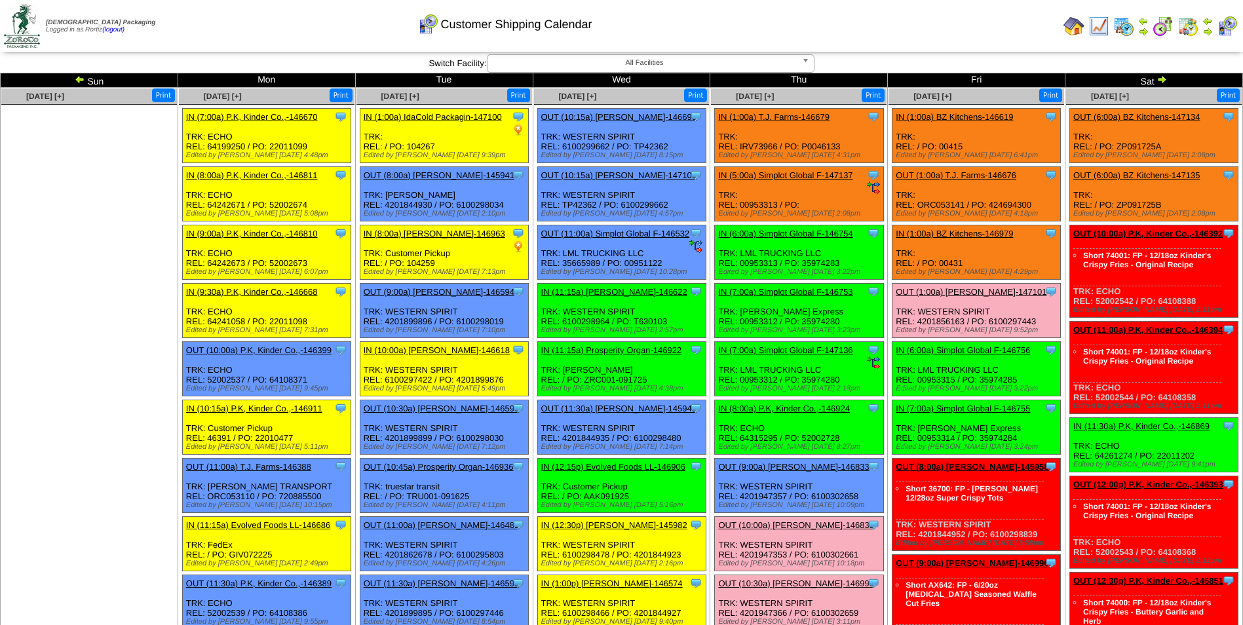
click at [915, 27] on td "Print All" at bounding box center [688, 25] width 740 height 49
click at [751, 204] on div "Clone Item IN (5:00a) Simplot Global F-147137 Simplot Global Food, LLC Schedule…" at bounding box center [799, 194] width 168 height 54
copy div "00953313"
click at [824, 265] on div "Clone Item IN (6:00a) Simplot Global F-146754 Simplot Global Food, LLC Schedule…" at bounding box center [799, 252] width 168 height 54
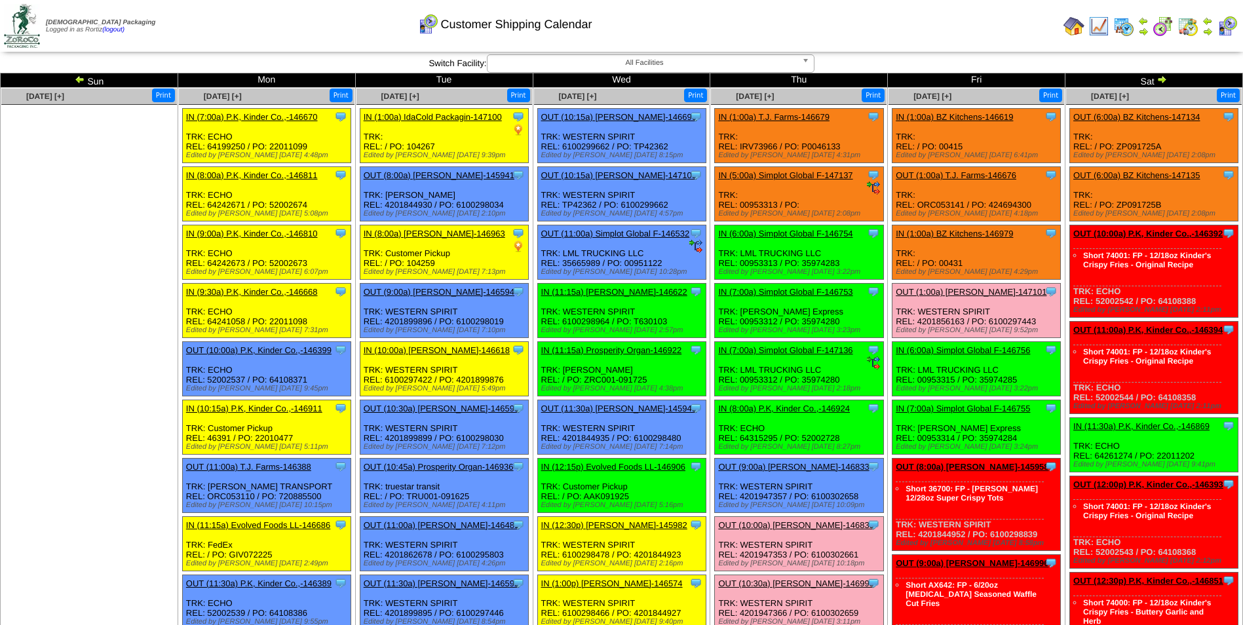
click at [824, 265] on div "Clone Item IN (6:00a) Simplot Global F-146754 Simplot Global Food, LLC Schedule…" at bounding box center [799, 252] width 168 height 54
copy div "35974283"
click at [797, 231] on link "IN (6:00a) Simplot Global F-146754" at bounding box center [785, 234] width 134 height 10
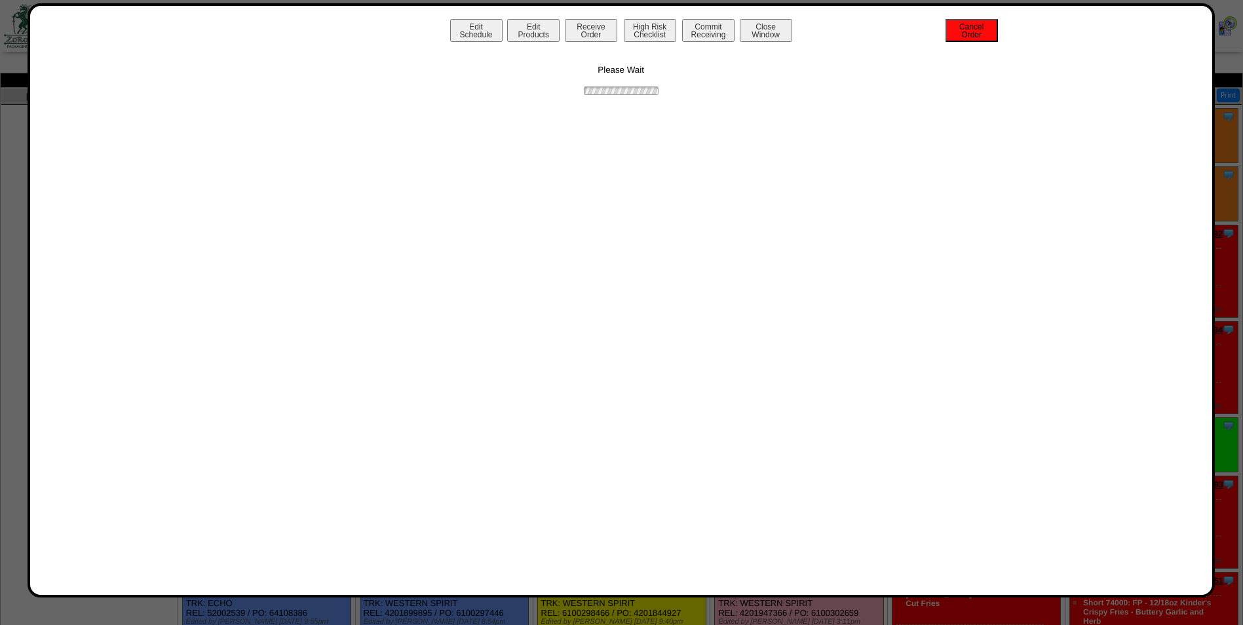
click at [967, 39] on button "Cancel Order" at bounding box center [972, 30] width 52 height 23
click at [771, 28] on button "Close Window" at bounding box center [766, 30] width 52 height 23
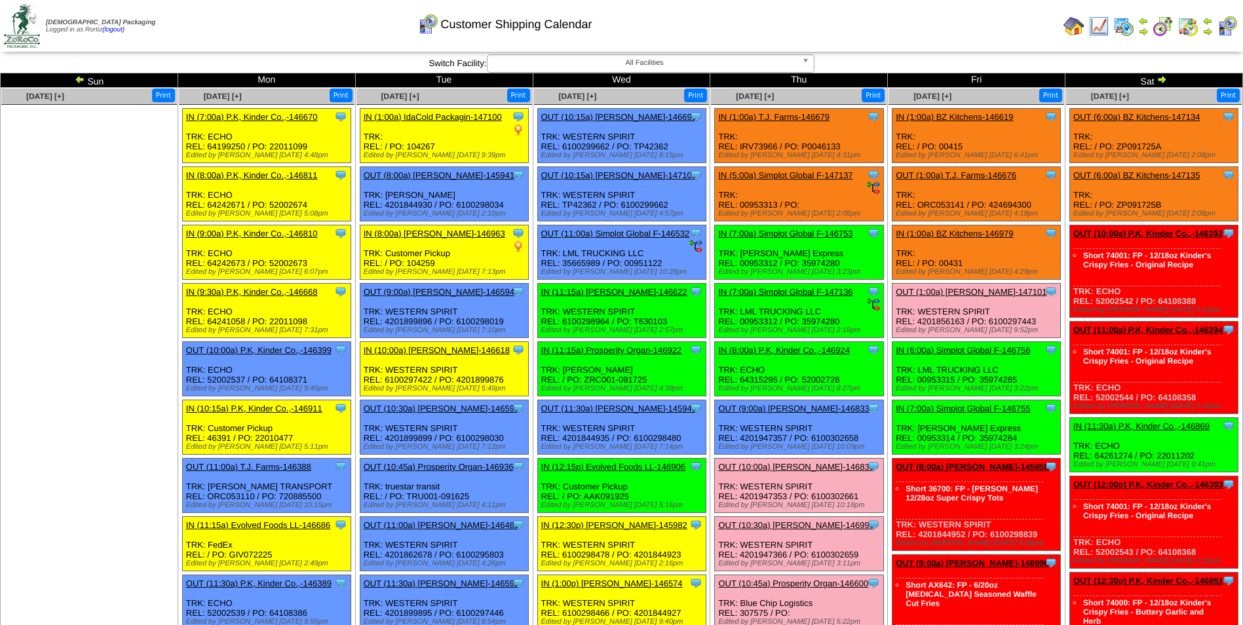
click at [771, 28] on div "Customer Shipping Calendar" at bounding box center [504, 20] width 714 height 36
click at [794, 174] on link "IN (5:00a) Simplot Global F-147137" at bounding box center [785, 175] width 134 height 10
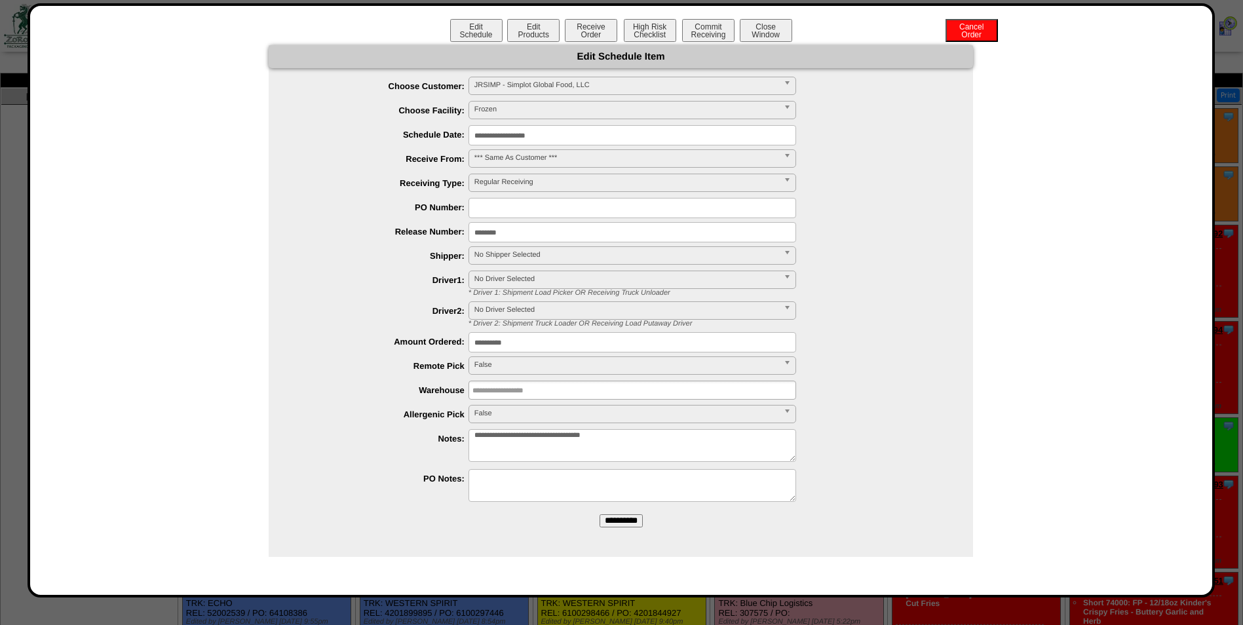
click at [510, 215] on input "text" at bounding box center [633, 208] width 328 height 20
paste input "********"
type input "********"
click at [475, 252] on span "No Shipper Selected" at bounding box center [626, 255] width 304 height 16
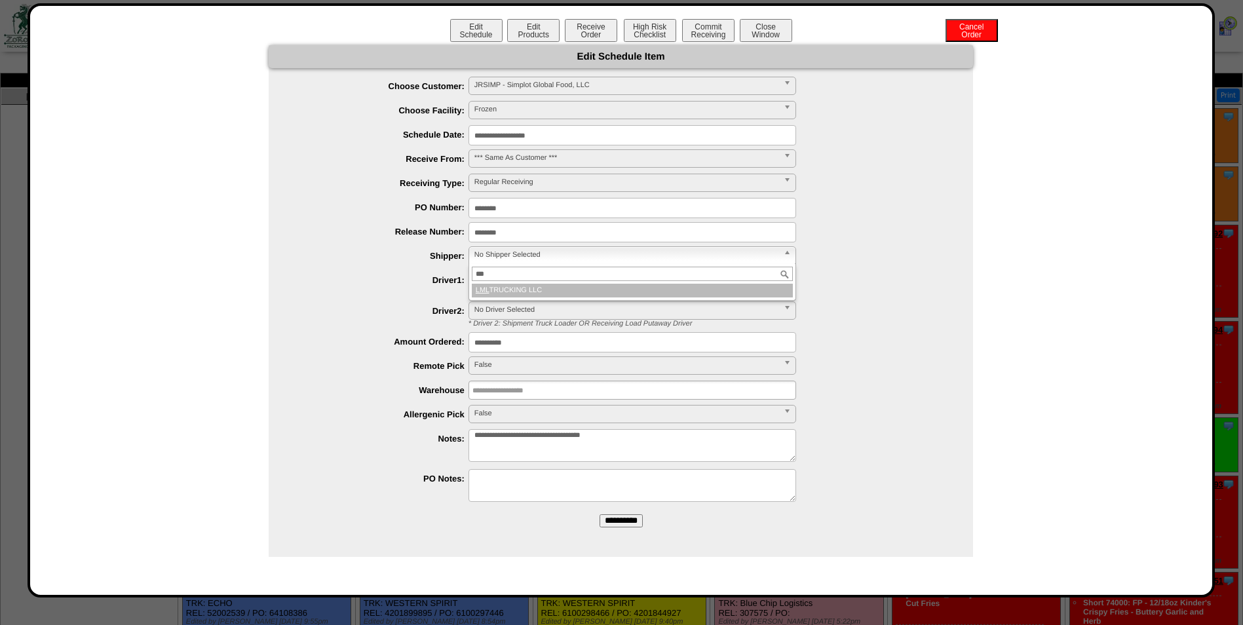
type input "***"
click at [506, 292] on li "LML TRUCKING LLC" at bounding box center [632, 291] width 321 height 14
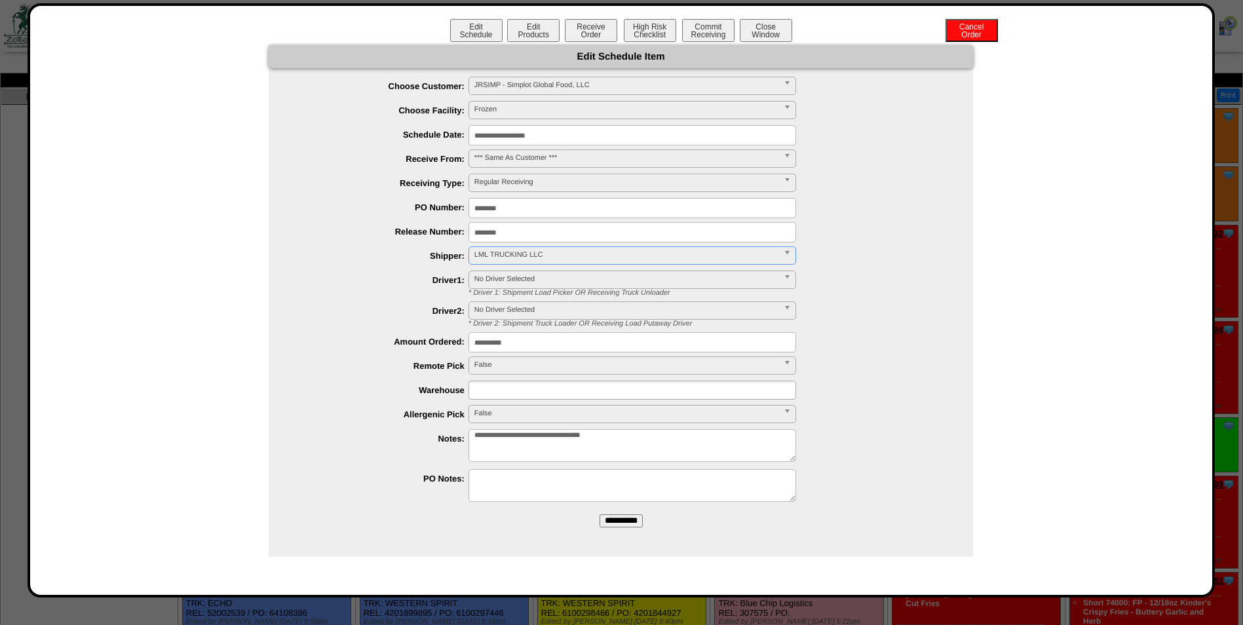
click at [507, 386] on input "text" at bounding box center [514, 390] width 84 height 16
type input "*"
click at [498, 403] on li "F rozen" at bounding box center [632, 407] width 326 height 14
click at [620, 516] on input "**********" at bounding box center [621, 520] width 43 height 13
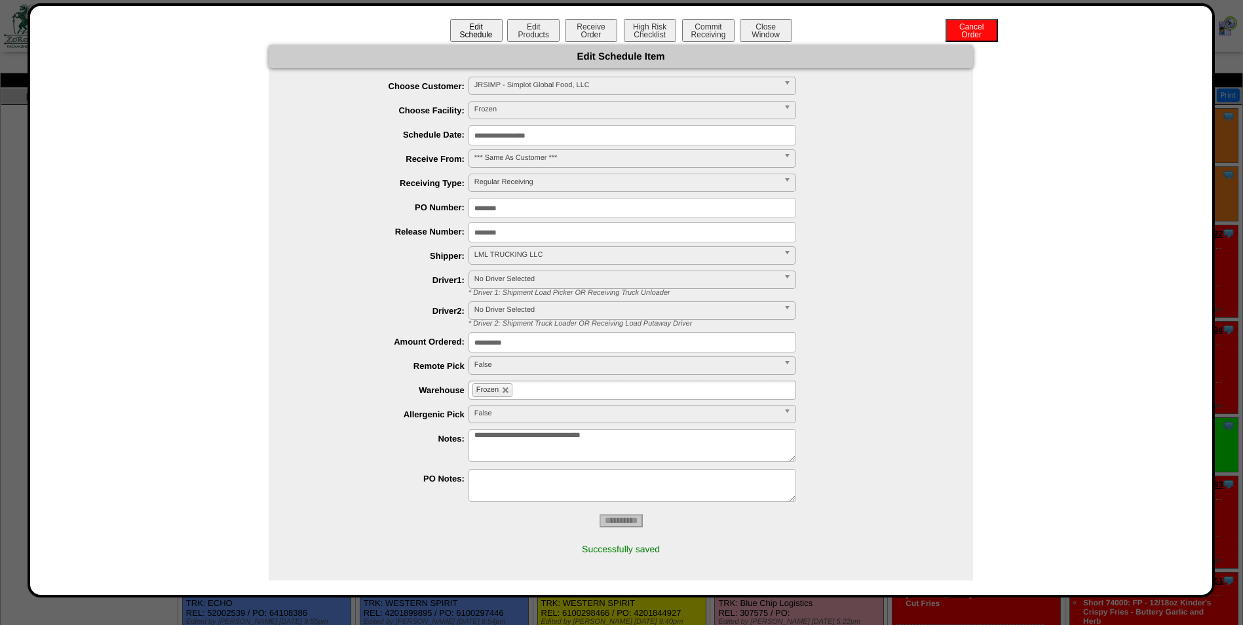
click at [463, 30] on button "Edit Schedule" at bounding box center [476, 30] width 52 height 23
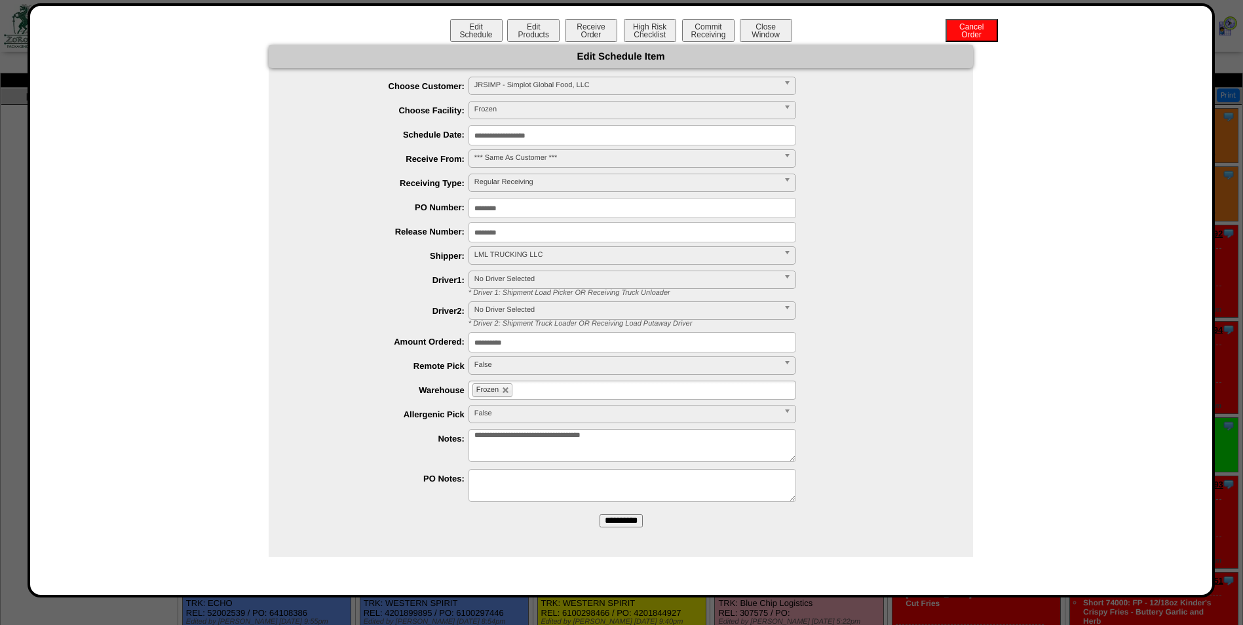
click at [564, 139] on input "**********" at bounding box center [633, 135] width 328 height 20
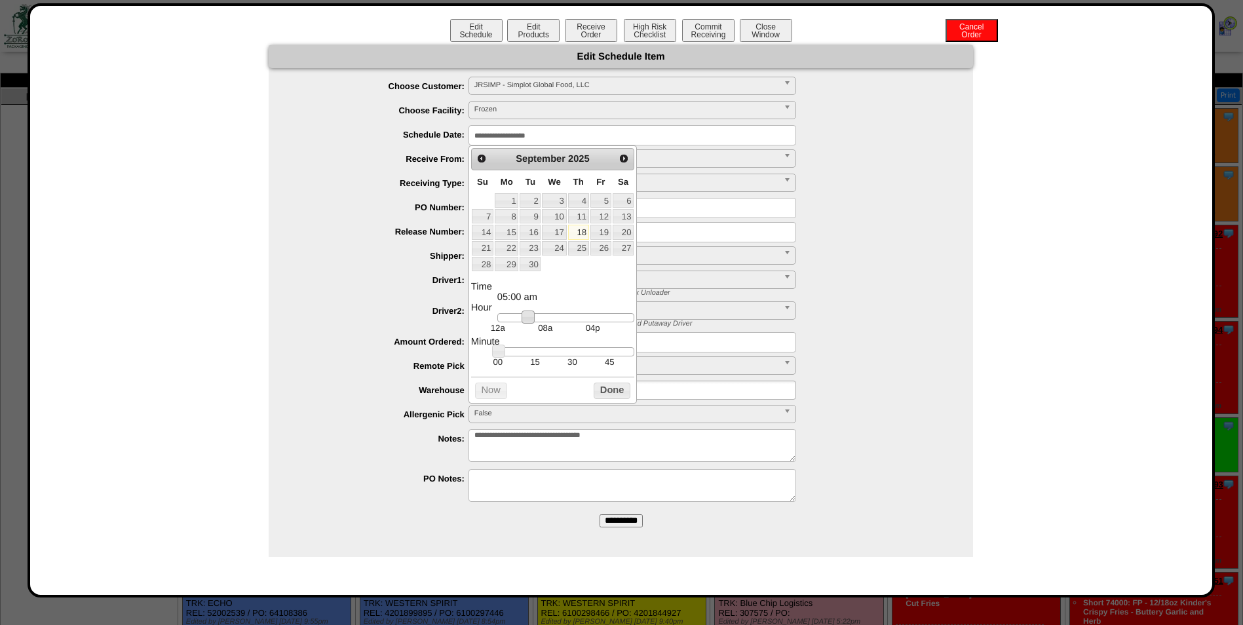
type input "**********"
drag, startPoint x: 530, startPoint y: 317, endPoint x: 541, endPoint y: 322, distance: 12.0
click at [541, 322] on link at bounding box center [538, 317] width 13 height 13
click at [614, 399] on button "Done" at bounding box center [612, 391] width 37 height 16
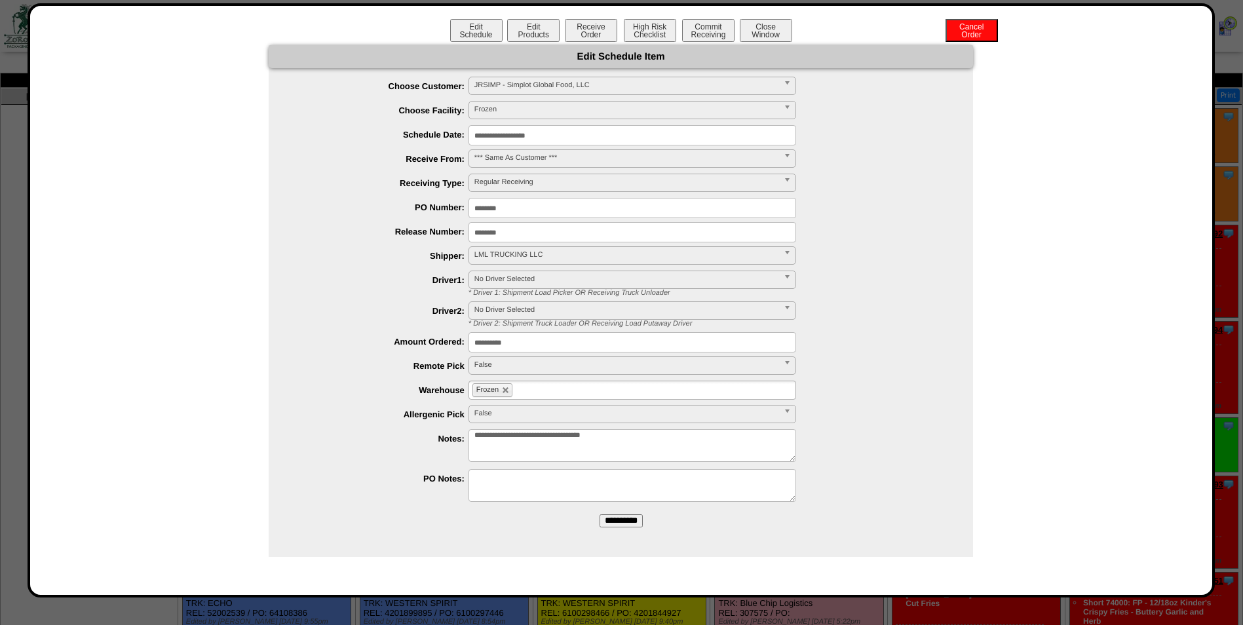
click at [633, 521] on input "**********" at bounding box center [621, 520] width 43 height 13
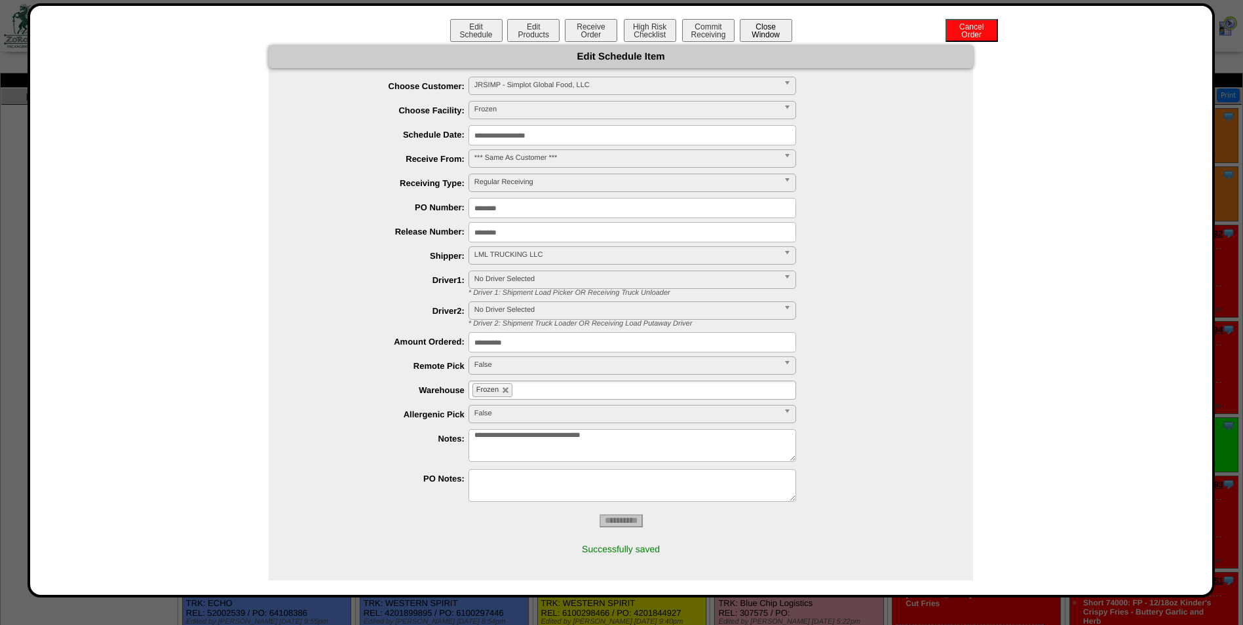
click at [773, 24] on button "Close Window" at bounding box center [766, 30] width 52 height 23
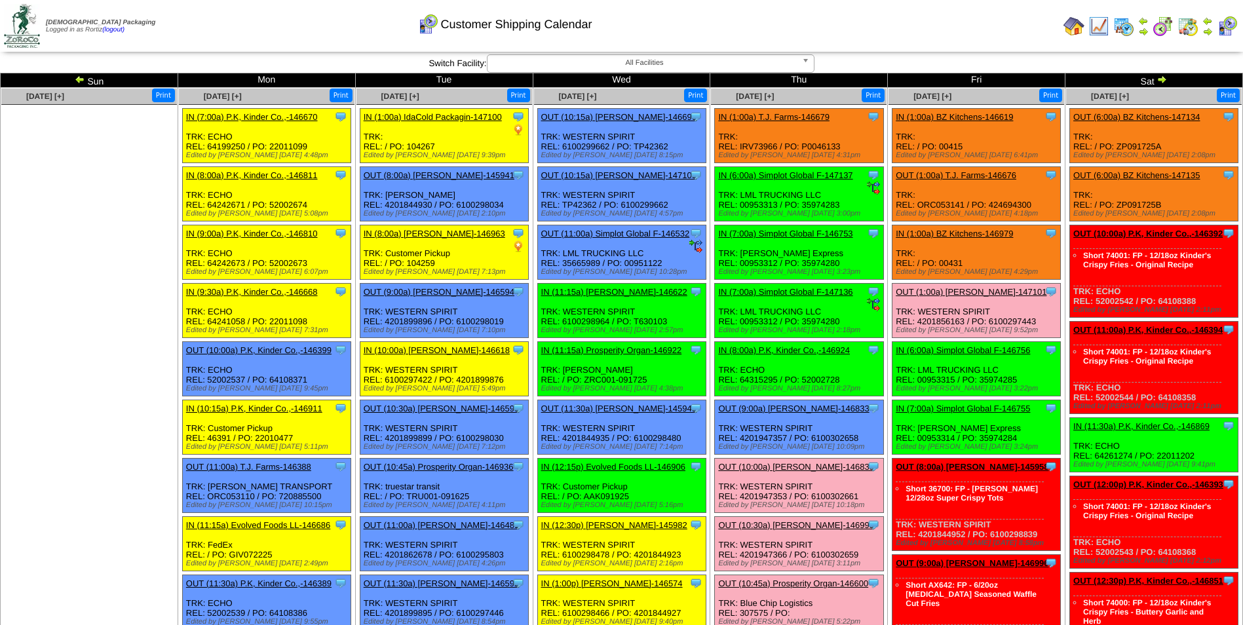
click at [801, 234] on link "IN (7:00a) Simplot Global F-146753" at bounding box center [785, 234] width 134 height 10
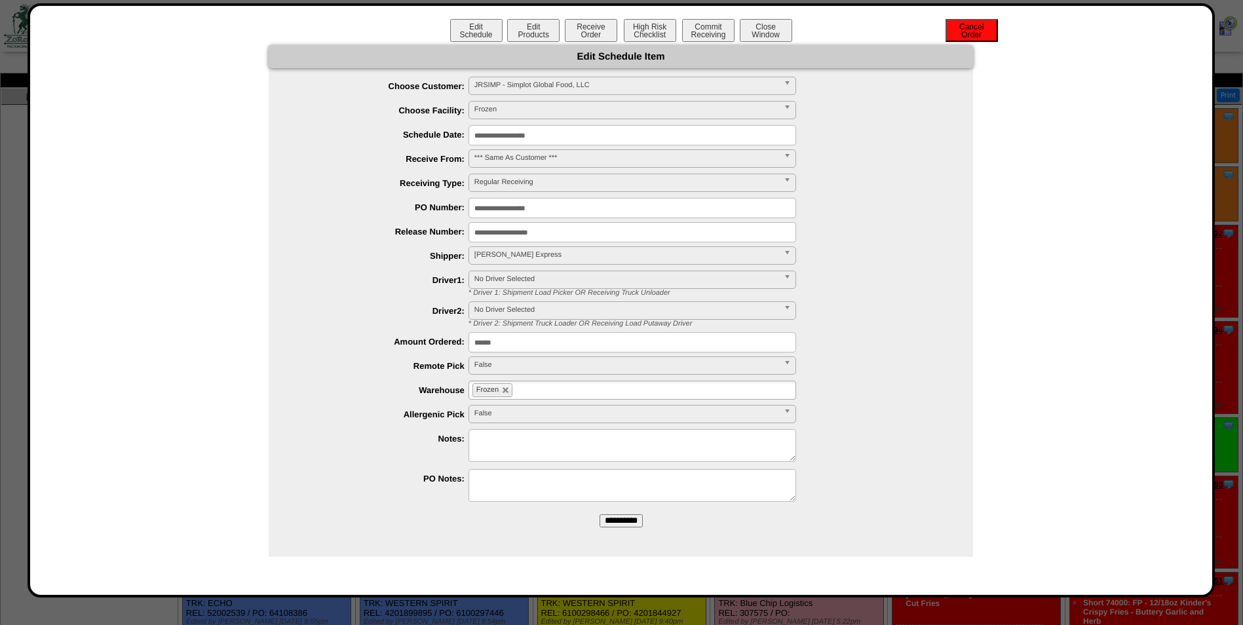
click at [957, 34] on button "Cancel Order" at bounding box center [972, 30] width 52 height 23
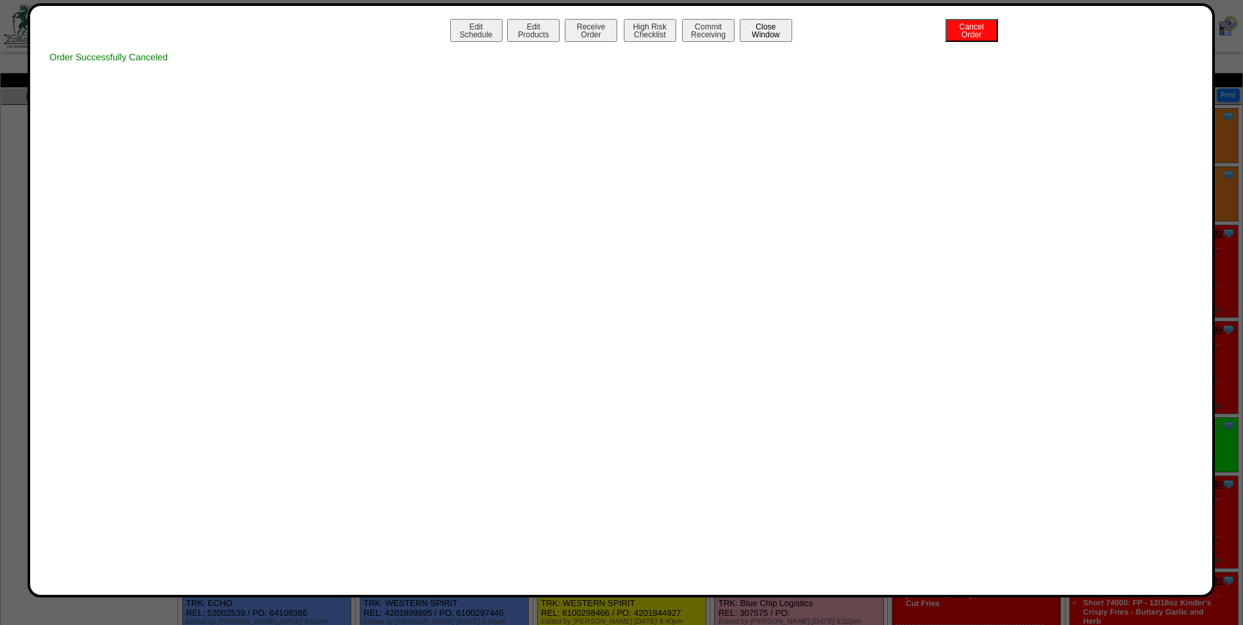
click at [767, 30] on button "Close Window" at bounding box center [766, 30] width 52 height 23
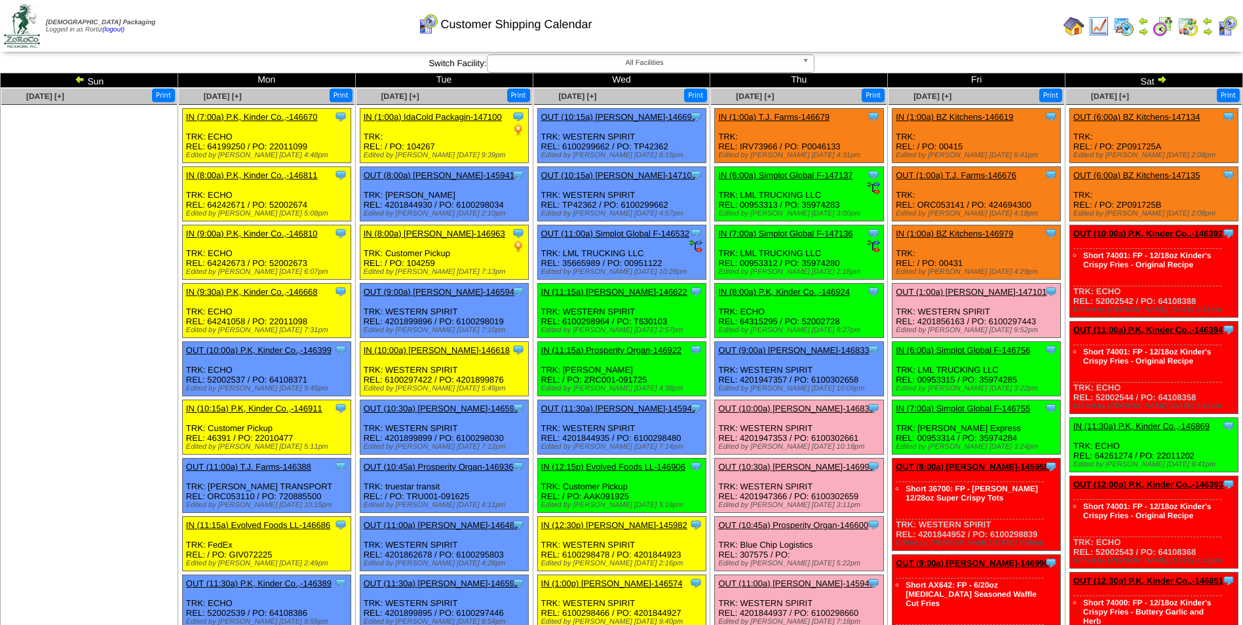
click at [771, 232] on link "IN (7:00a) Simplot Global F-147136" at bounding box center [785, 234] width 134 height 10
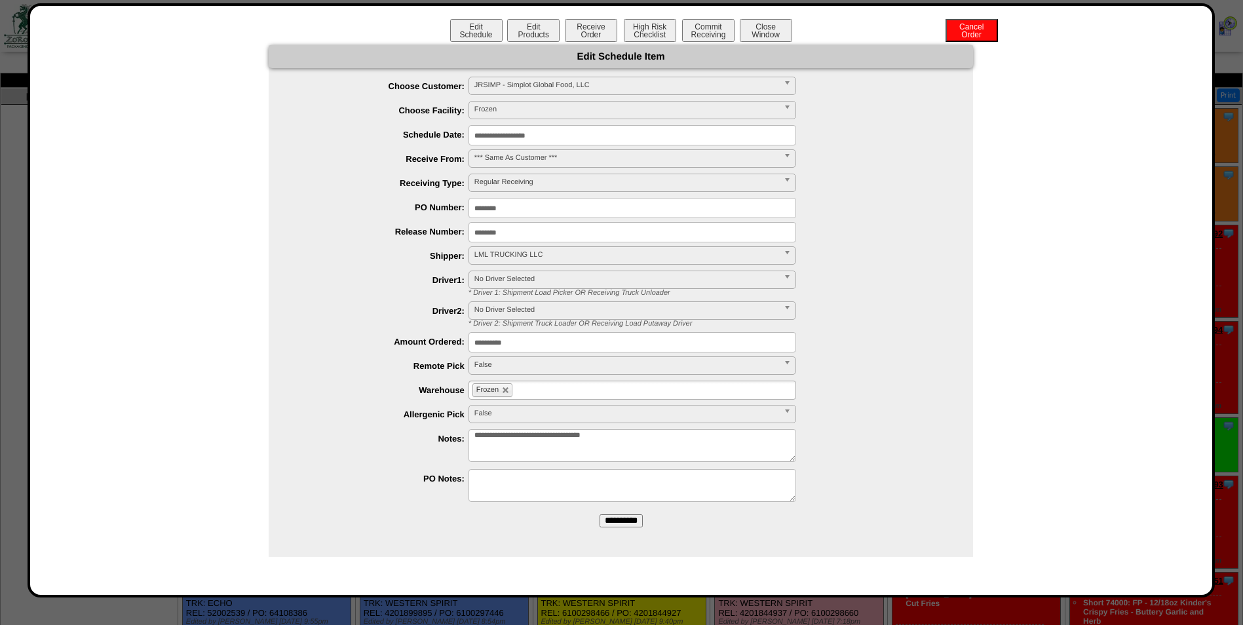
scroll to position [1645, 0]
click at [529, 254] on span "LML TRUCKING LLC" at bounding box center [626, 255] width 304 height 16
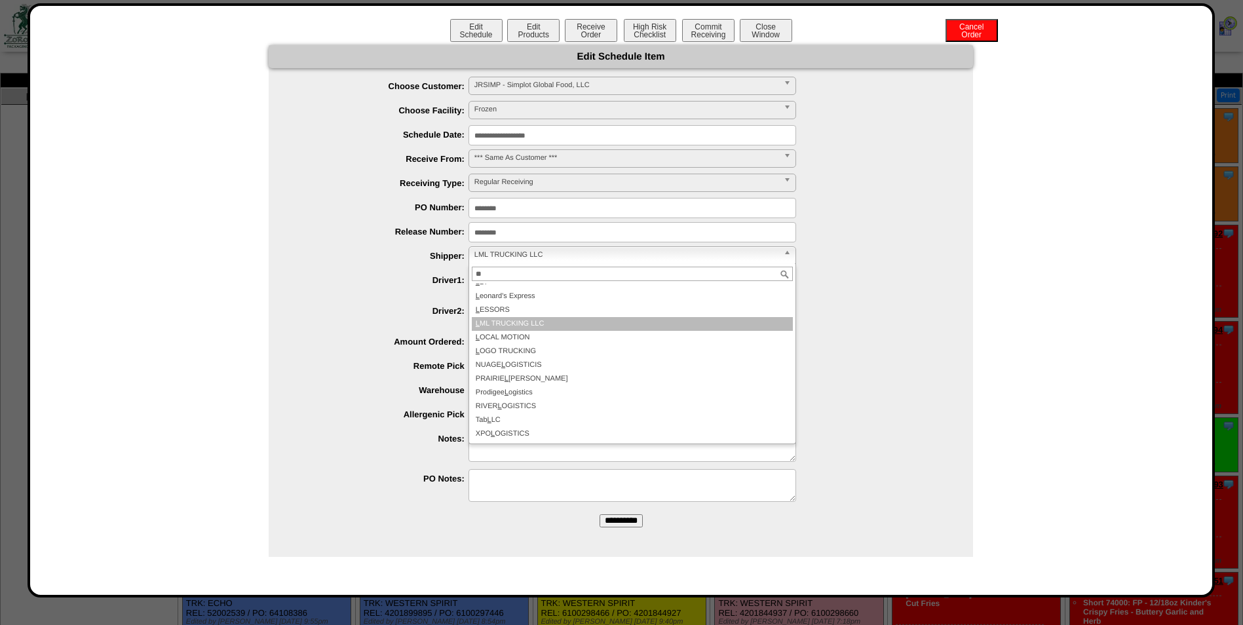
scroll to position [0, 0]
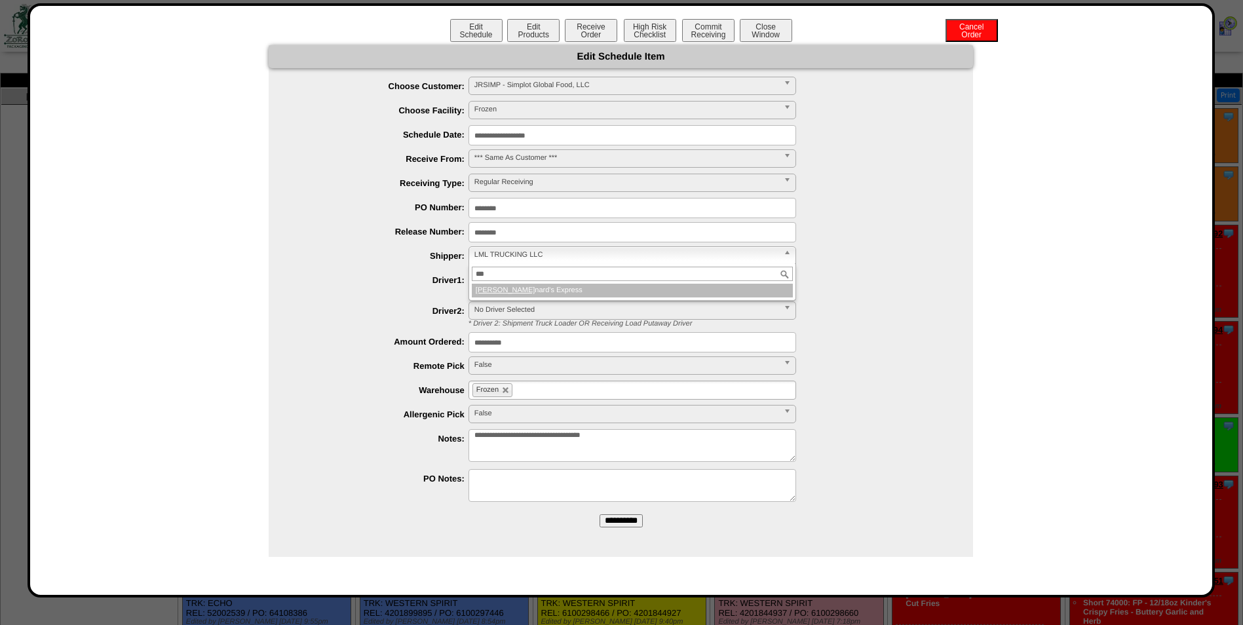
type input "***"
click at [515, 290] on li "[PERSON_NAME] Express" at bounding box center [632, 291] width 321 height 14
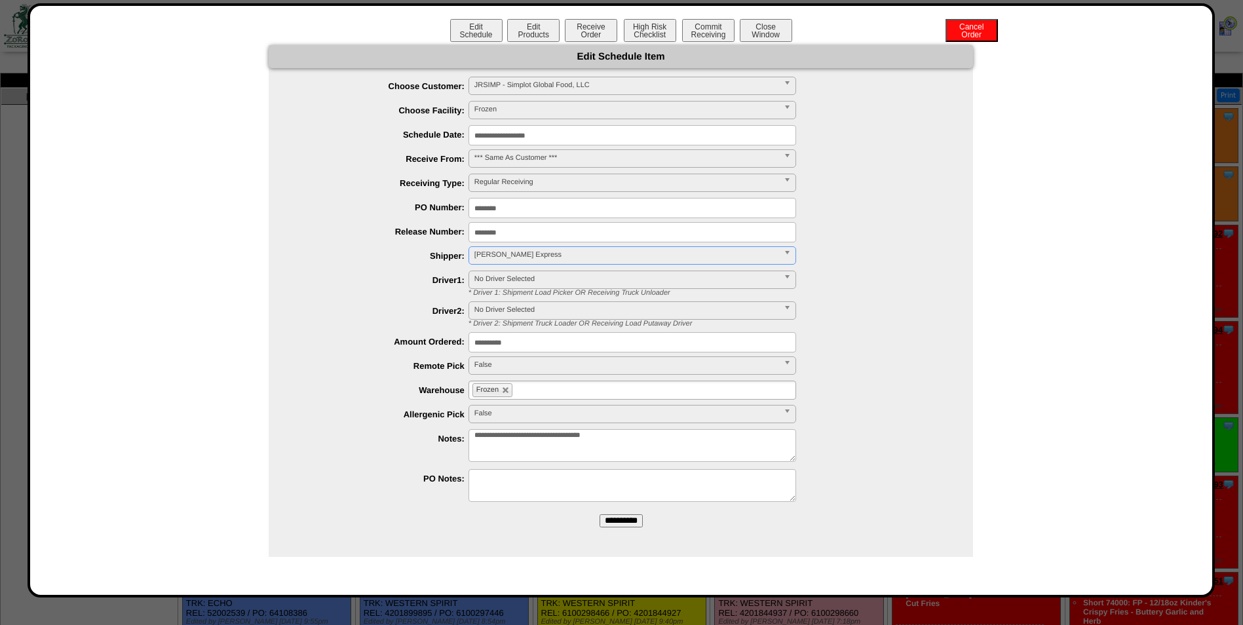
click at [619, 520] on input "**********" at bounding box center [621, 520] width 43 height 13
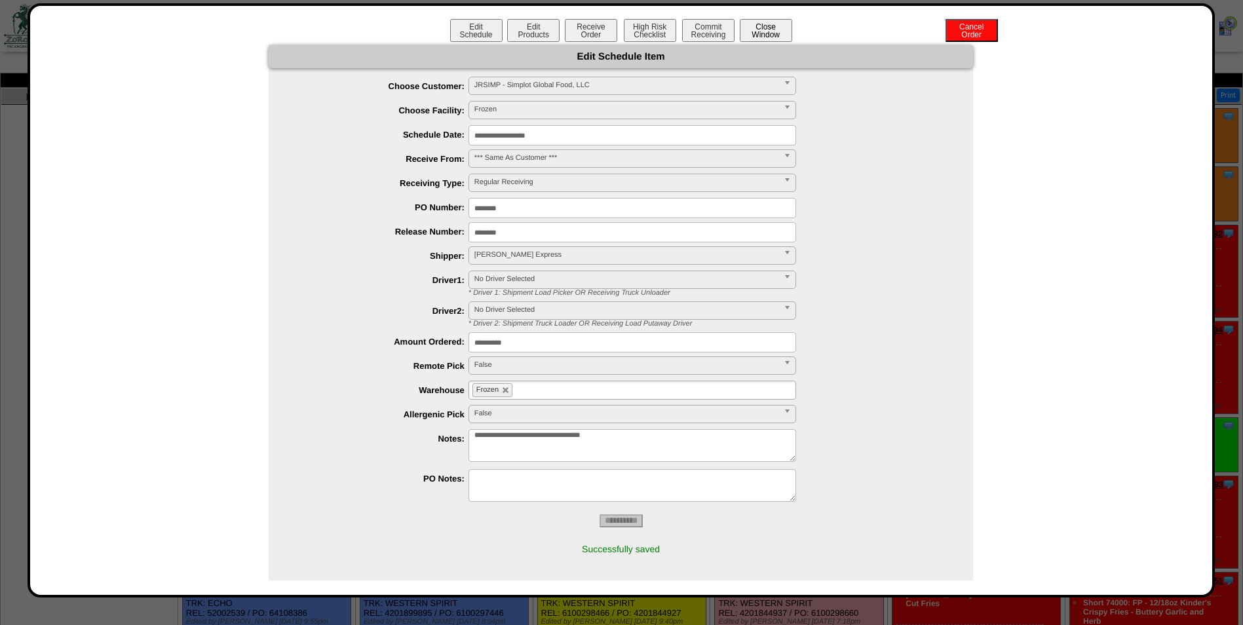
click at [775, 33] on button "Close Window" at bounding box center [766, 30] width 52 height 23
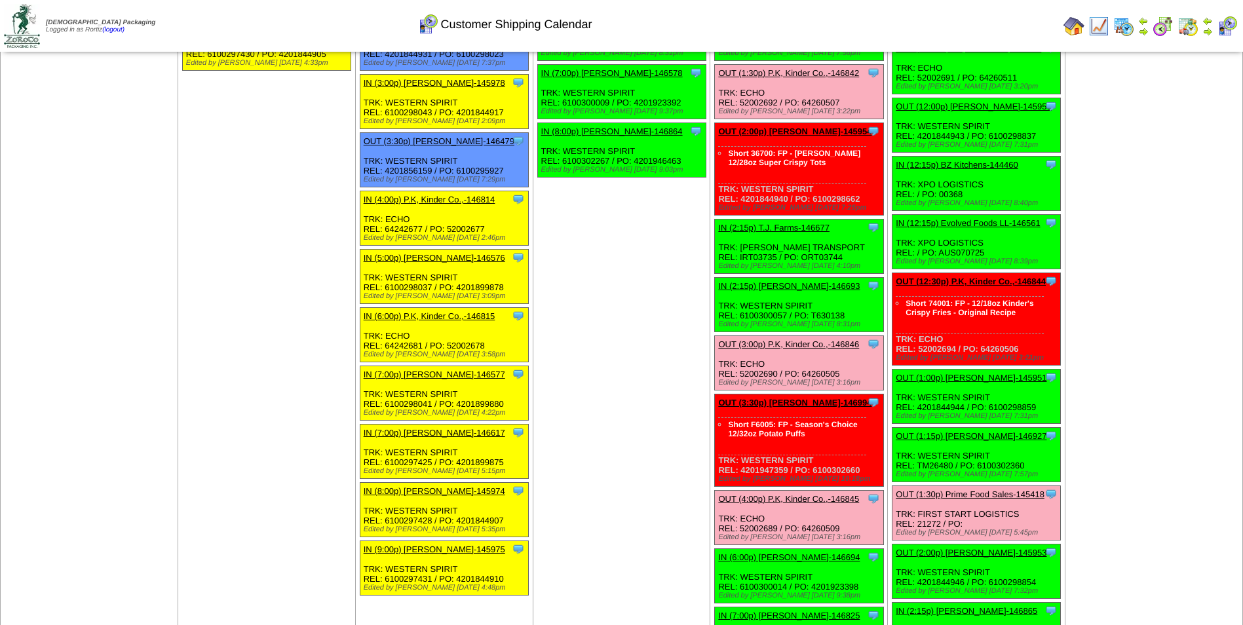
scroll to position [1114, 0]
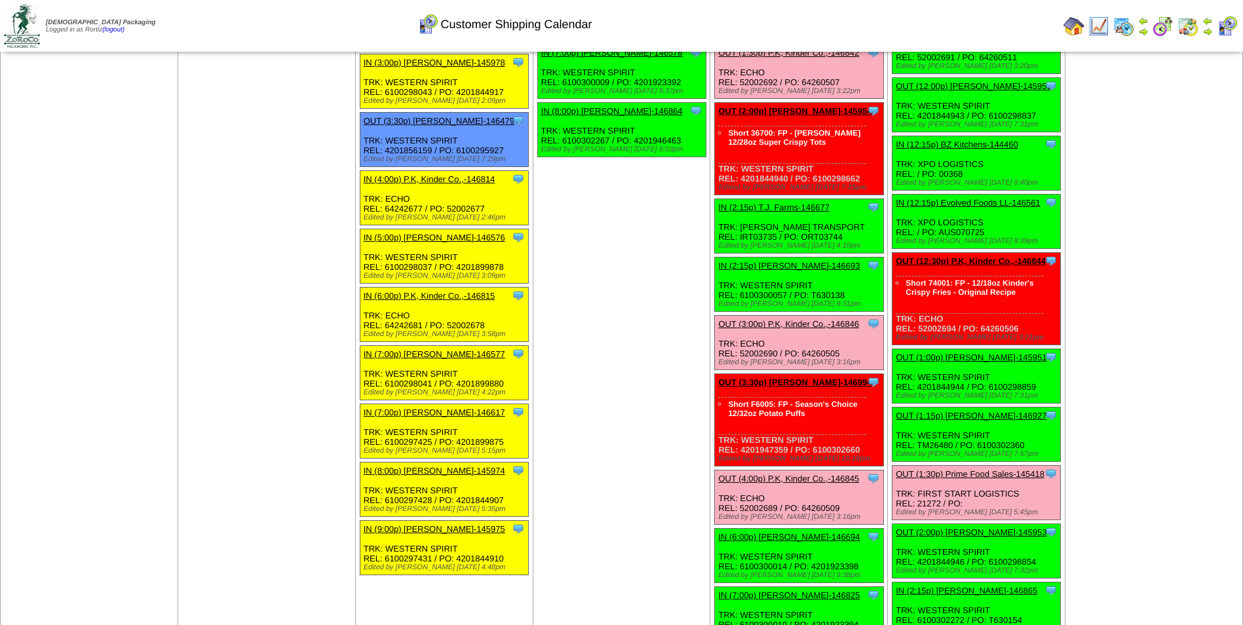
click at [771, 448] on div "Clone Item OUT (3:30p) Lamb-Weston-146994 Lamb-Weston ScheduleID: 146994 1620 C…" at bounding box center [799, 420] width 168 height 92
copy div "4201947359"
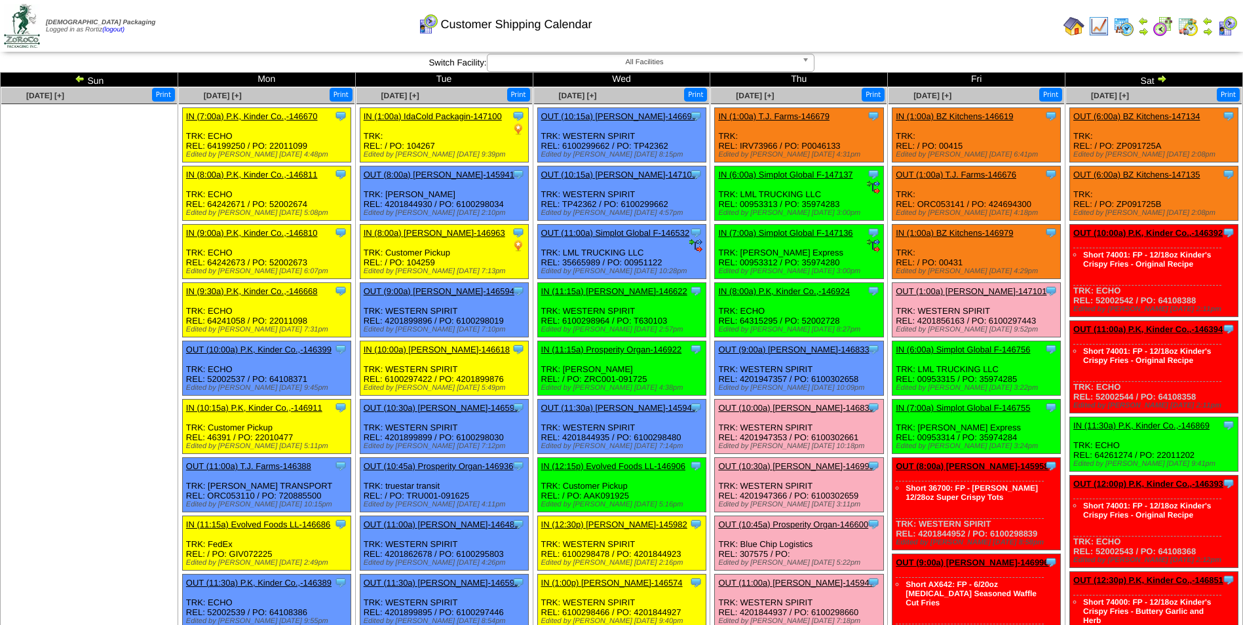
scroll to position [0, 0]
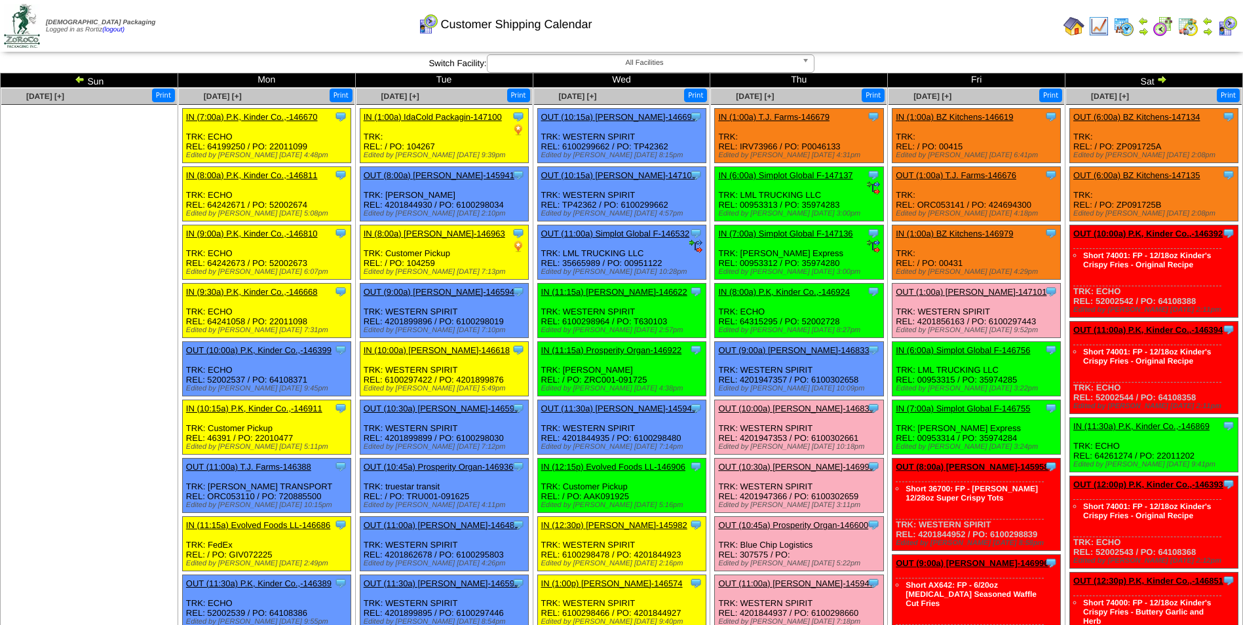
click at [936, 28] on td "Print All" at bounding box center [688, 25] width 740 height 49
click at [1162, 81] on img at bounding box center [1162, 79] width 10 height 10
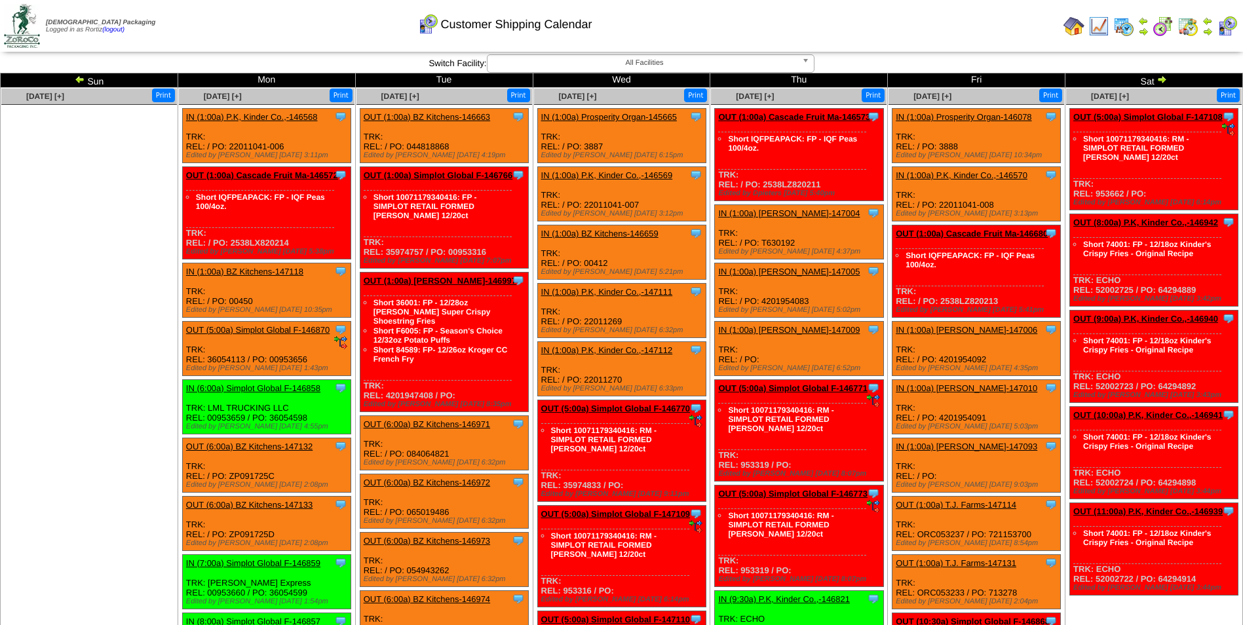
click at [919, 31] on td "Print All" at bounding box center [688, 25] width 740 height 49
click at [275, 175] on link "OUT (1:00a) Cascade Fruit Ma-146572" at bounding box center [262, 175] width 152 height 10
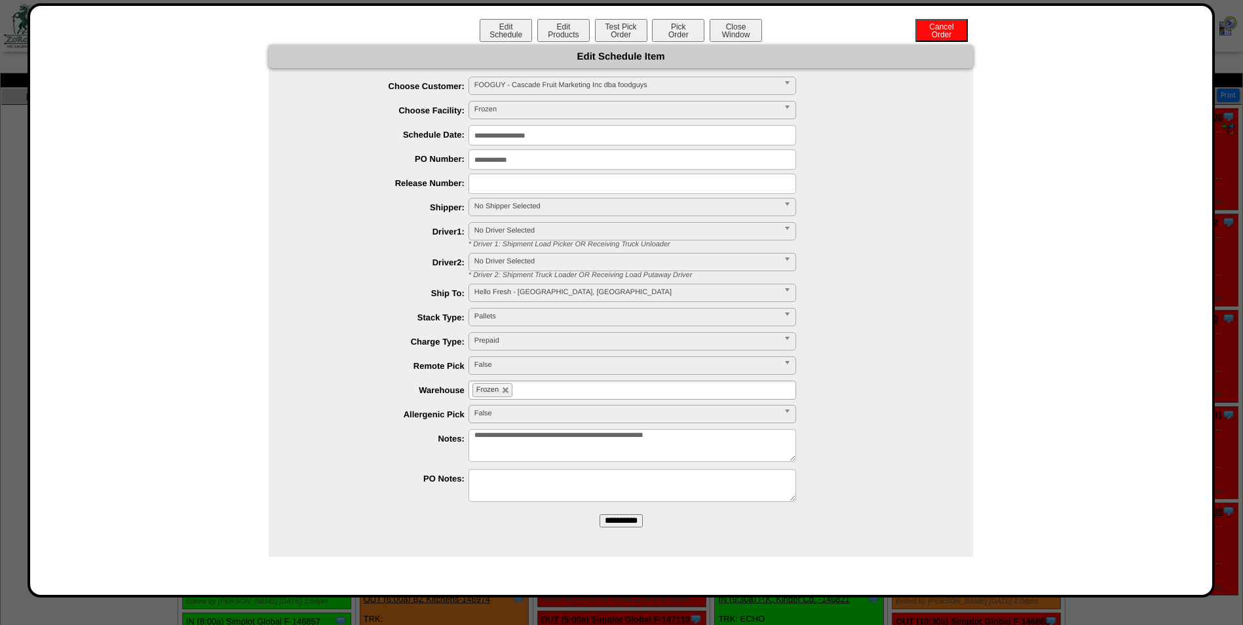
click at [601, 137] on input "**********" at bounding box center [633, 135] width 328 height 20
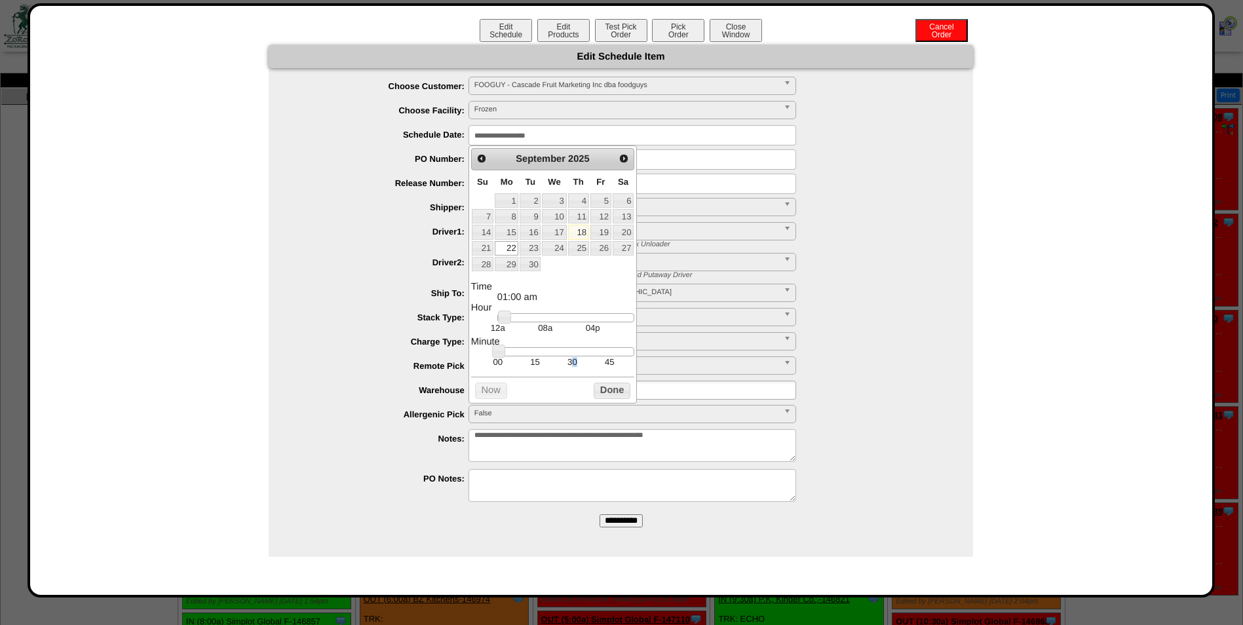
click at [577, 367] on td "30" at bounding box center [572, 361] width 37 height 11
type input "**********"
drag, startPoint x: 577, startPoint y: 367, endPoint x: 589, endPoint y: 319, distance: 49.4
click at [589, 319] on link at bounding box center [587, 317] width 13 height 13
click at [612, 396] on button "Done" at bounding box center [612, 391] width 37 height 16
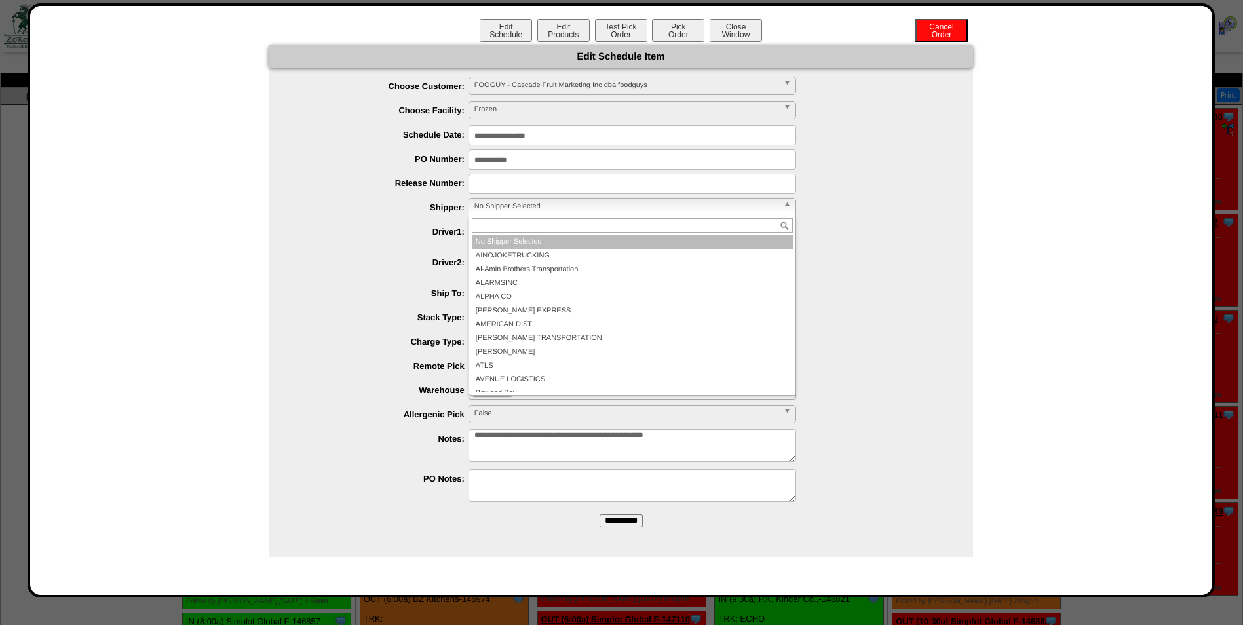
click at [523, 204] on span "No Shipper Selected" at bounding box center [626, 207] width 304 height 16
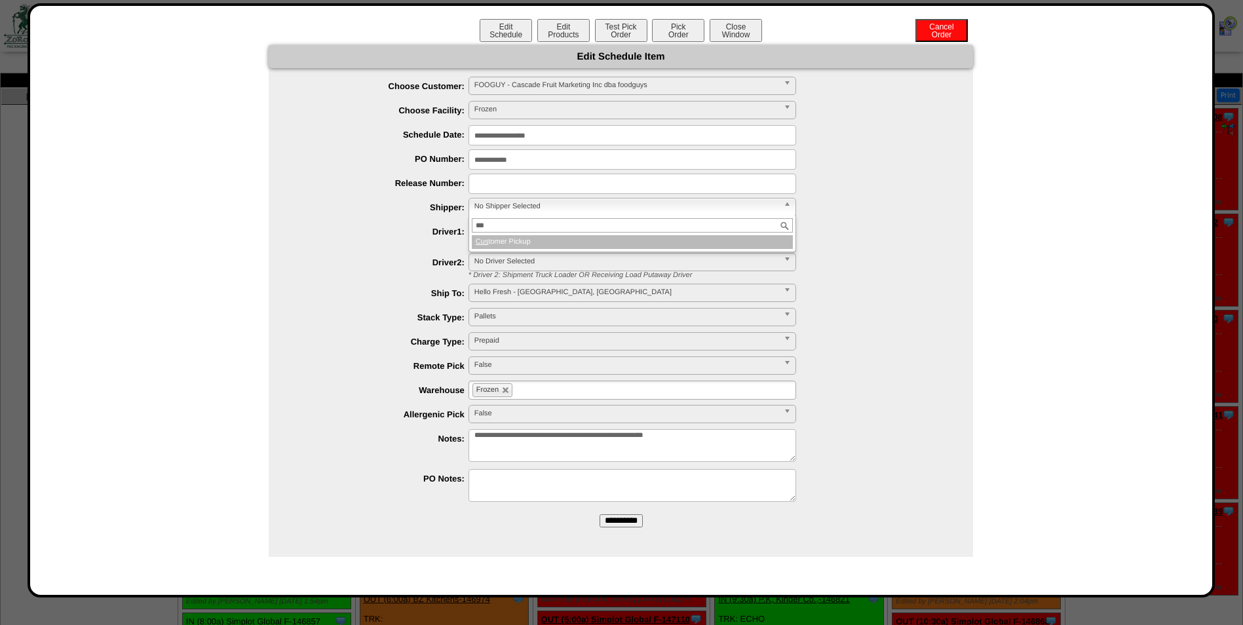
type input "***"
click at [517, 239] on li "Cus tomer Pickup" at bounding box center [632, 242] width 321 height 14
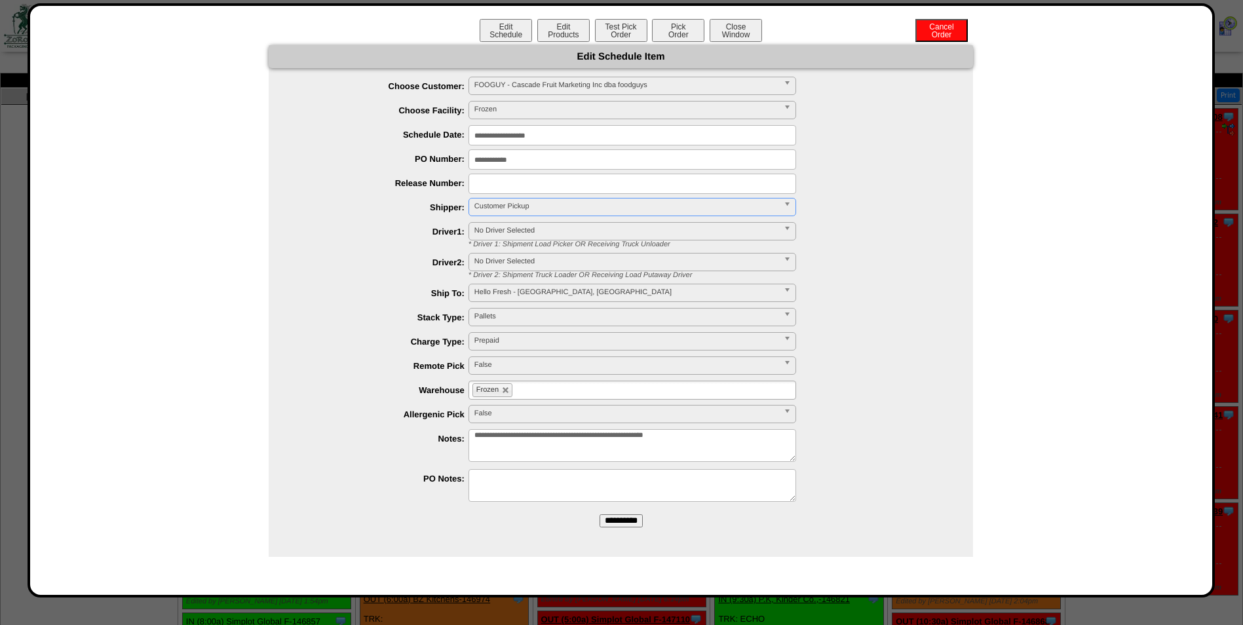
click at [518, 187] on input "text" at bounding box center [633, 184] width 328 height 20
paste input "**********"
type input "**********"
drag, startPoint x: 421, startPoint y: 156, endPoint x: 316, endPoint y: 159, distance: 104.9
click at [317, 159] on li "**********" at bounding box center [634, 159] width 678 height 20
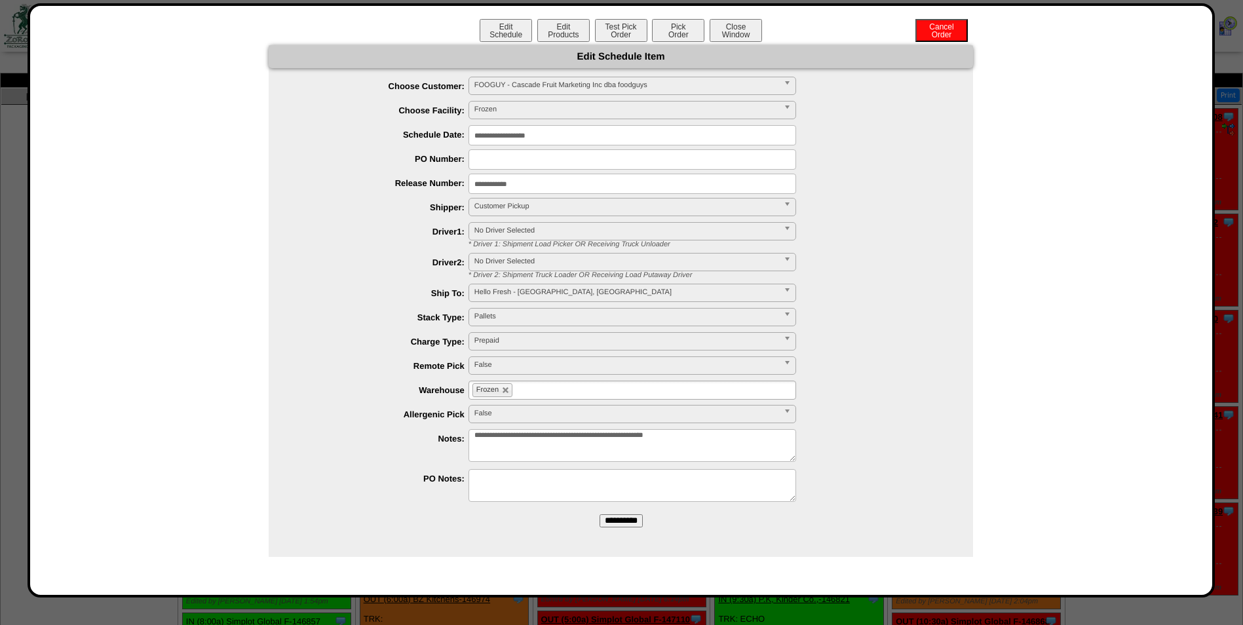
click at [603, 518] on input "**********" at bounding box center [621, 520] width 43 height 13
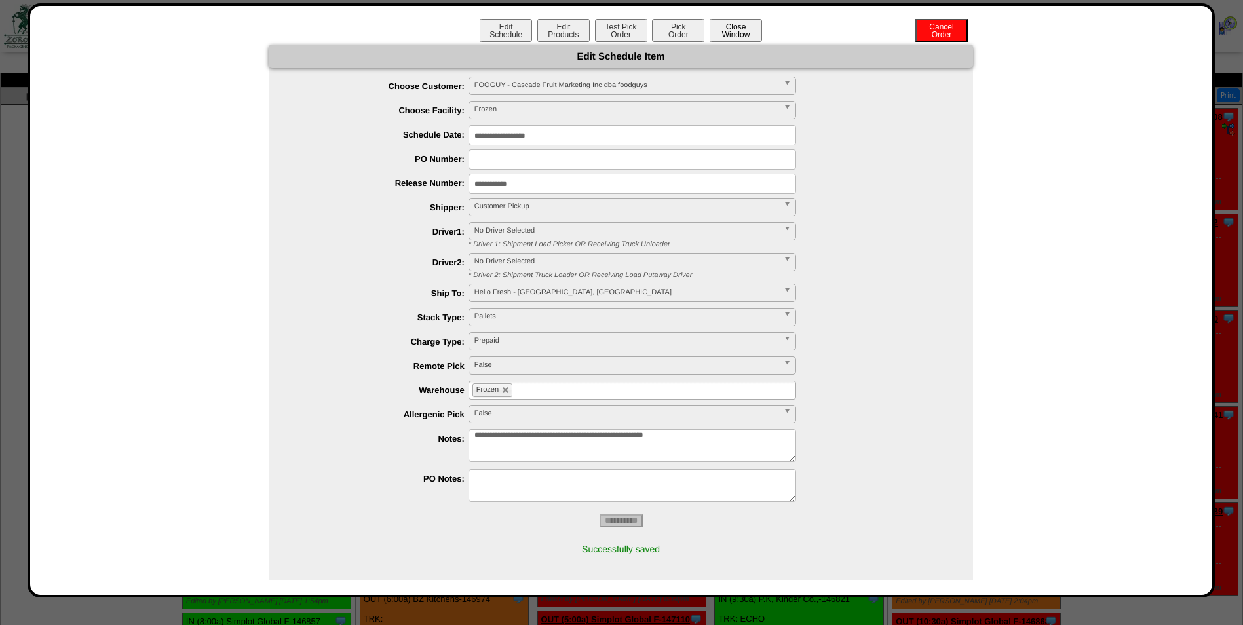
click at [748, 32] on button "Close Window" at bounding box center [736, 30] width 52 height 23
